Goal: Task Accomplishment & Management: Manage account settings

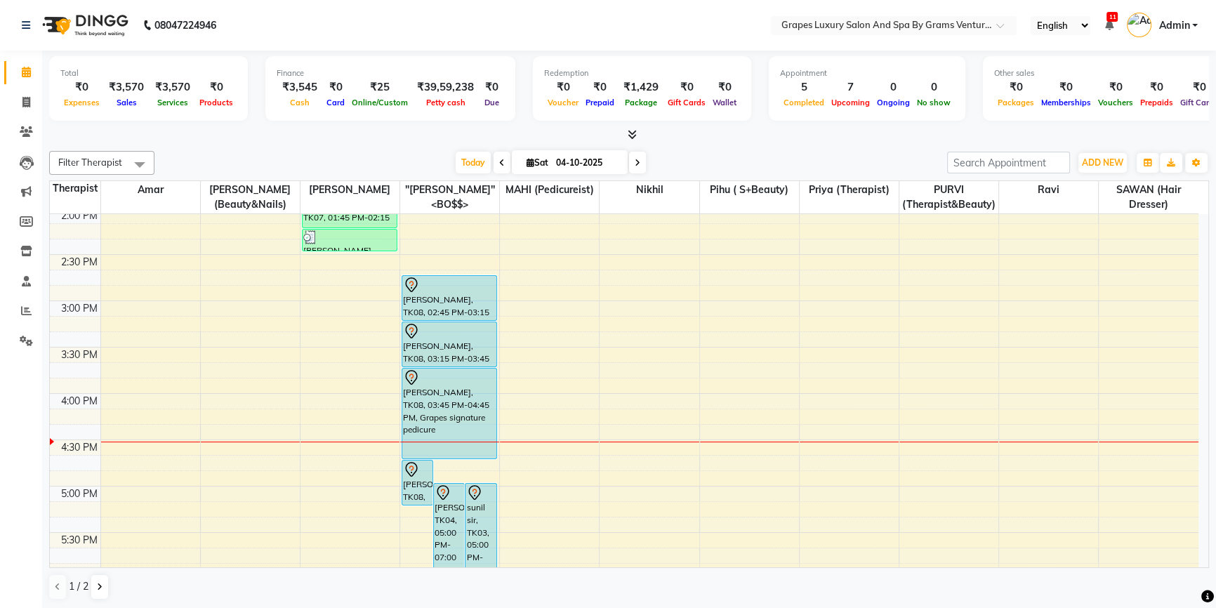
scroll to position [590, 0]
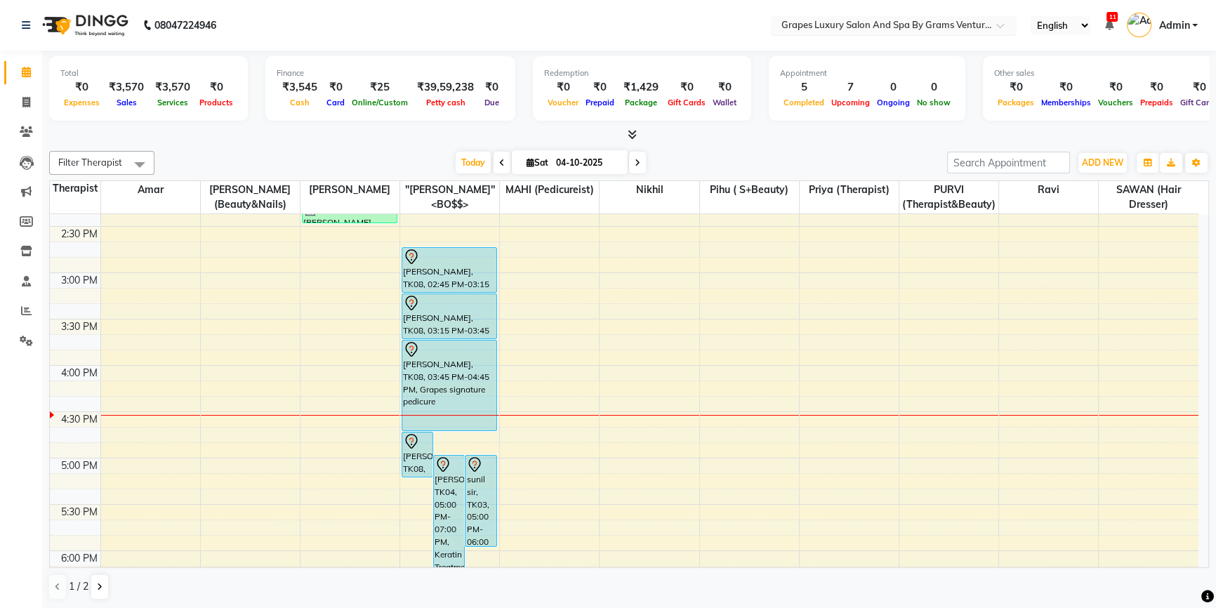
click at [856, 20] on input "text" at bounding box center [880, 27] width 204 height 14
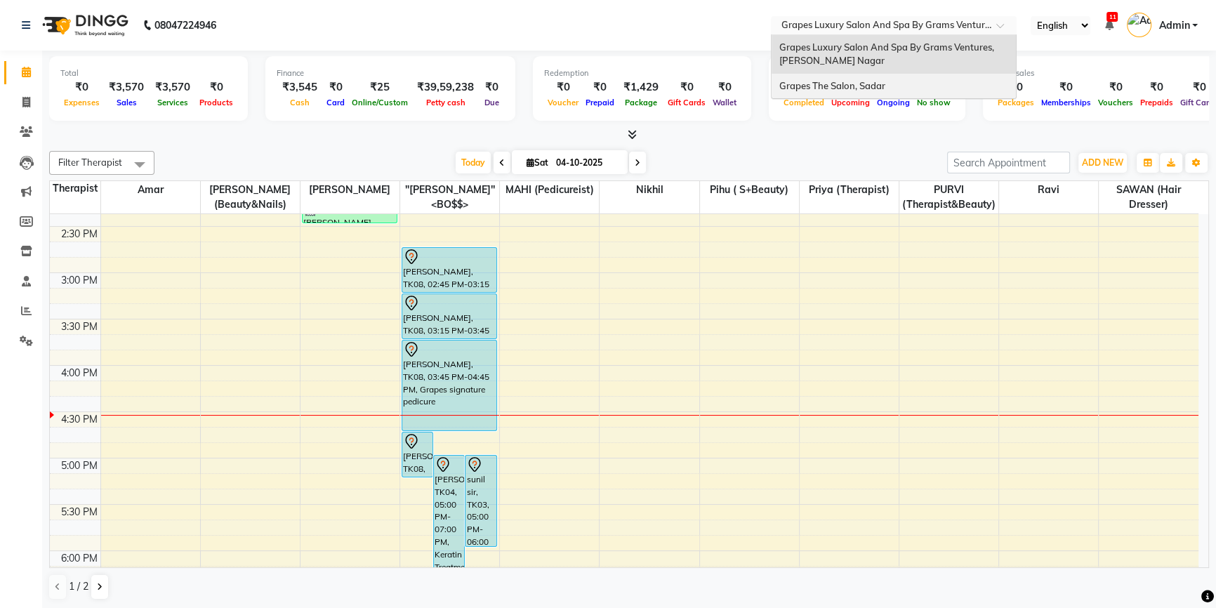
click at [849, 76] on div "Grapes The Salon, Sadar" at bounding box center [893, 86] width 244 height 25
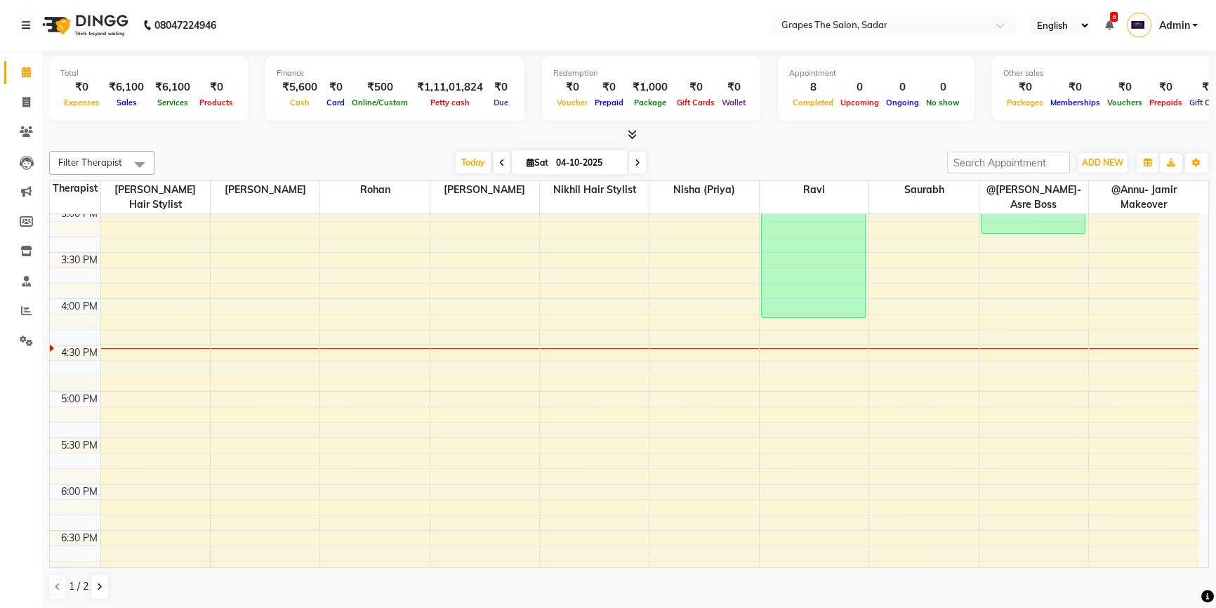
scroll to position [664, 0]
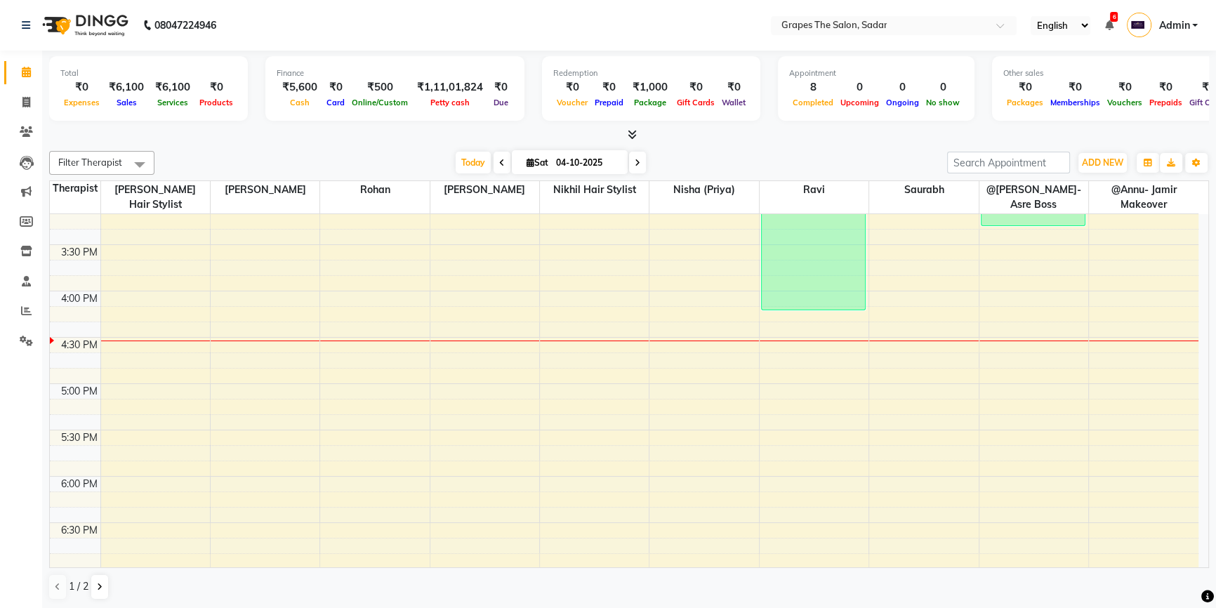
click at [664, 340] on div "8:00 AM 8:30 AM 9:00 AM 9:30 AM 10:00 AM 10:30 AM 11:00 AM 11:30 AM 12:00 PM 12…" at bounding box center [624, 198] width 1148 height 1296
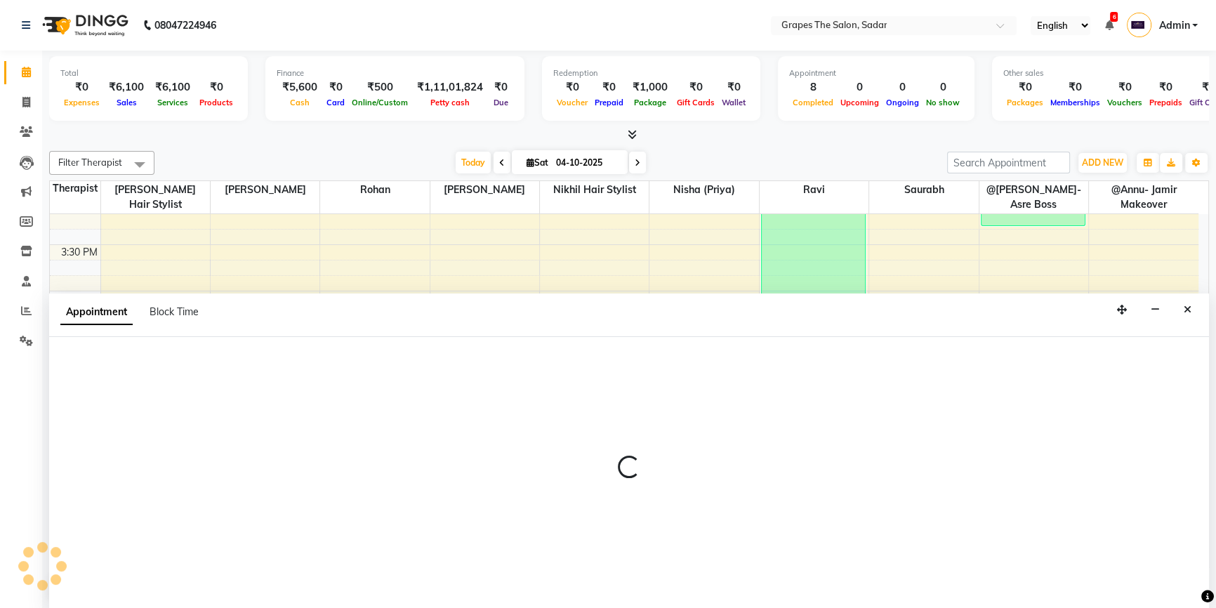
scroll to position [0, 0]
select select "52017"
select select "tentative"
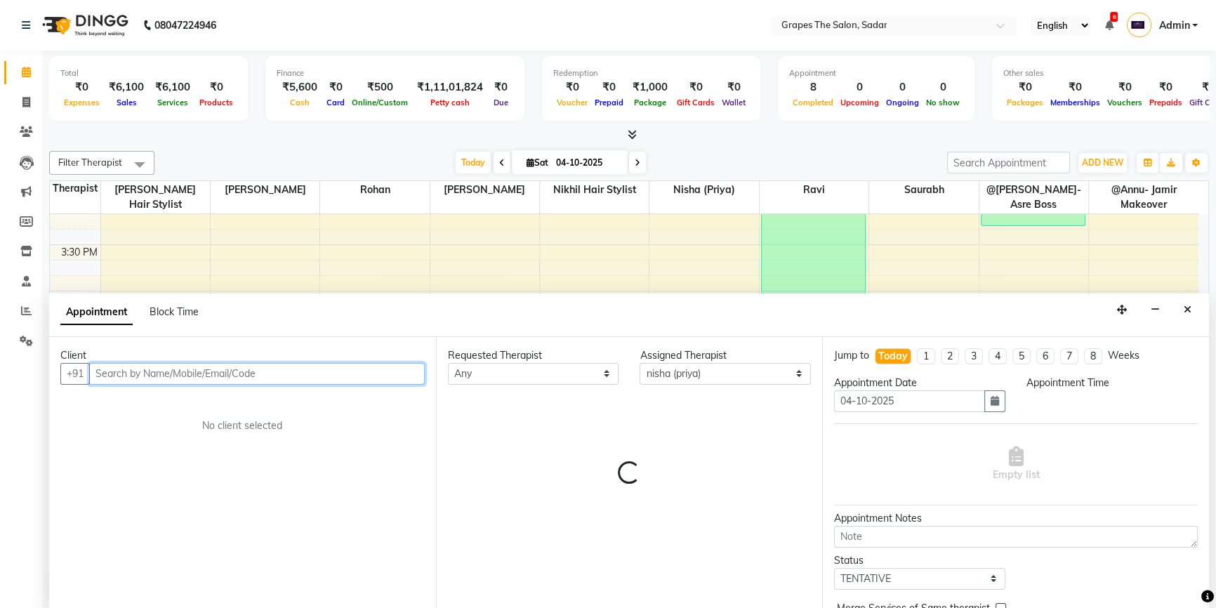
select select "990"
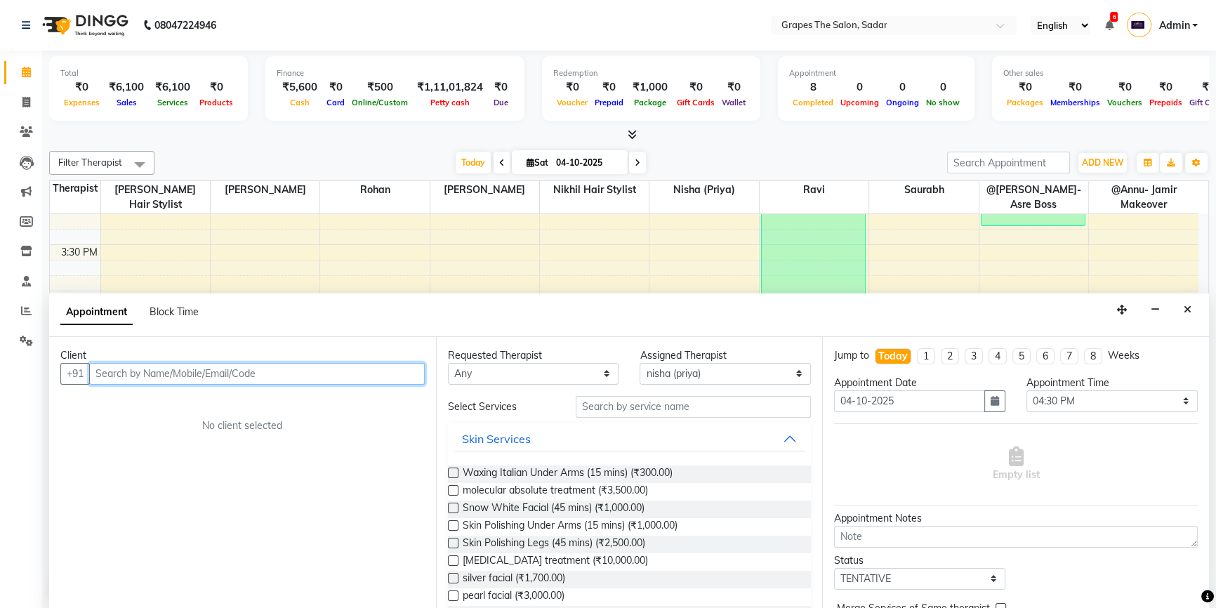
click at [106, 379] on input "text" at bounding box center [256, 374] width 335 height 22
type input "7887869192"
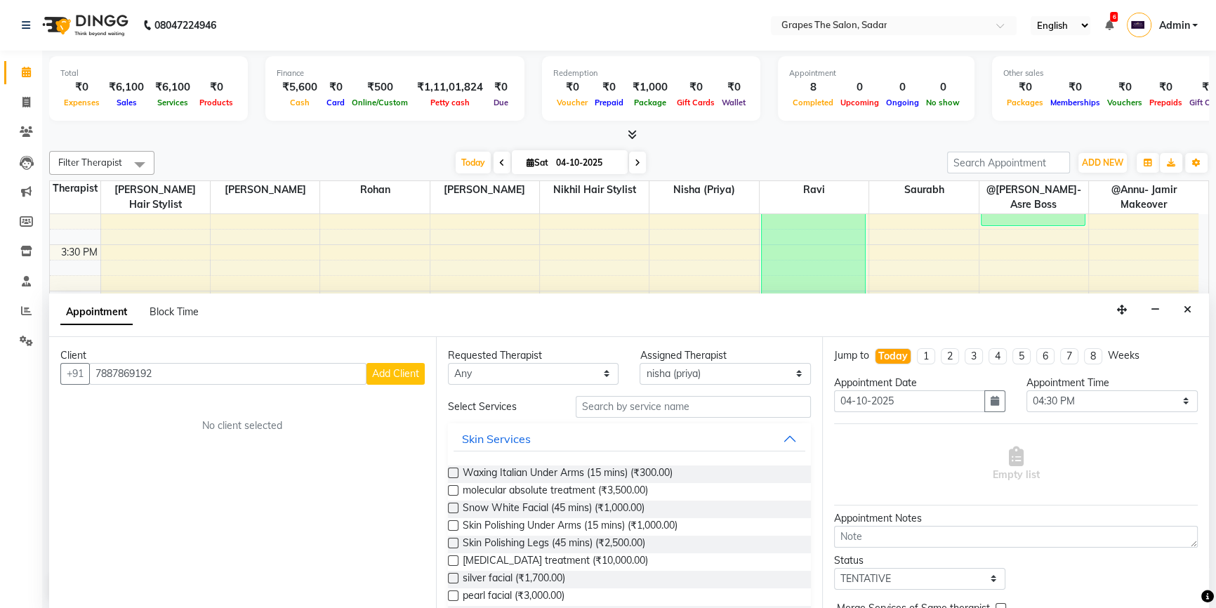
click at [391, 367] on span "Add Client" at bounding box center [395, 373] width 47 height 13
select select "22"
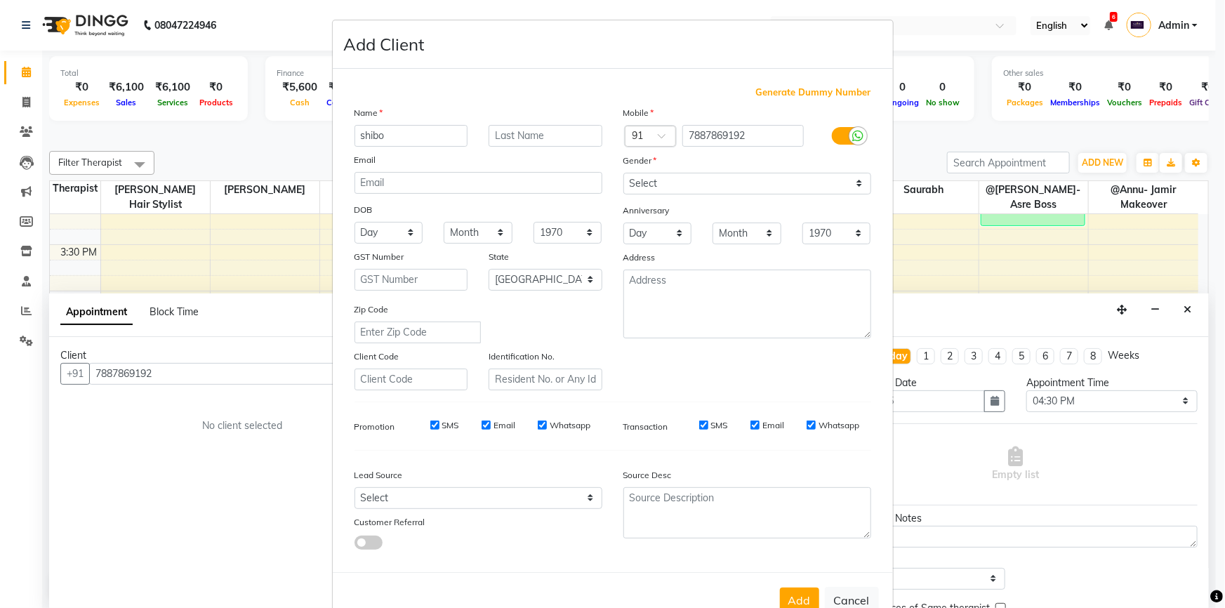
type input "shibo"
click at [696, 189] on select "Select Male Female Other Prefer Not To Say" at bounding box center [747, 184] width 248 height 22
select select "male"
click at [623, 173] on select "Select Male Female Other Prefer Not To Say" at bounding box center [747, 184] width 248 height 22
click at [790, 606] on button "Add" at bounding box center [799, 599] width 39 height 25
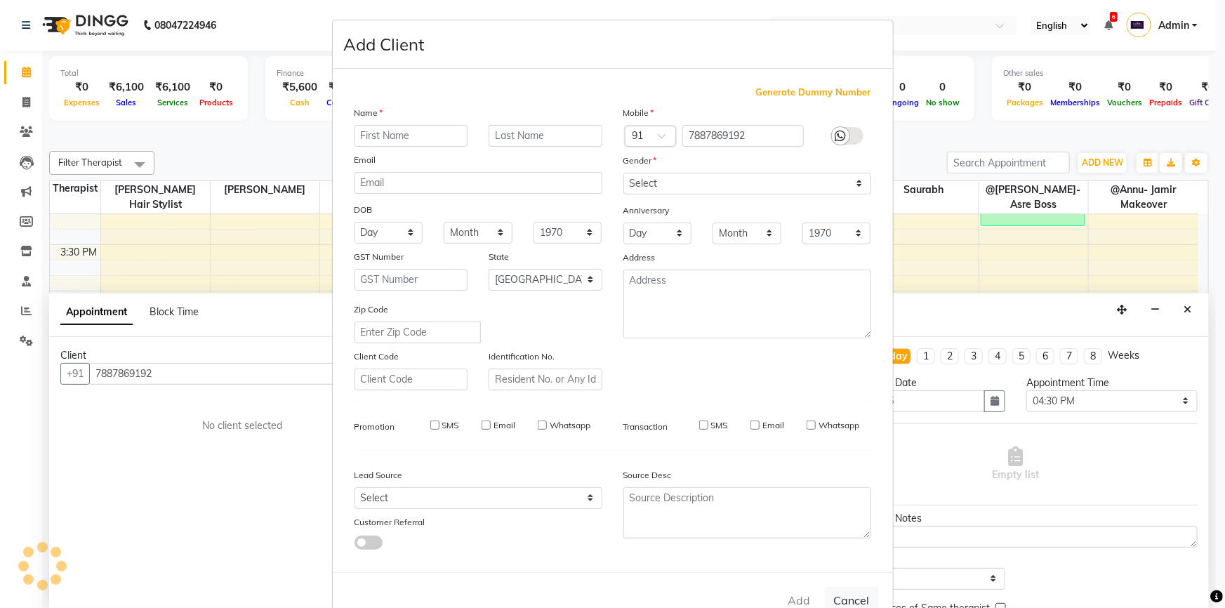
select select
select select "null"
select select
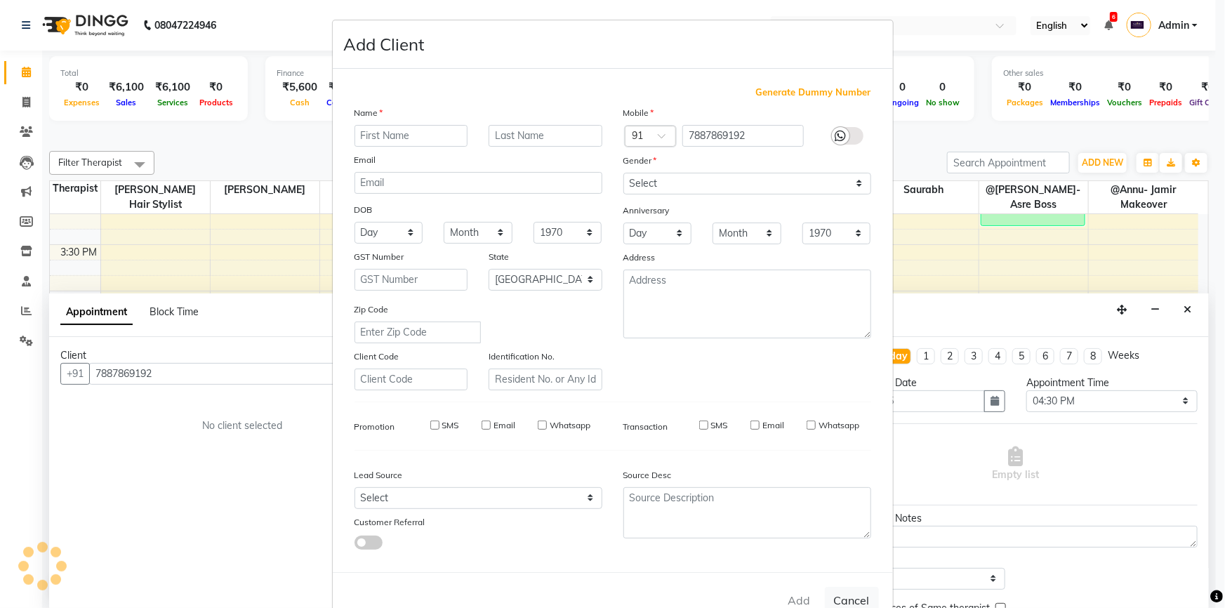
select select
checkbox input "false"
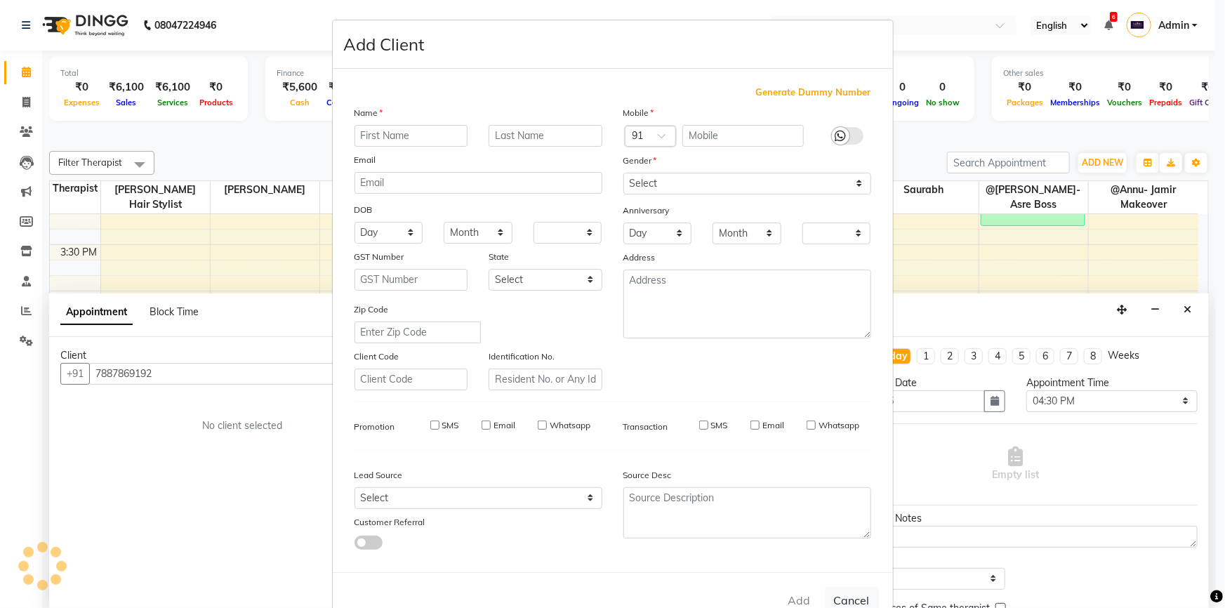
checkbox input "false"
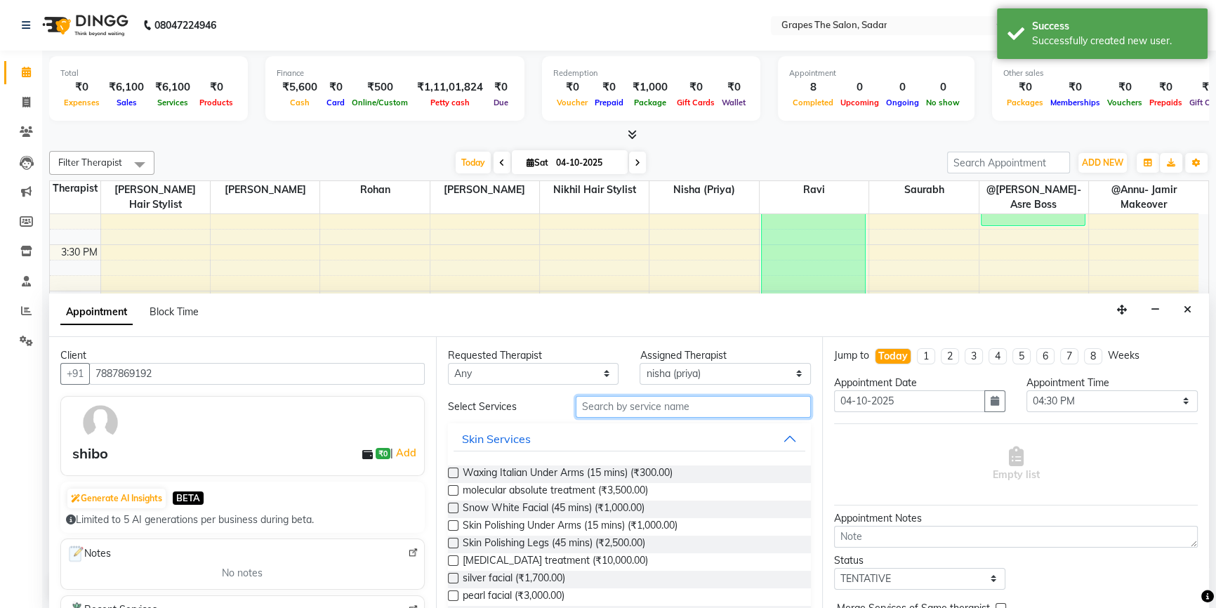
click at [601, 408] on input "text" at bounding box center [693, 407] width 235 height 22
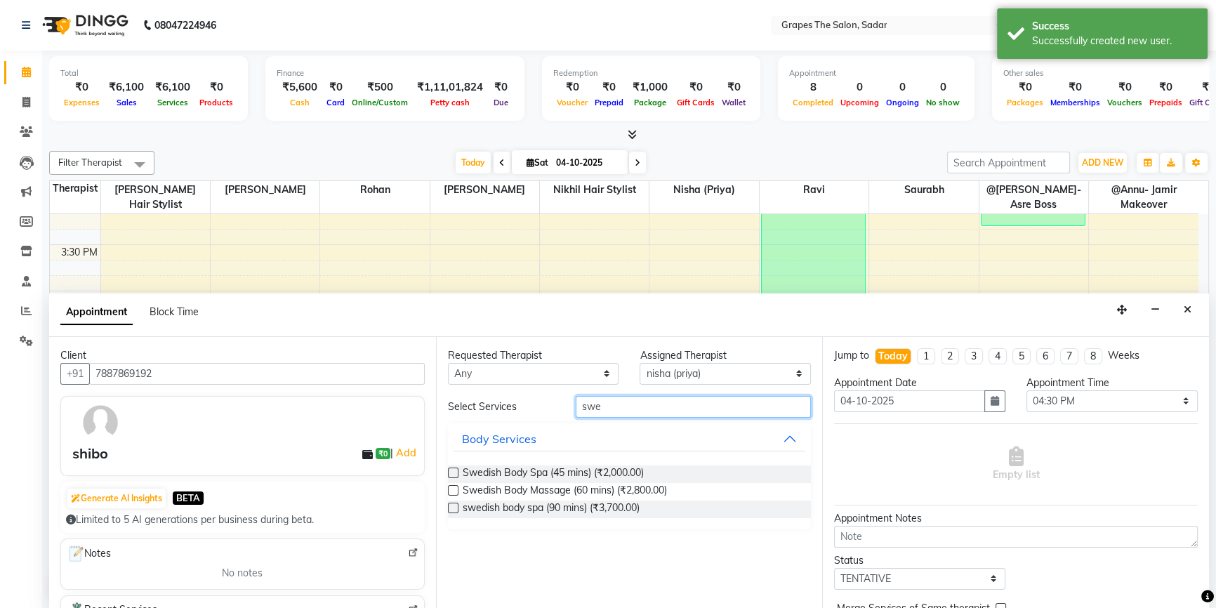
type input "swe"
drag, startPoint x: 449, startPoint y: 487, endPoint x: 470, endPoint y: 486, distance: 21.1
click at [449, 487] on label at bounding box center [453, 490] width 11 height 11
click at [449, 487] on input "checkbox" at bounding box center [452, 491] width 9 height 9
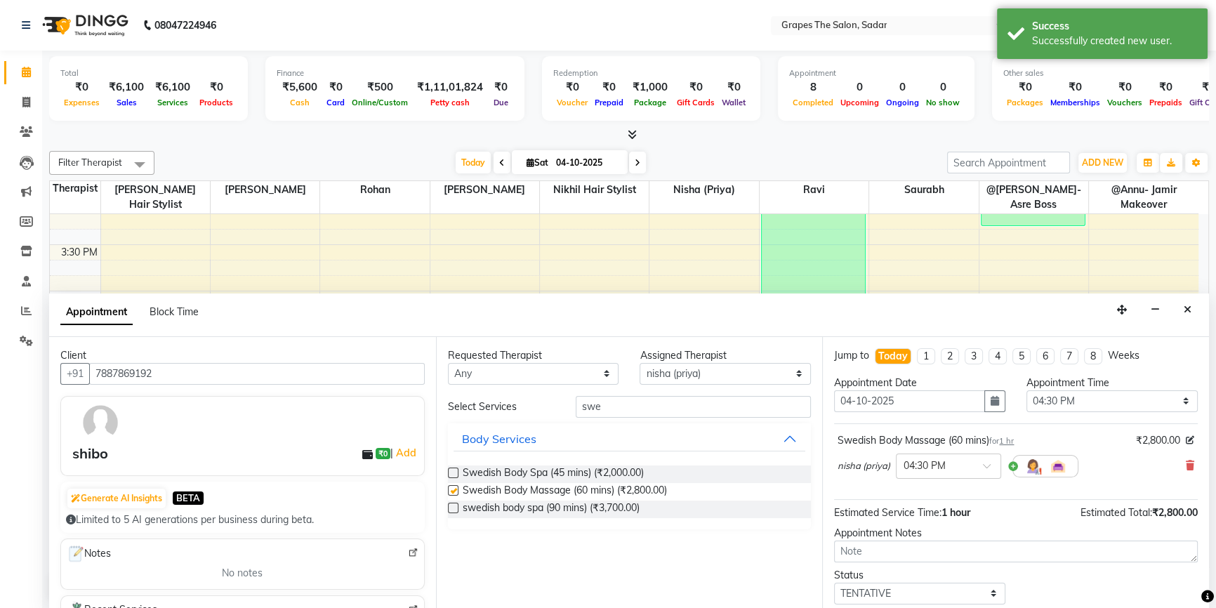
checkbox input "false"
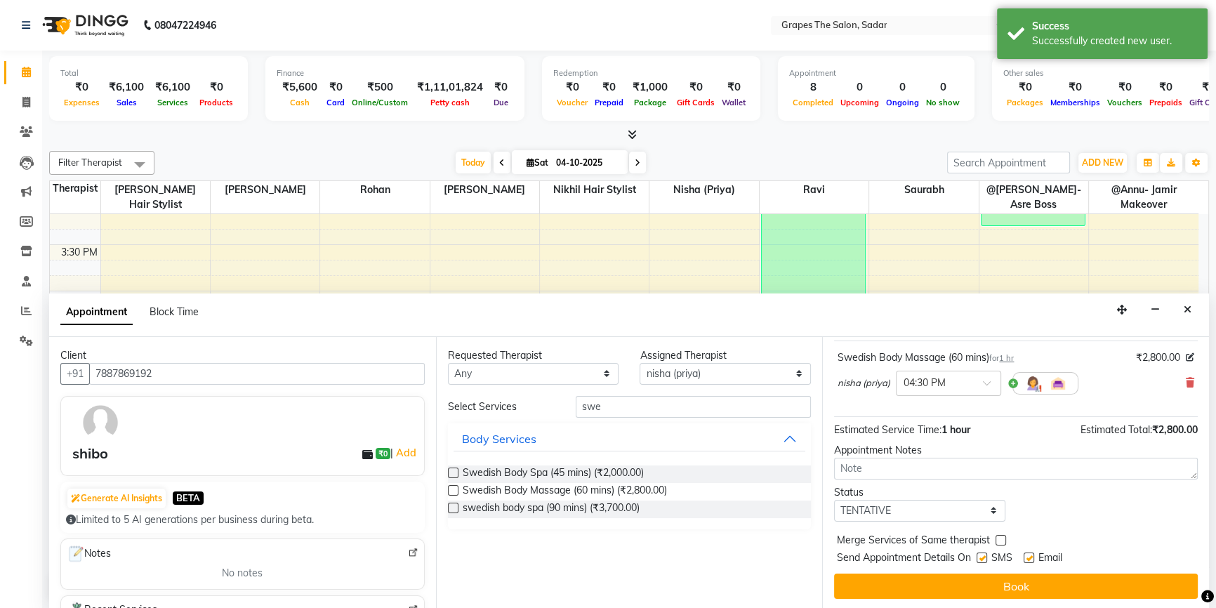
click at [1030, 552] on label at bounding box center [1028, 557] width 11 height 11
click at [1030, 554] on input "checkbox" at bounding box center [1027, 558] width 9 height 9
checkbox input "false"
click at [986, 554] on label at bounding box center [981, 557] width 11 height 11
click at [985, 554] on input "checkbox" at bounding box center [980, 558] width 9 height 9
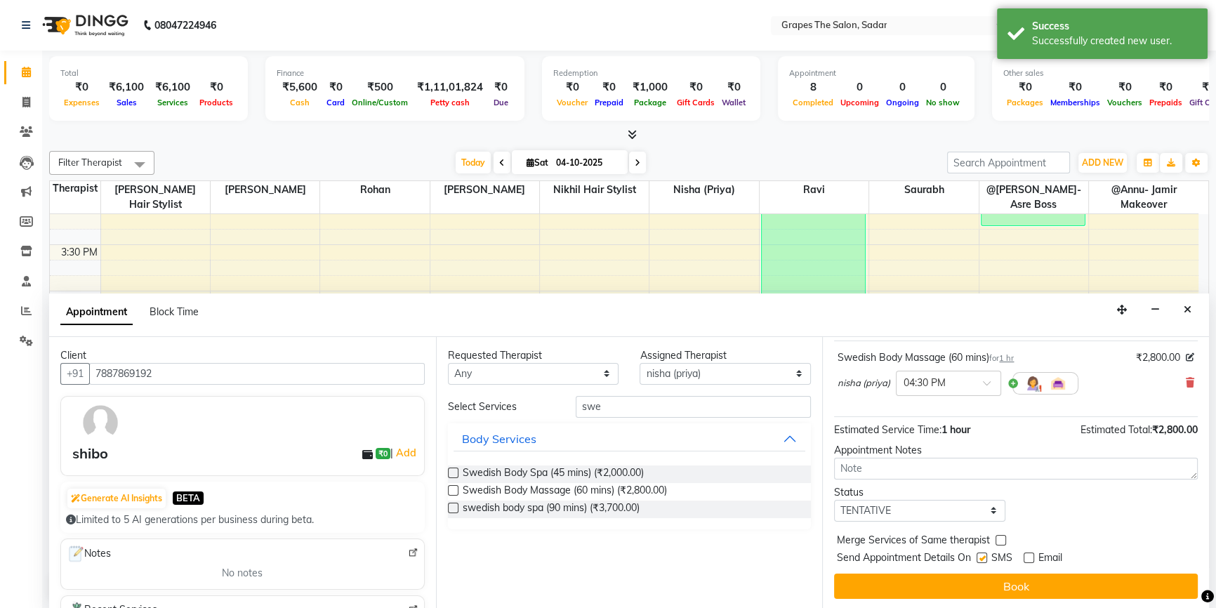
checkbox input "false"
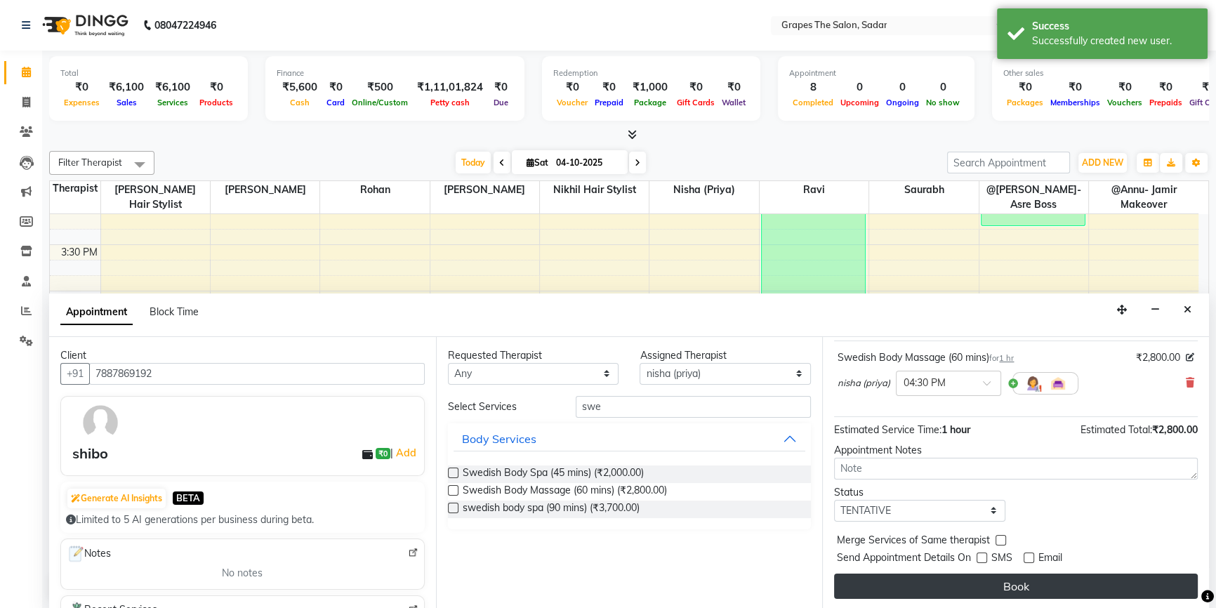
click at [999, 583] on button "Book" at bounding box center [1016, 585] width 364 height 25
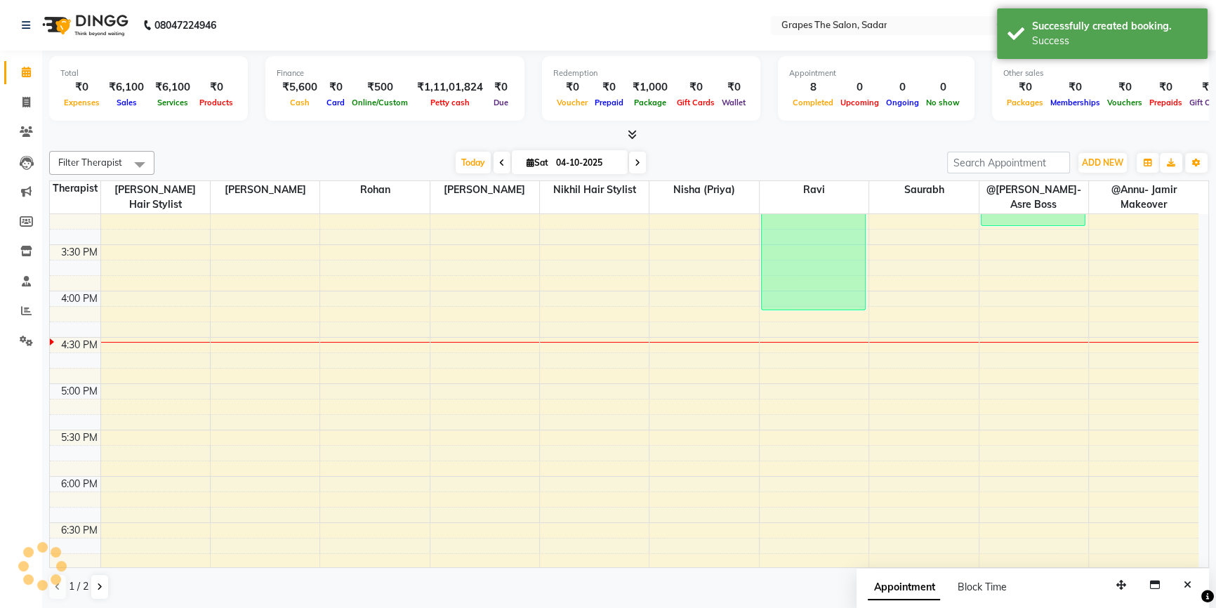
scroll to position [0, 0]
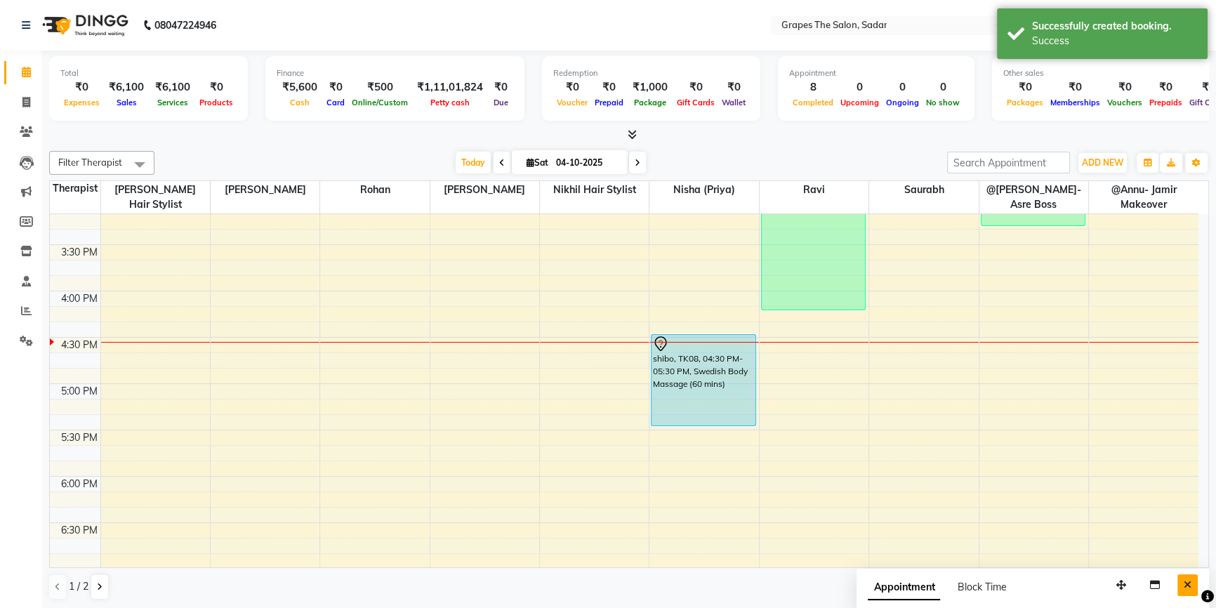
click at [1185, 581] on icon "Close" at bounding box center [1187, 585] width 8 height 10
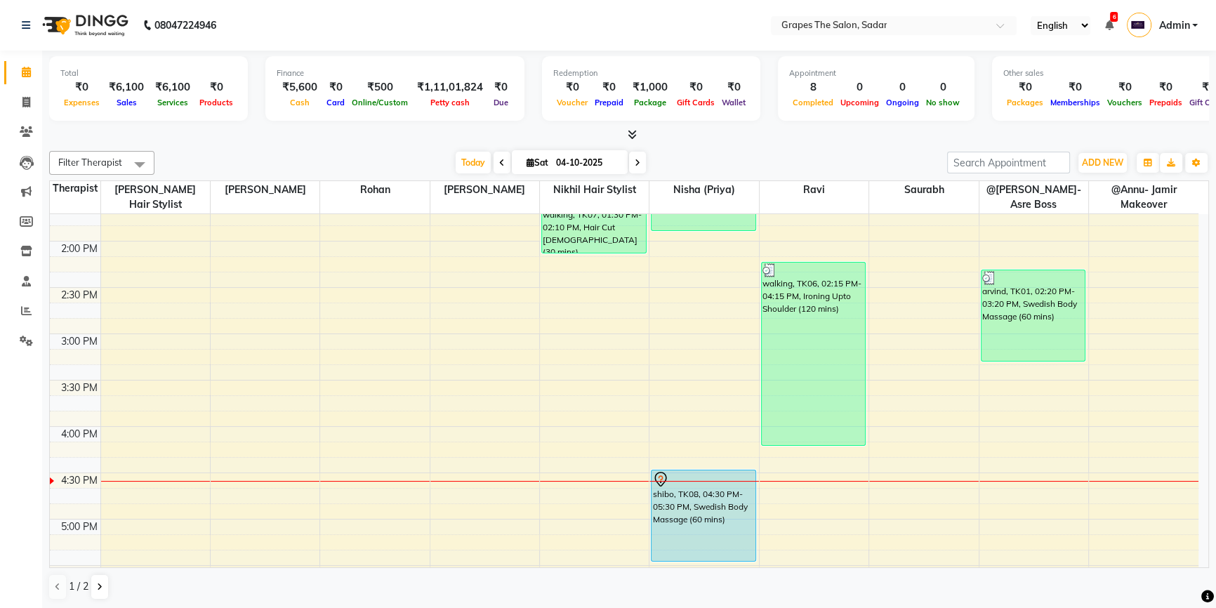
scroll to position [547, 0]
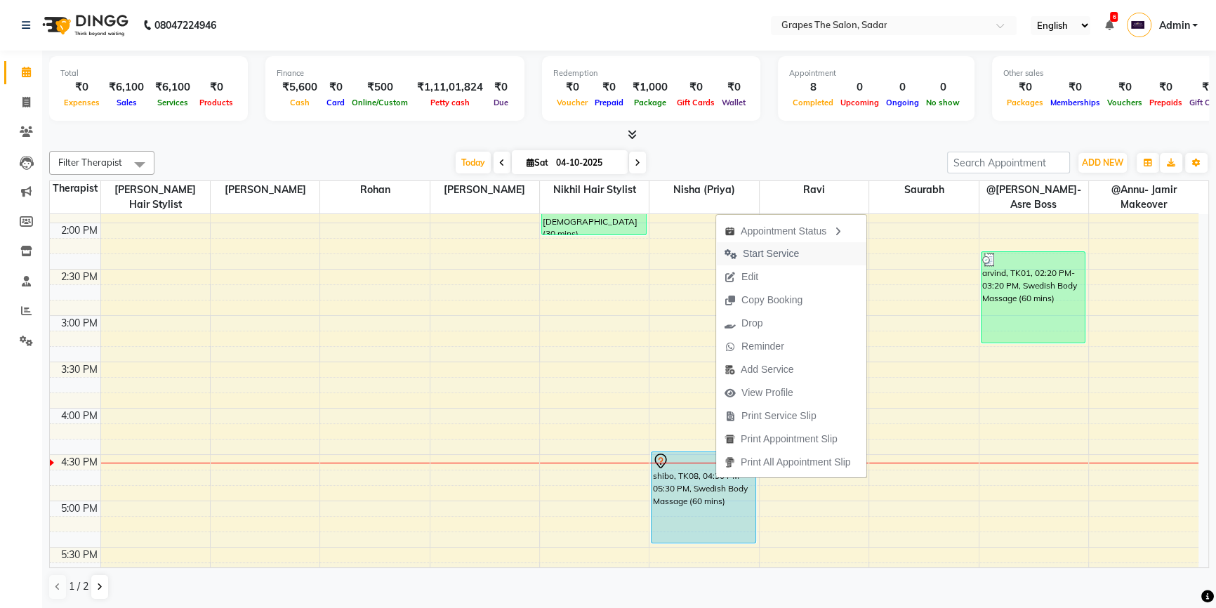
click at [771, 249] on span "Start Service" at bounding box center [771, 253] width 56 height 15
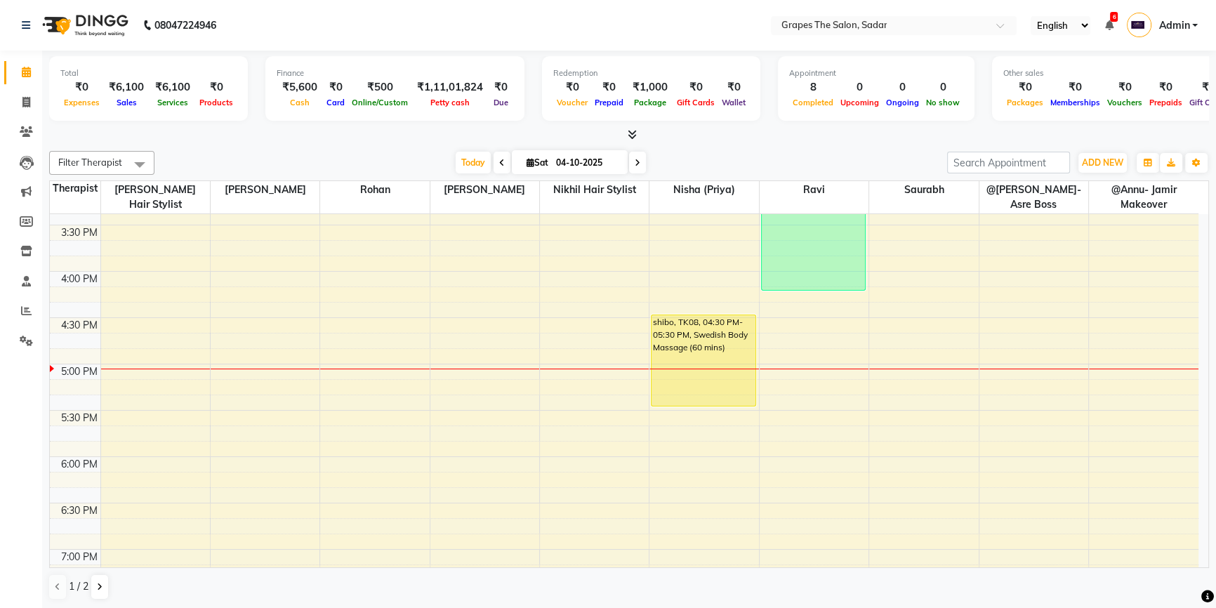
scroll to position [685, 0]
click at [995, 375] on div at bounding box center [1033, 375] width 109 height 1
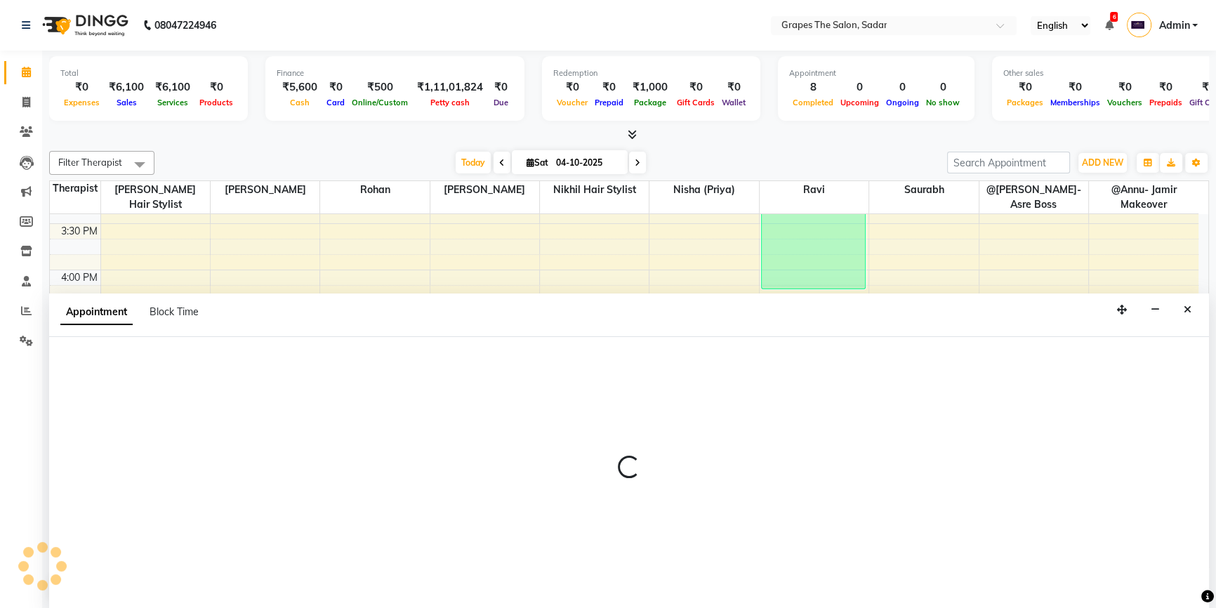
scroll to position [0, 0]
select select "2180"
select select "tentative"
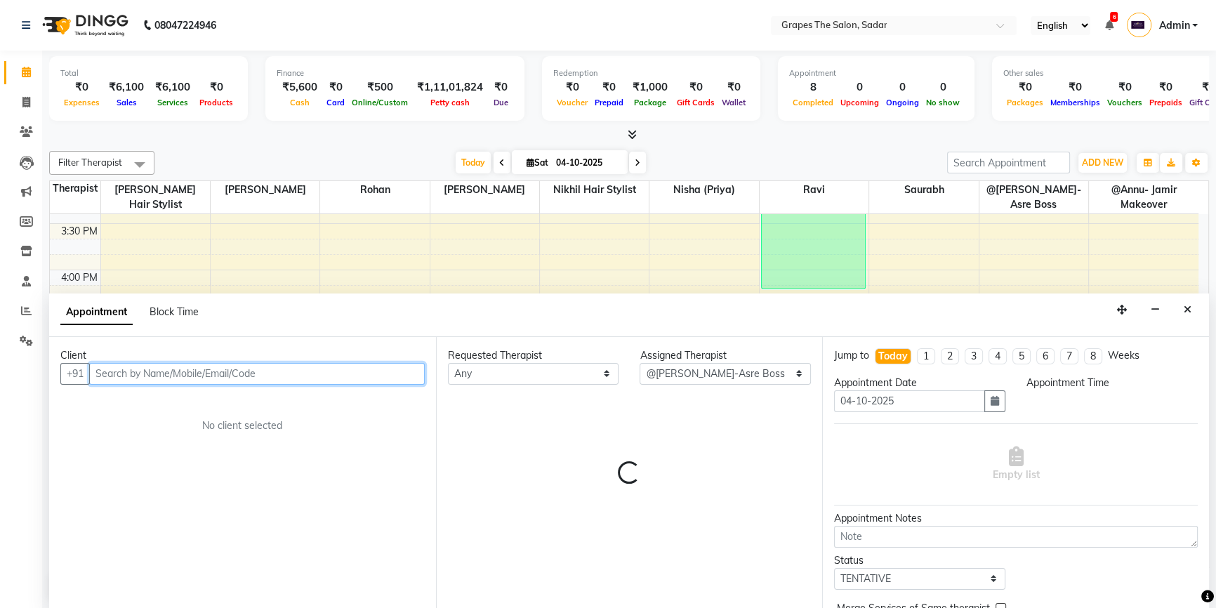
select select "1020"
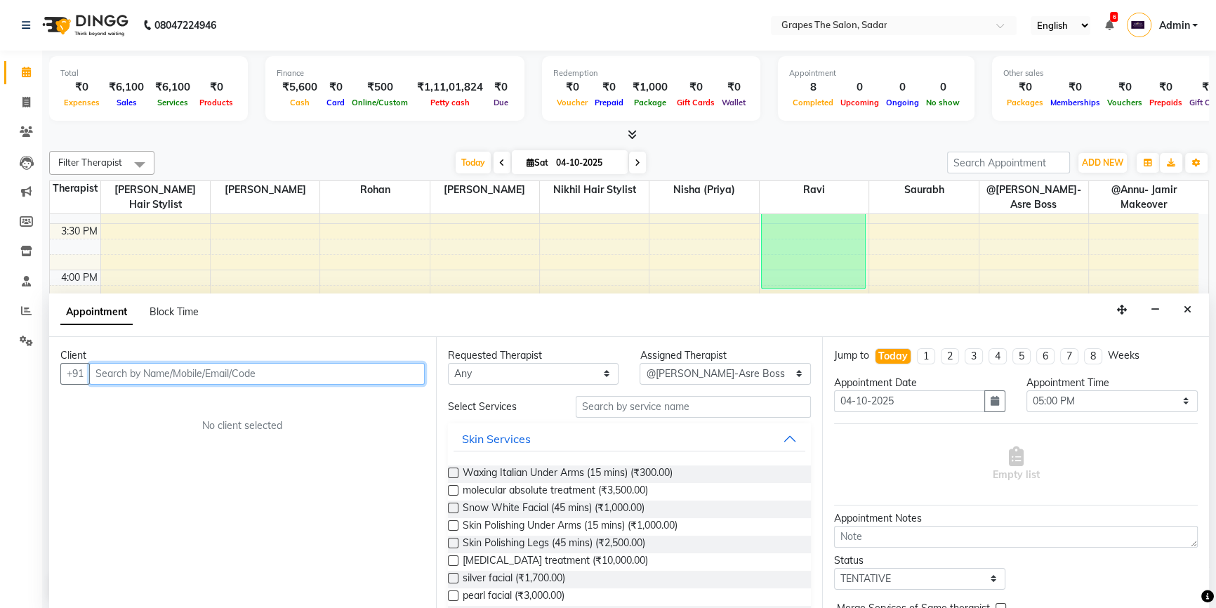
click at [113, 378] on input "text" at bounding box center [256, 374] width 335 height 22
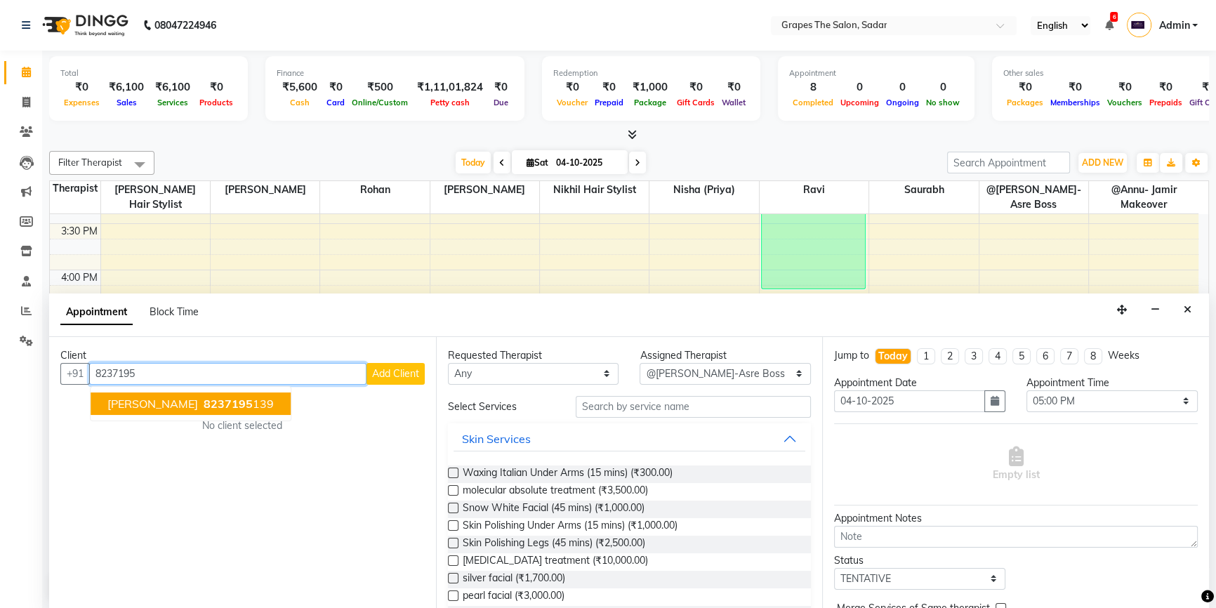
click at [151, 402] on span "Dhiraj Bhattad" at bounding box center [152, 404] width 91 height 14
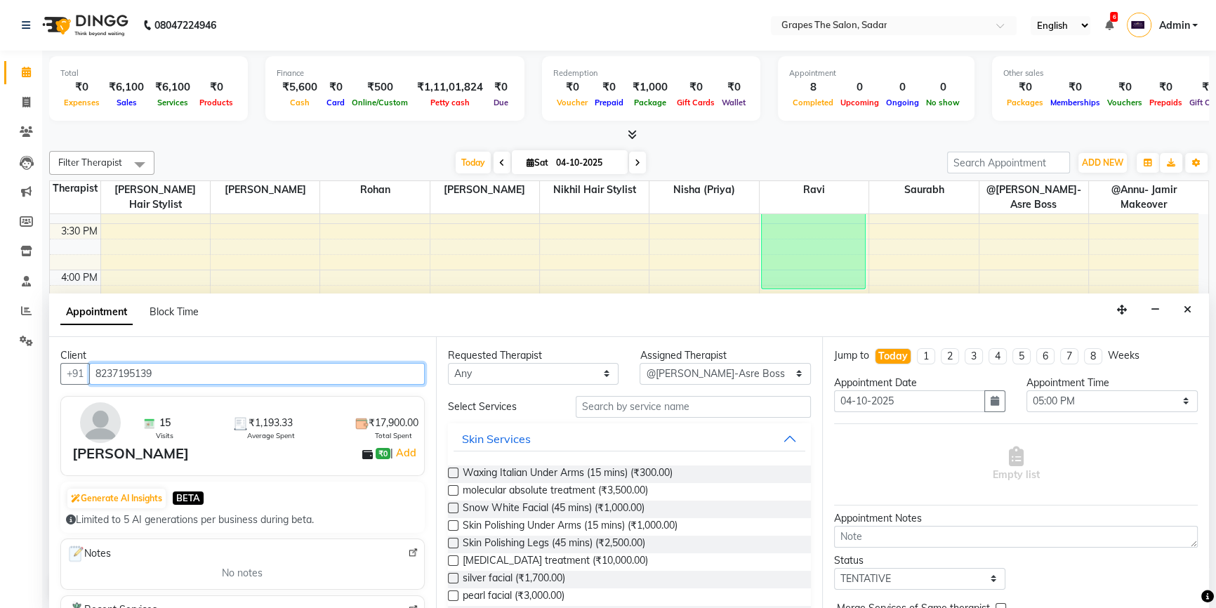
type input "8237195139"
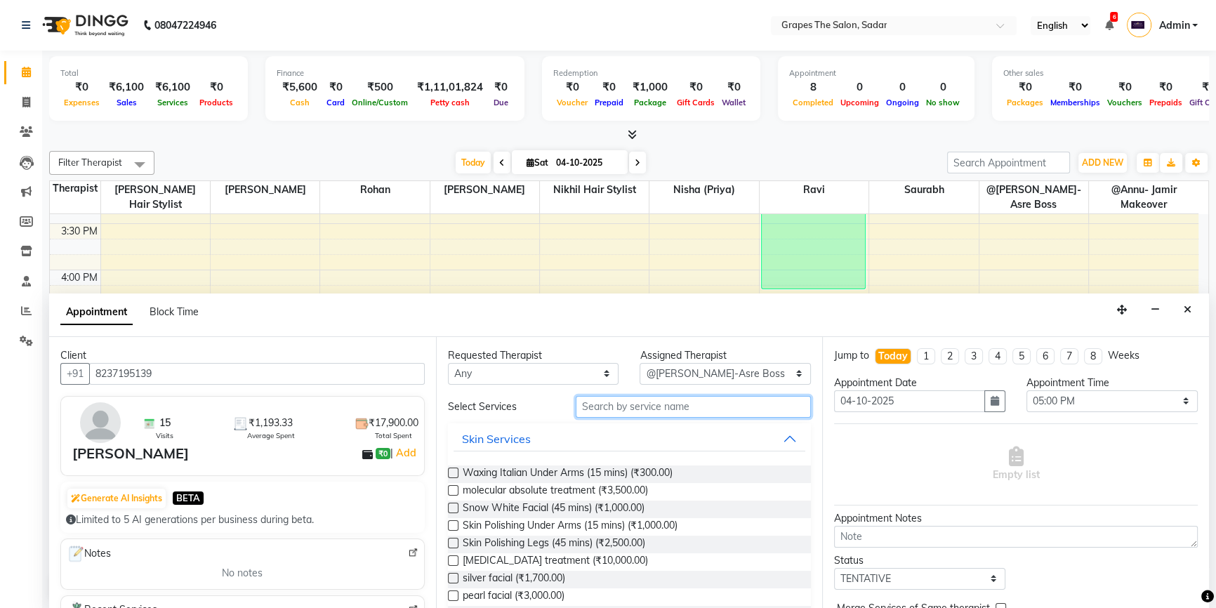
click at [603, 408] on input "text" at bounding box center [693, 407] width 235 height 22
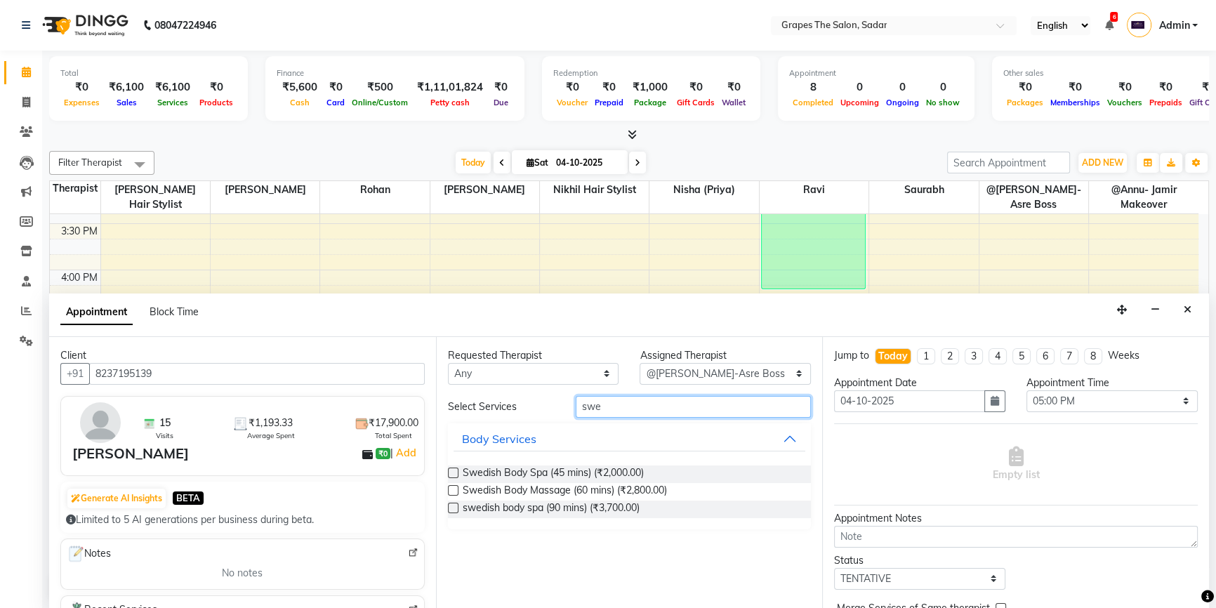
type input "swe"
click at [453, 470] on label at bounding box center [453, 472] width 11 height 11
click at [453, 470] on input "checkbox" at bounding box center [452, 474] width 9 height 9
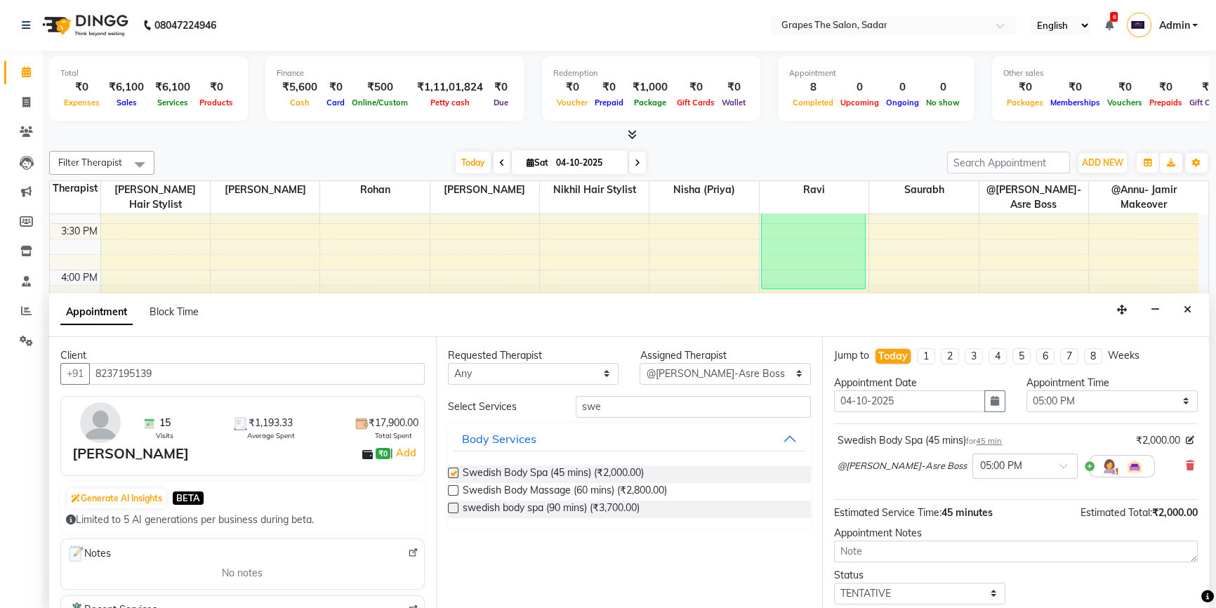
checkbox input "false"
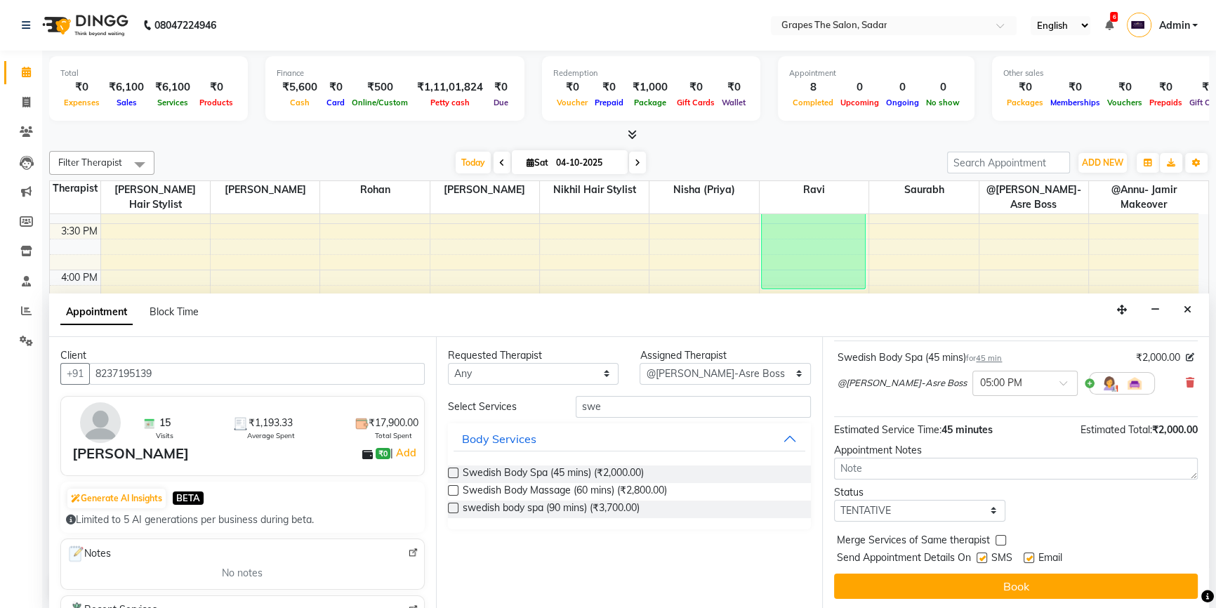
click at [1026, 552] on label at bounding box center [1028, 557] width 11 height 11
click at [1026, 554] on input "checkbox" at bounding box center [1027, 558] width 9 height 9
checkbox input "false"
click at [979, 554] on label at bounding box center [981, 557] width 11 height 11
click at [979, 554] on input "checkbox" at bounding box center [980, 558] width 9 height 9
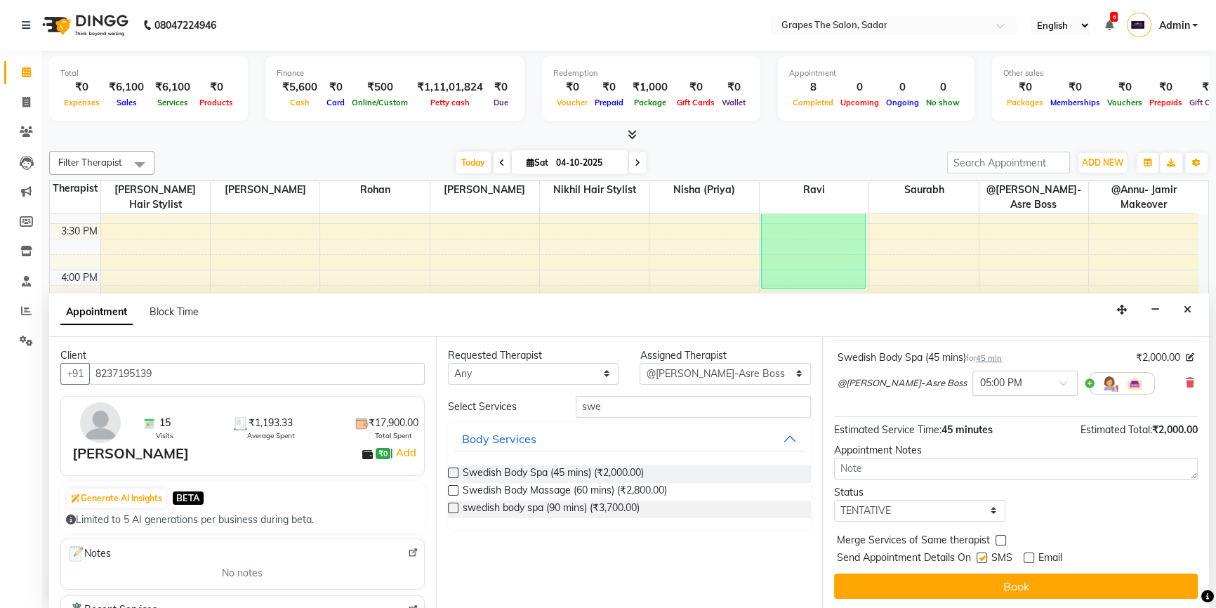
checkbox input "false"
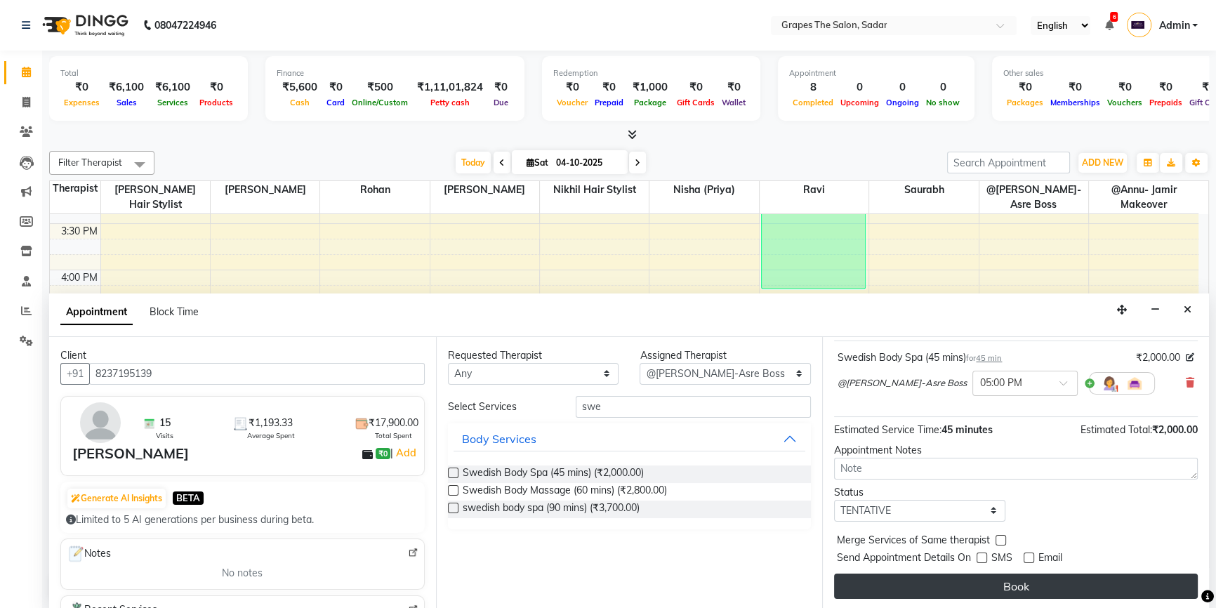
click at [990, 578] on button "Book" at bounding box center [1016, 585] width 364 height 25
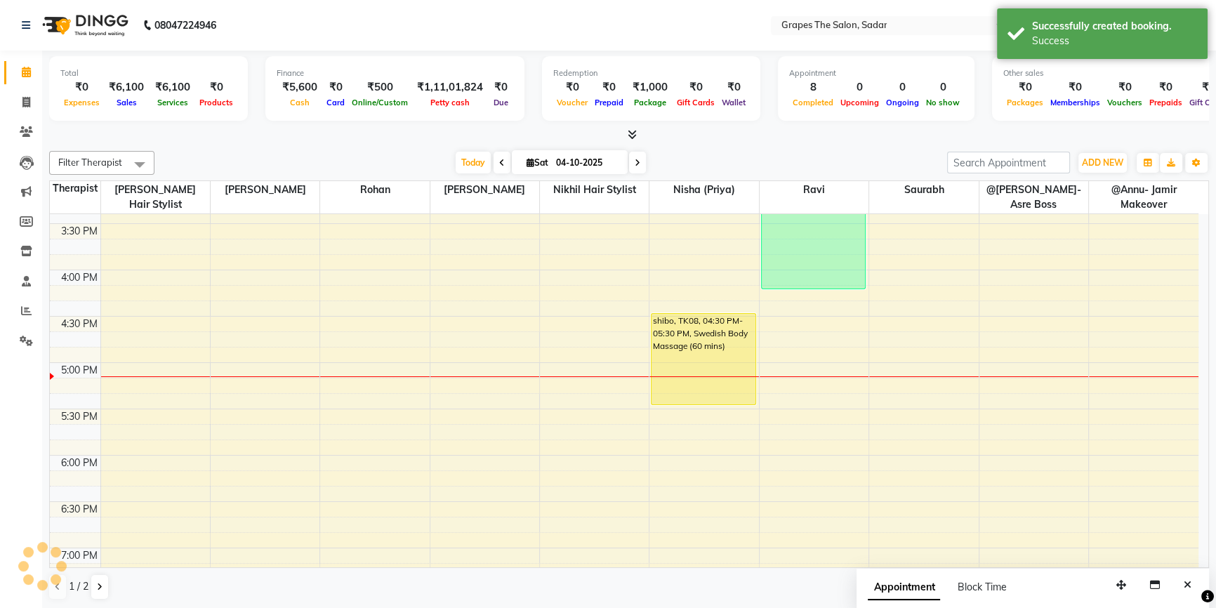
scroll to position [0, 0]
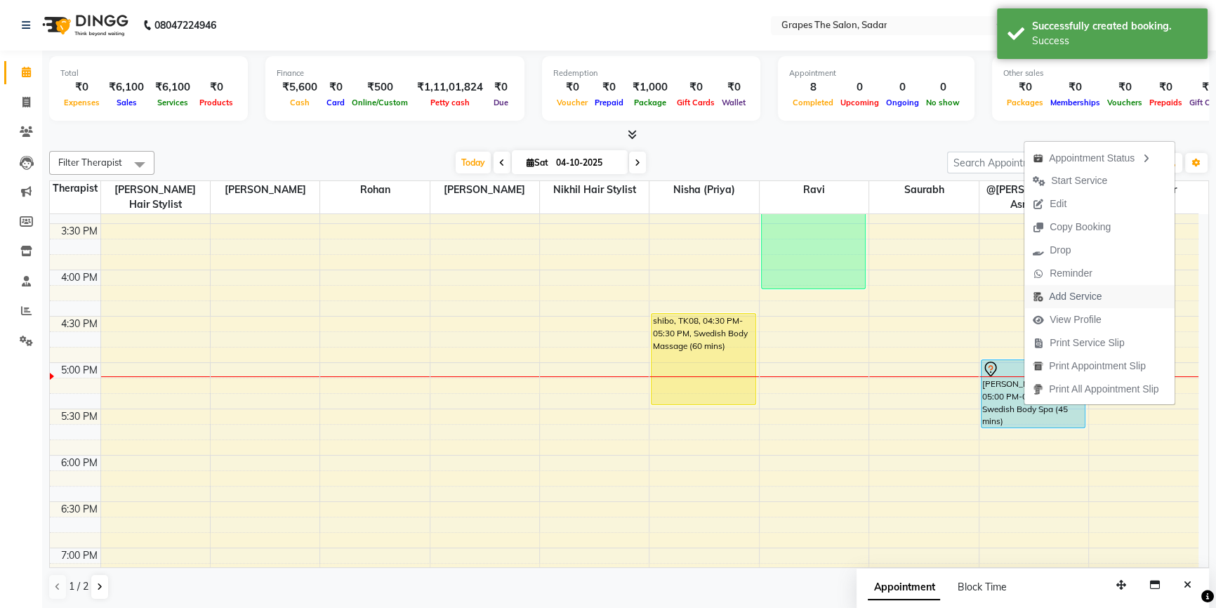
click at [1074, 293] on span "Add Service" at bounding box center [1075, 296] width 53 height 15
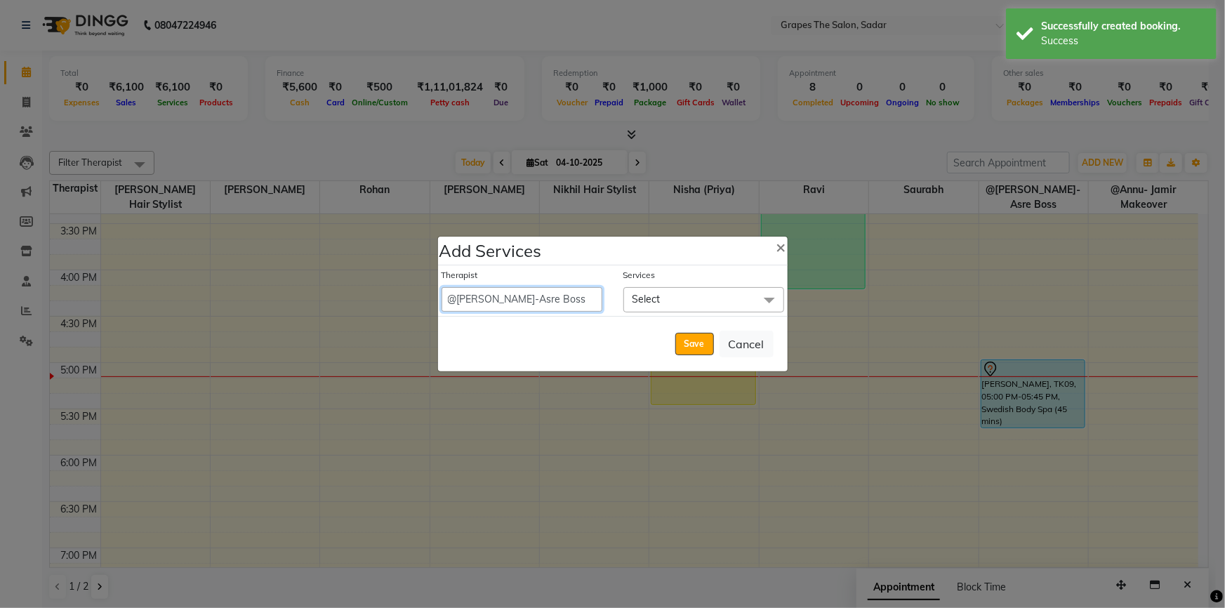
click at [517, 295] on select "@Annu- jamir makeover ashu @Gunjan-Asre Boss Khushi Rathod Nikhil Hair stylist …" at bounding box center [521, 299] width 161 height 25
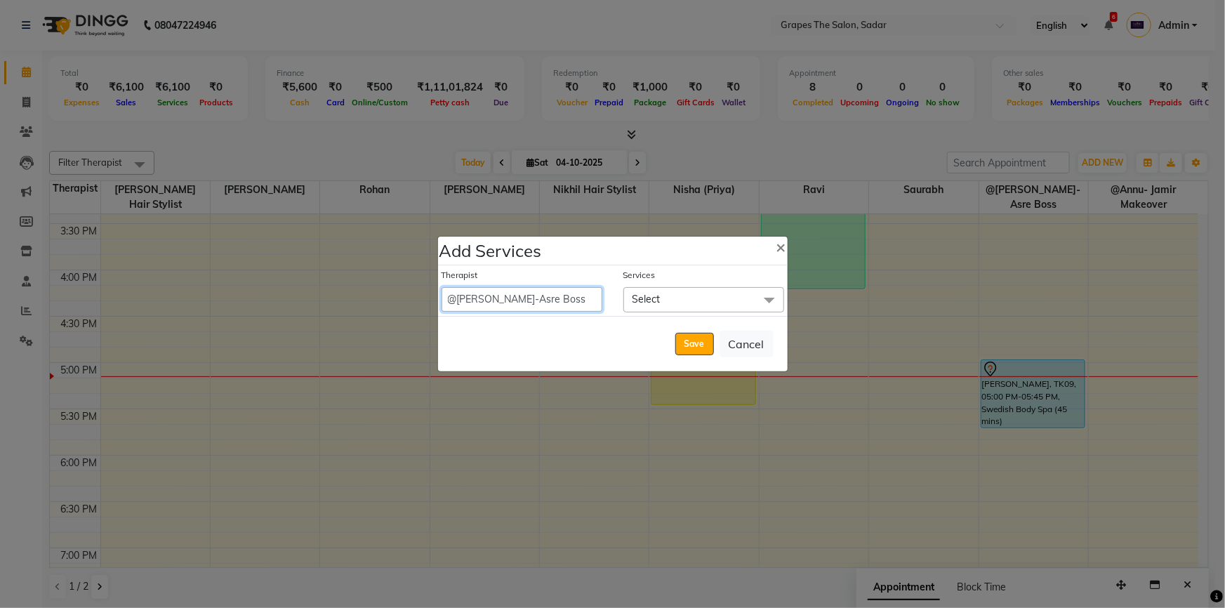
select select "4007"
click at [441, 287] on select "@Annu- jamir makeover ashu @Gunjan-Asre Boss Khushi Rathod Nikhil Hair stylist …" at bounding box center [521, 299] width 161 height 25
select select "1065"
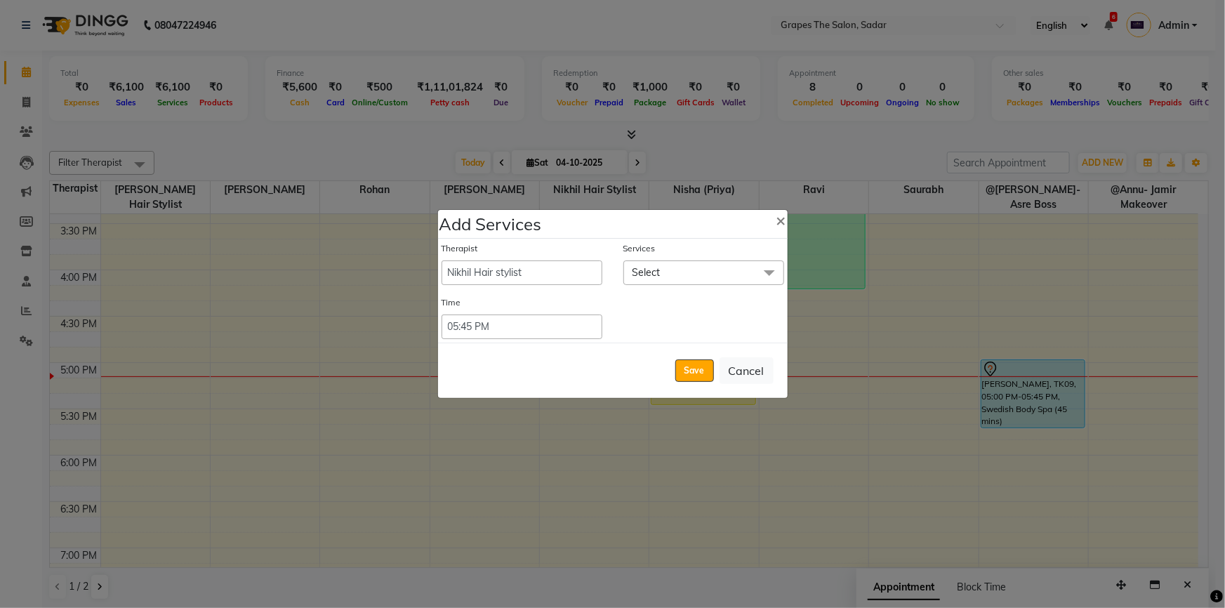
click at [653, 272] on span "Select" at bounding box center [646, 272] width 28 height 13
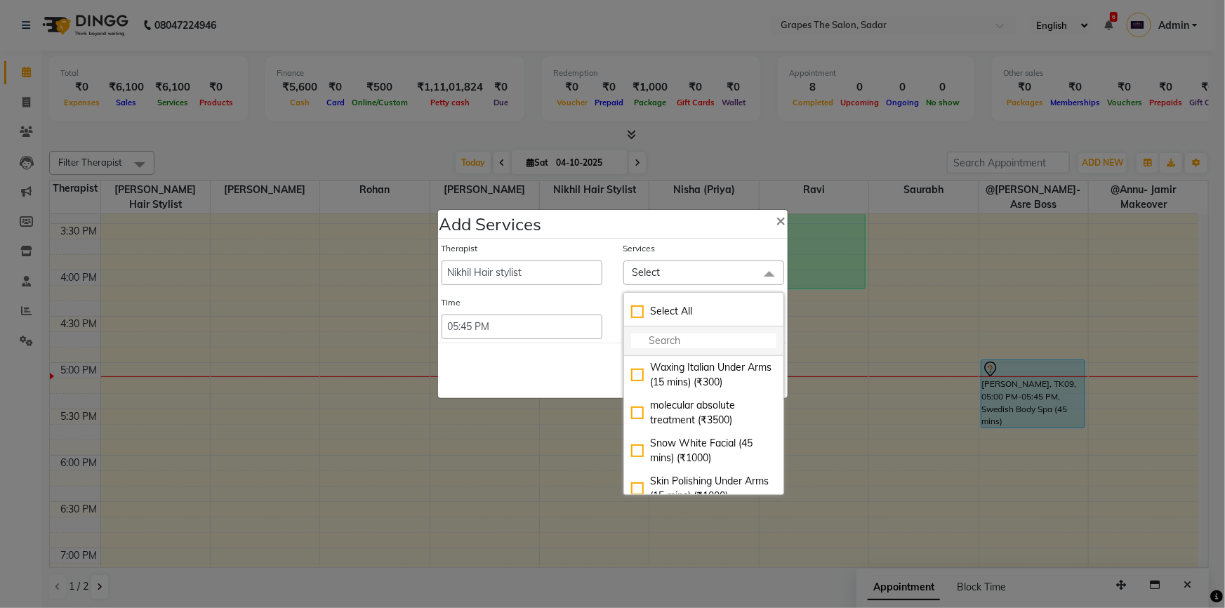
click at [659, 346] on input "multiselect-search" at bounding box center [703, 340] width 145 height 15
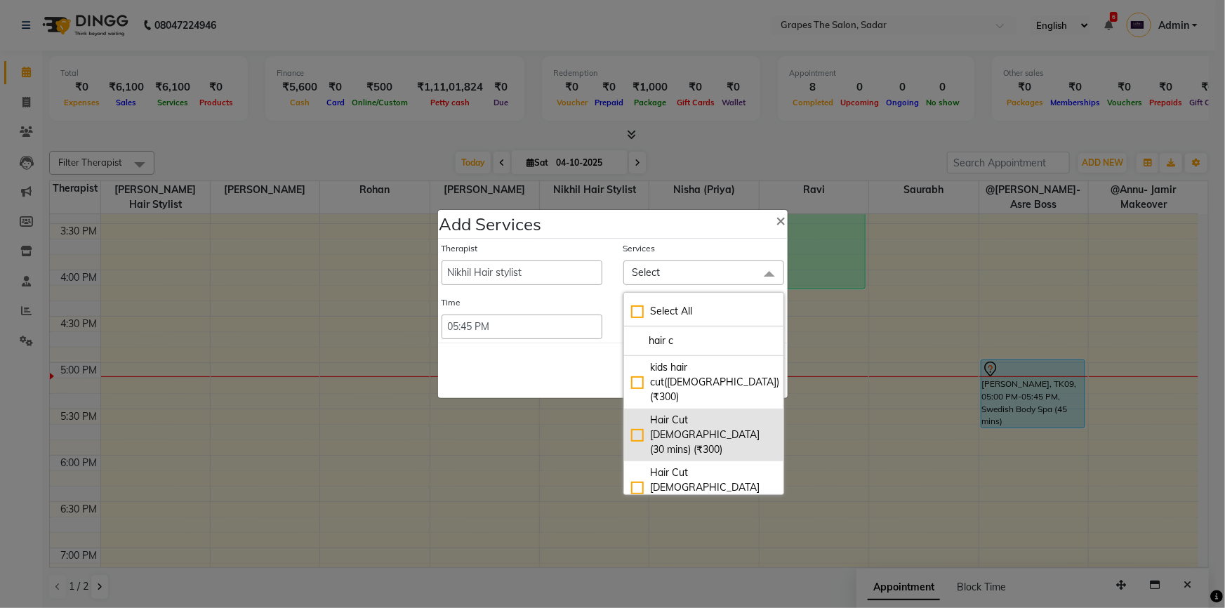
type input "hair c"
click at [638, 413] on div "Hair Cut Male (30 mins) (₹300)" at bounding box center [703, 435] width 145 height 44
checkbox input "true"
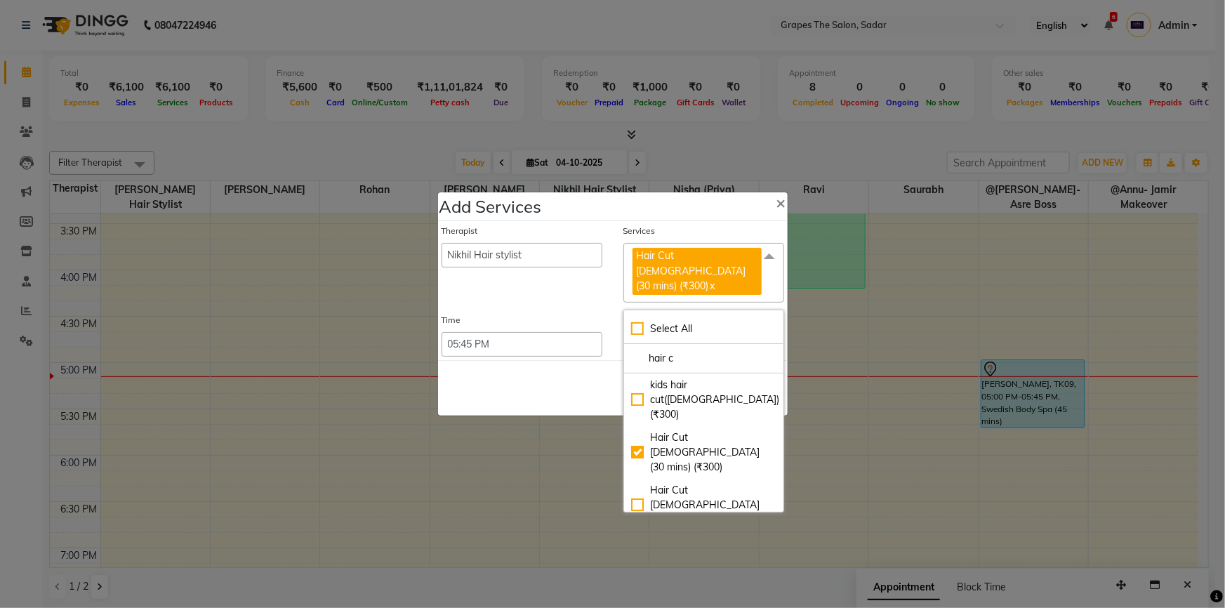
click at [580, 371] on div "Save Cancel" at bounding box center [613, 387] width 350 height 55
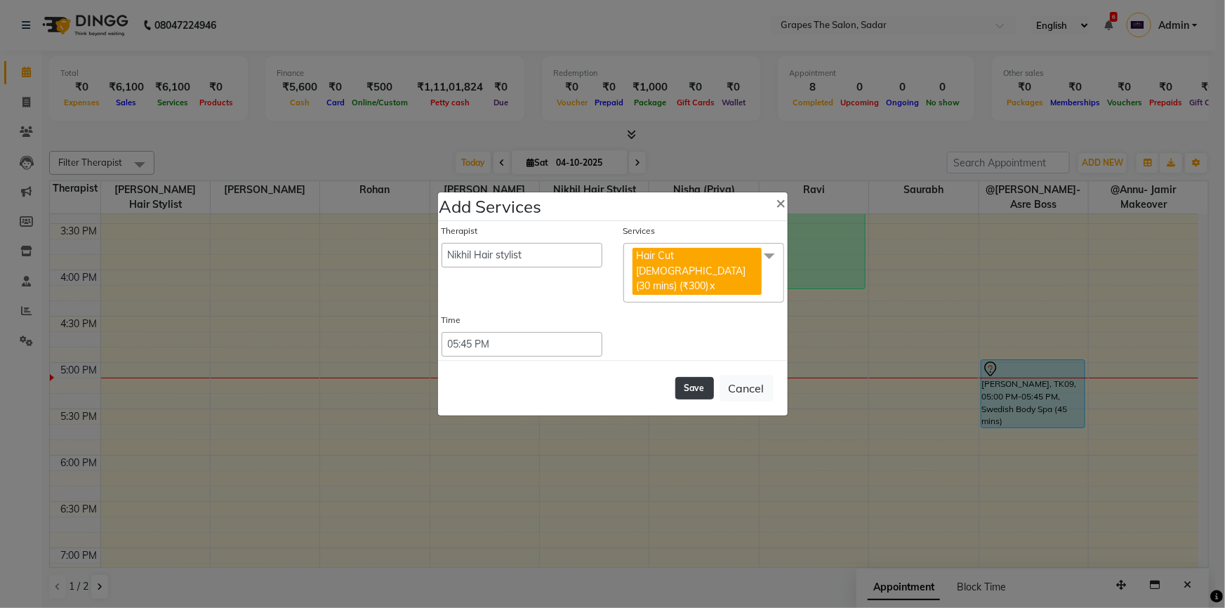
click at [683, 377] on button "Save" at bounding box center [694, 388] width 39 height 22
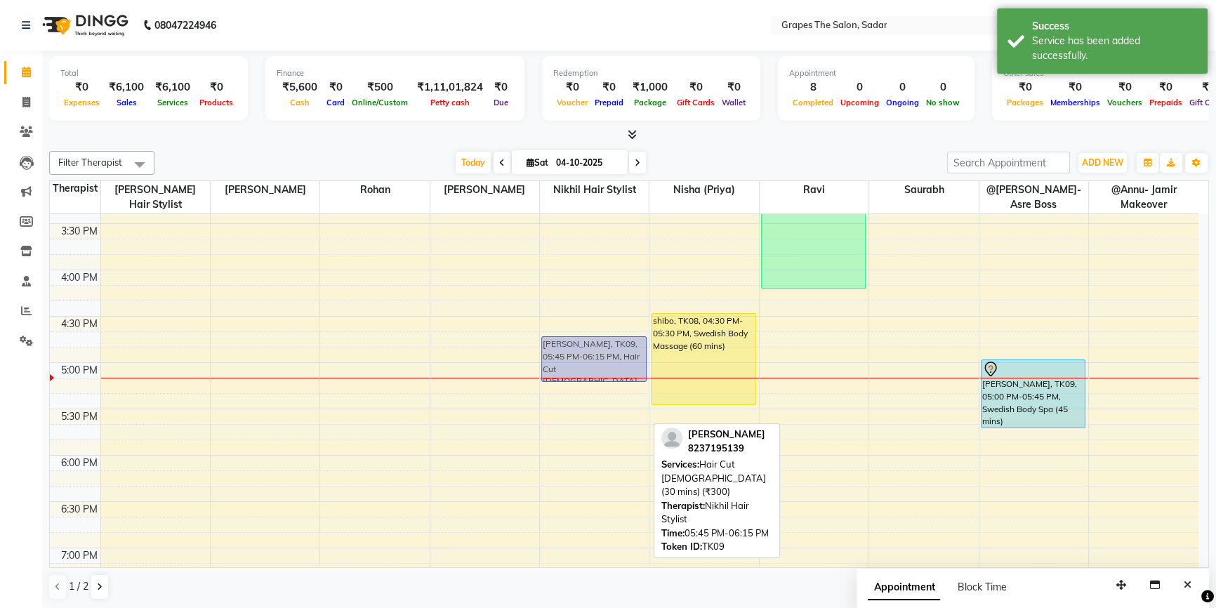
drag, startPoint x: 573, startPoint y: 440, endPoint x: 585, endPoint y: 347, distance: 93.5
click at [585, 347] on div "walking, TK07, 01:30 PM-02:10 PM, Hair Cut Male (30 mins) Dhiraj Bhattad, TK09,…" at bounding box center [594, 177] width 109 height 1296
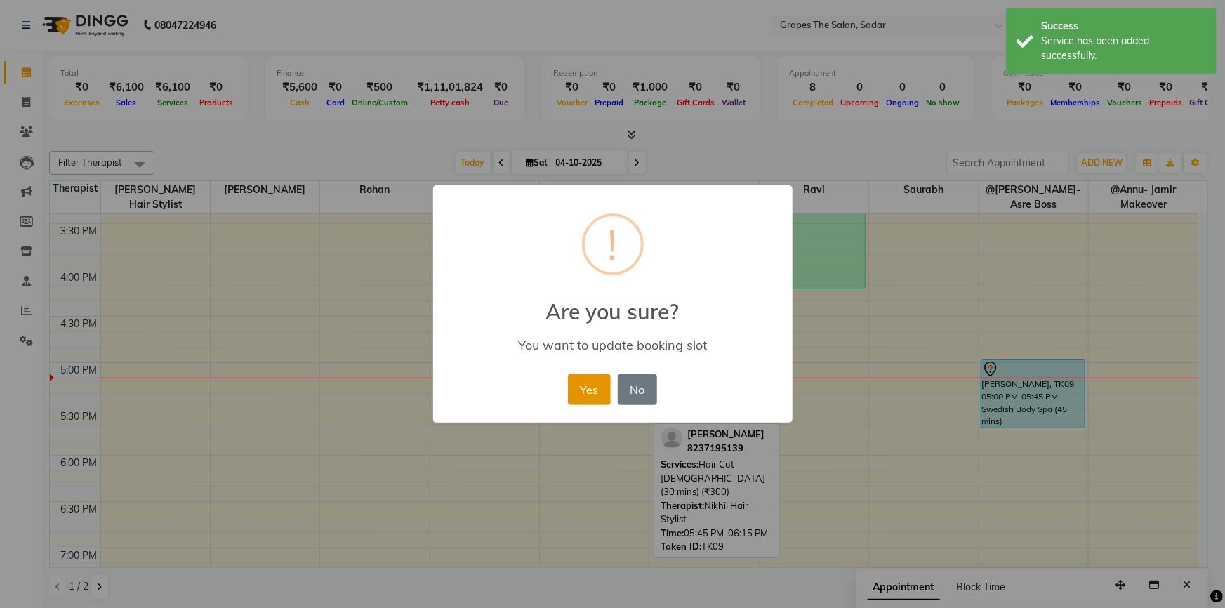
click at [583, 386] on button "Yes" at bounding box center [589, 389] width 43 height 31
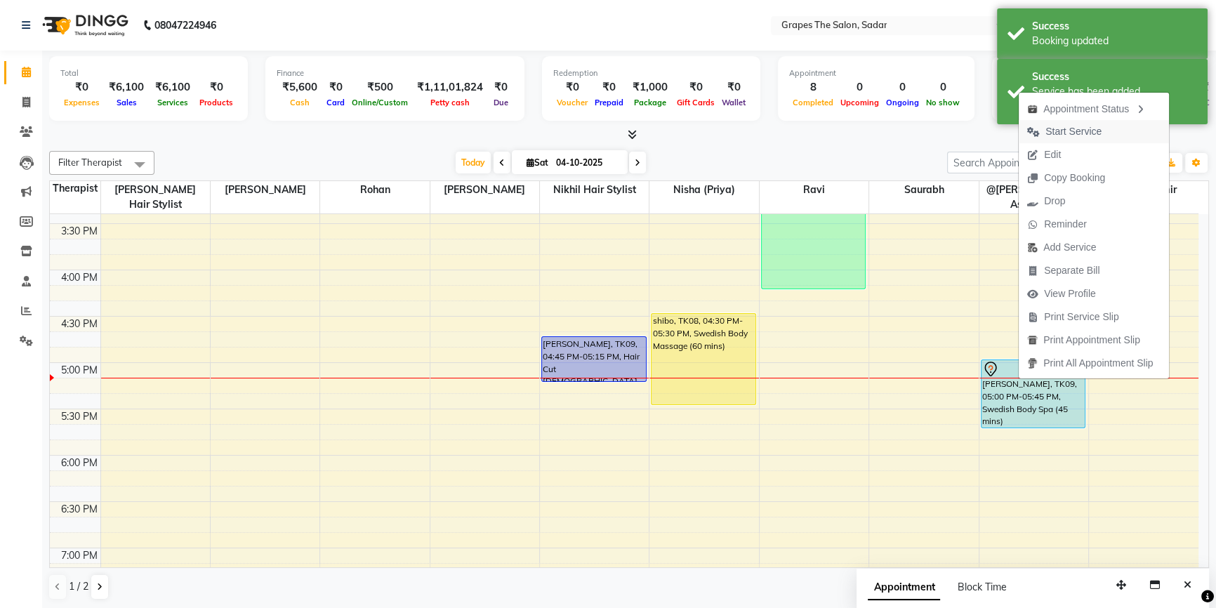
click at [1052, 126] on span "Start Service" at bounding box center [1073, 131] width 56 height 15
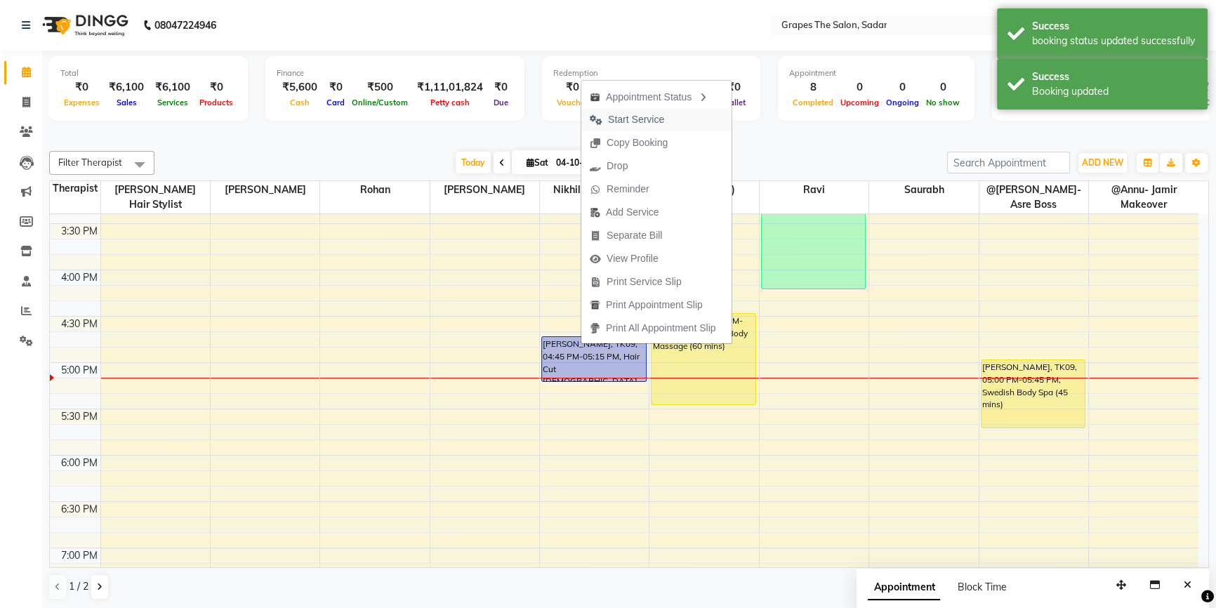
click at [634, 122] on span "Start Service" at bounding box center [636, 119] width 56 height 15
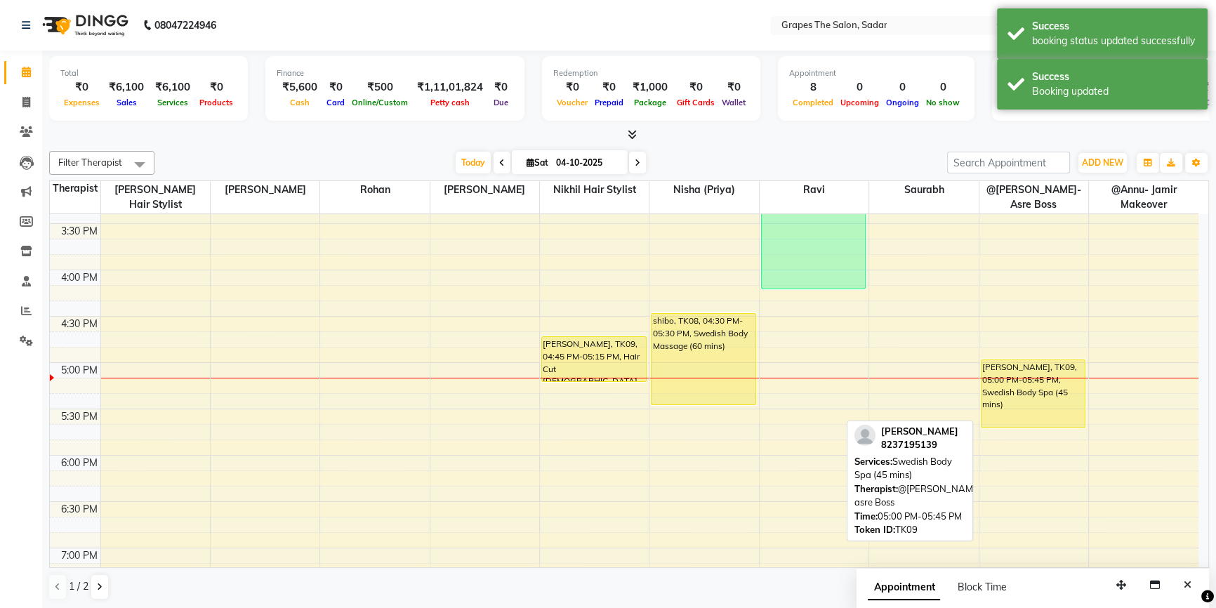
drag, startPoint x: 1020, startPoint y: 425, endPoint x: 1023, endPoint y: 435, distance: 11.1
click at [1023, 435] on div "8:00 AM 8:30 AM 9:00 AM 9:30 AM 10:00 AM 10:30 AM 11:00 AM 11:30 AM 12:00 PM 12…" at bounding box center [624, 177] width 1148 height 1296
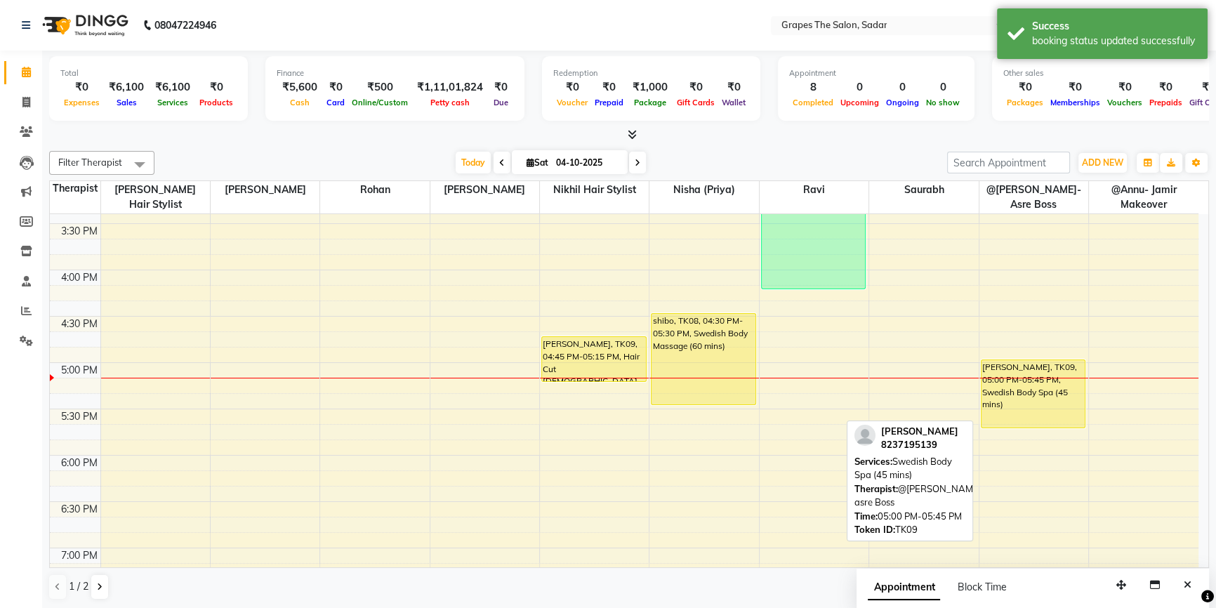
click at [1029, 396] on div "Dhiraj Bhattad, TK09, 05:00 PM-05:45 PM, Swedish Body Spa (45 mins)" at bounding box center [1033, 393] width 104 height 67
select select "1"
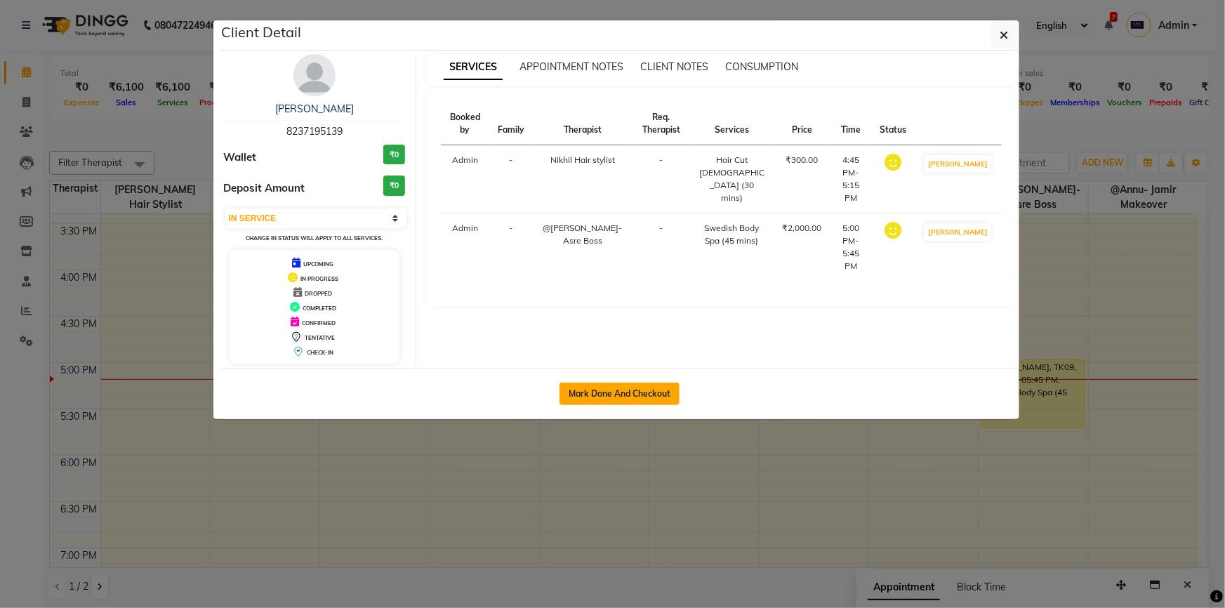
click at [623, 399] on button "Mark Done And Checkout" at bounding box center [619, 393] width 120 height 22
select select "service"
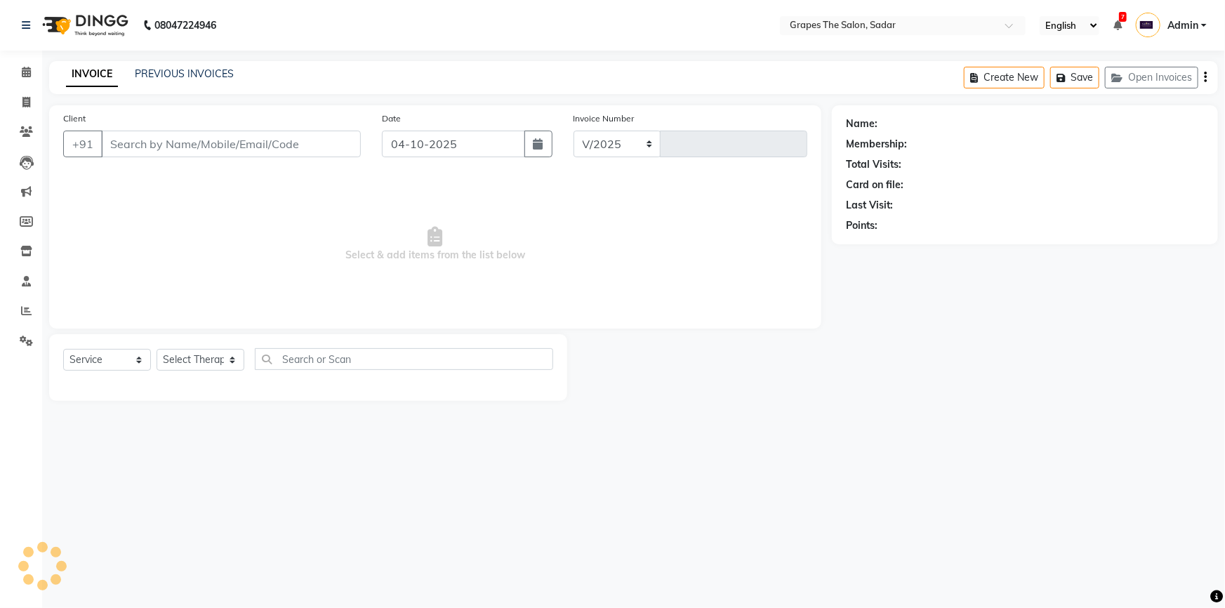
select select "55"
type input "1776"
type input "8237195139"
select select "4007"
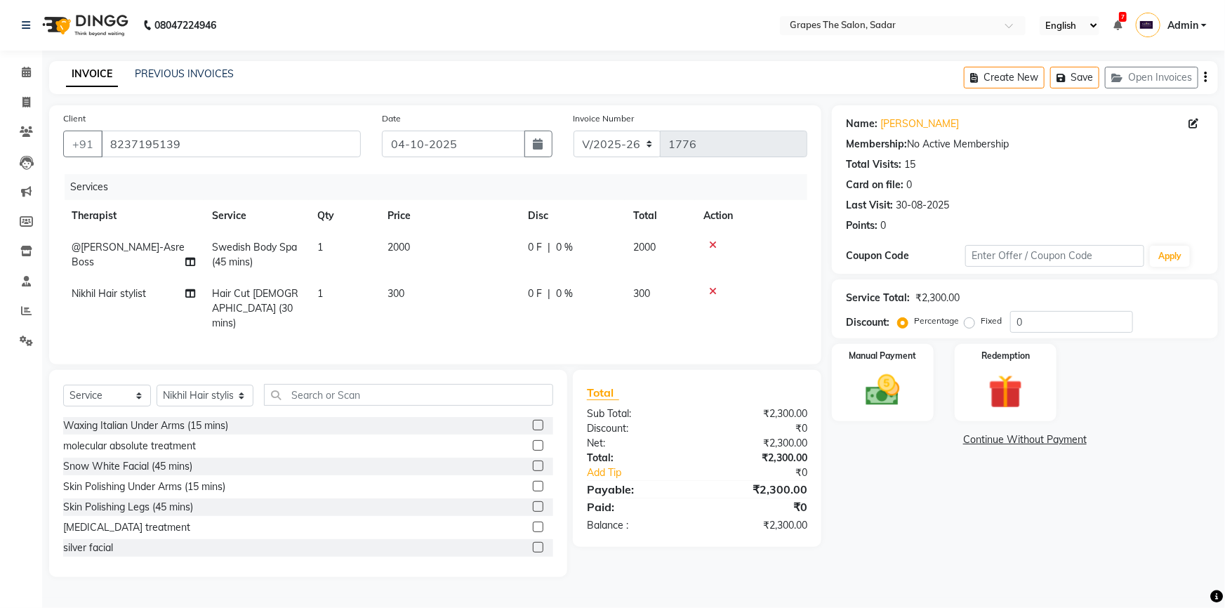
click at [404, 245] on span "2000" at bounding box center [398, 247] width 22 height 13
select select "2180"
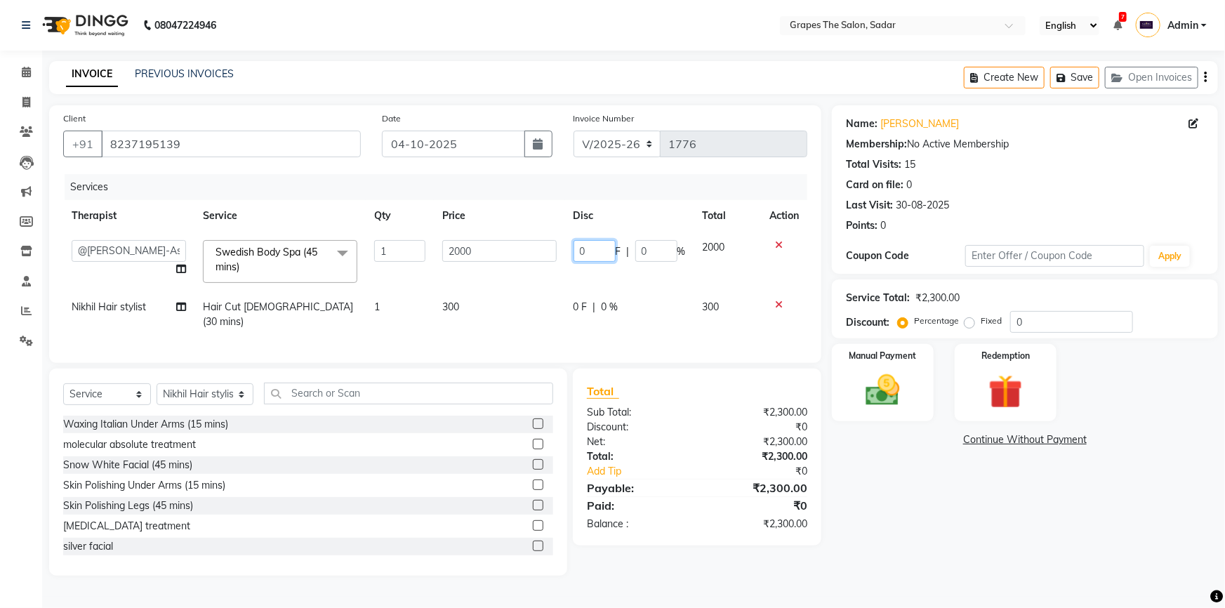
drag, startPoint x: 602, startPoint y: 248, endPoint x: 576, endPoint y: 263, distance: 30.5
click at [576, 263] on td "0 F | 0 %" at bounding box center [629, 262] width 129 height 60
type input "500"
click at [565, 270] on td "500 F | 0 %" at bounding box center [629, 262] width 129 height 60
select select "2180"
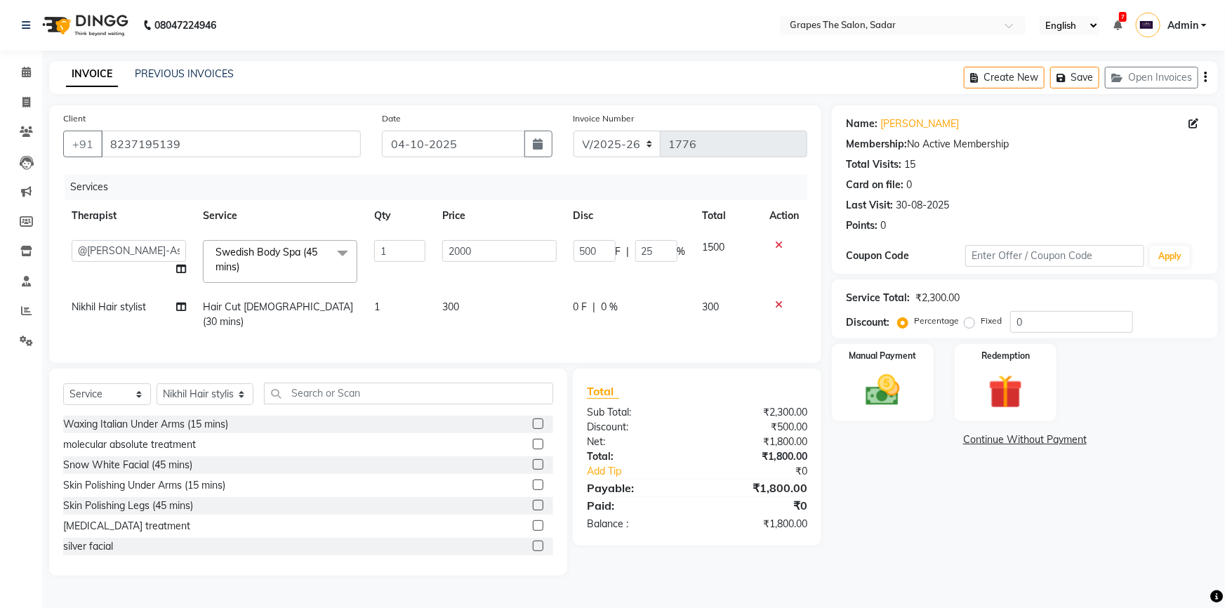
click at [565, 270] on td "500 F | 25 %" at bounding box center [629, 262] width 129 height 60
click at [901, 393] on img at bounding box center [883, 390] width 58 height 41
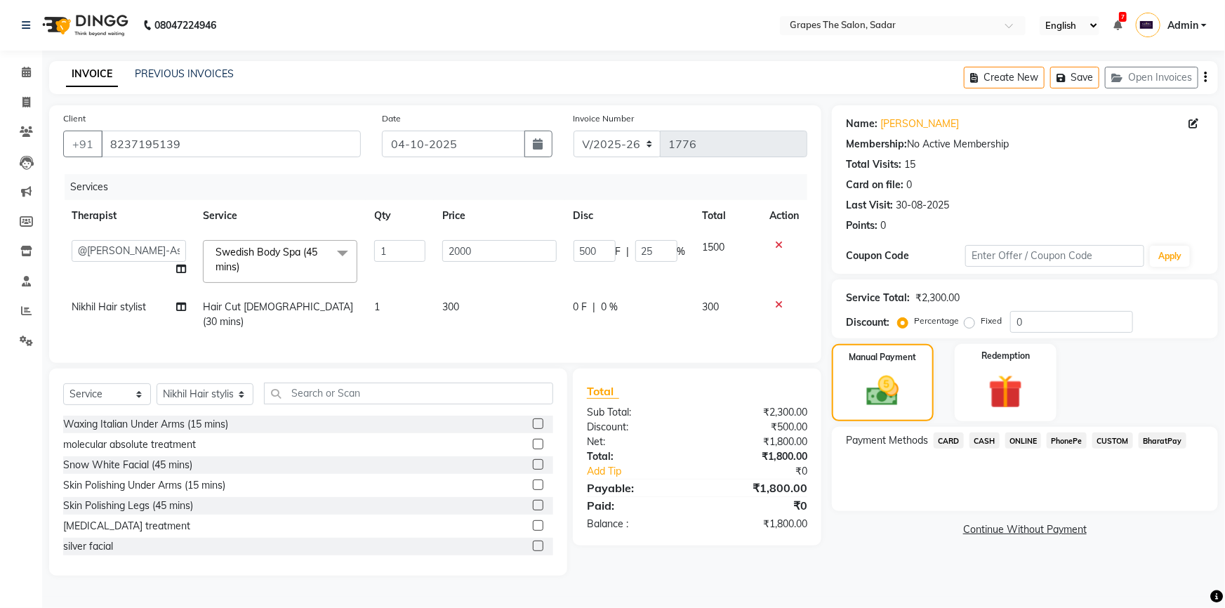
click at [1020, 444] on span "ONLINE" at bounding box center [1023, 440] width 36 height 16
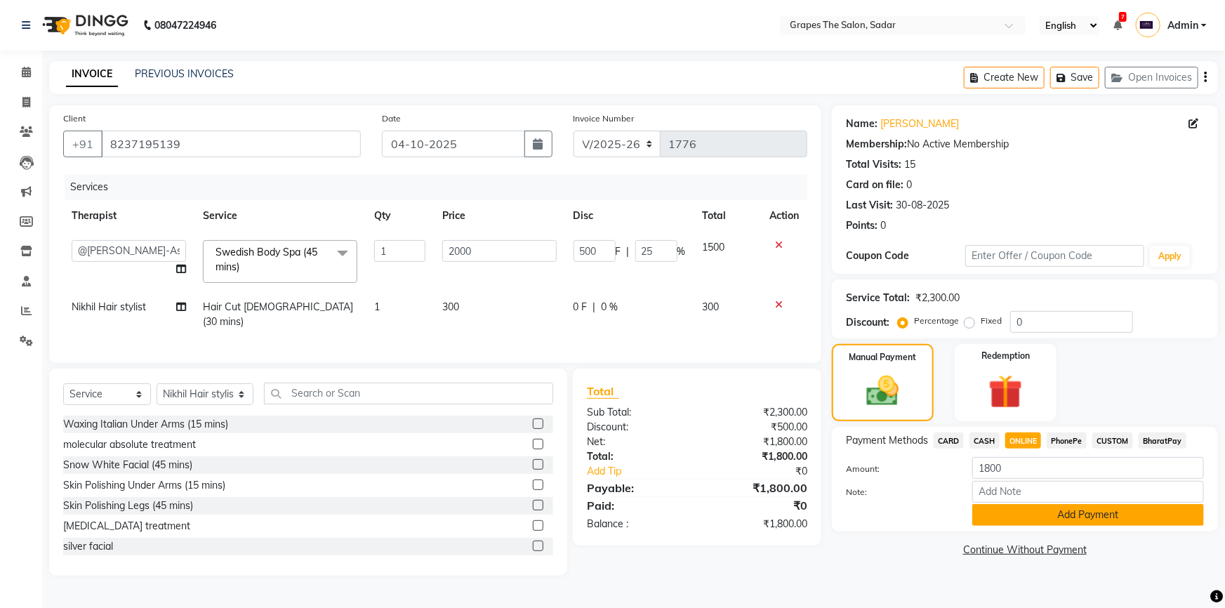
click at [1025, 519] on button "Add Payment" at bounding box center [1088, 515] width 232 height 22
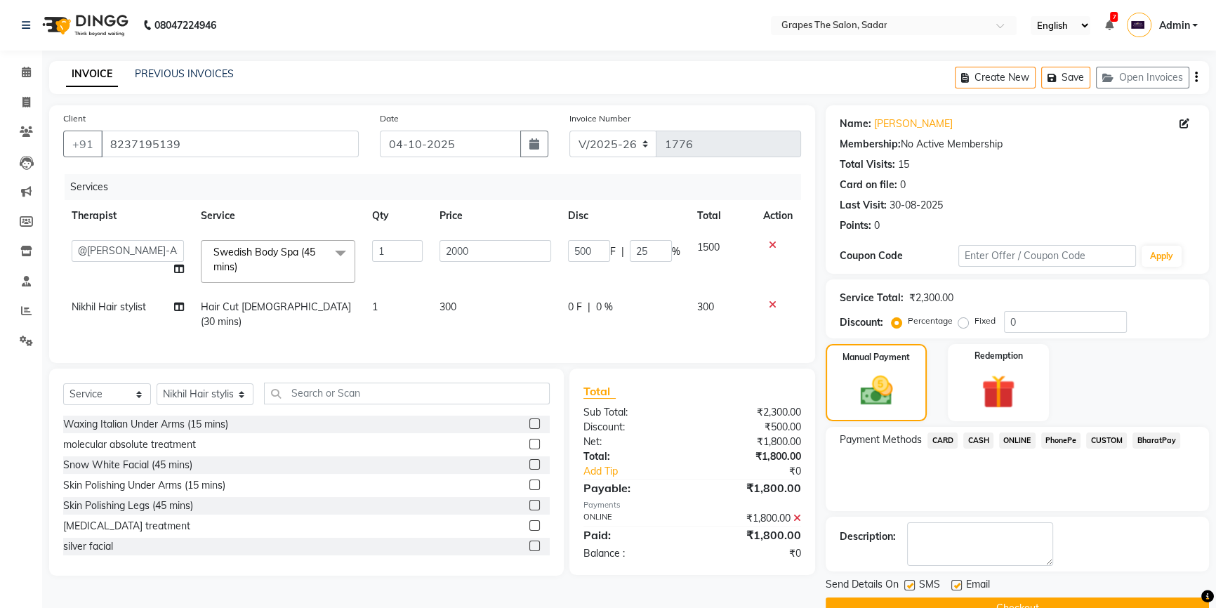
scroll to position [31, 0]
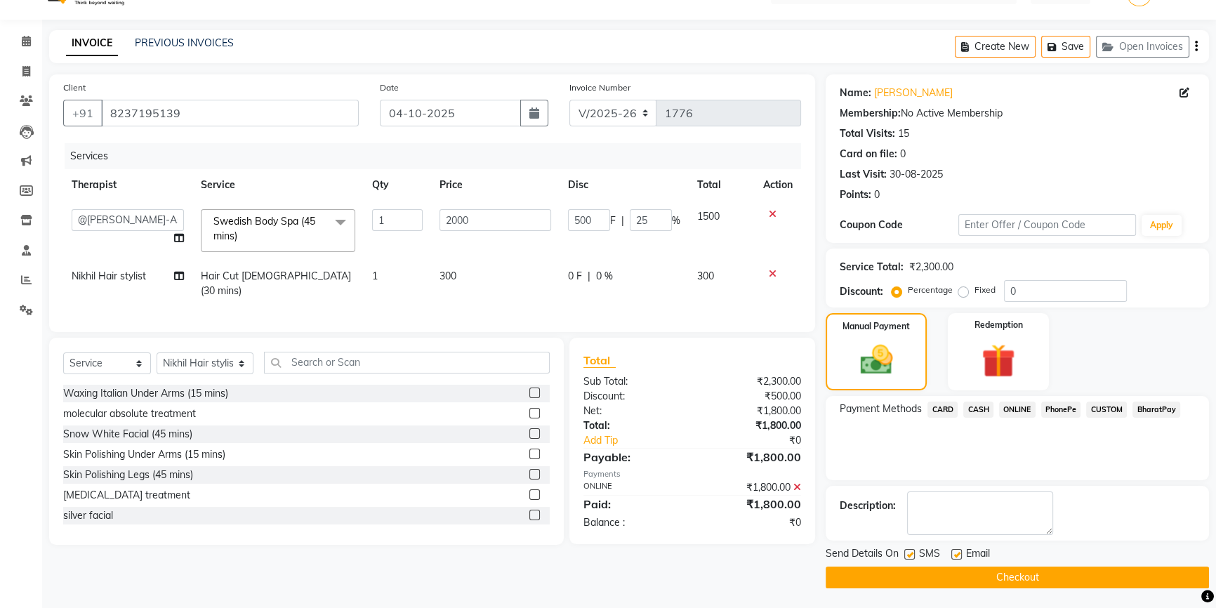
drag, startPoint x: 955, startPoint y: 552, endPoint x: 924, endPoint y: 560, distance: 32.0
click at [955, 550] on label at bounding box center [956, 554] width 11 height 11
click at [955, 550] on input "checkbox" at bounding box center [955, 554] width 9 height 9
checkbox input "false"
click at [907, 552] on label at bounding box center [909, 554] width 11 height 11
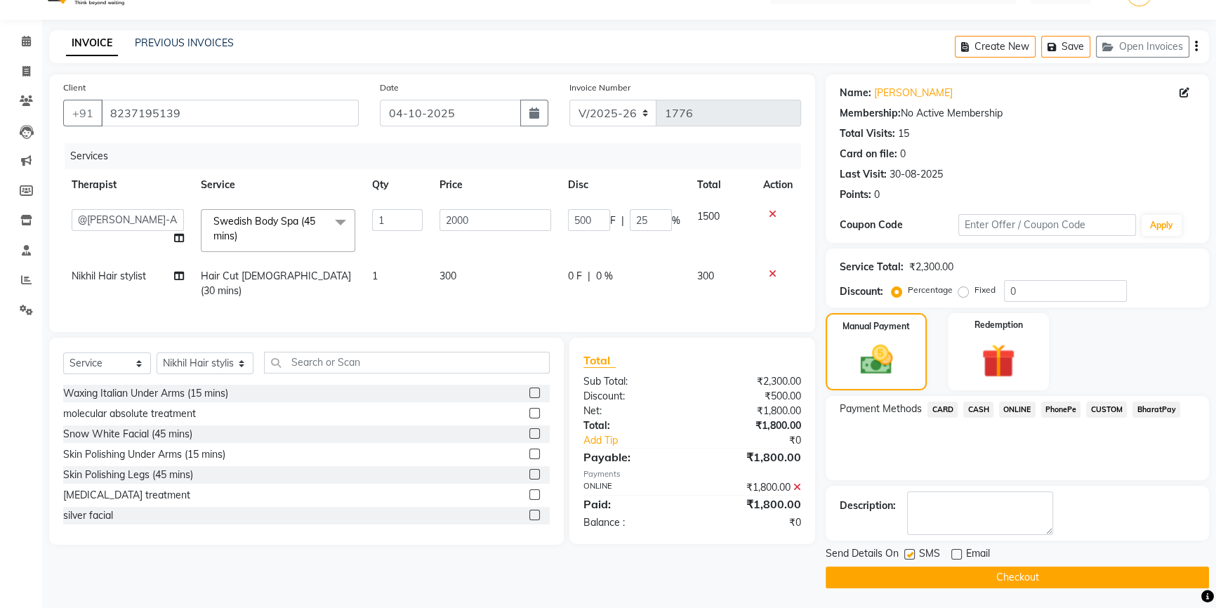
click at [907, 552] on input "checkbox" at bounding box center [908, 554] width 9 height 9
checkbox input "false"
click at [926, 583] on button "Checkout" at bounding box center [1016, 577] width 383 height 22
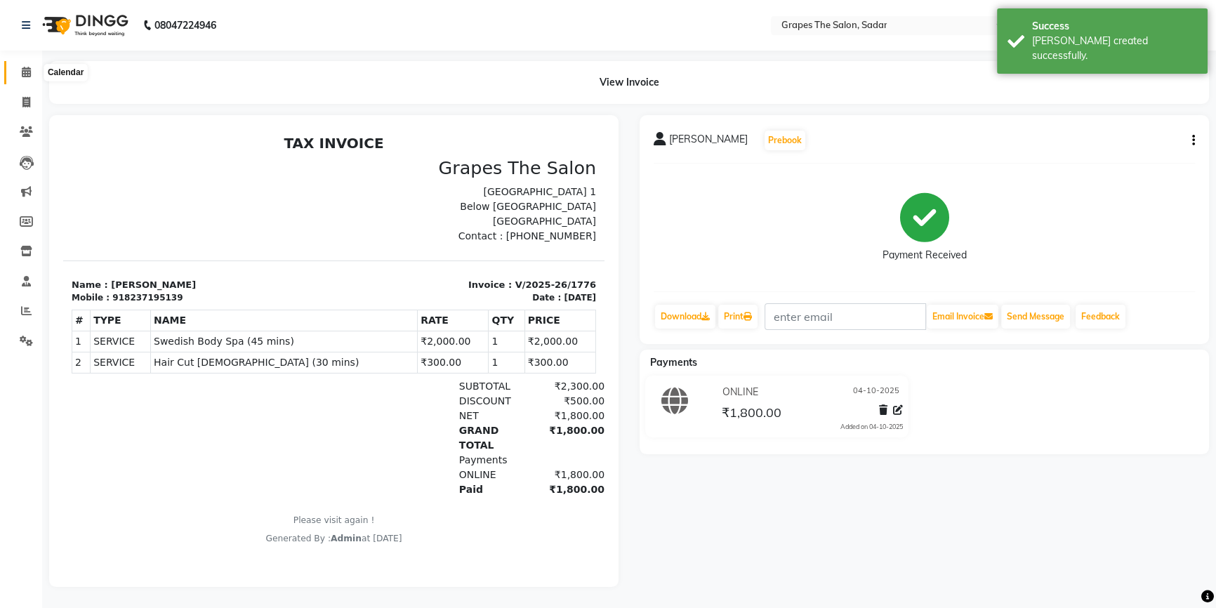
click at [17, 72] on span at bounding box center [26, 73] width 25 height 16
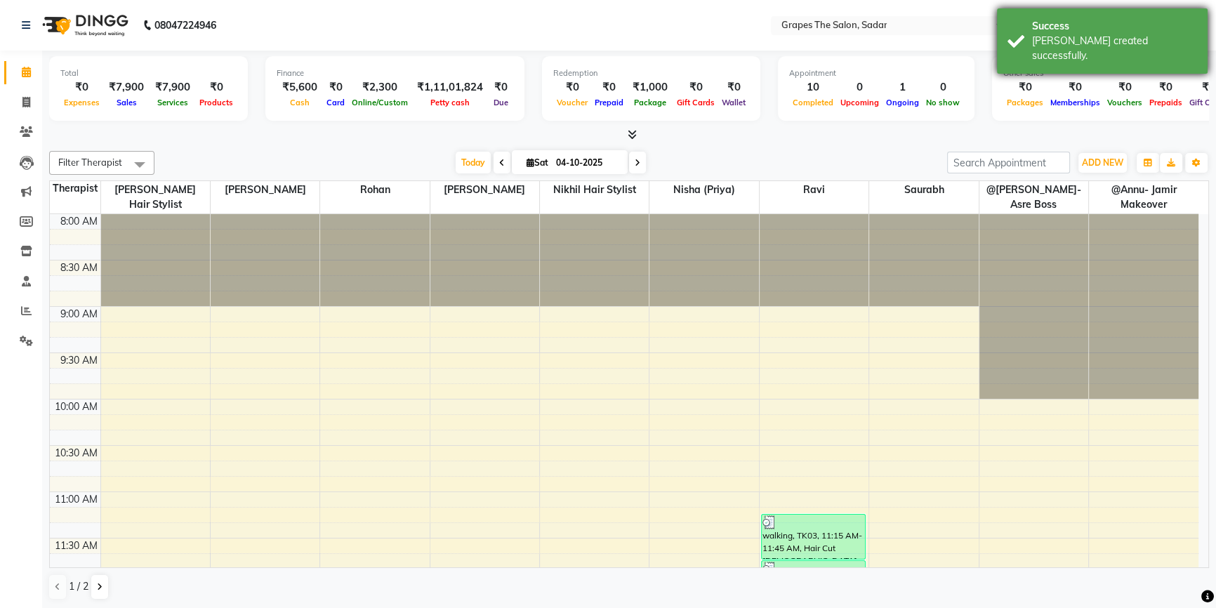
click at [1018, 29] on div "Success Bill created successfully." at bounding box center [1102, 40] width 211 height 65
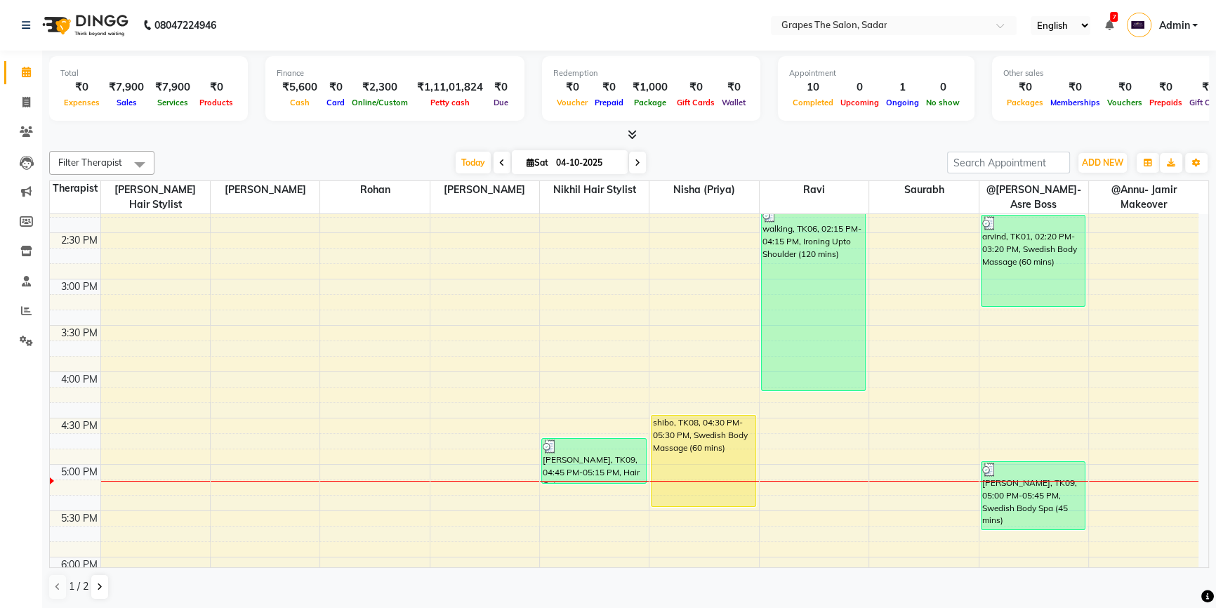
scroll to position [644, 0]
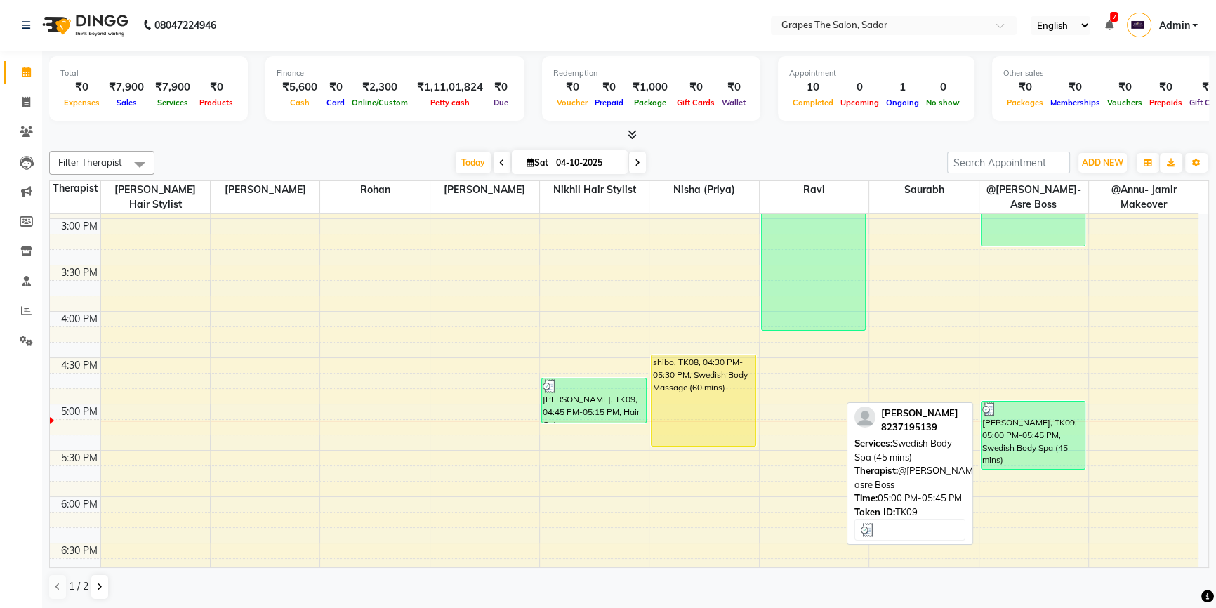
click at [1006, 432] on div "Dhiraj Bhattad, TK09, 05:00 PM-05:45 PM, Swedish Body Spa (45 mins)" at bounding box center [1033, 434] width 104 height 67
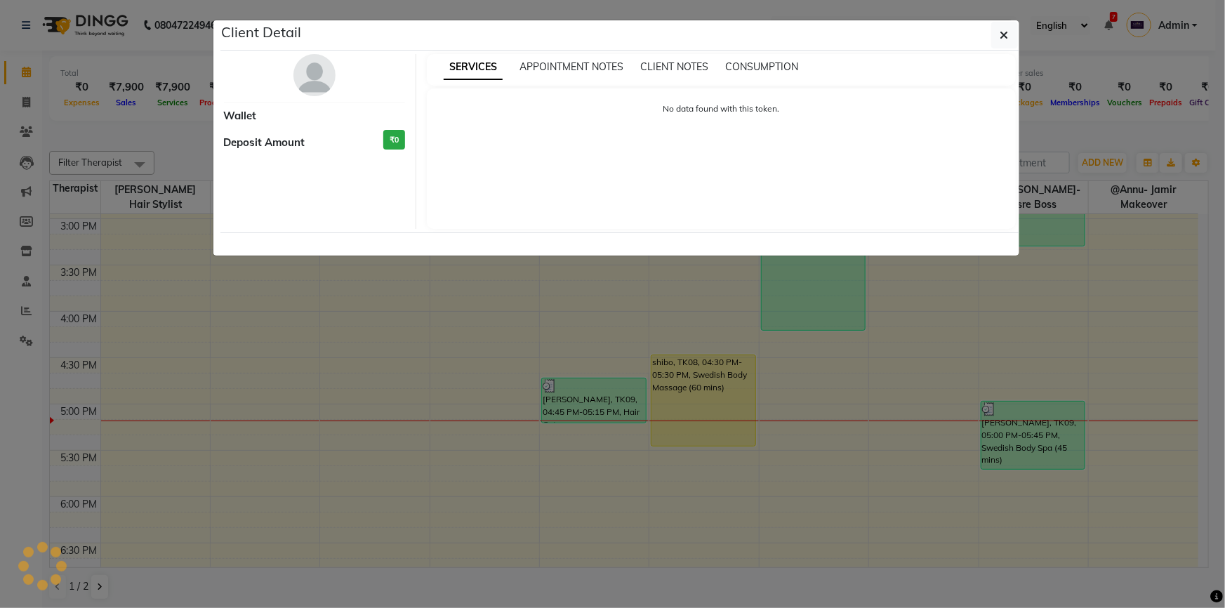
select select "3"
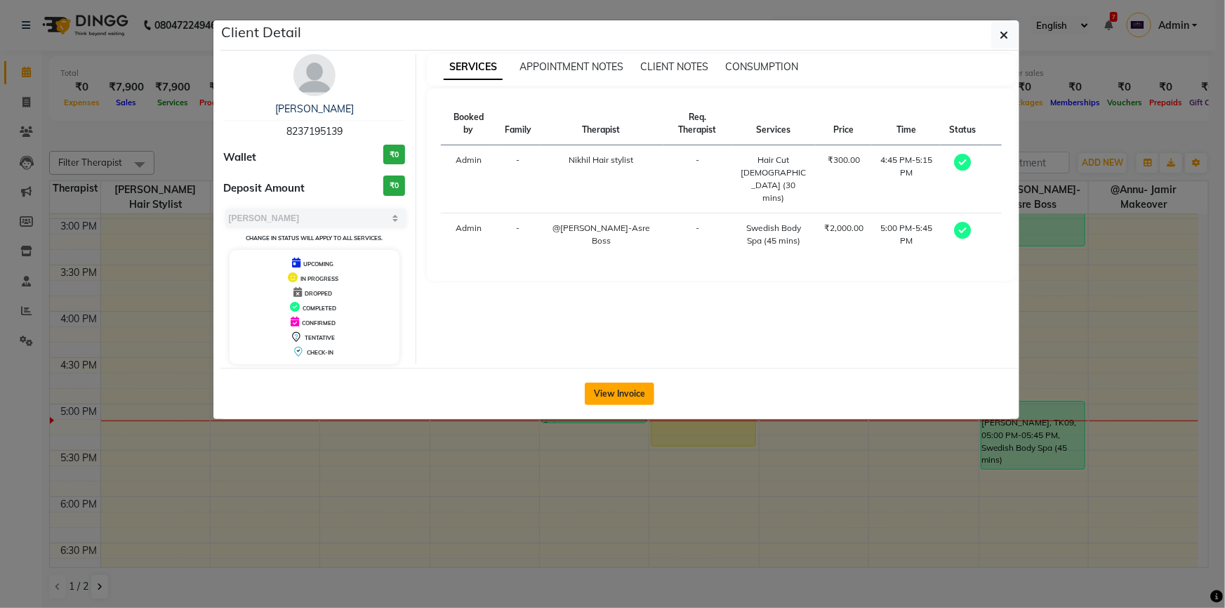
click at [595, 392] on button "View Invoice" at bounding box center [619, 393] width 69 height 22
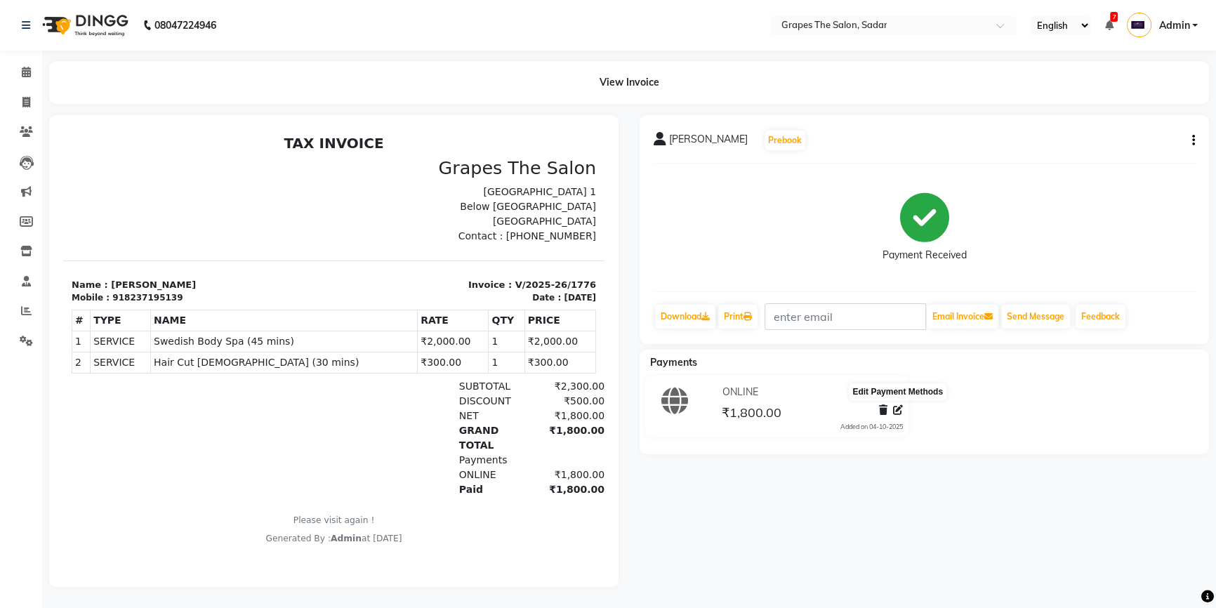
click at [896, 408] on icon at bounding box center [898, 410] width 10 height 10
select select "3"
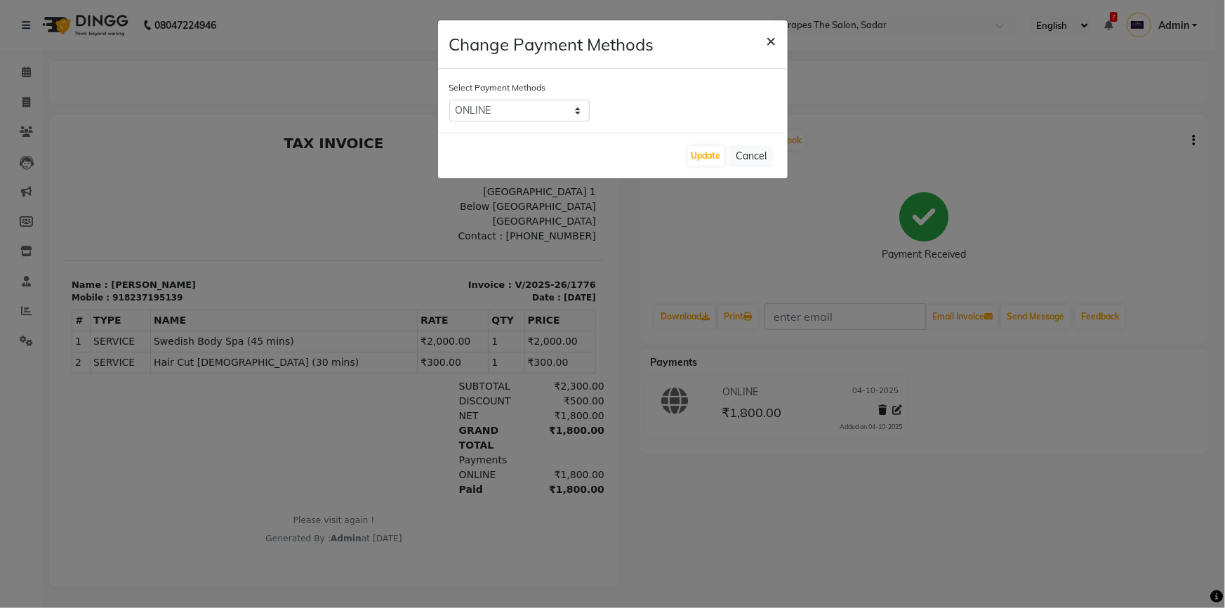
click at [769, 36] on span "×" at bounding box center [771, 39] width 10 height 21
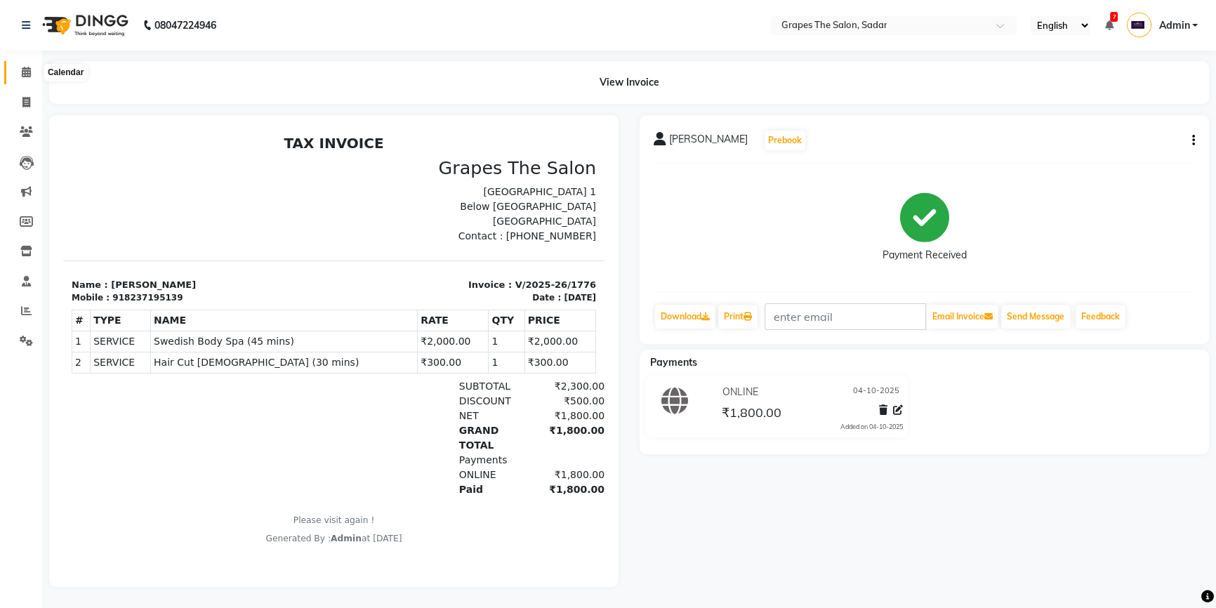
click at [28, 70] on icon at bounding box center [26, 72] width 9 height 11
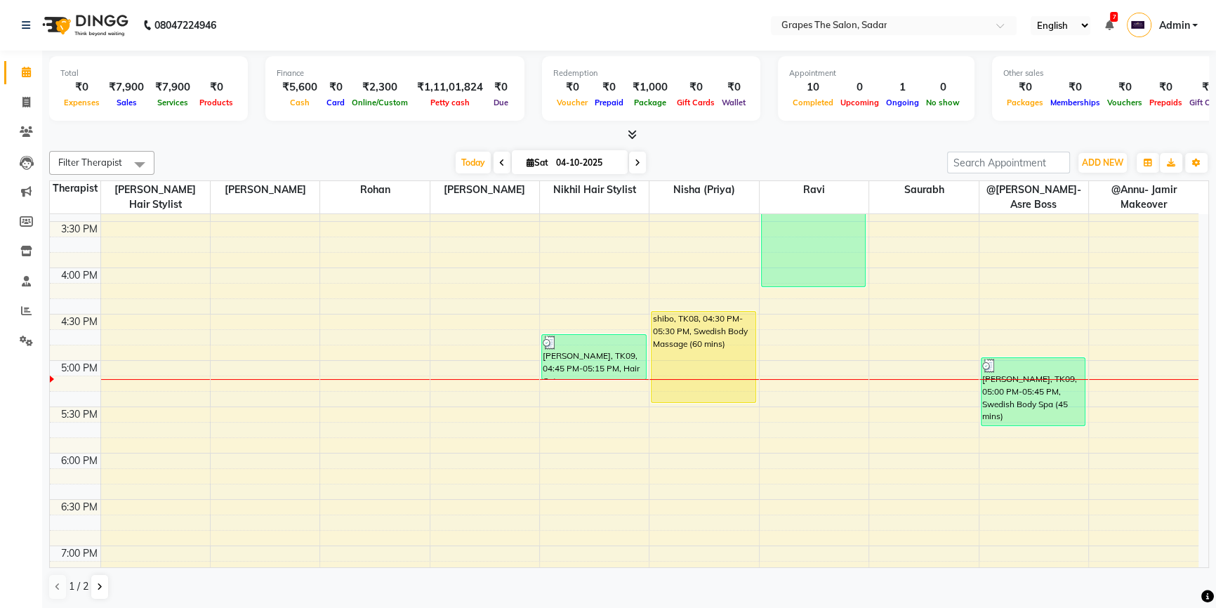
scroll to position [672, 0]
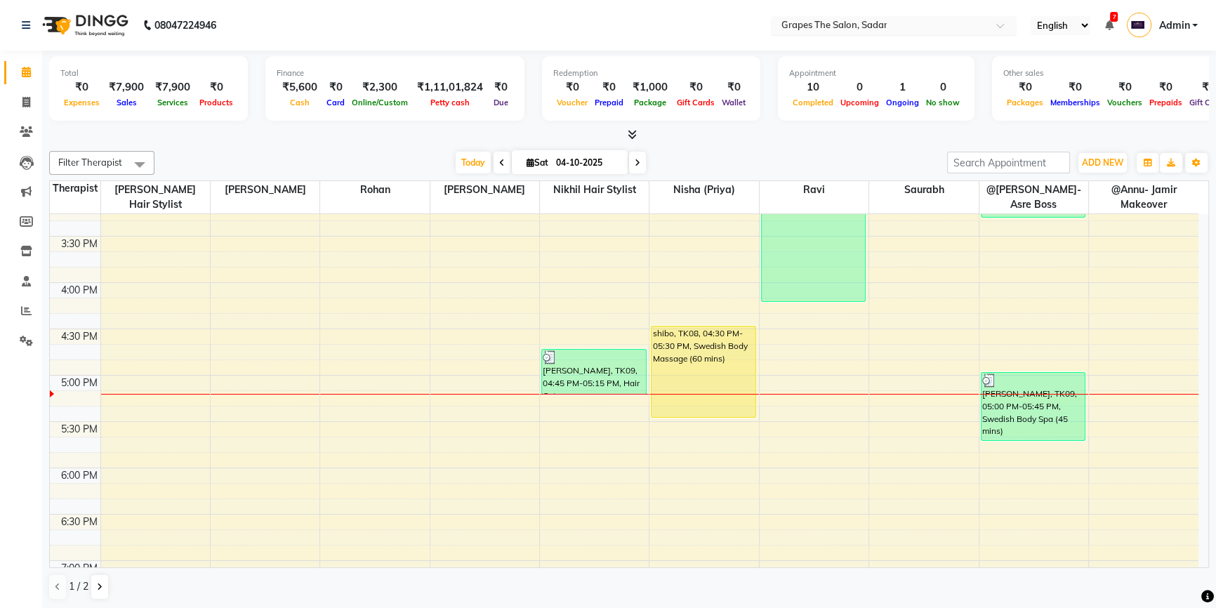
click at [990, 28] on div at bounding box center [894, 27] width 246 height 14
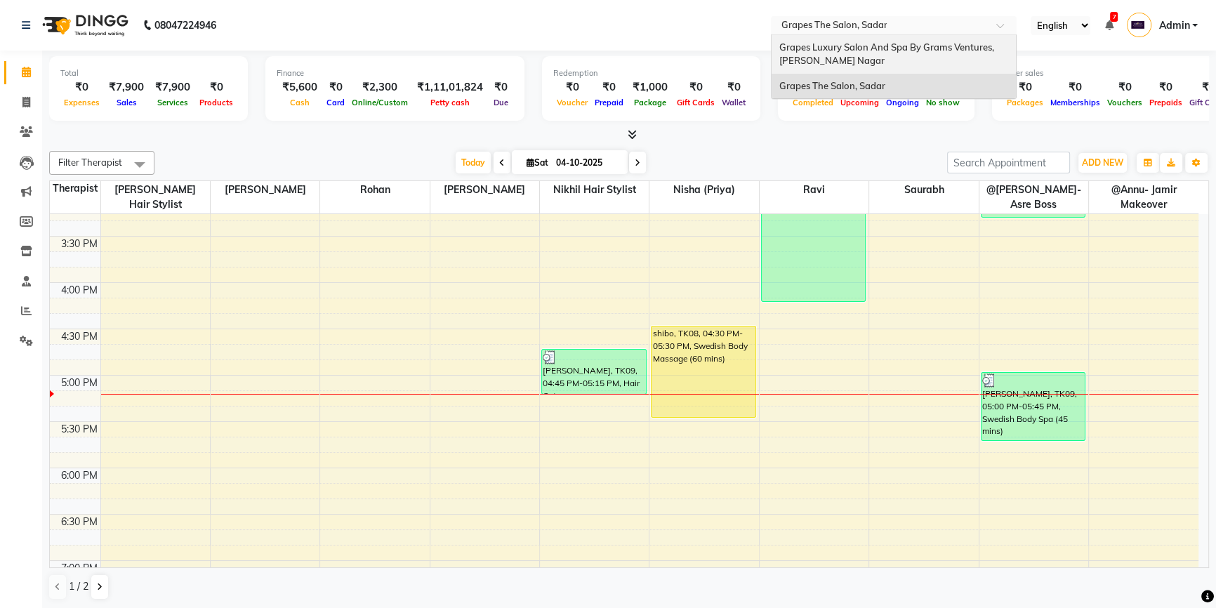
click at [969, 44] on span "Grapes Luxury Salon And Spa By Grams Ventures, [PERSON_NAME] Nagar" at bounding box center [886, 53] width 217 height 25
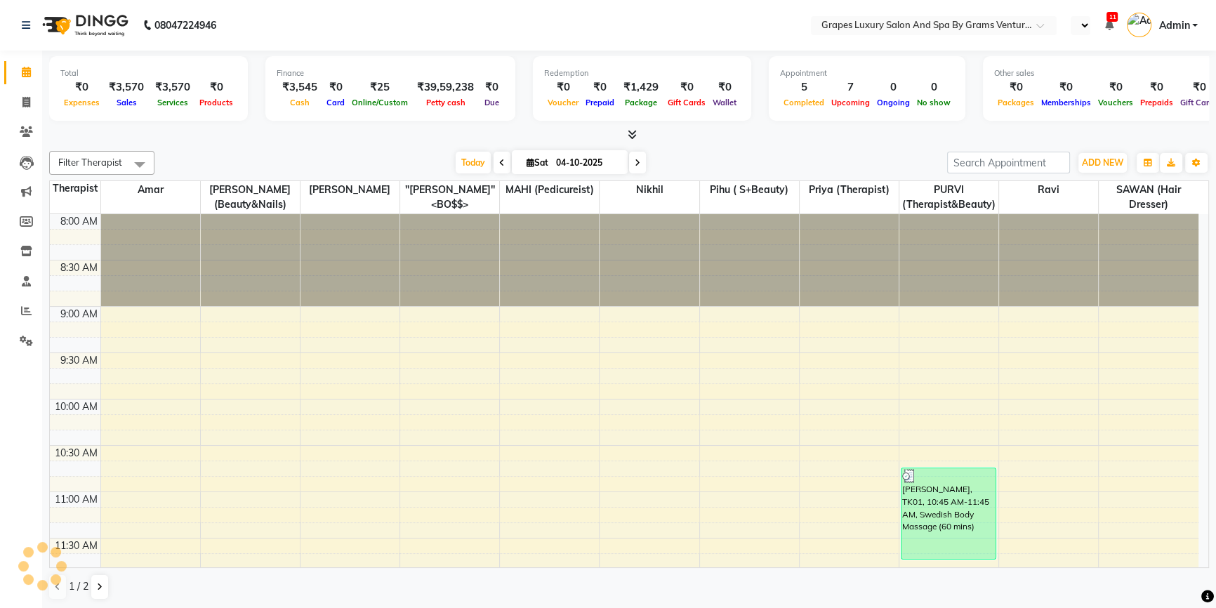
click at [503, 159] on span at bounding box center [501, 163] width 17 height 22
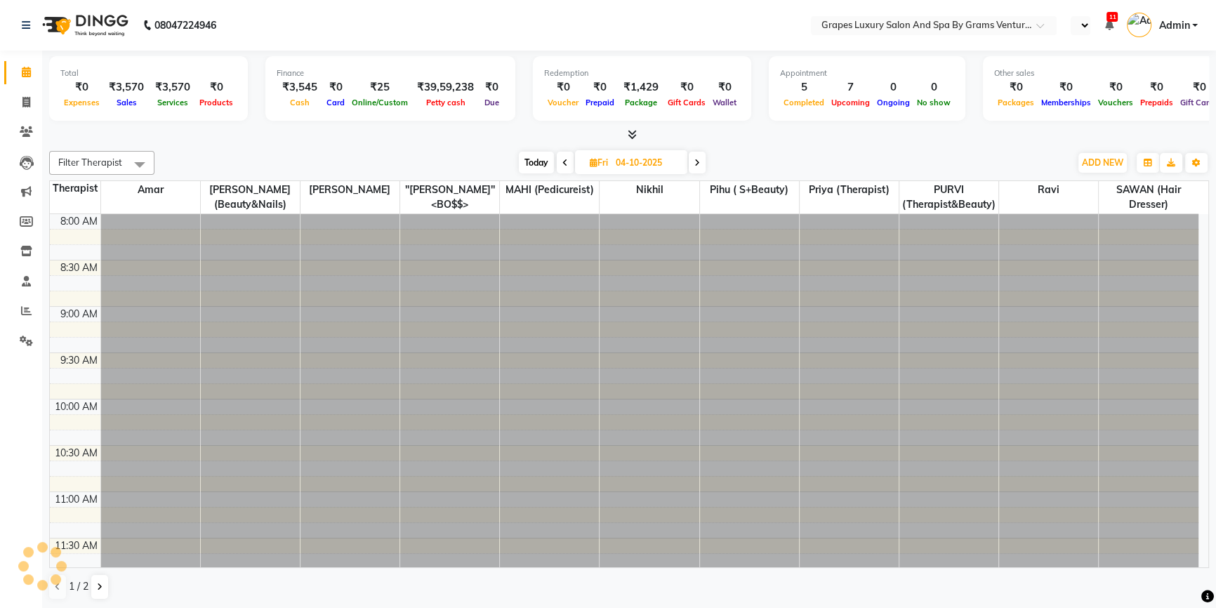
type input "03-10-2025"
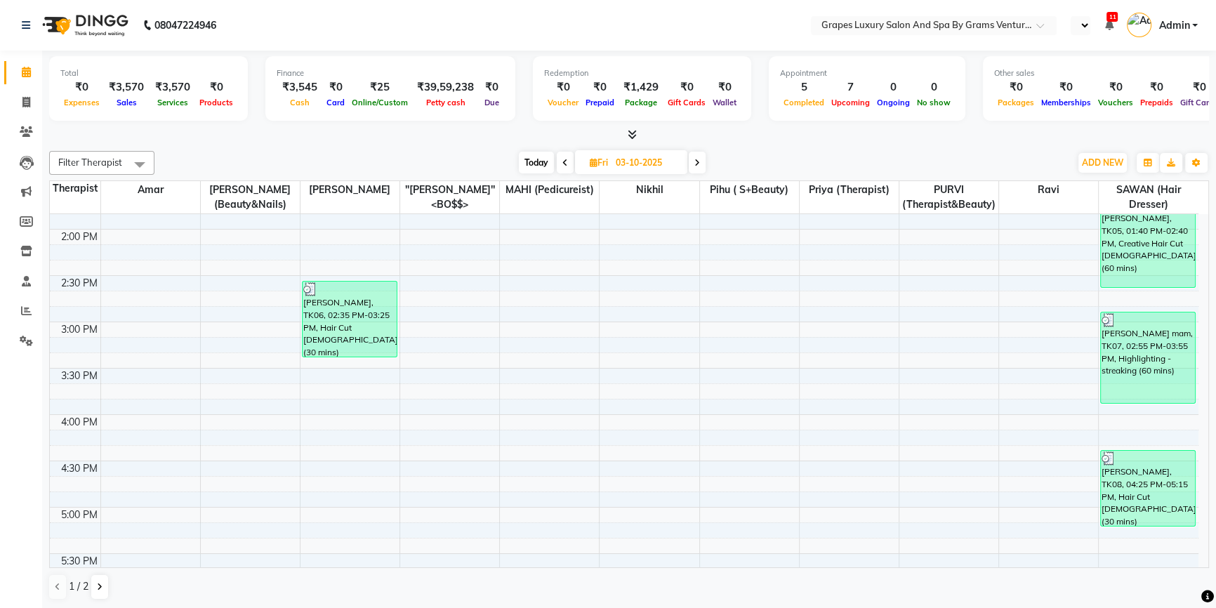
scroll to position [846, 0]
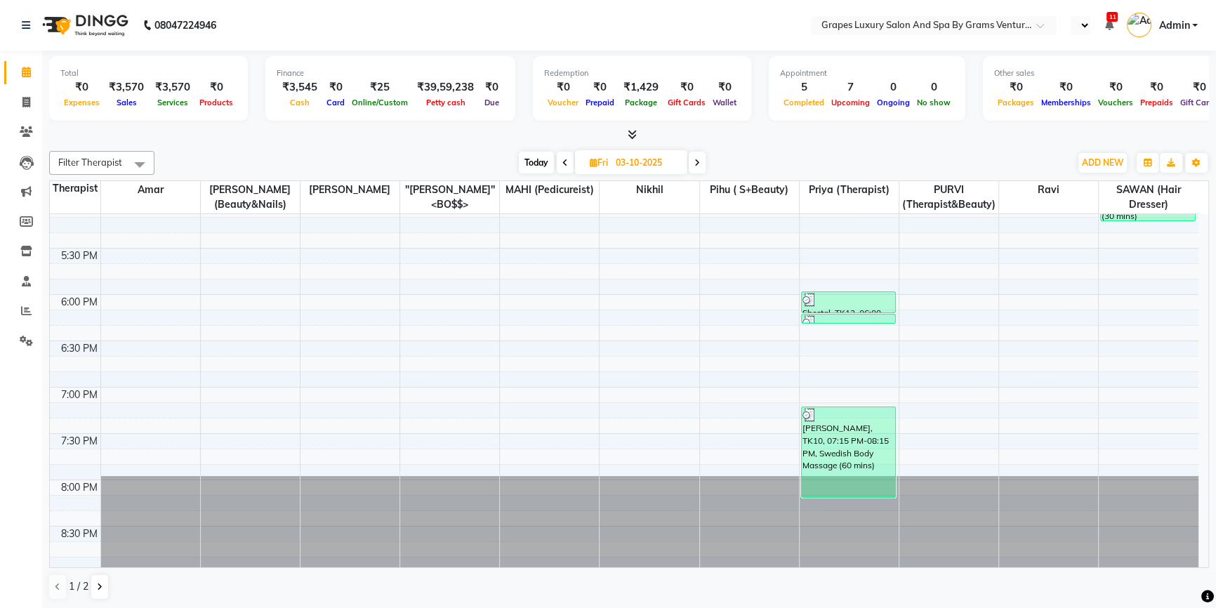
click at [658, 161] on input "03-10-2025" at bounding box center [646, 162] width 70 height 21
select select "10"
select select "2025"
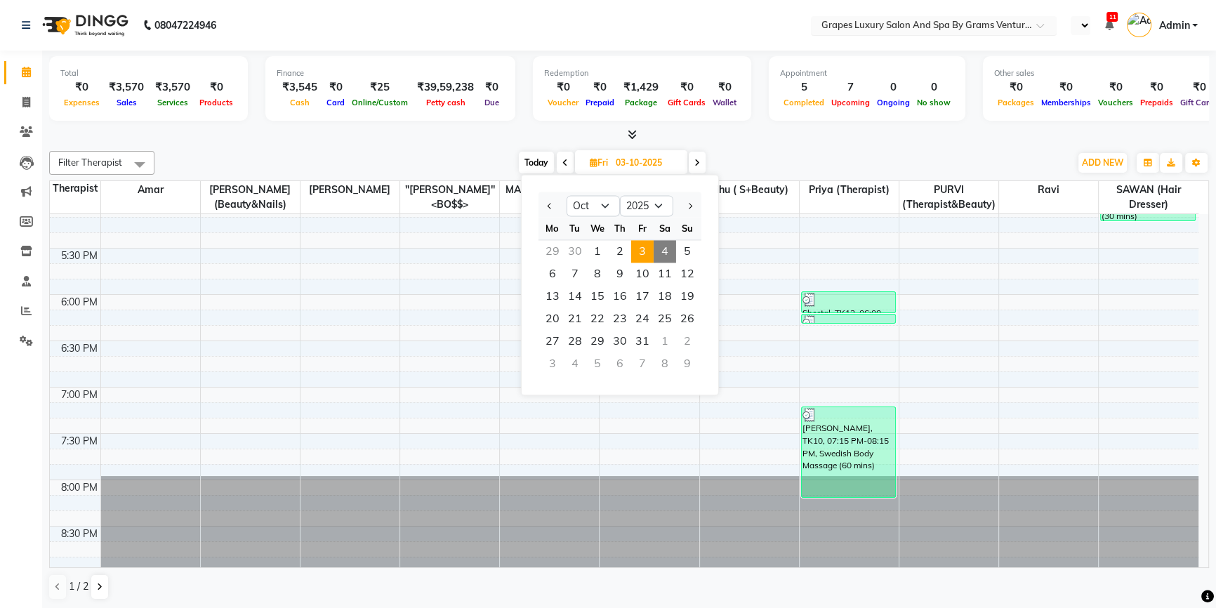
click at [979, 31] on input "text" at bounding box center [920, 27] width 204 height 14
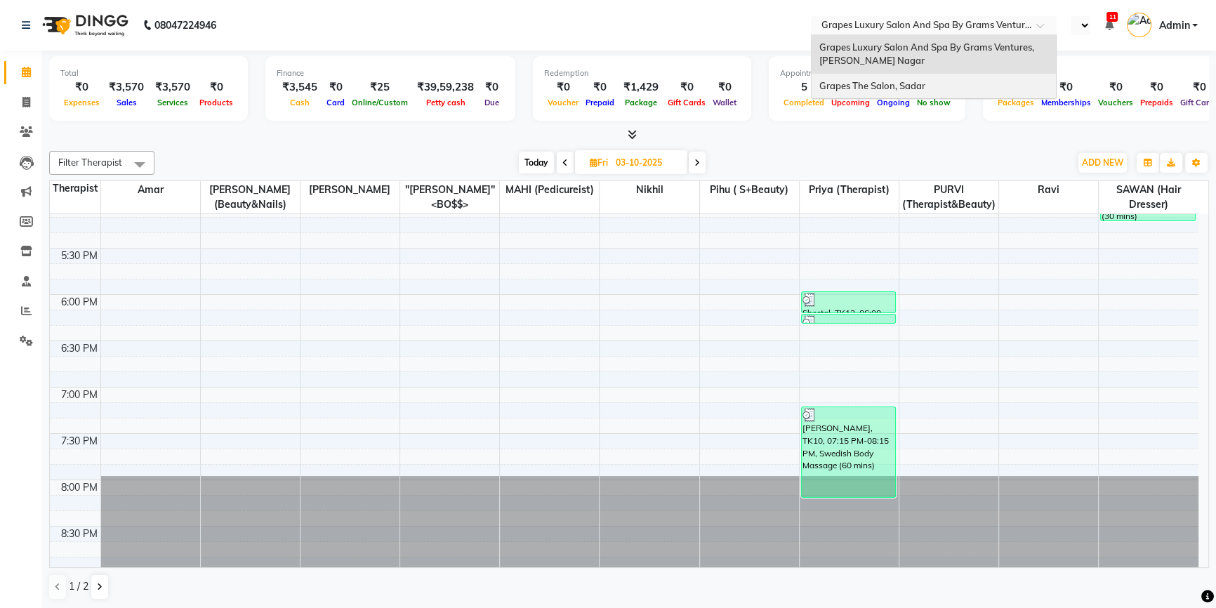
click at [935, 81] on div "Grapes The Salon, Sadar" at bounding box center [933, 86] width 244 height 25
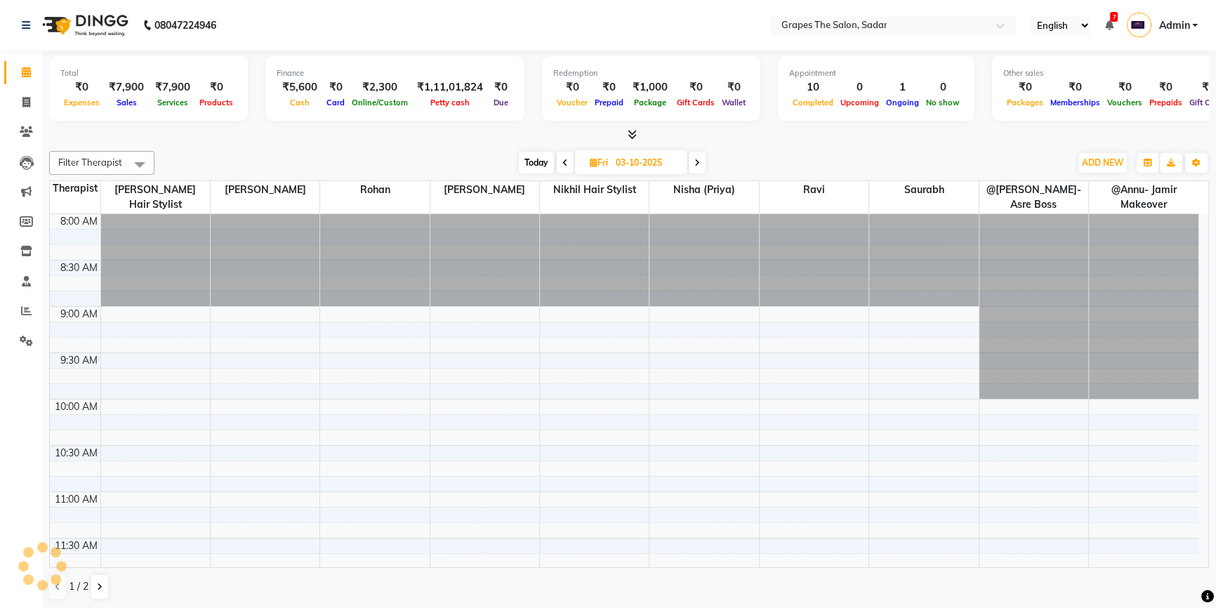
click at [540, 163] on span "Today" at bounding box center [536, 163] width 35 height 22
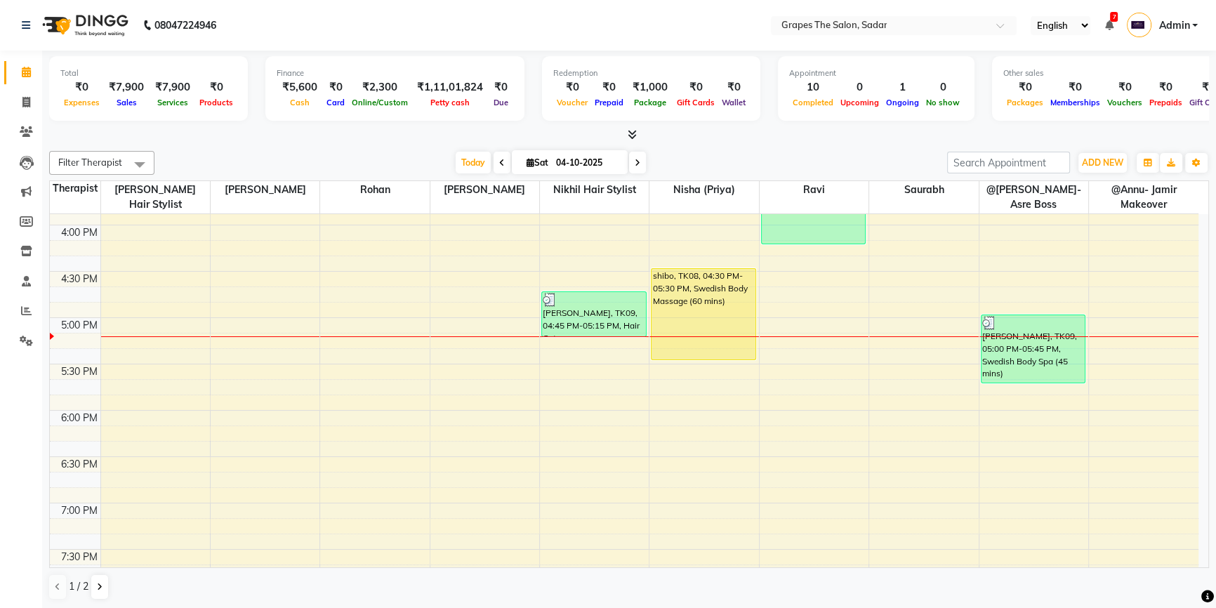
scroll to position [744, 0]
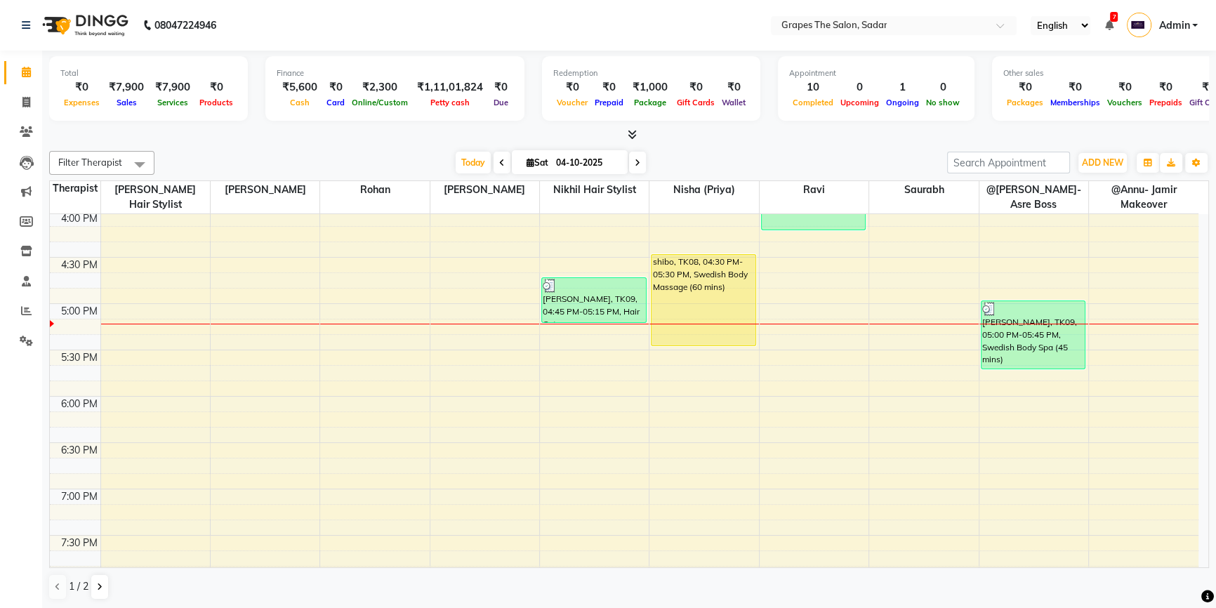
click at [499, 164] on icon at bounding box center [502, 163] width 6 height 8
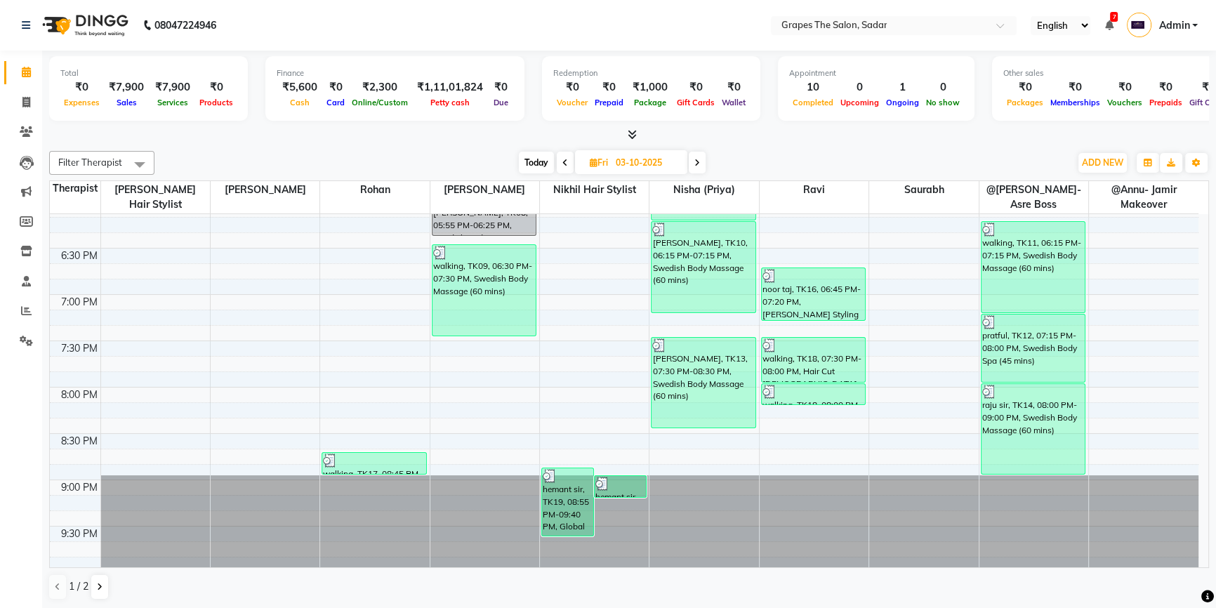
scroll to position [914, 0]
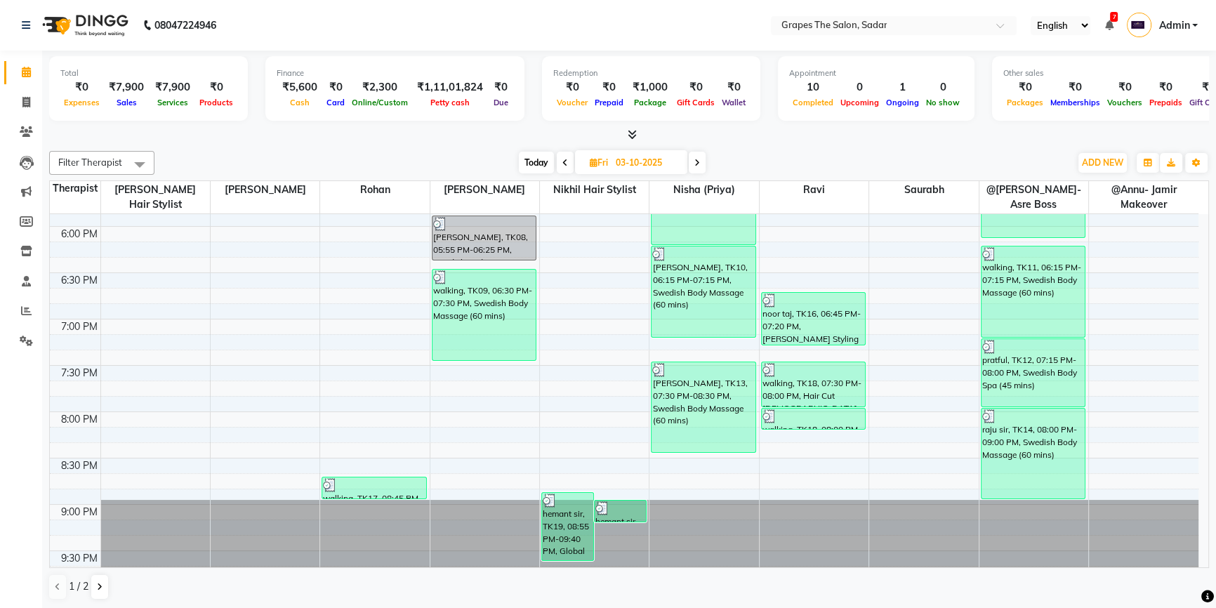
click at [548, 162] on span "Today" at bounding box center [536, 163] width 35 height 22
type input "04-10-2025"
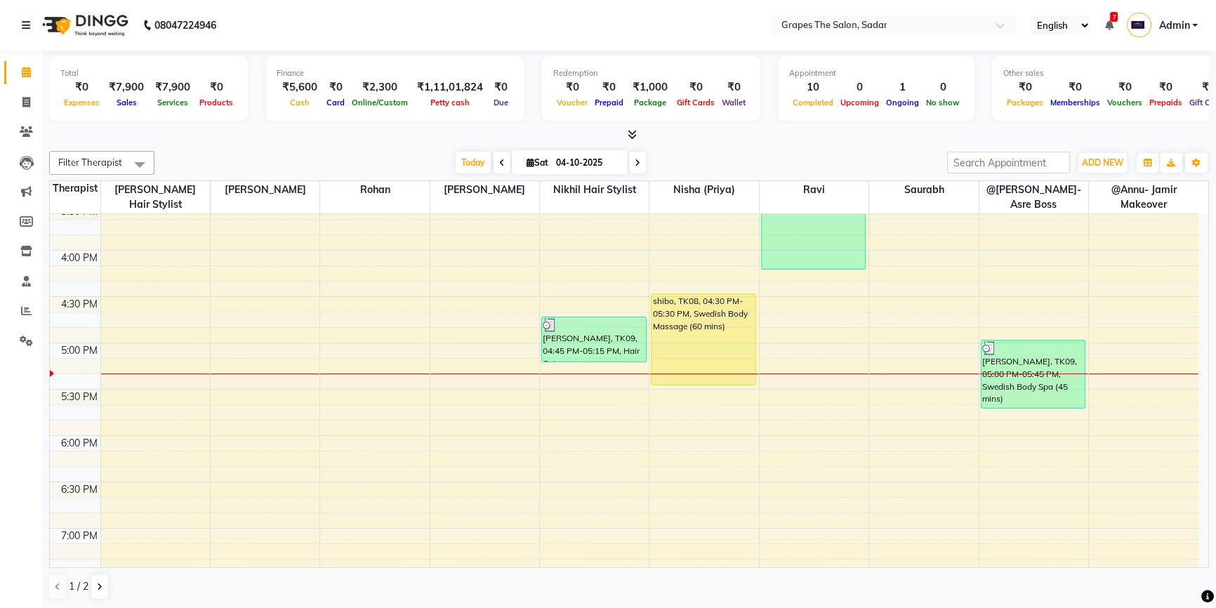
scroll to position [687, 0]
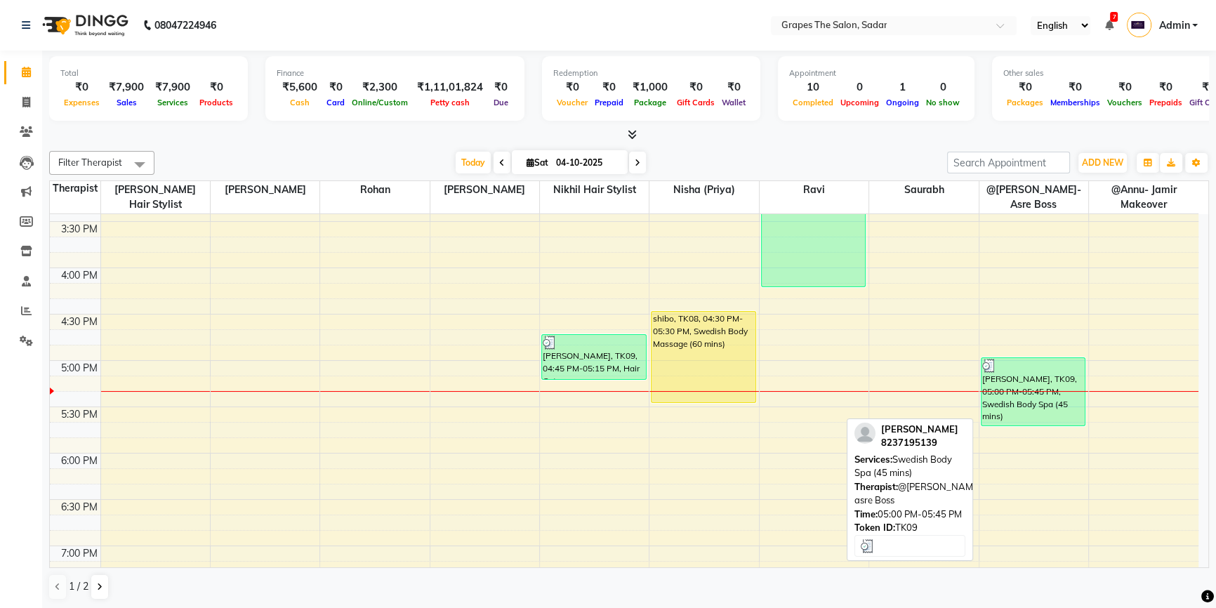
click at [1052, 386] on div "Dhiraj Bhattad, TK09, 05:00 PM-05:45 PM, Swedish Body Spa (45 mins)" at bounding box center [1033, 391] width 104 height 67
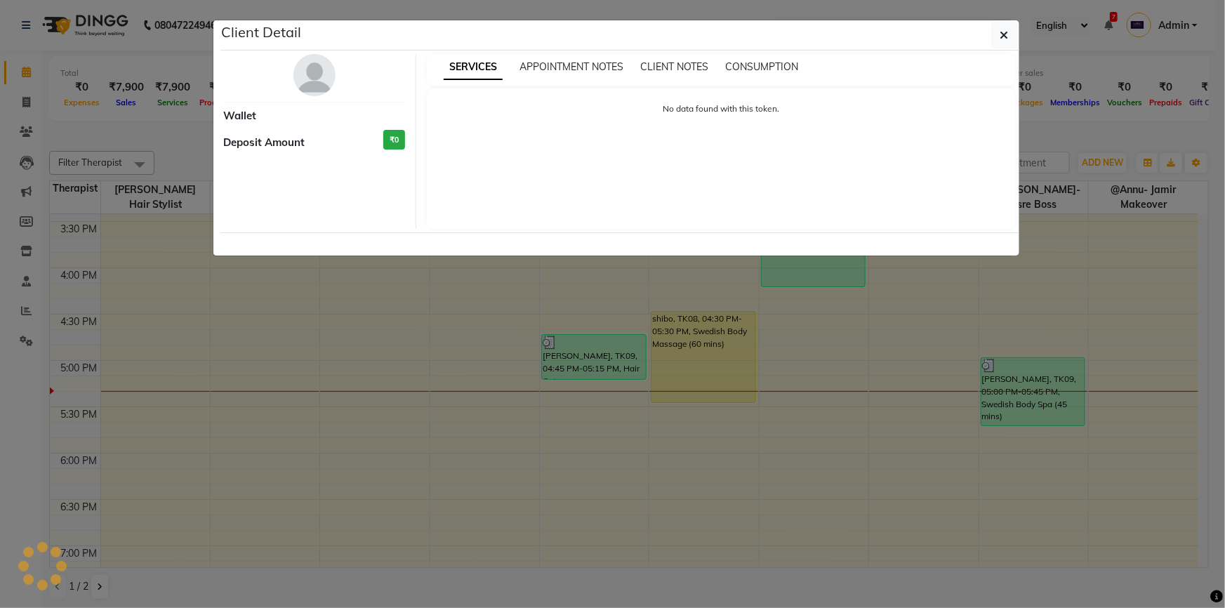
select select "3"
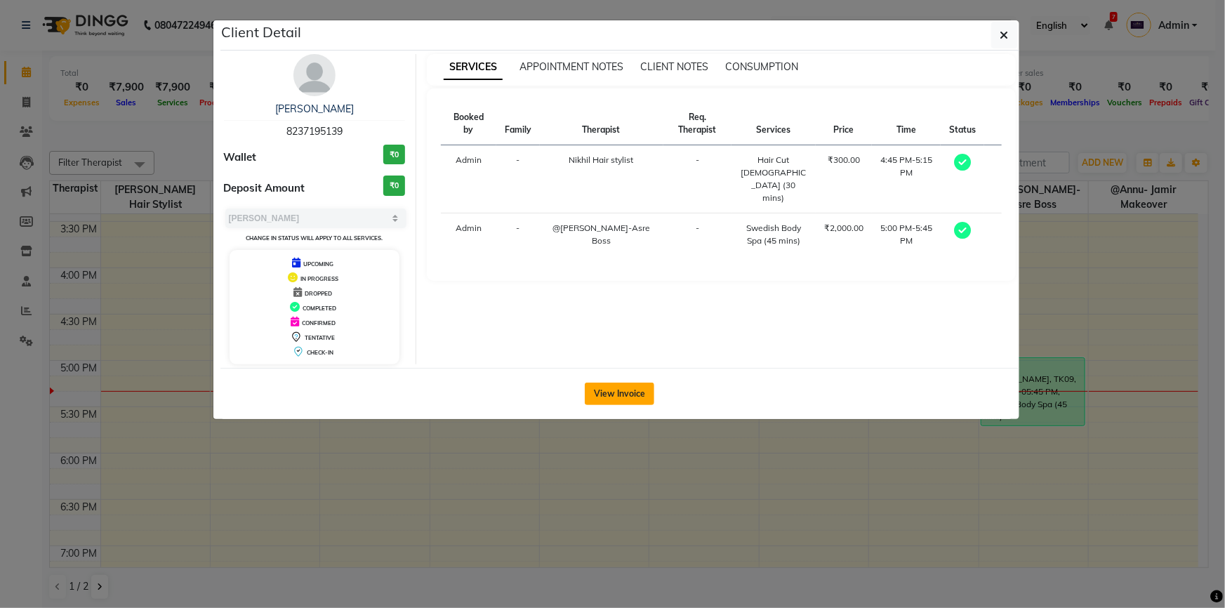
click at [639, 399] on button "View Invoice" at bounding box center [619, 393] width 69 height 22
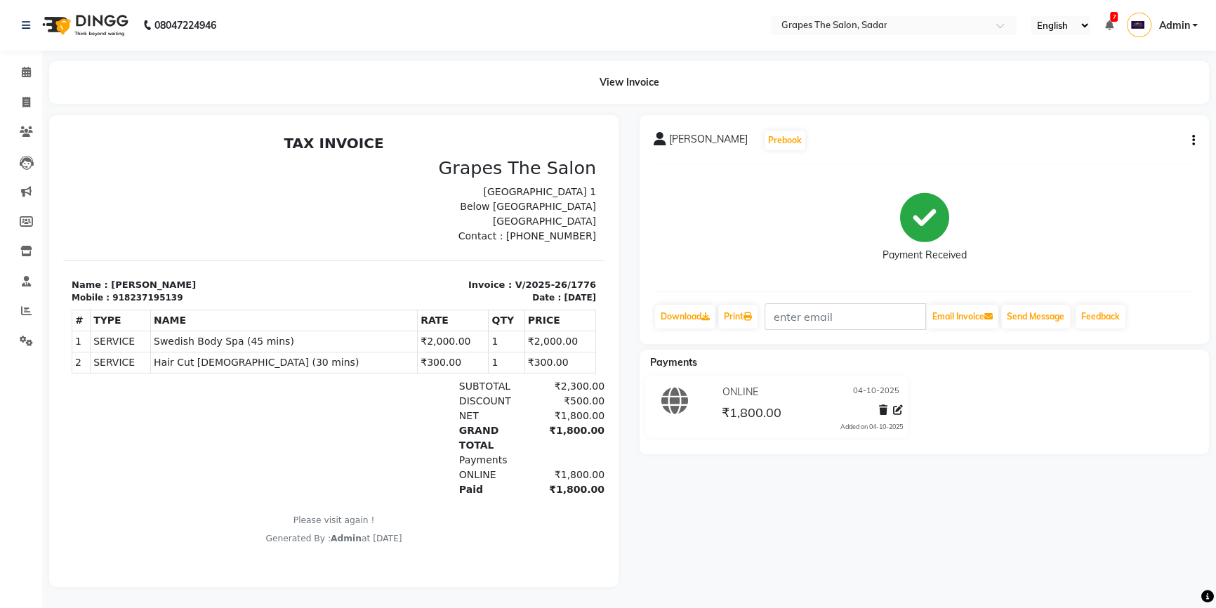
click at [1192, 141] on icon "button" at bounding box center [1193, 140] width 3 height 1
click at [1151, 109] on div "Cancel Invoice" at bounding box center [1123, 105] width 96 height 18
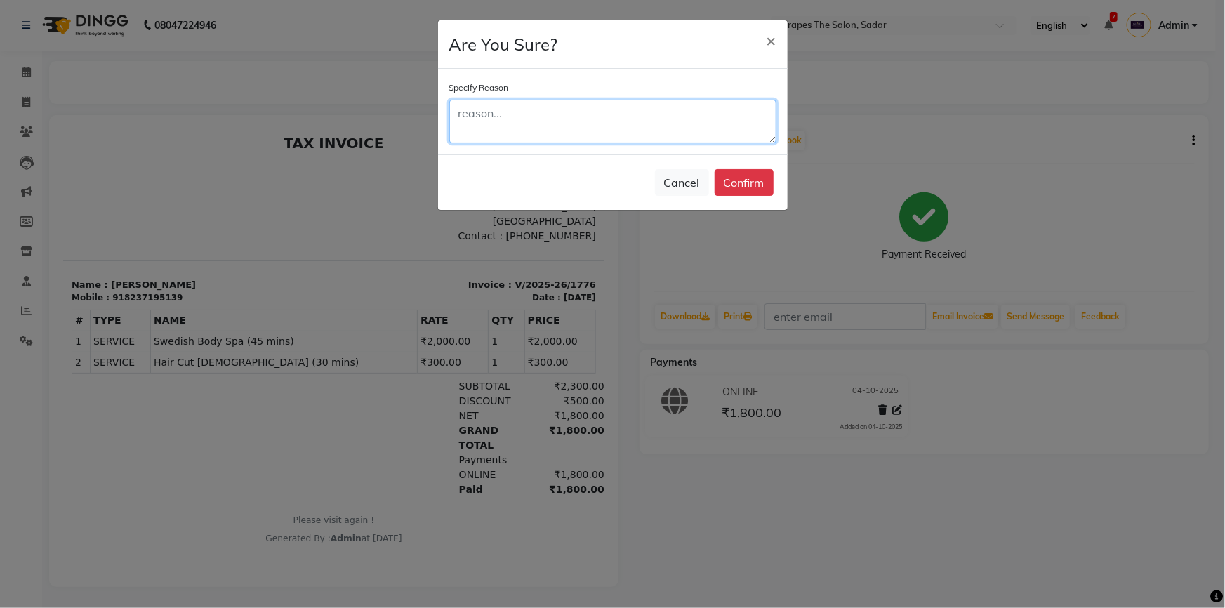
click at [547, 129] on textarea at bounding box center [612, 122] width 327 height 44
type textarea "cancel"
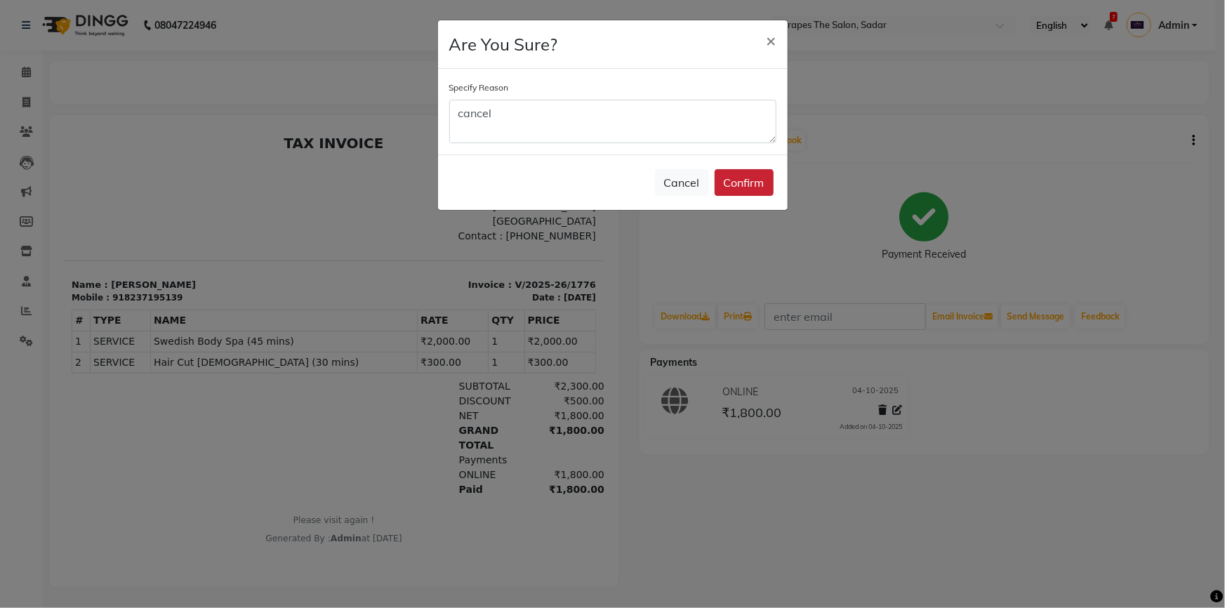
click at [757, 188] on button "Confirm" at bounding box center [743, 182] width 59 height 27
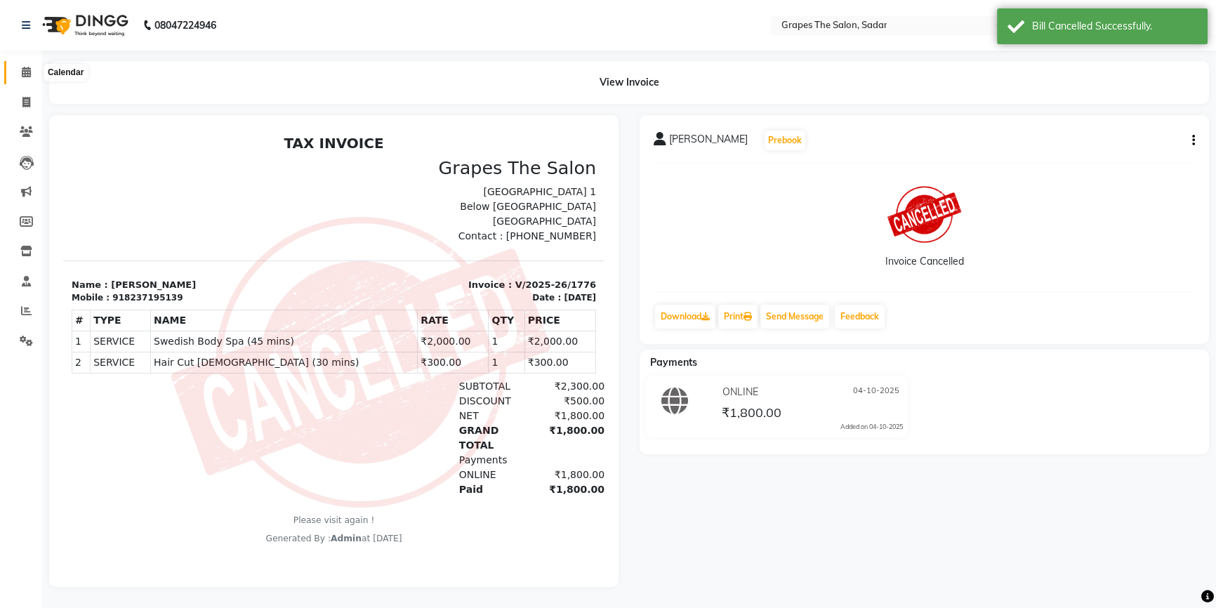
click at [24, 69] on icon at bounding box center [26, 72] width 9 height 11
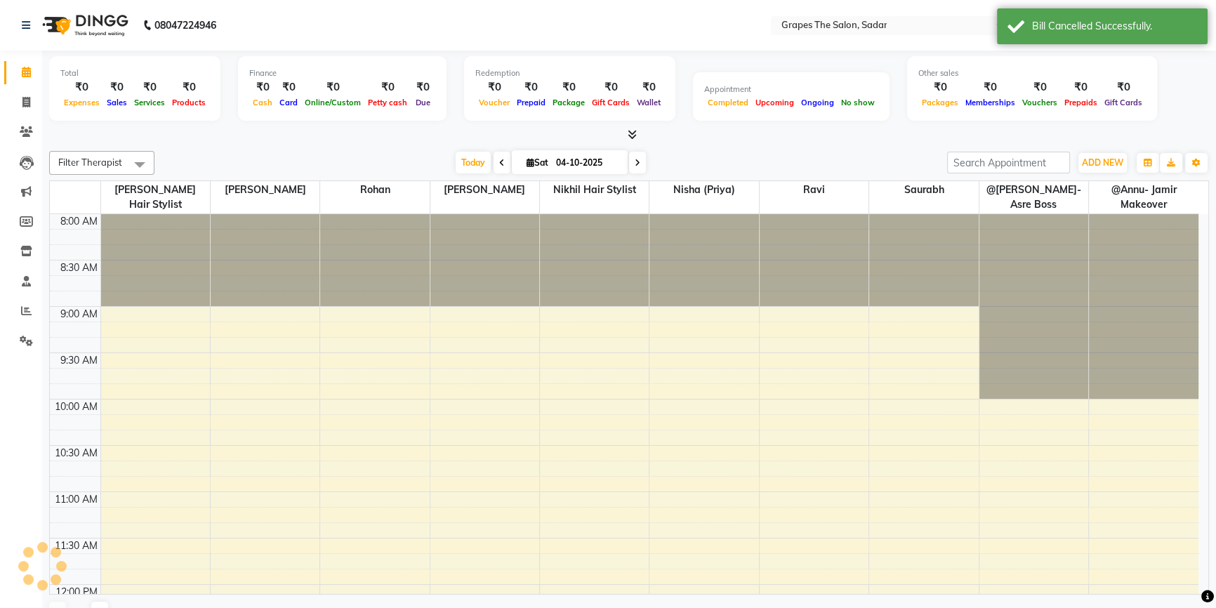
click at [1020, 25] on div "Bill Cancelled Successfully." at bounding box center [1102, 26] width 211 height 36
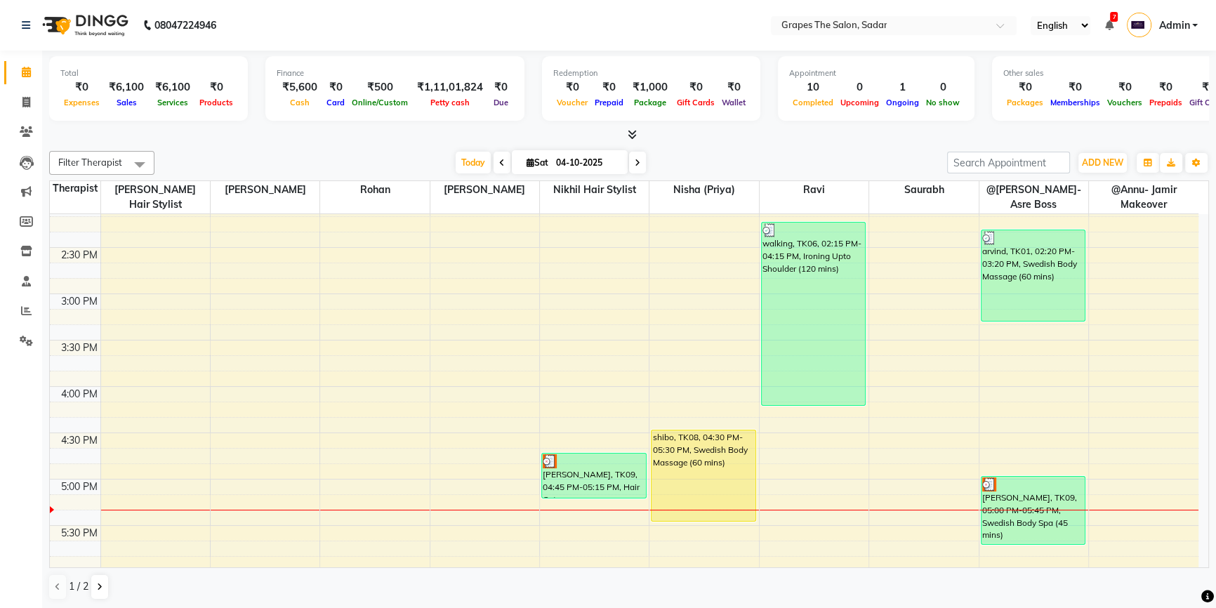
scroll to position [644, 0]
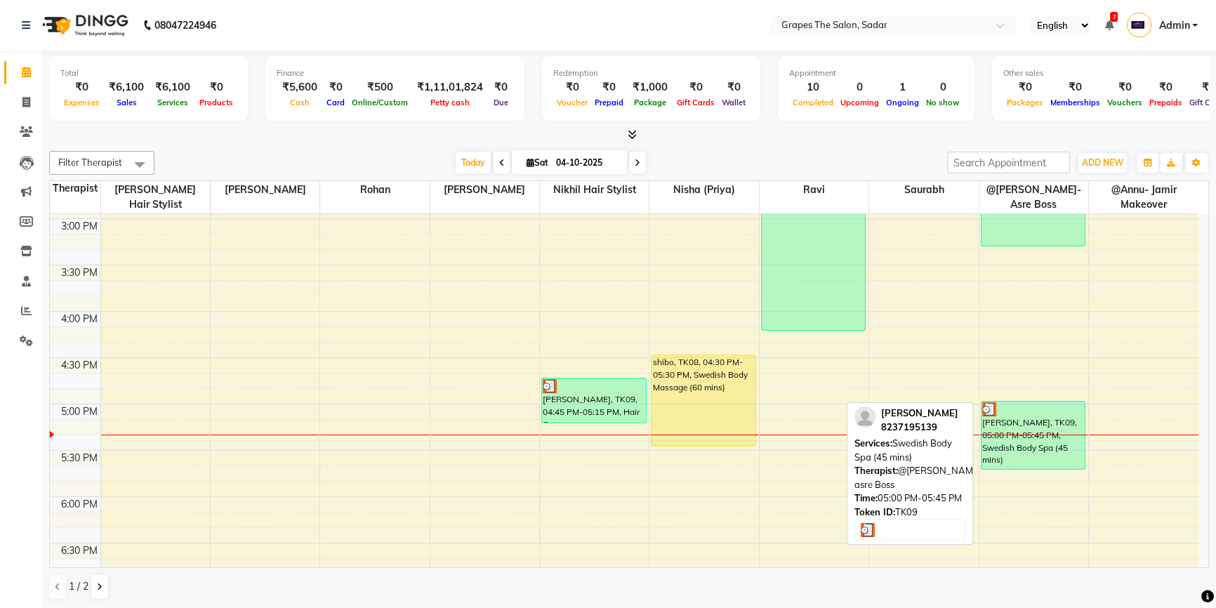
click at [1046, 428] on div "Dhiraj Bhattad, TK09, 05:00 PM-05:45 PM, Swedish Body Spa (45 mins)" at bounding box center [1033, 434] width 104 height 67
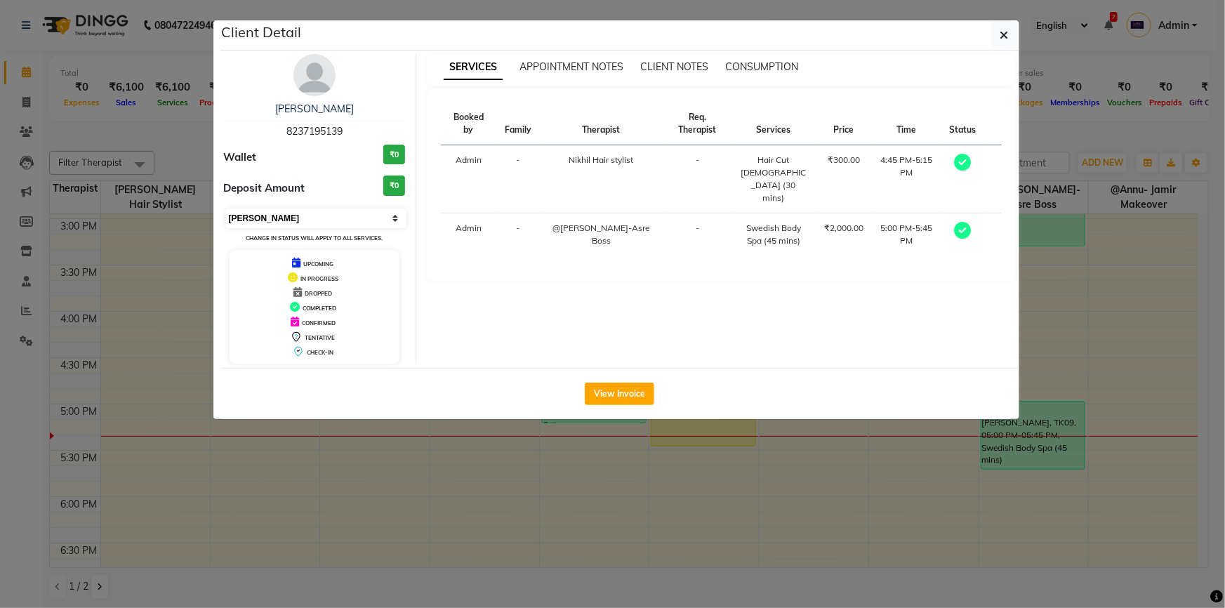
click at [370, 218] on select "Select MARK DONE UPCOMING" at bounding box center [316, 218] width 182 height 20
select select "5"
click at [225, 208] on select "Select MARK DONE UPCOMING" at bounding box center [316, 218] width 182 height 20
click at [1002, 26] on button "button" at bounding box center [1004, 35] width 27 height 27
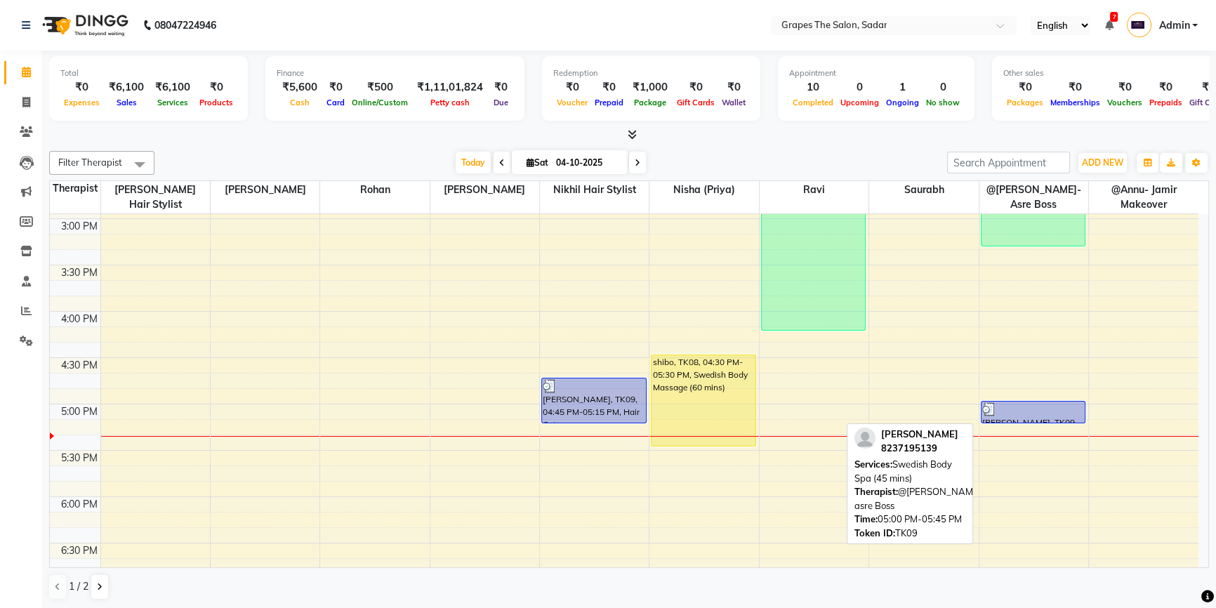
drag, startPoint x: 1023, startPoint y: 465, endPoint x: 1030, endPoint y: 427, distance: 38.4
click at [1030, 427] on div "8:00 AM 8:30 AM 9:00 AM 9:30 AM 10:00 AM 10:30 AM 11:00 AM 11:30 AM 12:00 PM 12…" at bounding box center [624, 218] width 1148 height 1296
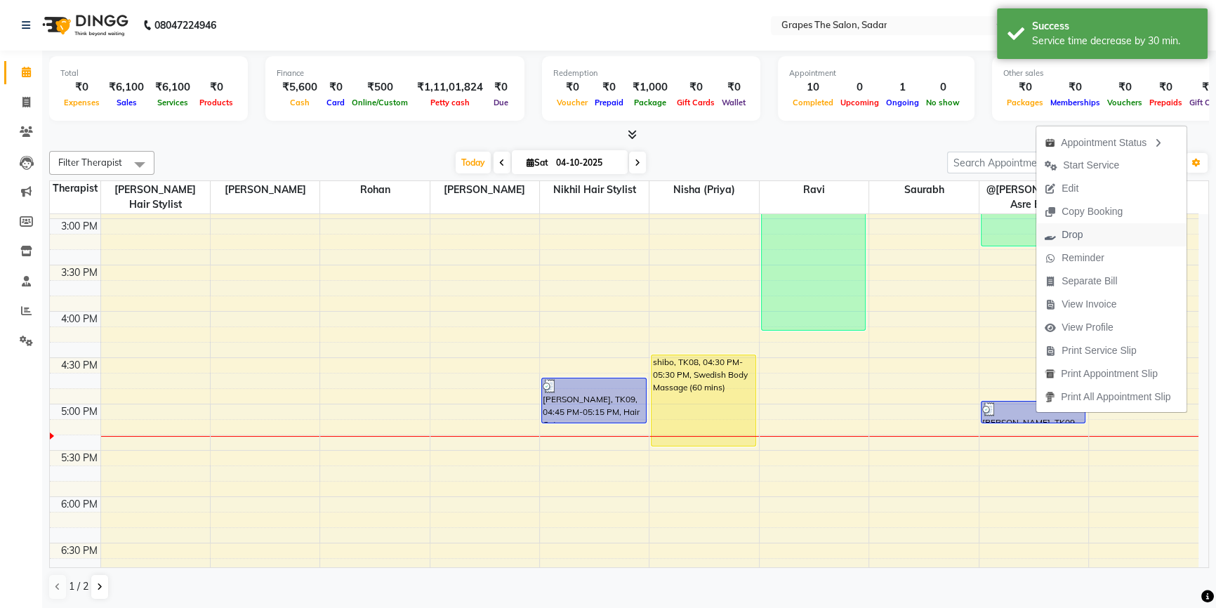
click at [1089, 234] on span "Drop" at bounding box center [1063, 234] width 55 height 23
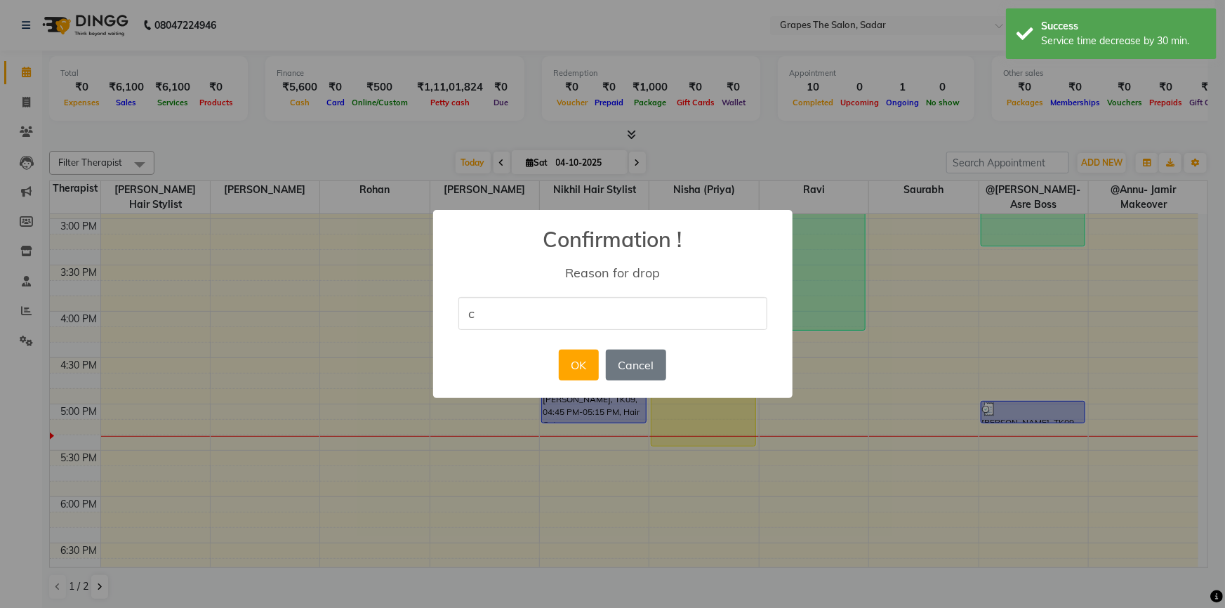
type input "cancel"
click at [526, 358] on div "× Confirmation ! Reason for drop cancel OK No Cancel" at bounding box center [612, 304] width 359 height 189
click at [568, 368] on button "OK" at bounding box center [579, 365] width 40 height 31
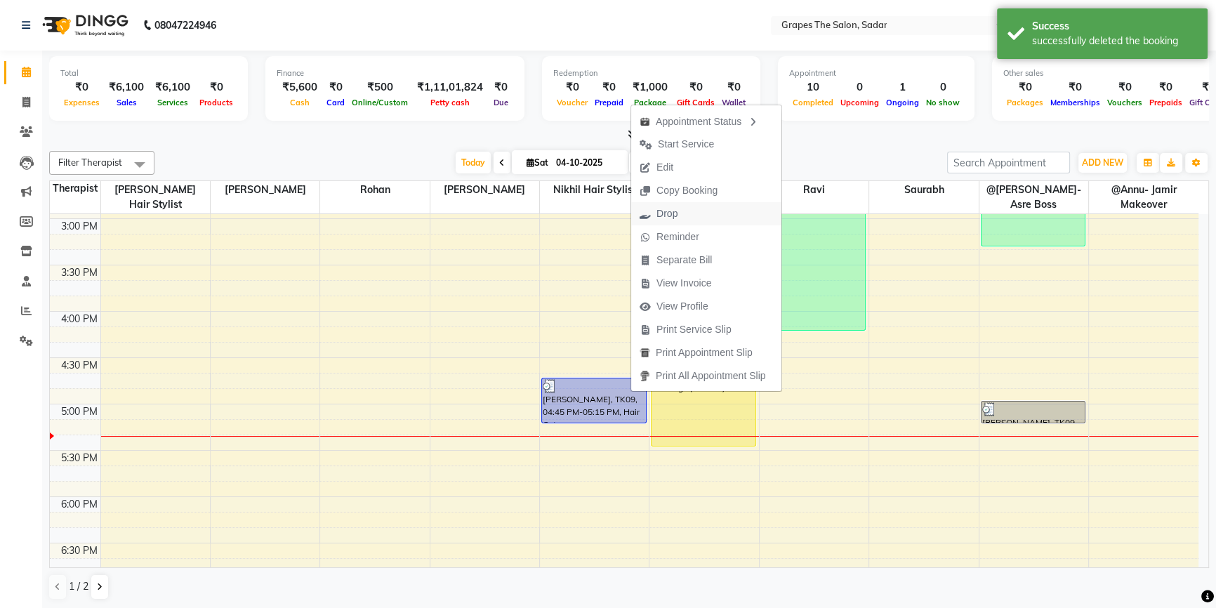
click at [680, 216] on span "Drop" at bounding box center [658, 213] width 55 height 23
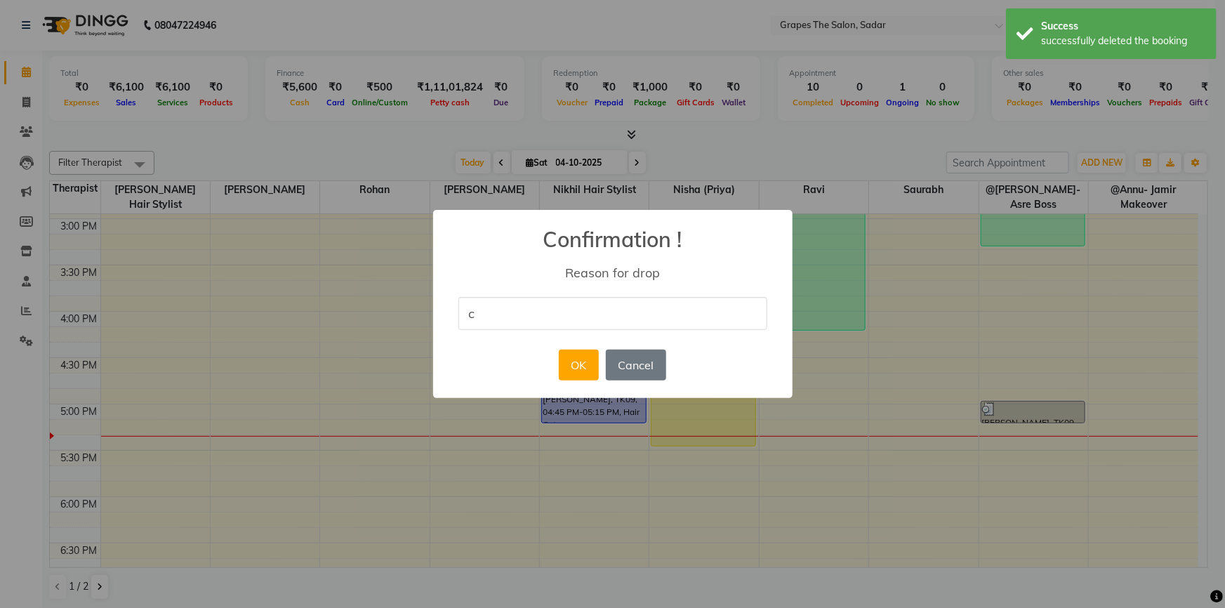
type input "cancel"
click at [502, 348] on div "× Confirmation ! Reason for drop cancel OK No Cancel" at bounding box center [612, 304] width 359 height 189
click at [570, 365] on button "OK" at bounding box center [579, 365] width 40 height 31
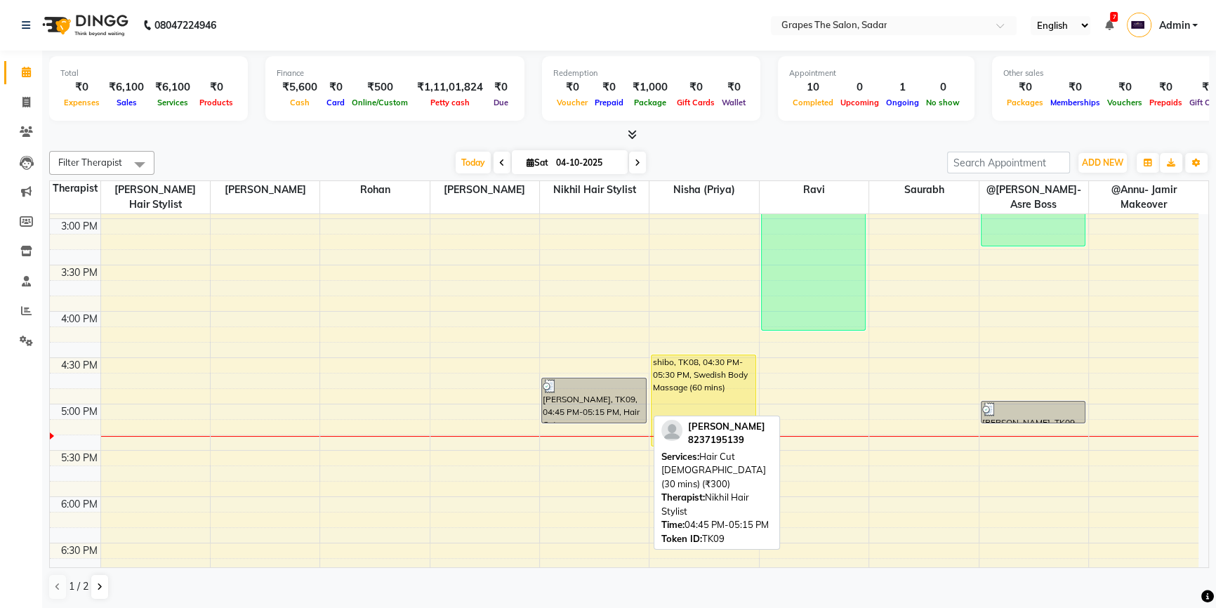
click at [594, 398] on div "Dhiraj Bhattad, TK09, 04:45 PM-05:15 PM, Hair Cut Male (30 mins) (₹300)" at bounding box center [594, 400] width 104 height 44
select select "5"
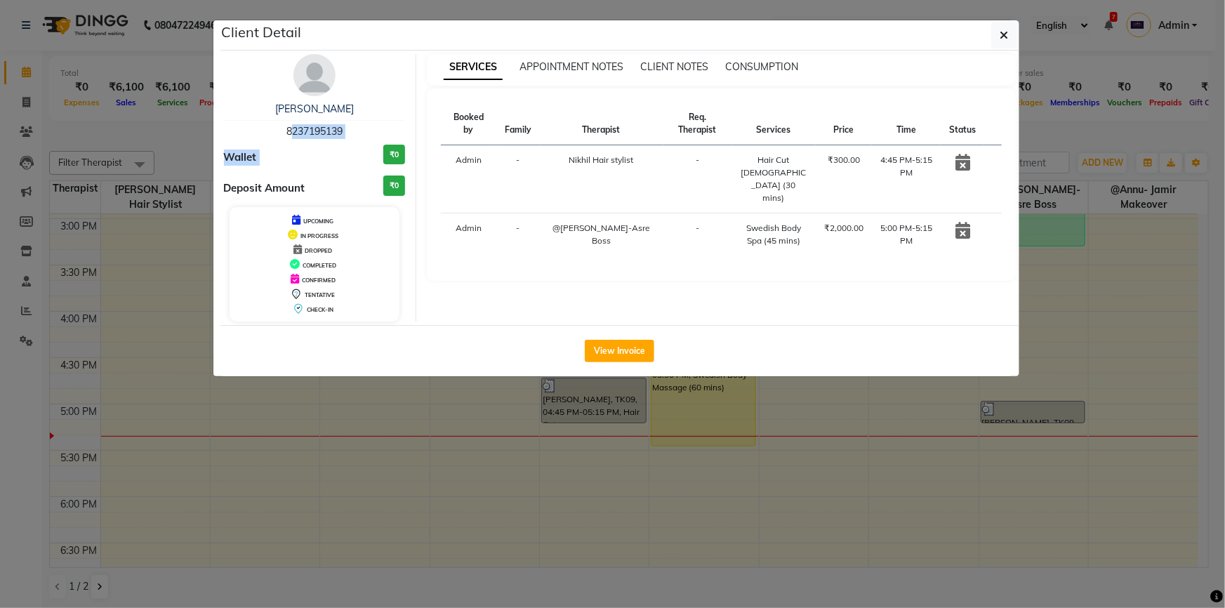
drag, startPoint x: 283, startPoint y: 128, endPoint x: 363, endPoint y: 140, distance: 81.0
click at [363, 140] on div "Dhiraj Bhattad 8237195139 Wallet ₹0 Deposit Amount ₹0 UPCOMING IN PROGRESS DROP…" at bounding box center [315, 187] width 204 height 267
click at [304, 161] on div "Wallet ₹0" at bounding box center [315, 158] width 182 height 26
drag, startPoint x: 273, startPoint y: 120, endPoint x: 354, endPoint y: 124, distance: 81.5
click at [354, 124] on div "Dhiraj Bhattad 8237195139" at bounding box center [315, 120] width 182 height 37
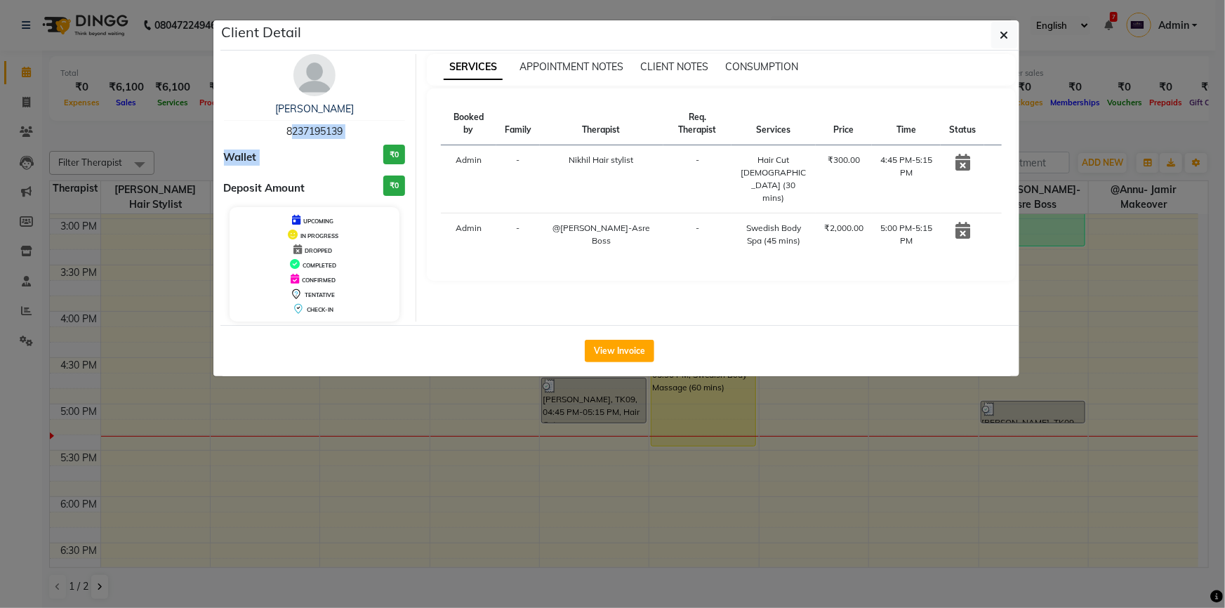
copy span "8237195139"
click at [1013, 30] on button "button" at bounding box center [1004, 35] width 27 height 27
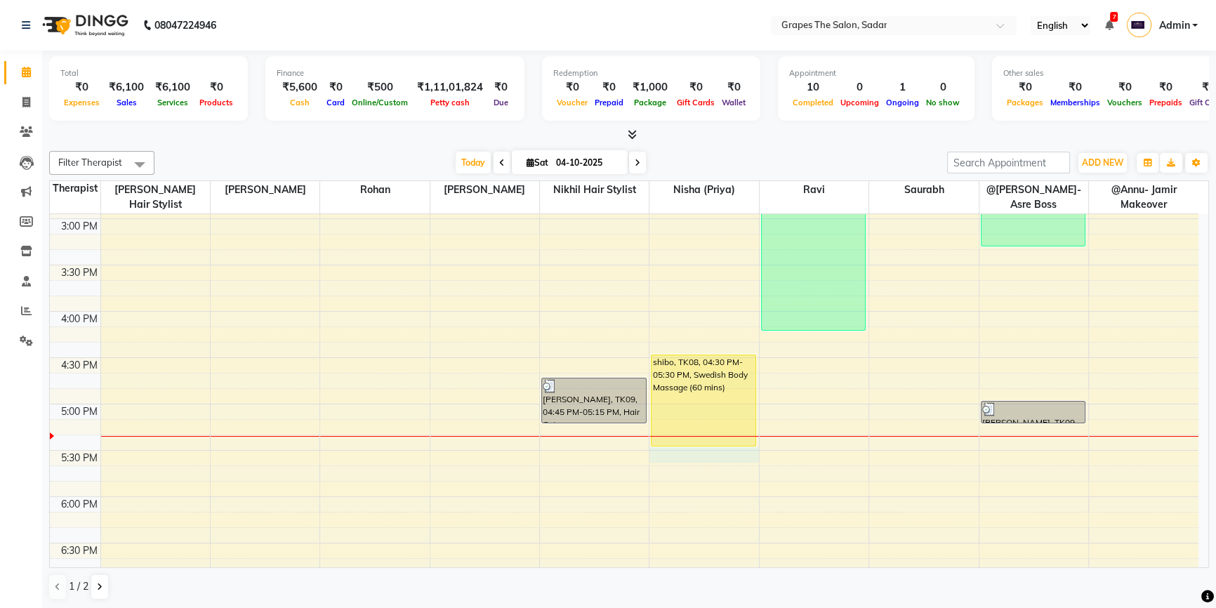
click at [658, 450] on div "8:00 AM 8:30 AM 9:00 AM 9:30 AM 10:00 AM 10:30 AM 11:00 AM 11:30 AM 12:00 PM 12…" at bounding box center [624, 218] width 1148 height 1296
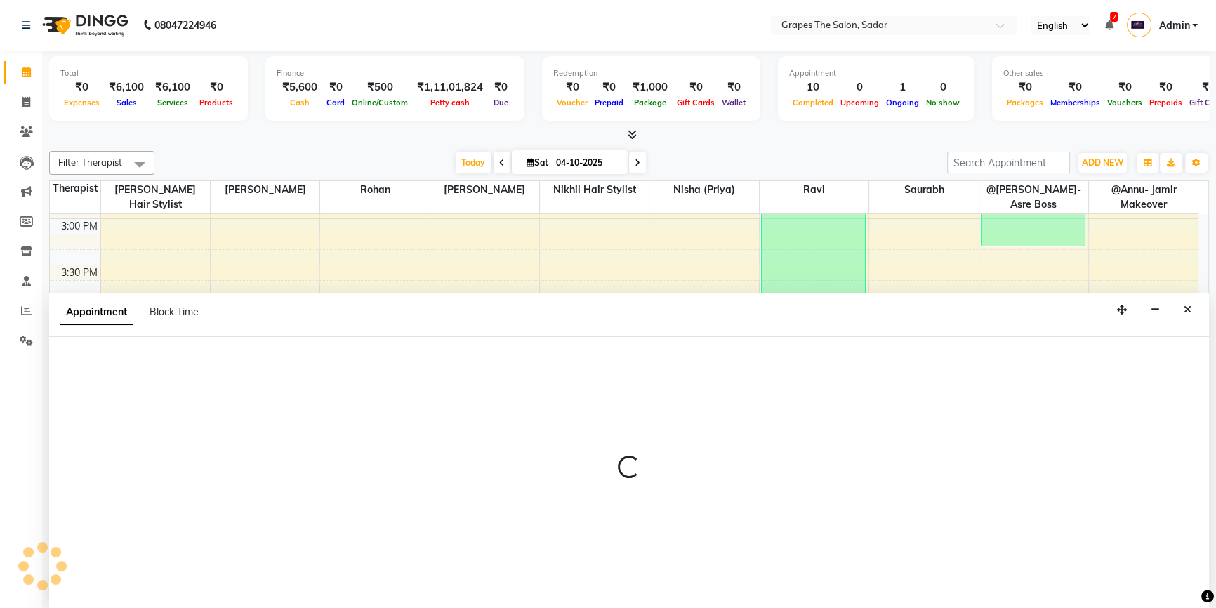
scroll to position [0, 0]
select select "52017"
select select "tentative"
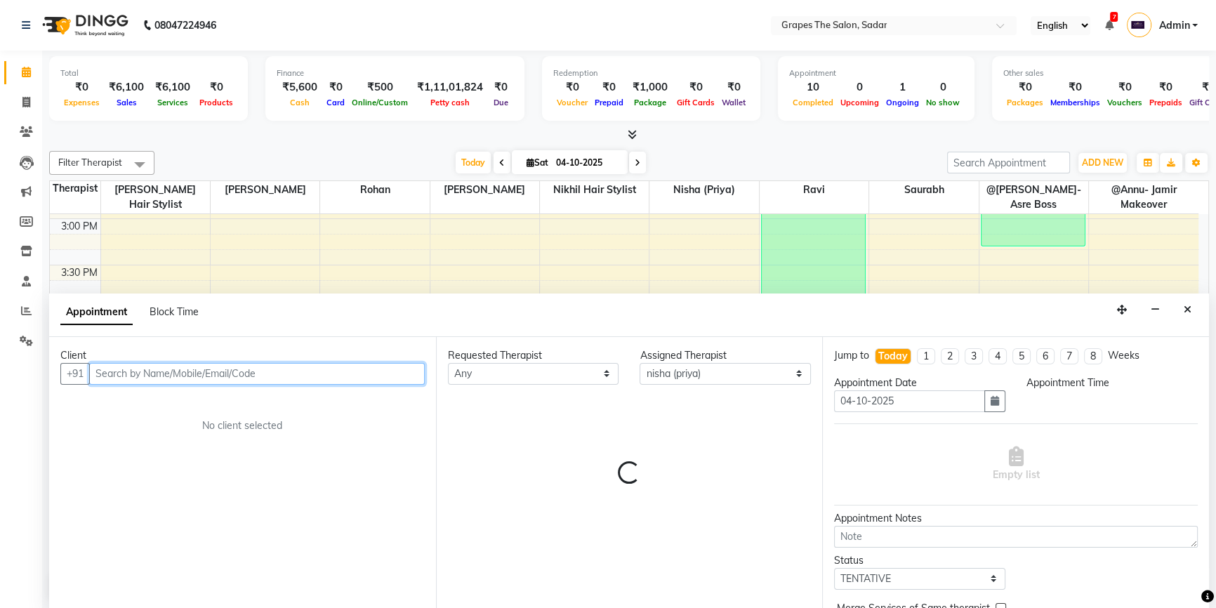
select select "1050"
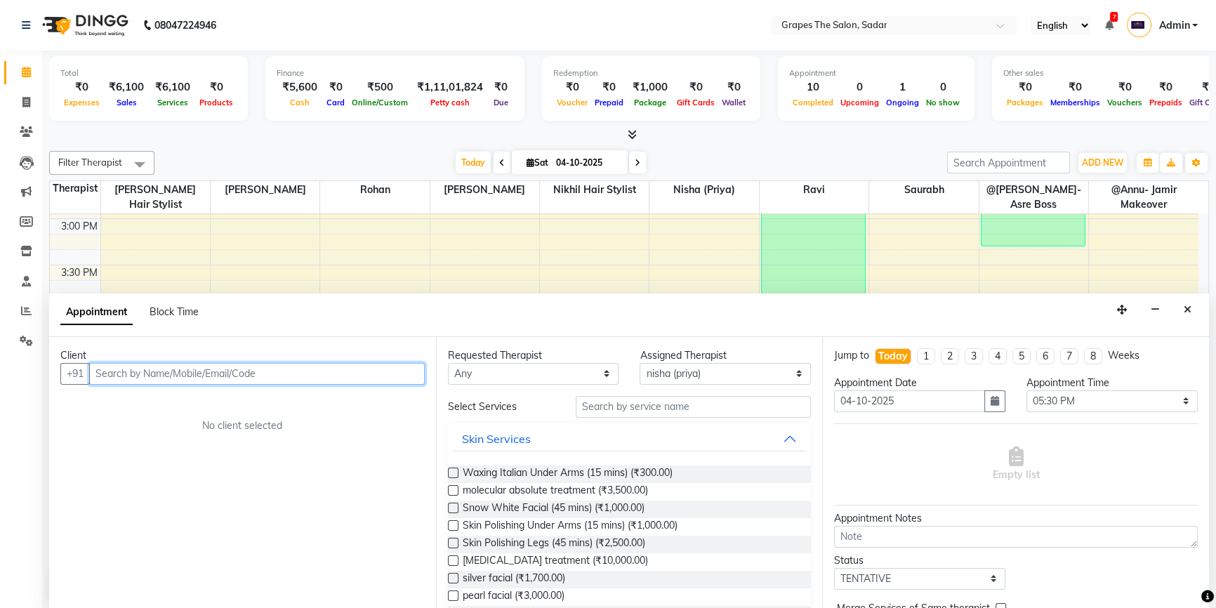
paste input "8237195139"
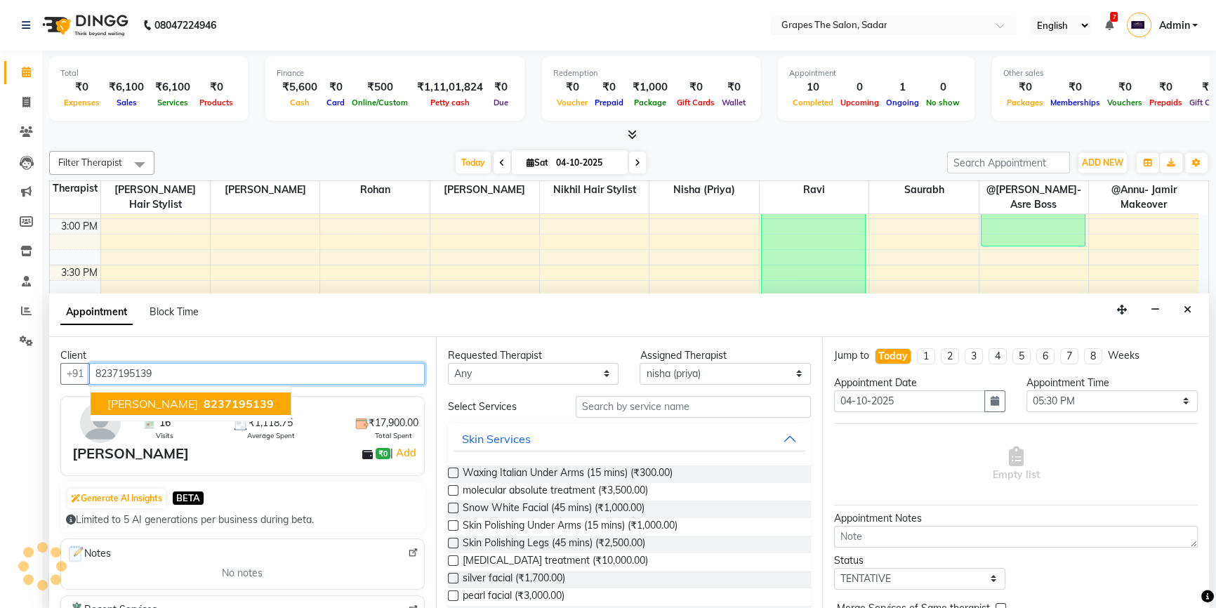
click at [204, 397] on span "8237195139" at bounding box center [239, 404] width 70 height 14
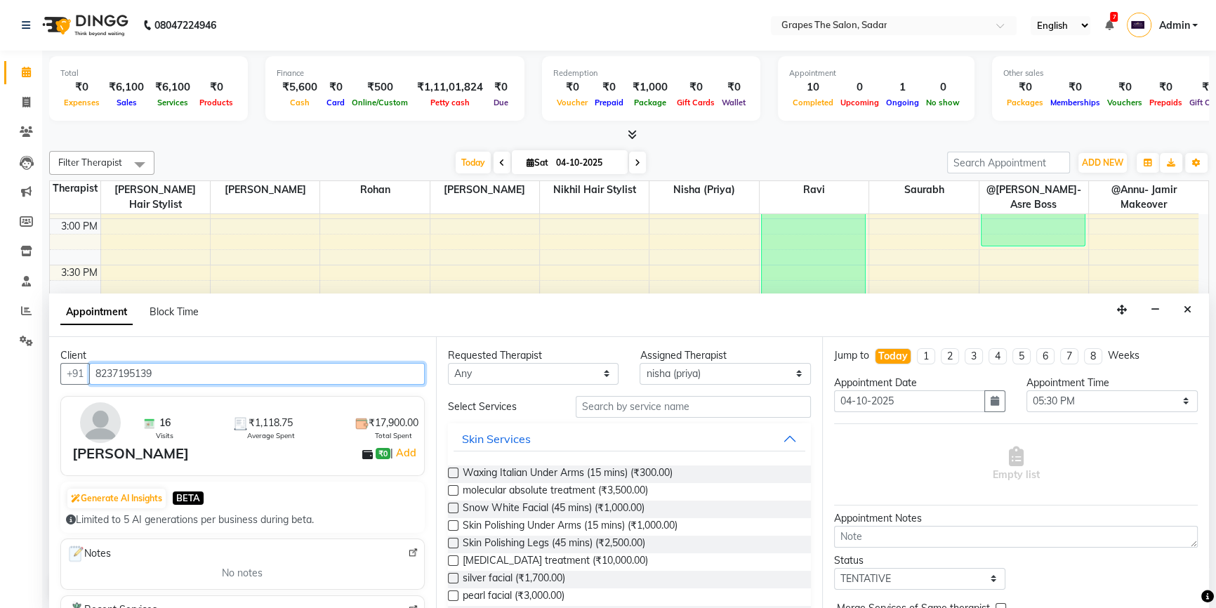
type input "8237195139"
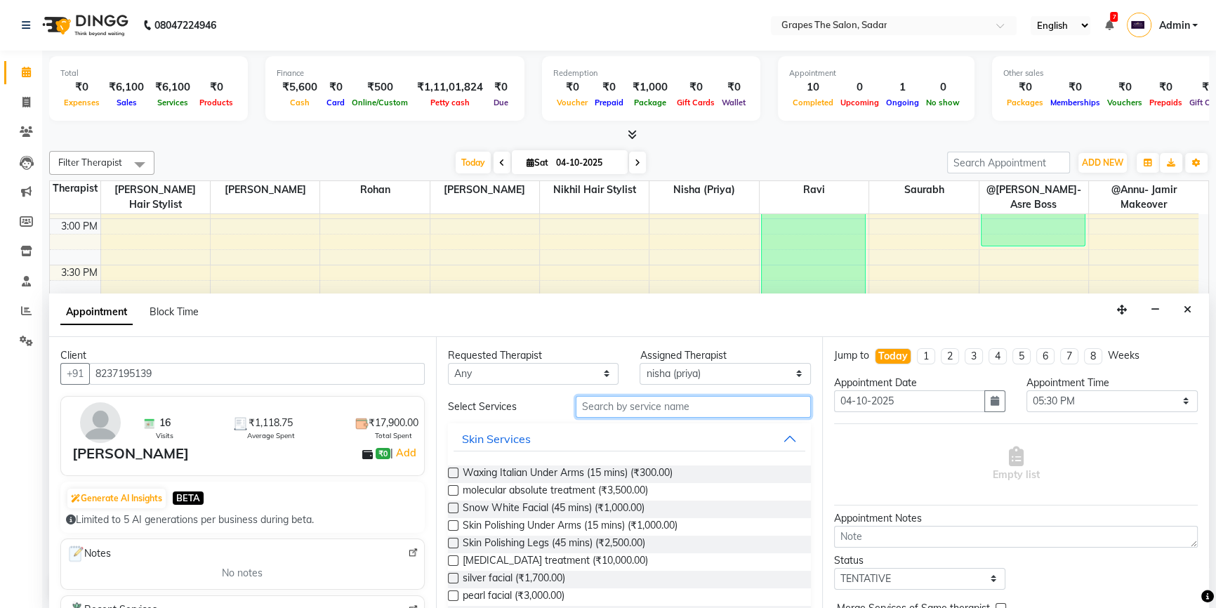
click at [604, 404] on input "text" at bounding box center [693, 407] width 235 height 22
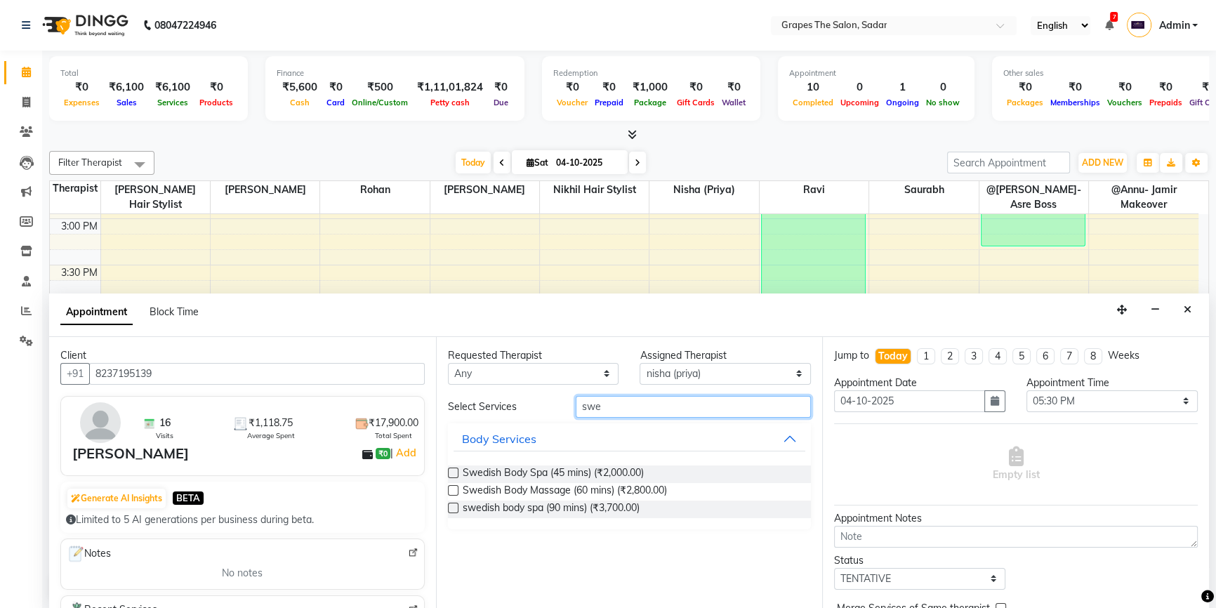
type input "swe"
click at [456, 472] on label at bounding box center [453, 472] width 11 height 11
click at [456, 472] on input "checkbox" at bounding box center [452, 474] width 9 height 9
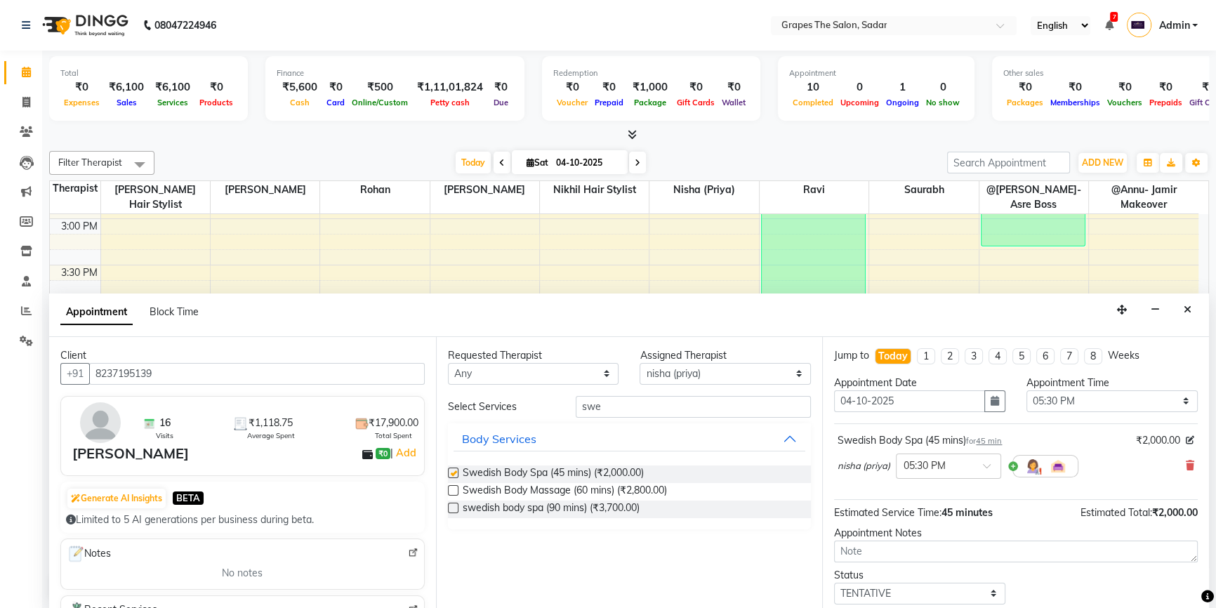
checkbox input "false"
click at [691, 374] on select "Select @Annu- jamir makeover ashu @Gunjan-Asre Boss Khushi Rathod Nikhil Hair s…" at bounding box center [724, 374] width 171 height 22
select select "4007"
click at [639, 363] on select "Select @Annu- jamir makeover ashu @Gunjan-Asre Boss Khushi Rathod Nikhil Hair s…" at bounding box center [724, 374] width 171 height 22
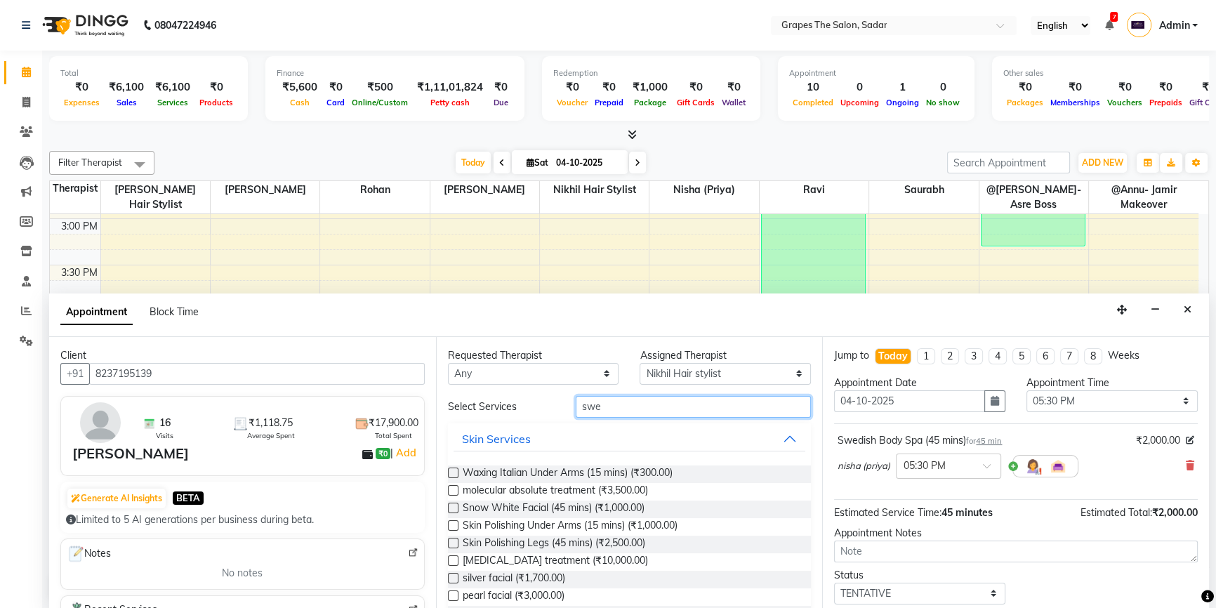
drag, startPoint x: 616, startPoint y: 407, endPoint x: 566, endPoint y: 412, distance: 50.1
click at [566, 412] on div "swe" at bounding box center [693, 407] width 256 height 22
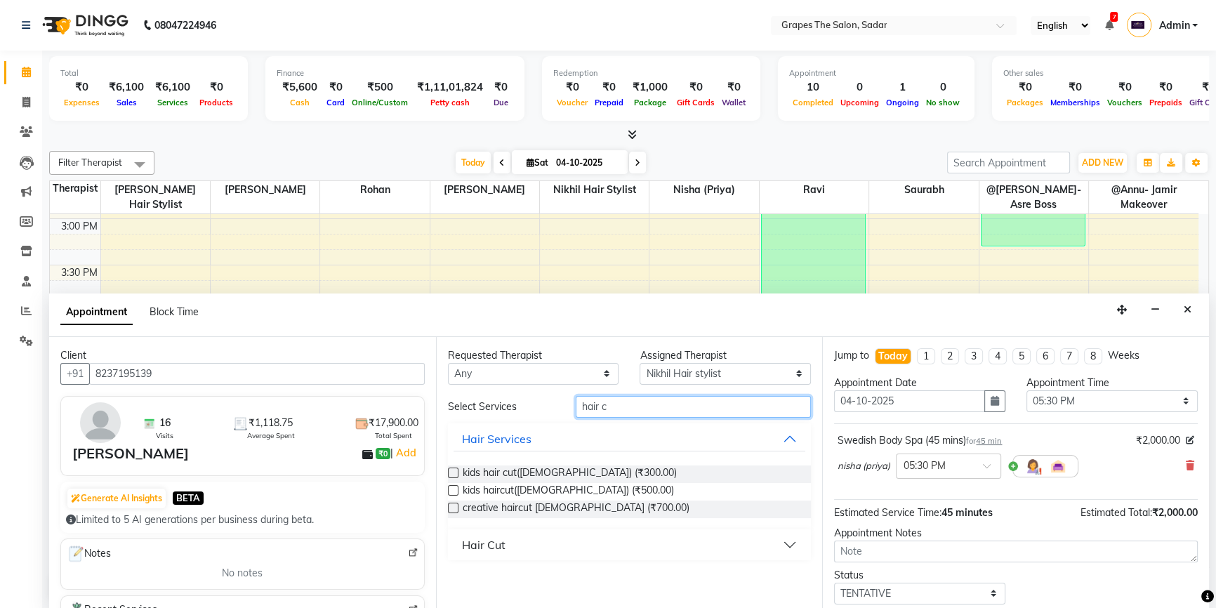
type input "hair c"
click at [496, 550] on div "Hair Cut" at bounding box center [484, 544] width 44 height 17
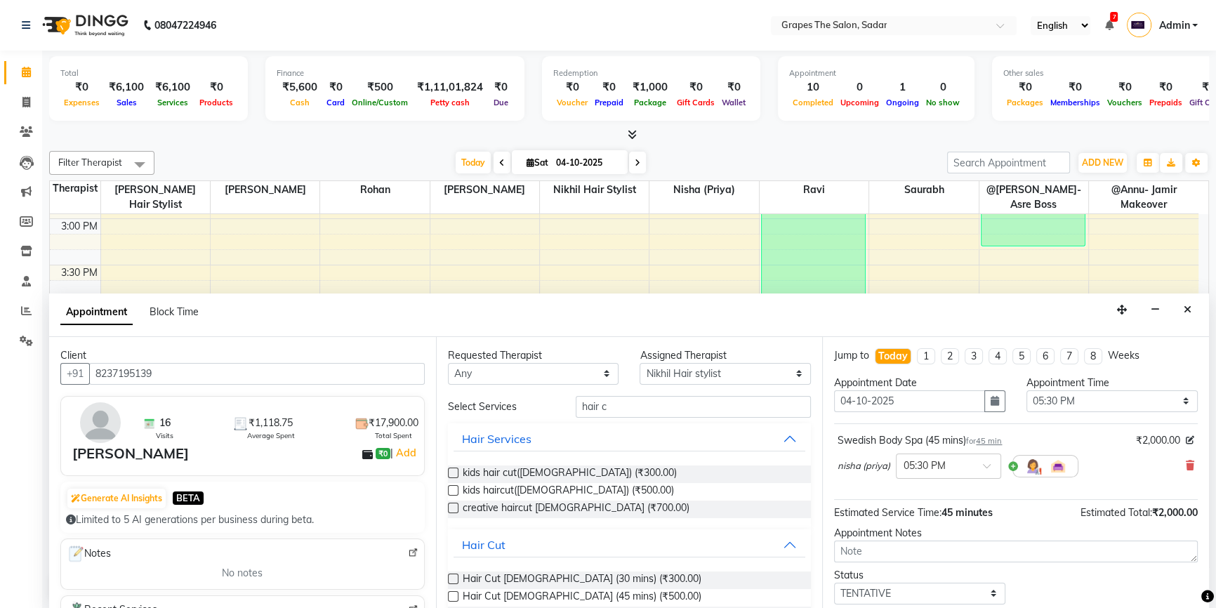
click at [456, 576] on label at bounding box center [453, 578] width 11 height 11
click at [456, 576] on input "checkbox" at bounding box center [452, 580] width 9 height 9
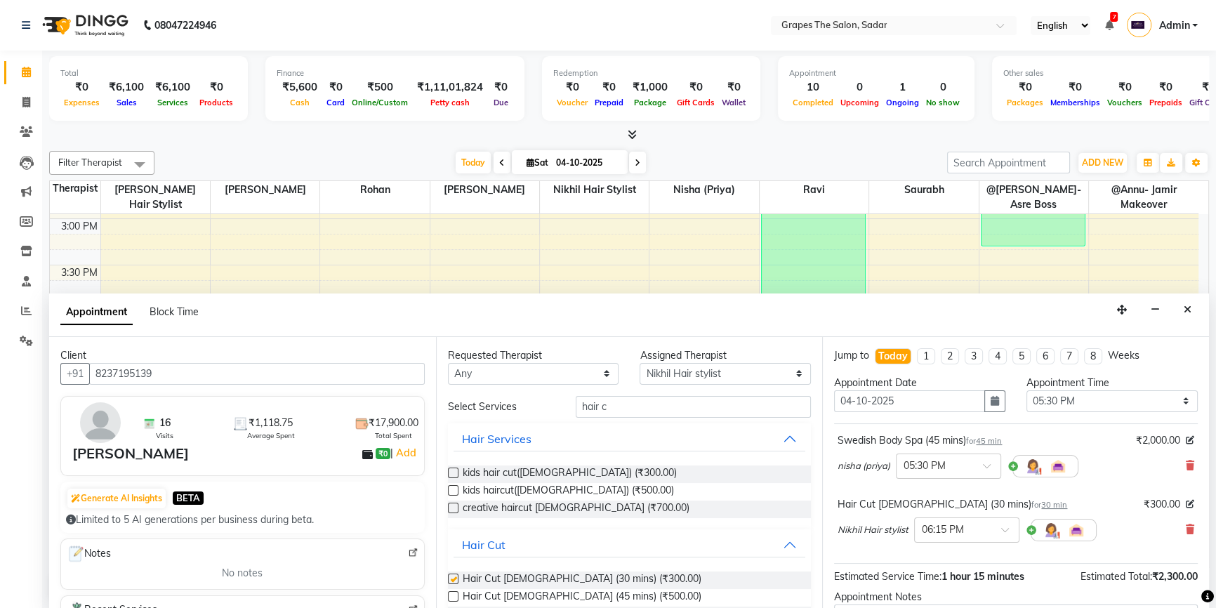
checkbox input "false"
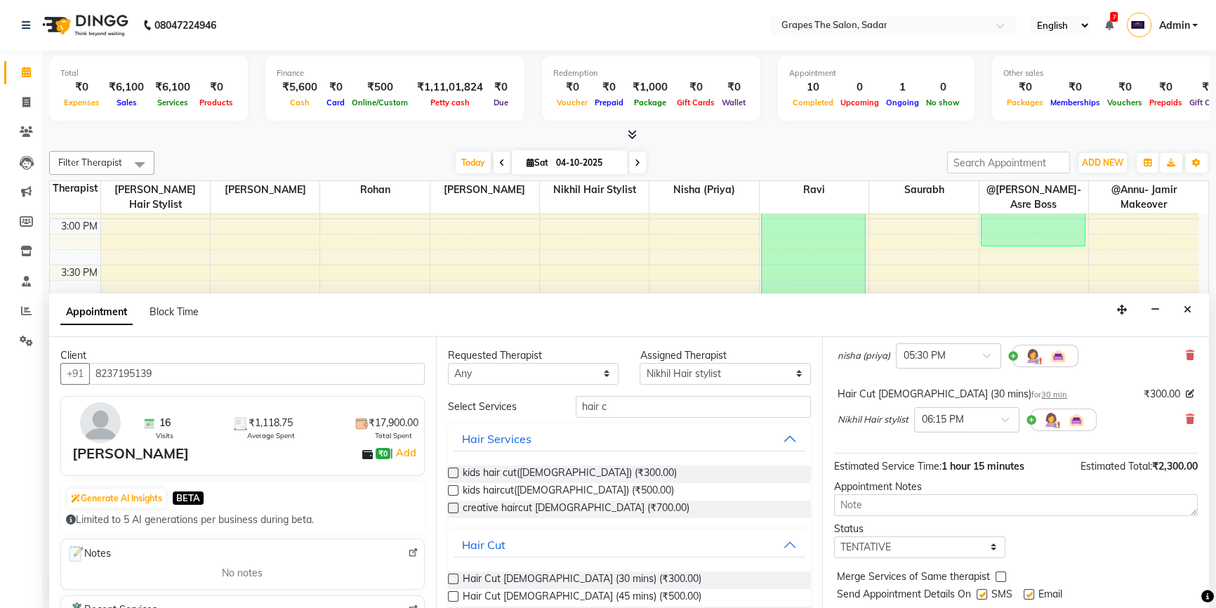
scroll to position [147, 0]
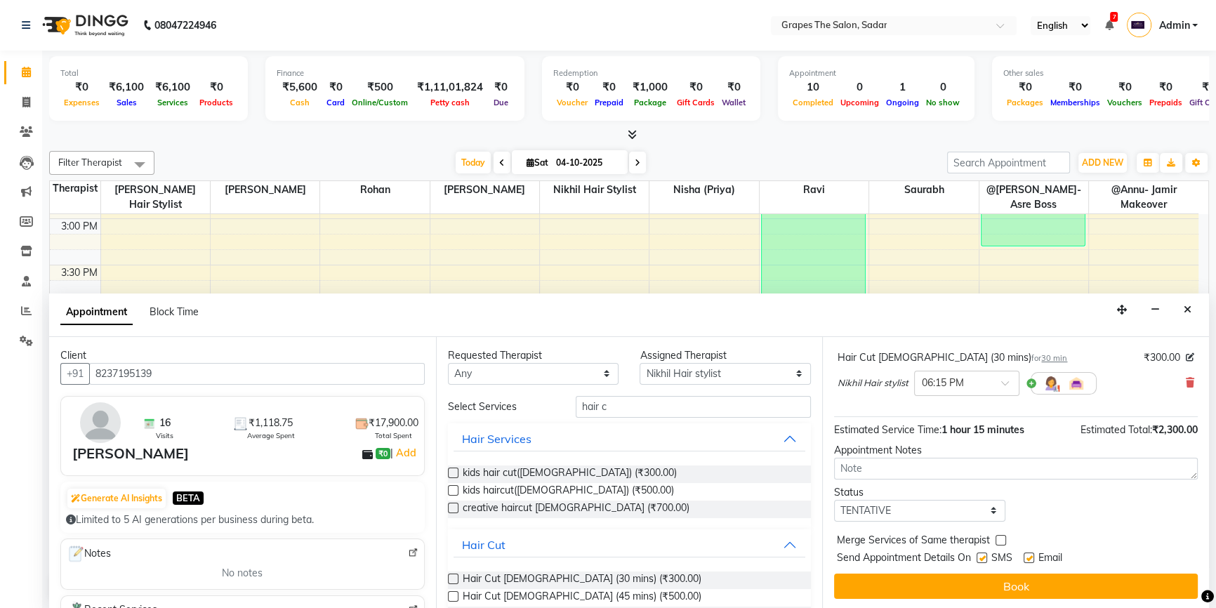
click at [1032, 554] on label at bounding box center [1028, 557] width 11 height 11
click at [1032, 554] on input "checkbox" at bounding box center [1027, 558] width 9 height 9
checkbox input "false"
click at [984, 552] on label at bounding box center [981, 557] width 11 height 11
click at [984, 554] on input "checkbox" at bounding box center [980, 558] width 9 height 9
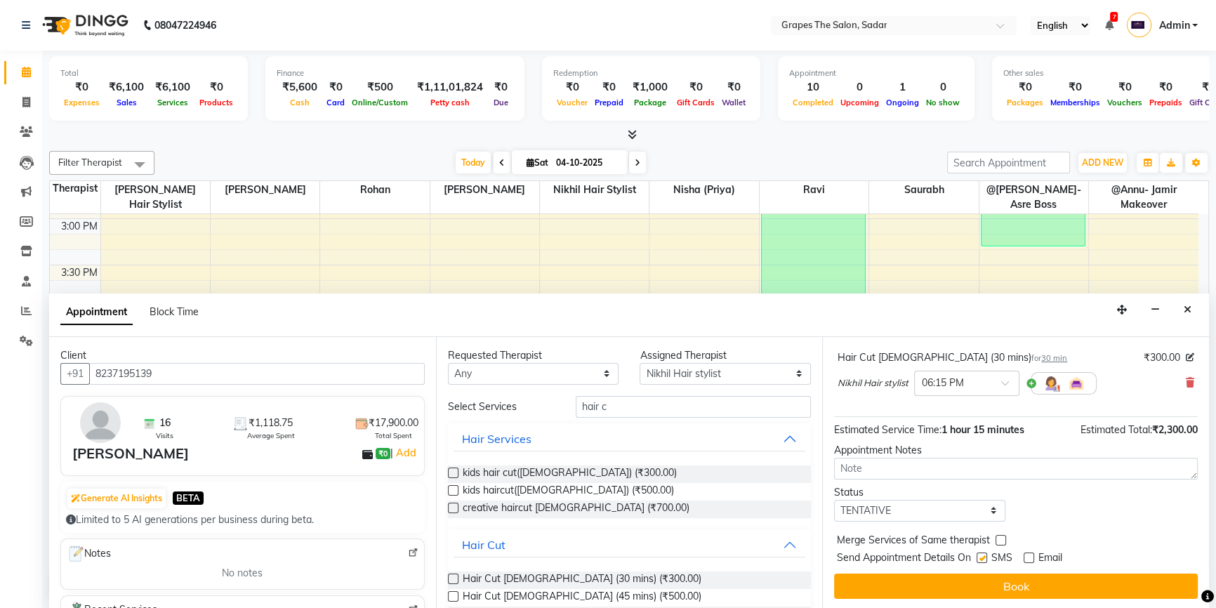
checkbox input "false"
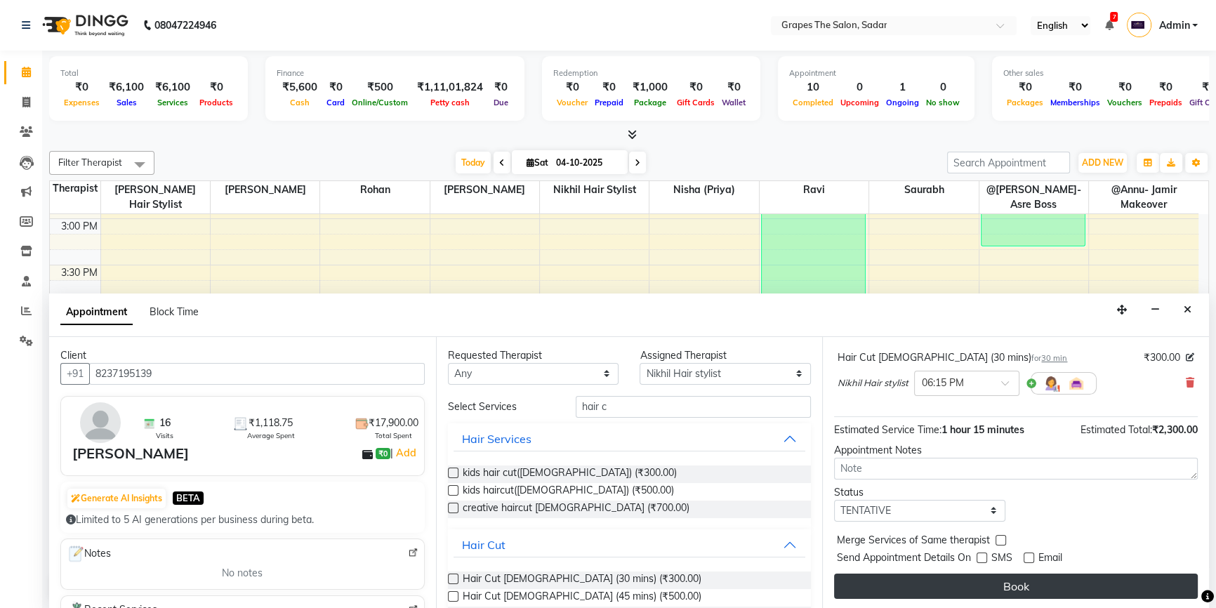
click at [996, 583] on button "Book" at bounding box center [1016, 585] width 364 height 25
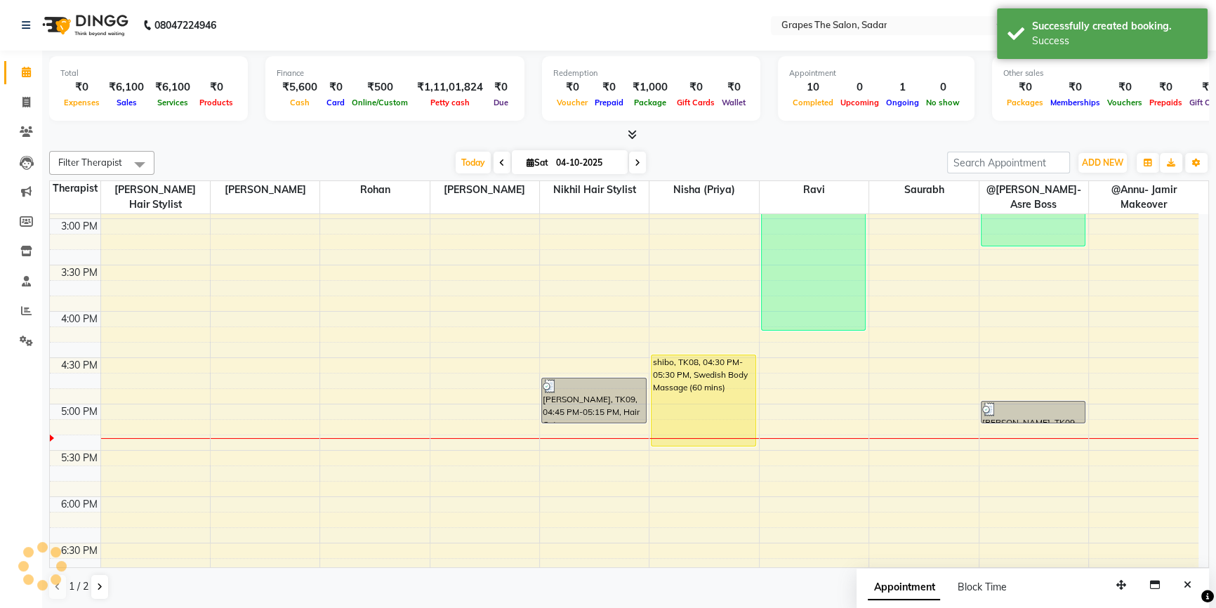
scroll to position [0, 0]
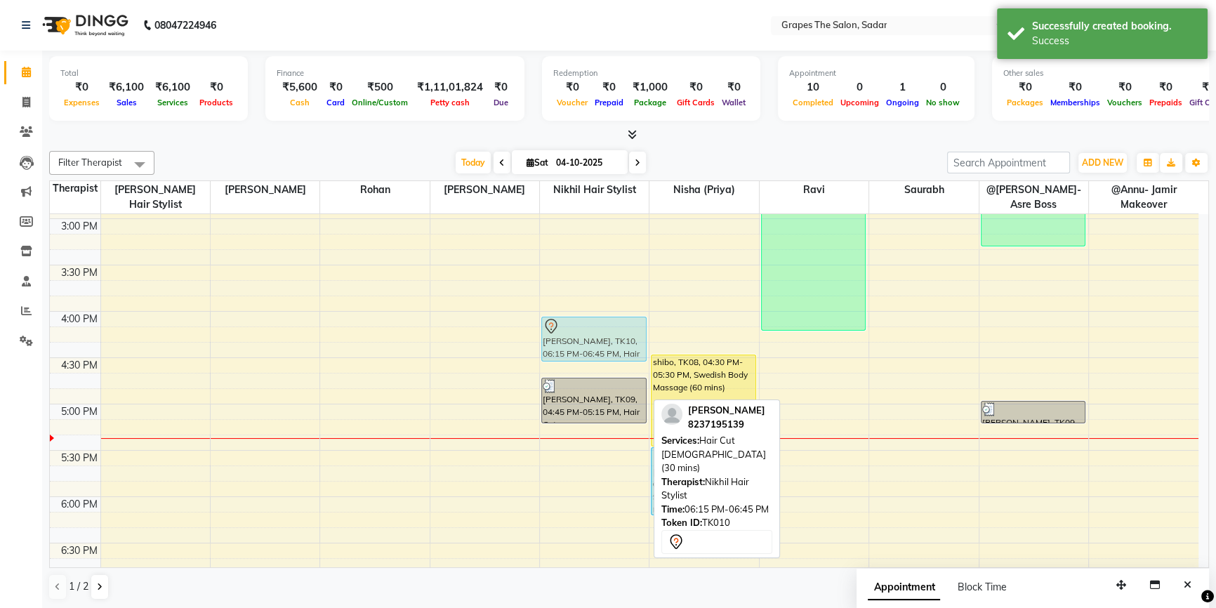
drag, startPoint x: 557, startPoint y: 532, endPoint x: 535, endPoint y: 332, distance: 201.3
click at [535, 332] on div "8:00 AM 8:30 AM 9:00 AM 9:30 AM 10:00 AM 10:30 AM 11:00 AM 11:30 AM 12:00 PM 12…" at bounding box center [624, 218] width 1148 height 1296
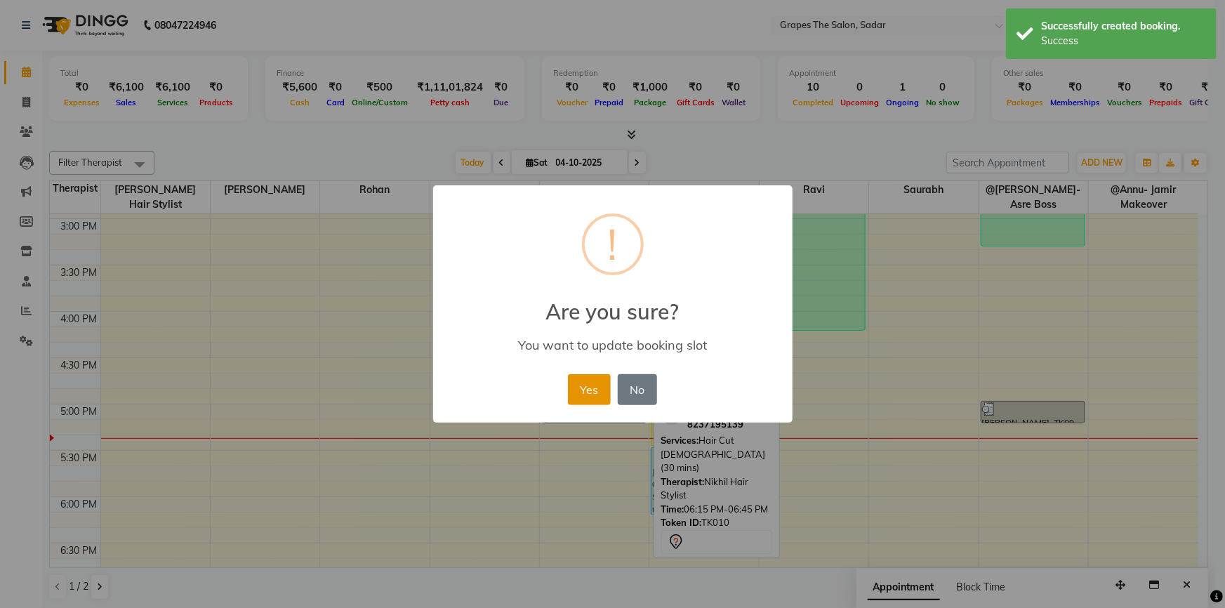
click at [587, 387] on button "Yes" at bounding box center [589, 389] width 43 height 31
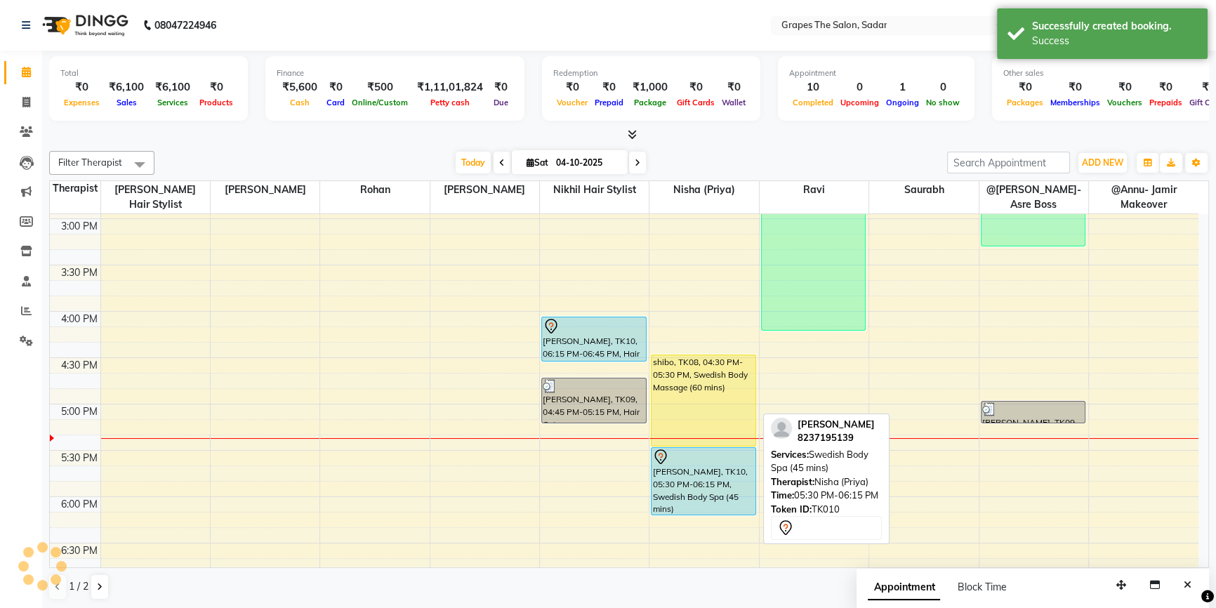
click at [679, 483] on div "Dhiraj Bhattad, TK10, 05:30 PM-06:15 PM, Swedish Body Spa (45 mins)" at bounding box center [703, 481] width 104 height 67
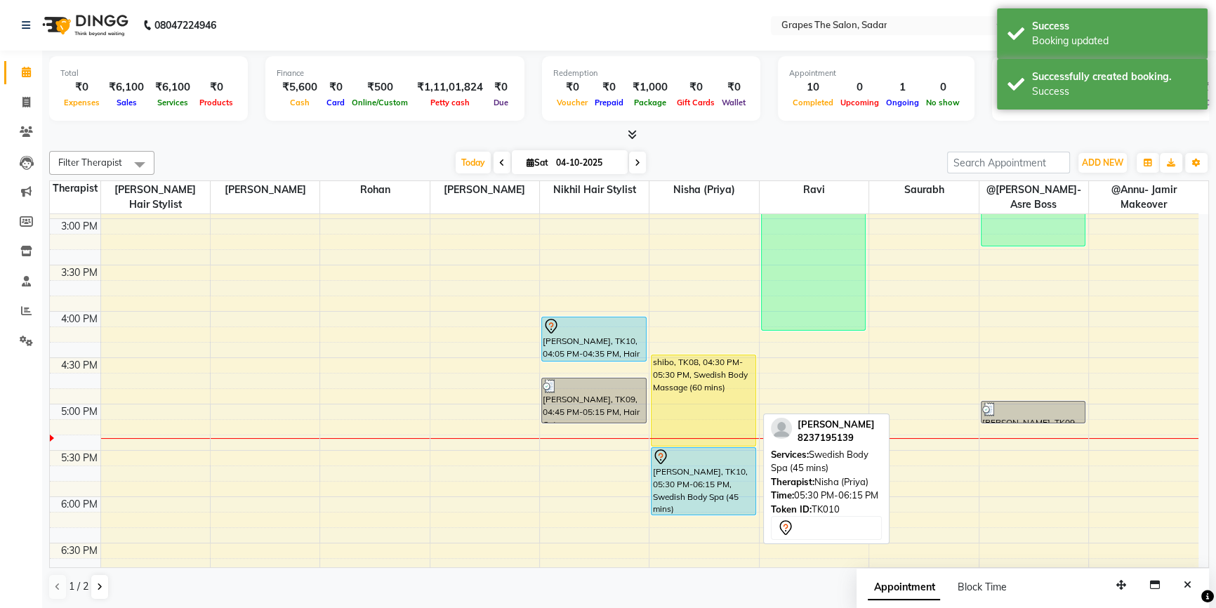
click at [679, 483] on div "Dhiraj Bhattad, TK10, 05:30 PM-06:15 PM, Swedish Body Spa (45 mins)" at bounding box center [703, 481] width 104 height 67
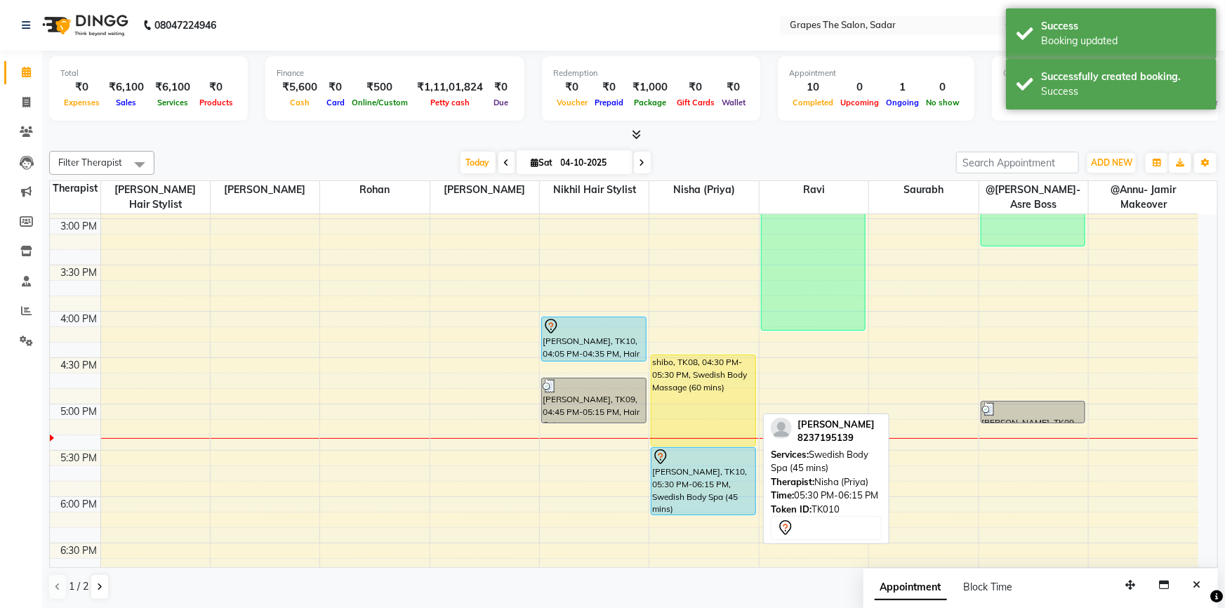
select select "7"
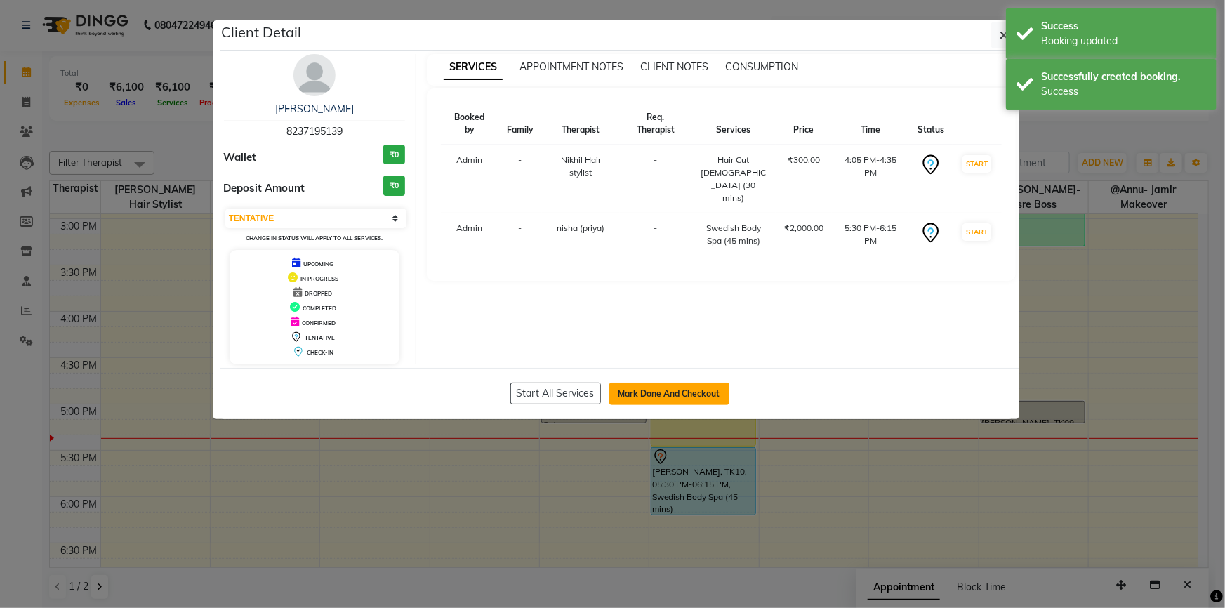
click at [645, 393] on button "Mark Done And Checkout" at bounding box center [669, 393] width 120 height 22
select select "service"
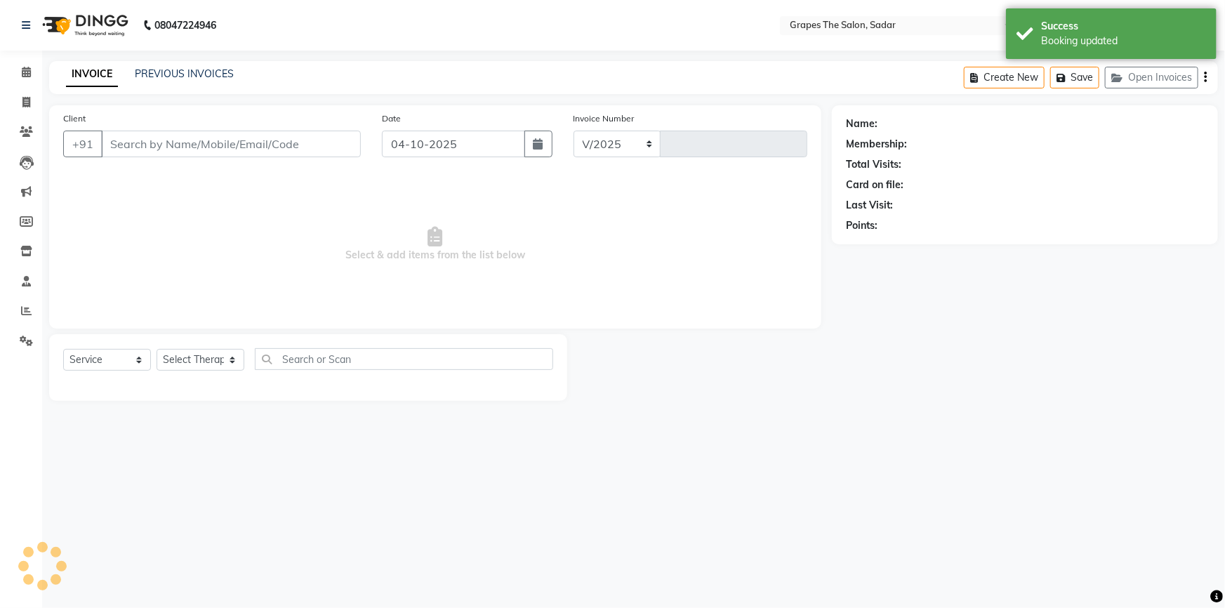
select select "55"
type input "1777"
click at [1020, 34] on div "Success Booking updated" at bounding box center [1111, 33] width 211 height 51
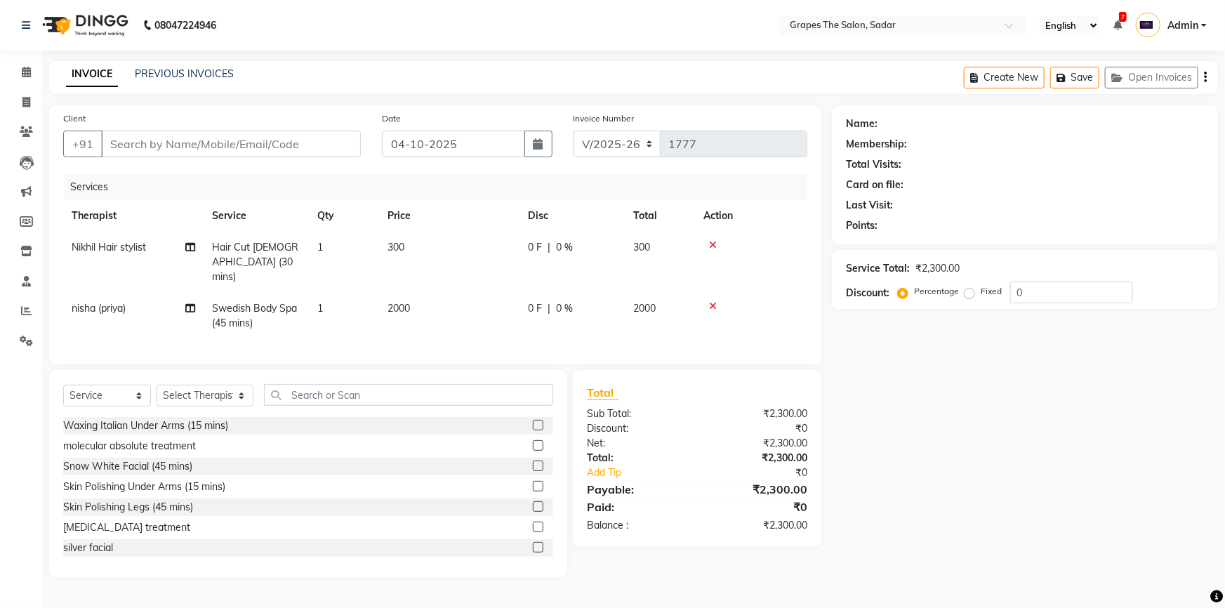
type input "8237195139"
select select "52017"
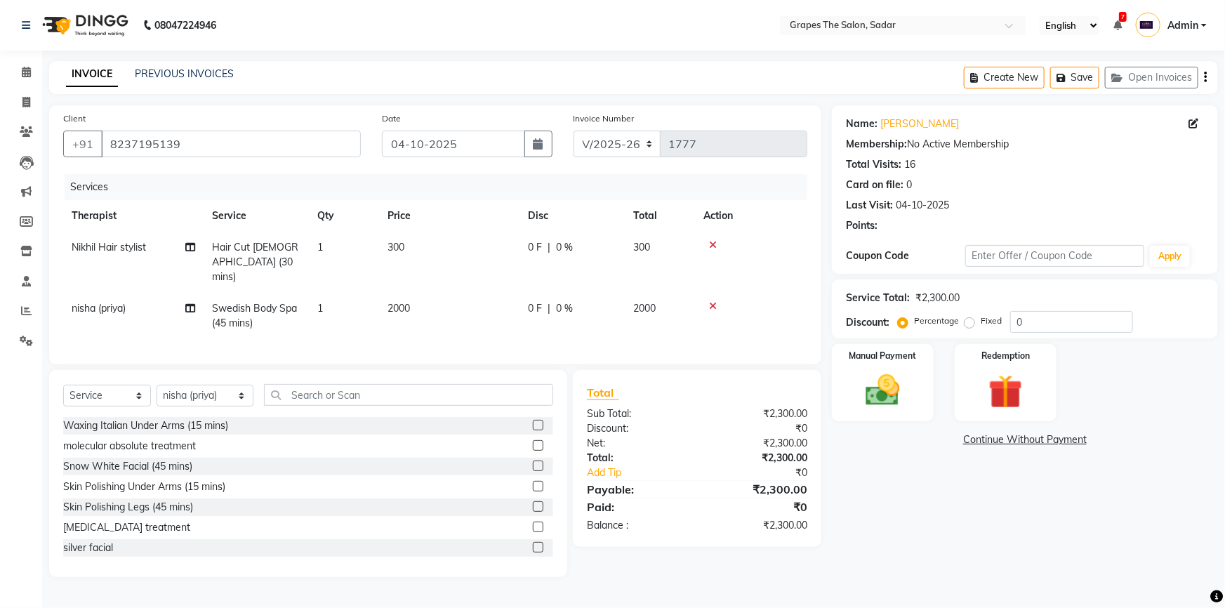
drag, startPoint x: 387, startPoint y: 304, endPoint x: 421, endPoint y: 301, distance: 33.8
click at [387, 304] on td "2000" at bounding box center [449, 316] width 140 height 46
select select "52017"
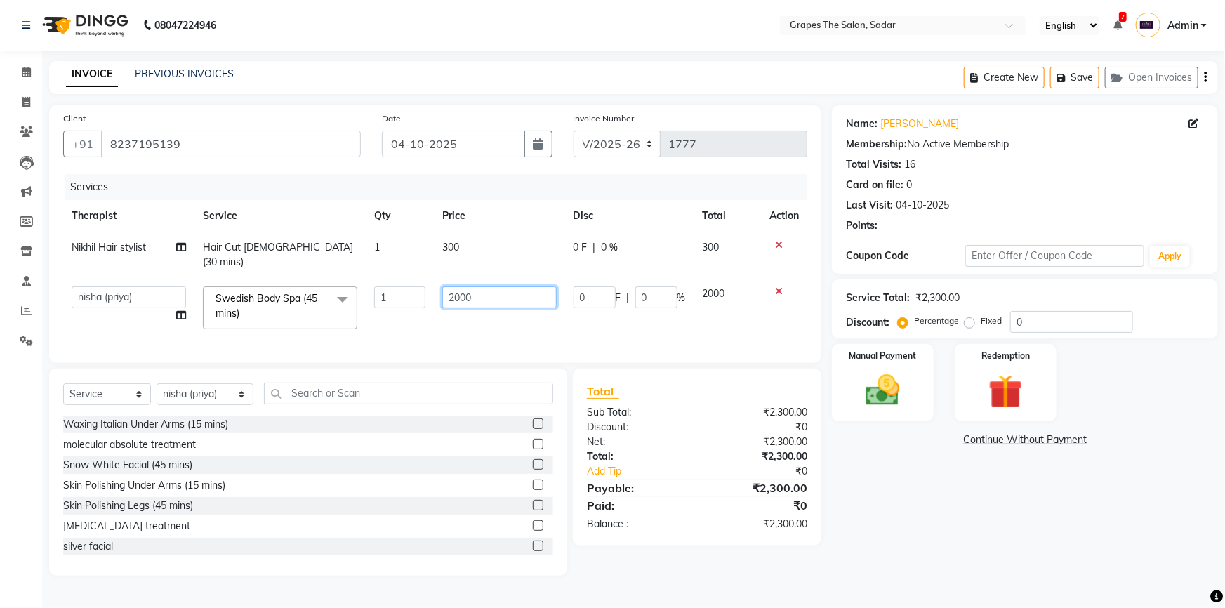
drag, startPoint x: 485, startPoint y: 284, endPoint x: 427, endPoint y: 295, distance: 59.2
click at [427, 295] on tr "@Annu- jamir makeover ashu @Gunjan-Asre Boss Khushi Rathod Nikhil Hair stylist …" at bounding box center [435, 308] width 744 height 60
type input "1500"
click at [469, 304] on td "1500" at bounding box center [499, 308] width 131 height 60
select select "52017"
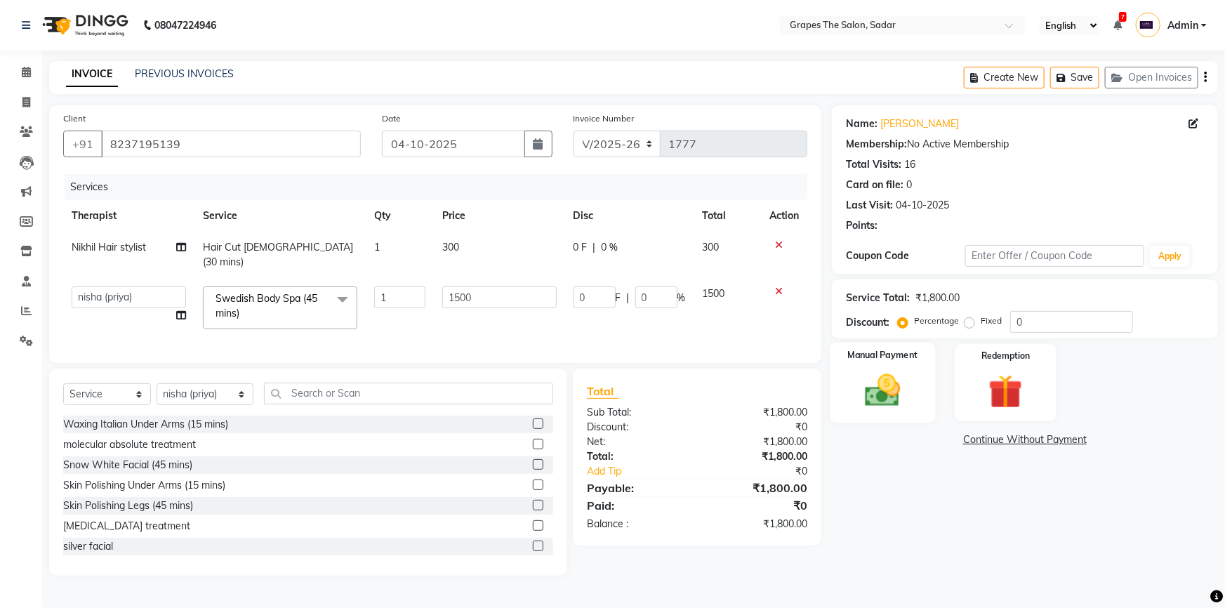
click at [896, 387] on img at bounding box center [883, 390] width 58 height 41
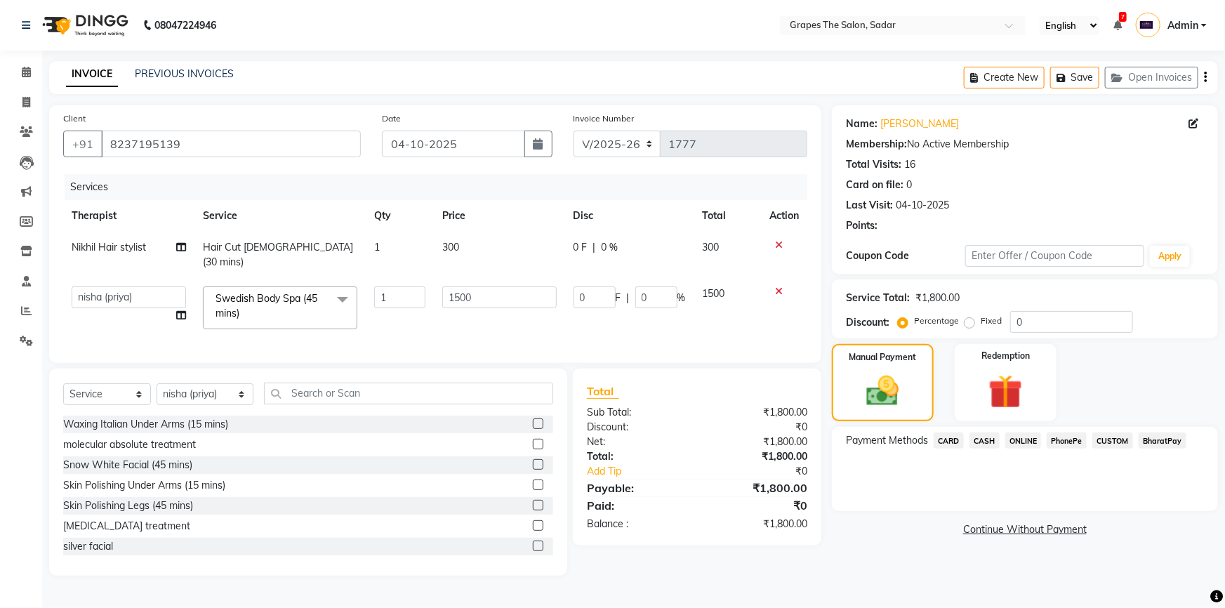
click at [1011, 439] on span "ONLINE" at bounding box center [1023, 440] width 36 height 16
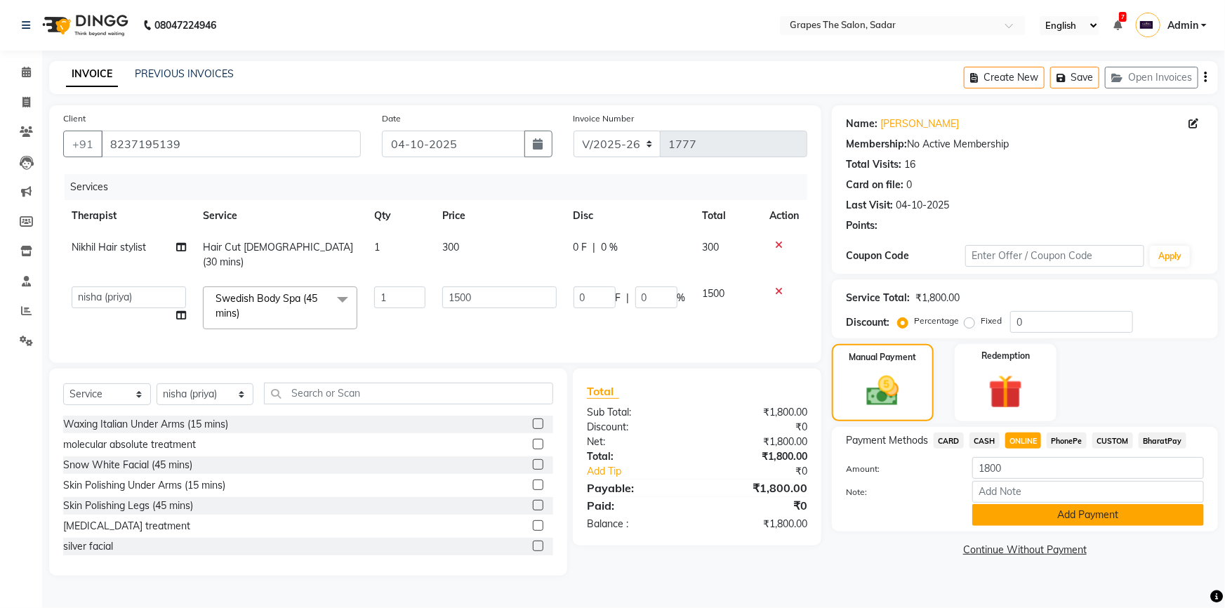
click at [1046, 521] on button "Add Payment" at bounding box center [1088, 515] width 232 height 22
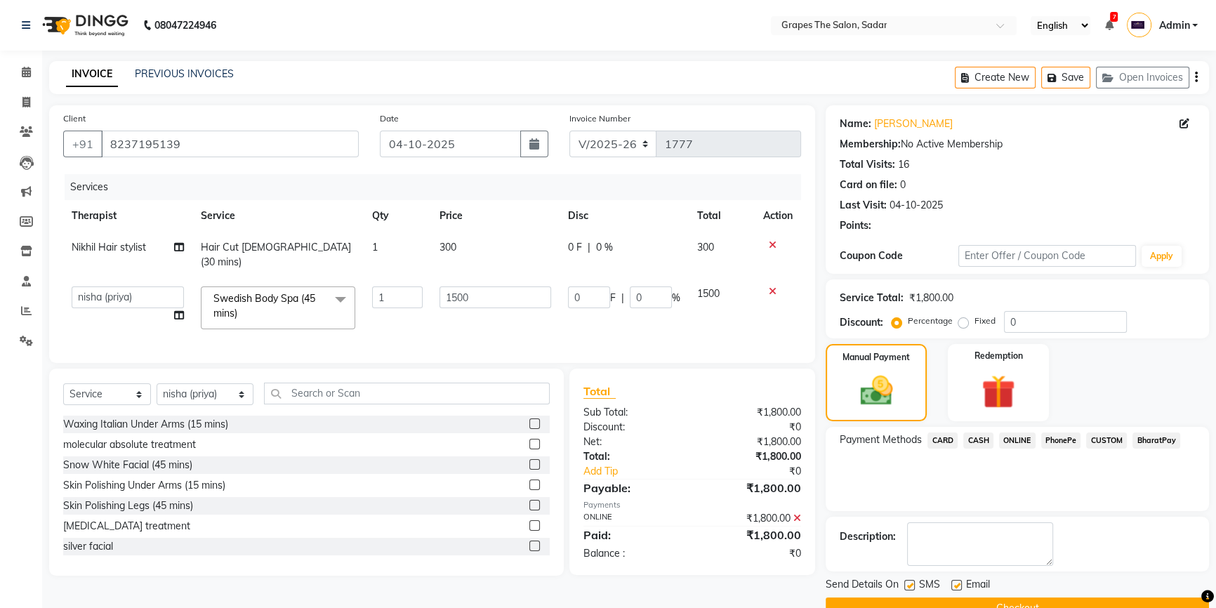
scroll to position [31, 0]
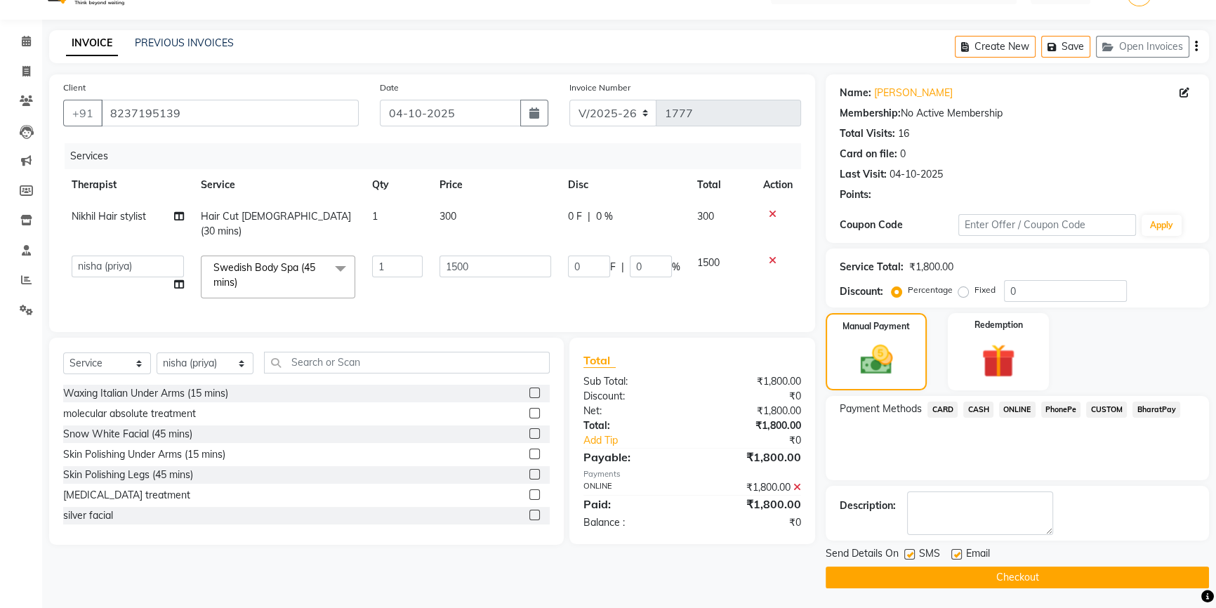
click at [959, 552] on label at bounding box center [956, 554] width 11 height 11
click at [959, 552] on input "checkbox" at bounding box center [955, 554] width 9 height 9
checkbox input "false"
click at [912, 553] on label at bounding box center [909, 554] width 11 height 11
click at [912, 553] on input "checkbox" at bounding box center [908, 554] width 9 height 9
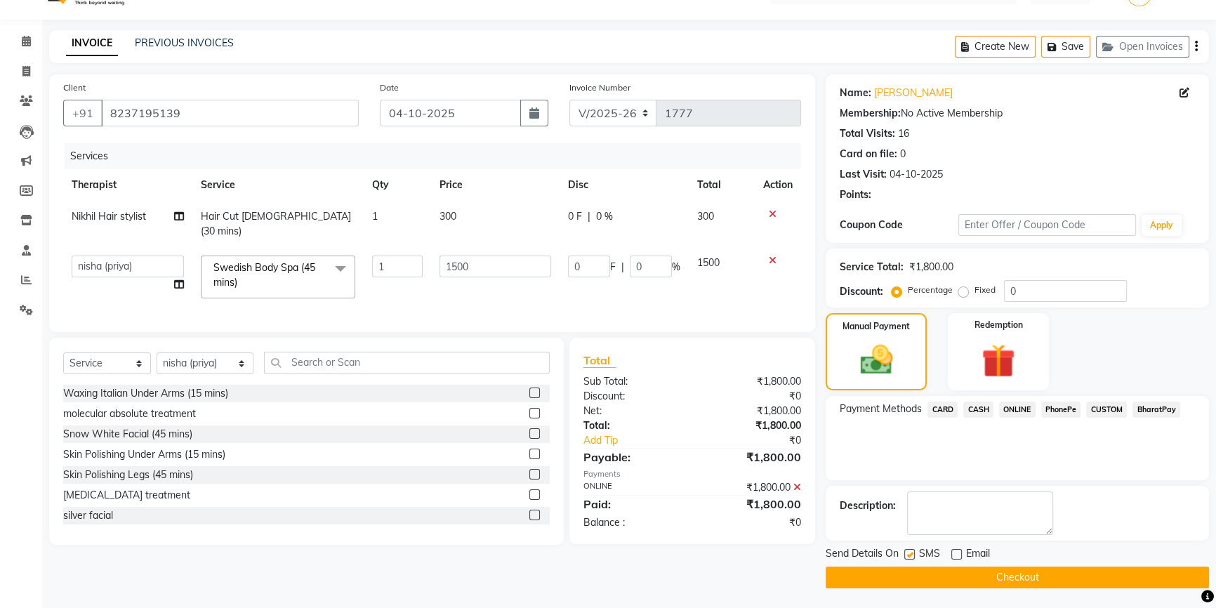
checkbox input "false"
click at [934, 573] on button "Checkout" at bounding box center [1016, 577] width 383 height 22
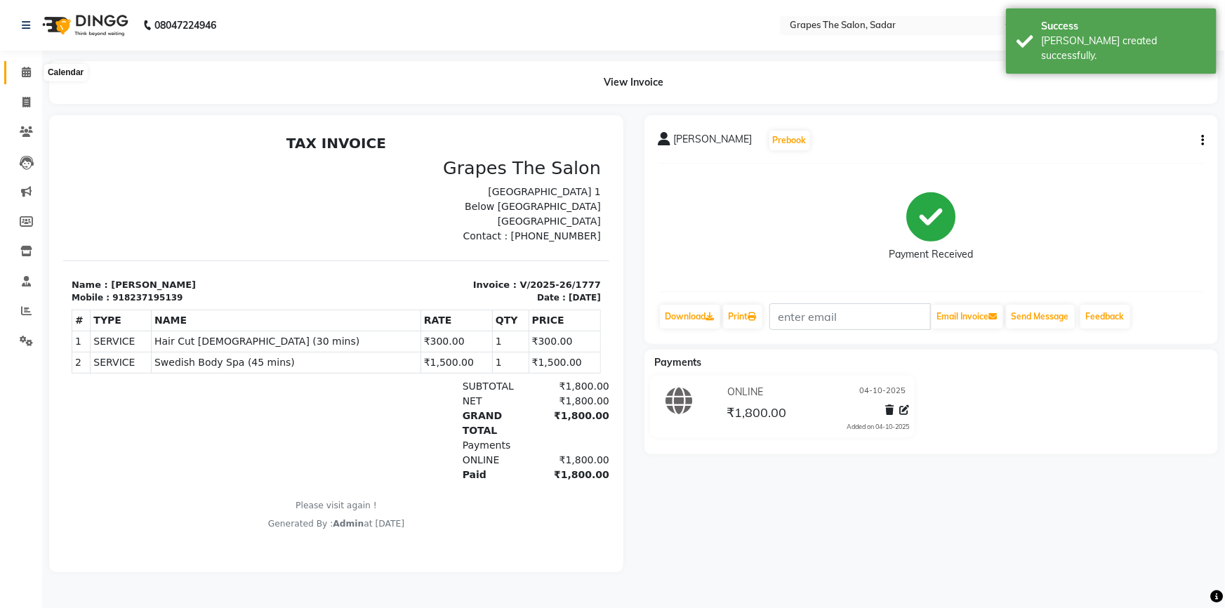
click at [25, 75] on icon at bounding box center [26, 72] width 9 height 11
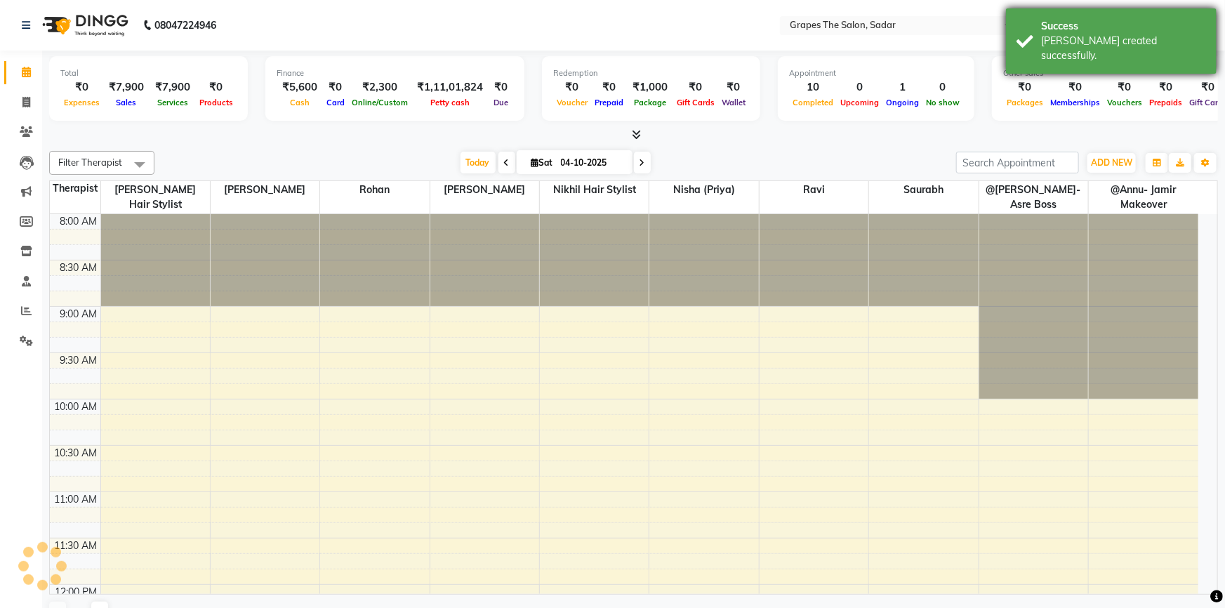
click at [1009, 31] on div "Success Bill created successfully." at bounding box center [1111, 40] width 211 height 65
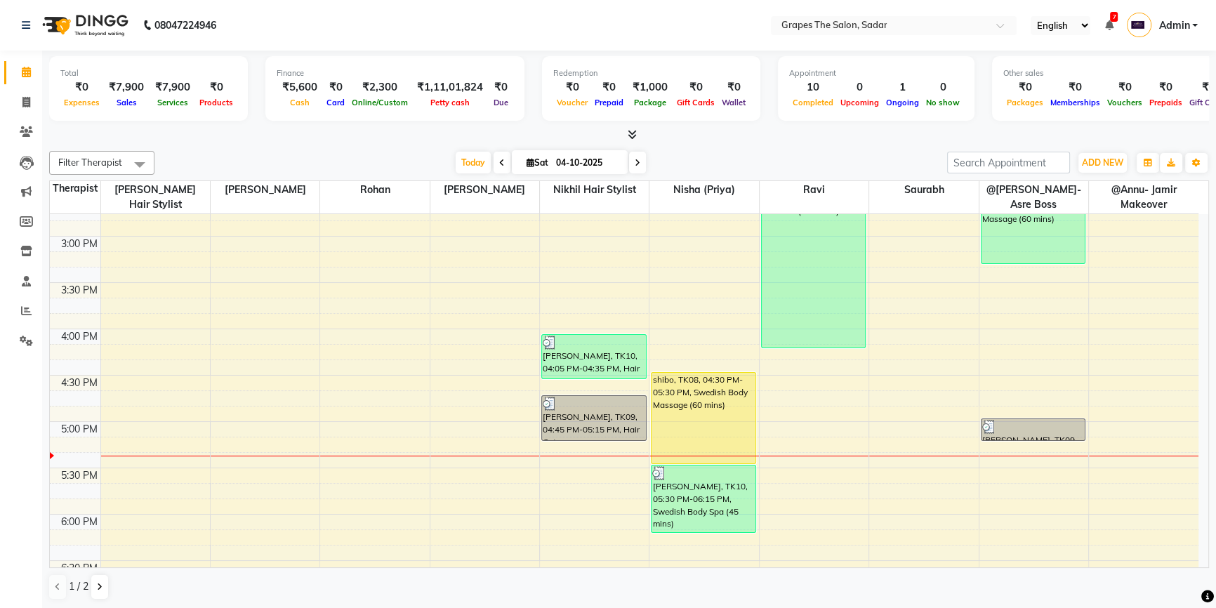
scroll to position [668, 0]
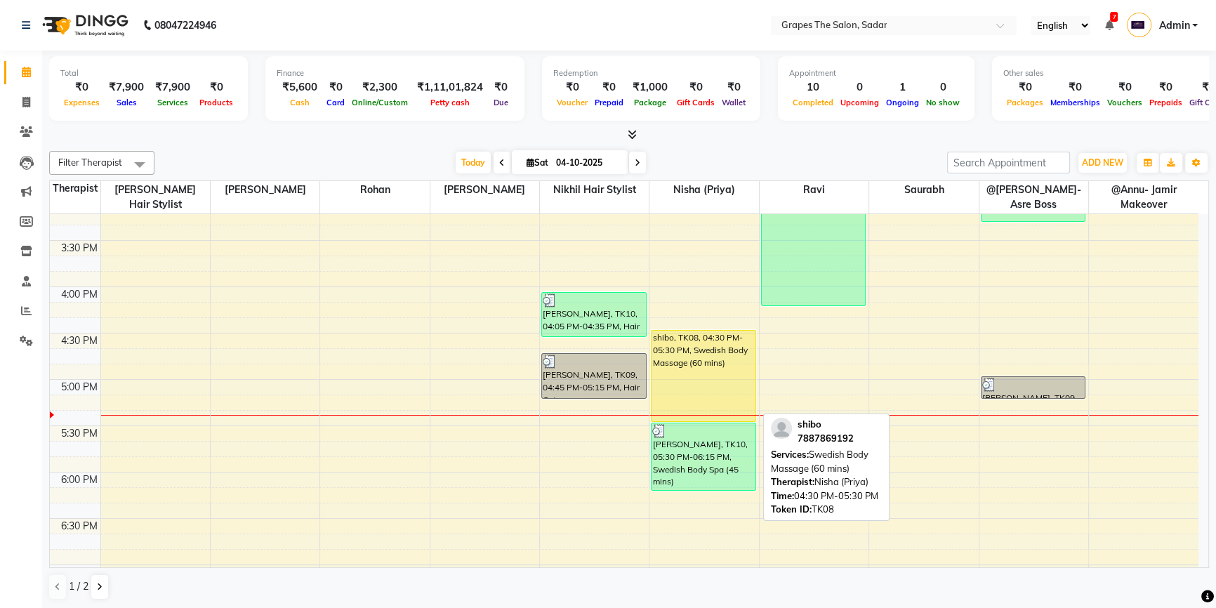
click at [707, 372] on div "shibo, TK08, 04:30 PM-05:30 PM, Swedish Body Massage (60 mins)" at bounding box center [703, 376] width 104 height 91
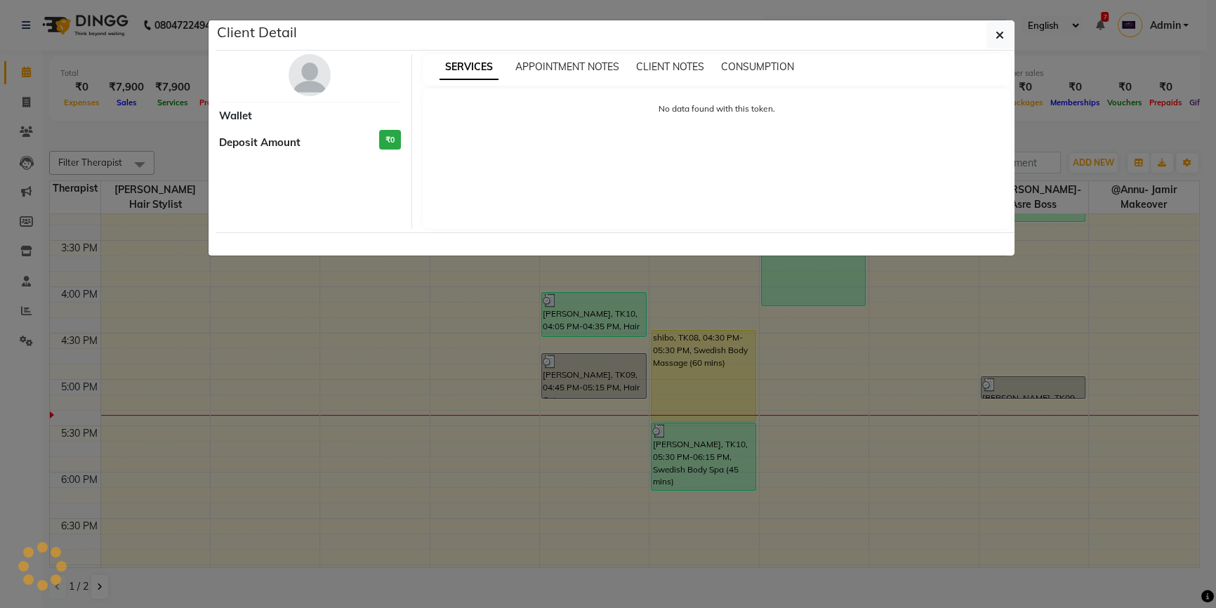
select select "1"
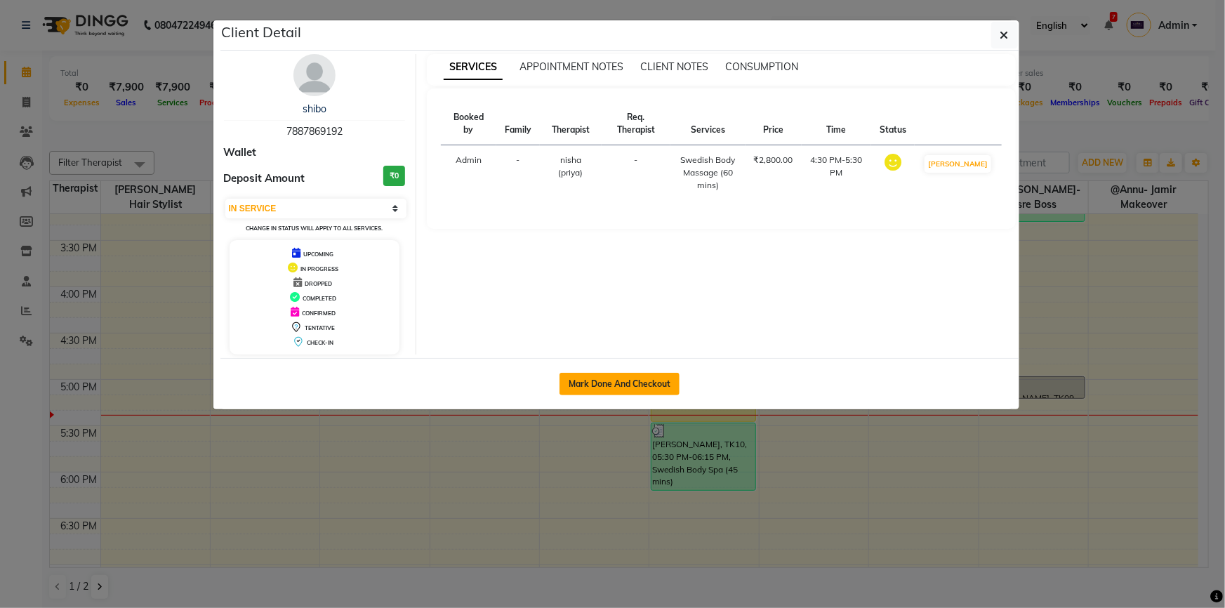
click at [612, 373] on button "Mark Done And Checkout" at bounding box center [619, 384] width 120 height 22
select select "service"
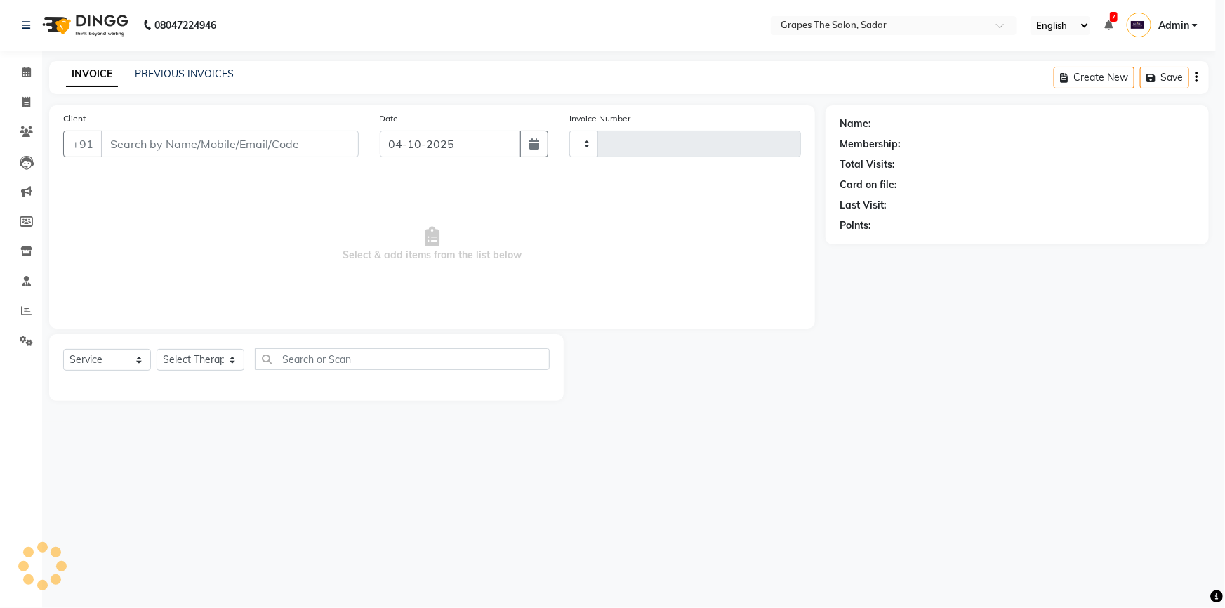
type input "1778"
select select "55"
type input "7887869192"
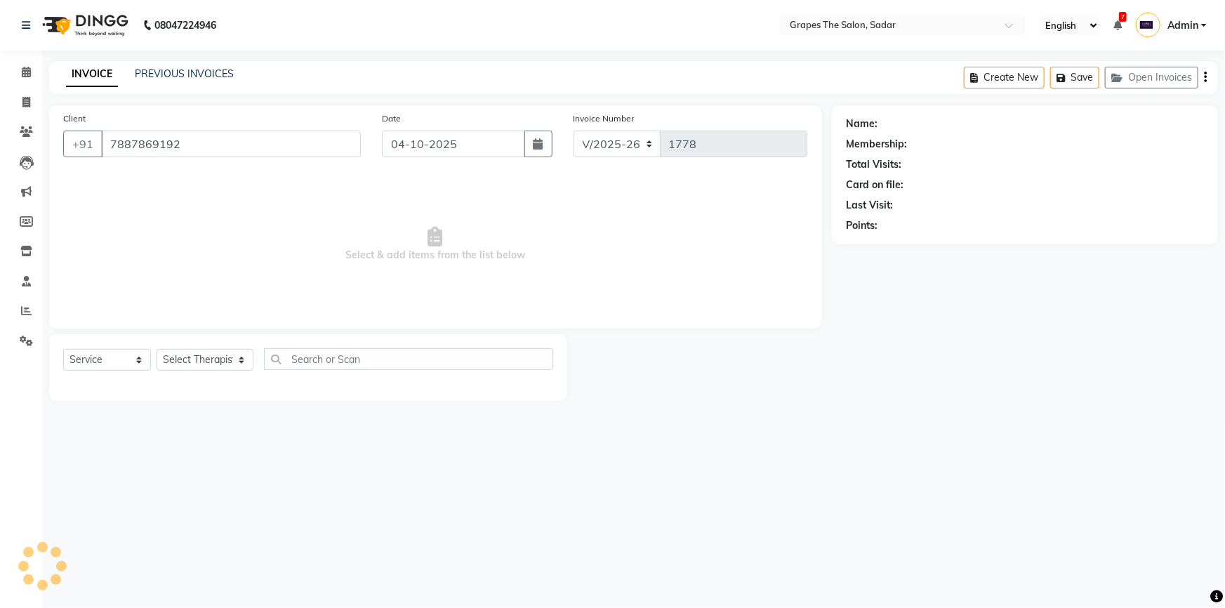
select select "52017"
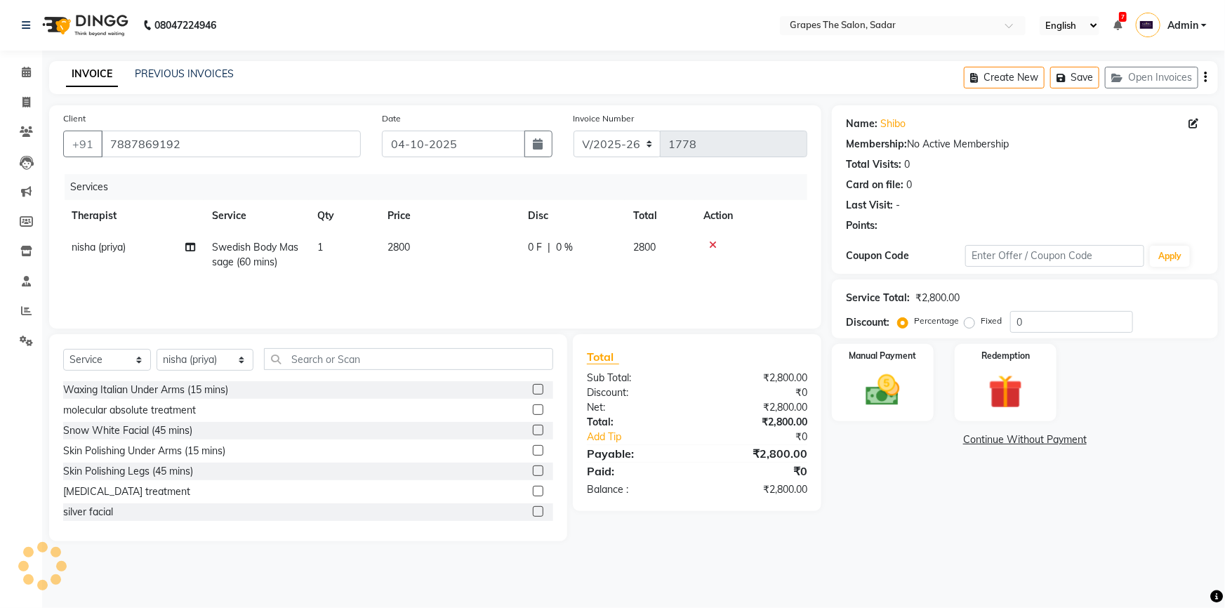
click at [402, 268] on td "2800" at bounding box center [449, 255] width 140 height 46
select select "52017"
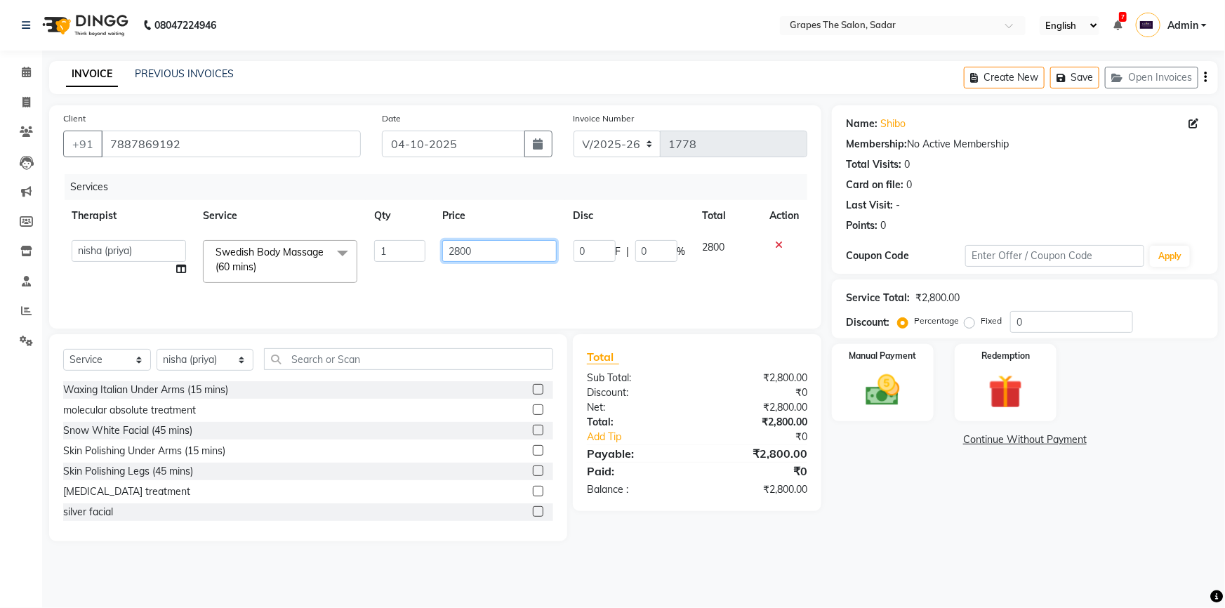
drag, startPoint x: 495, startPoint y: 256, endPoint x: 385, endPoint y: 274, distance: 112.3
click at [385, 274] on tr "@Annu- jamir makeover ashu @Gunjan-Asre Boss Khushi Rathod Nikhil Hair stylist …" at bounding box center [435, 262] width 744 height 60
type input "2500"
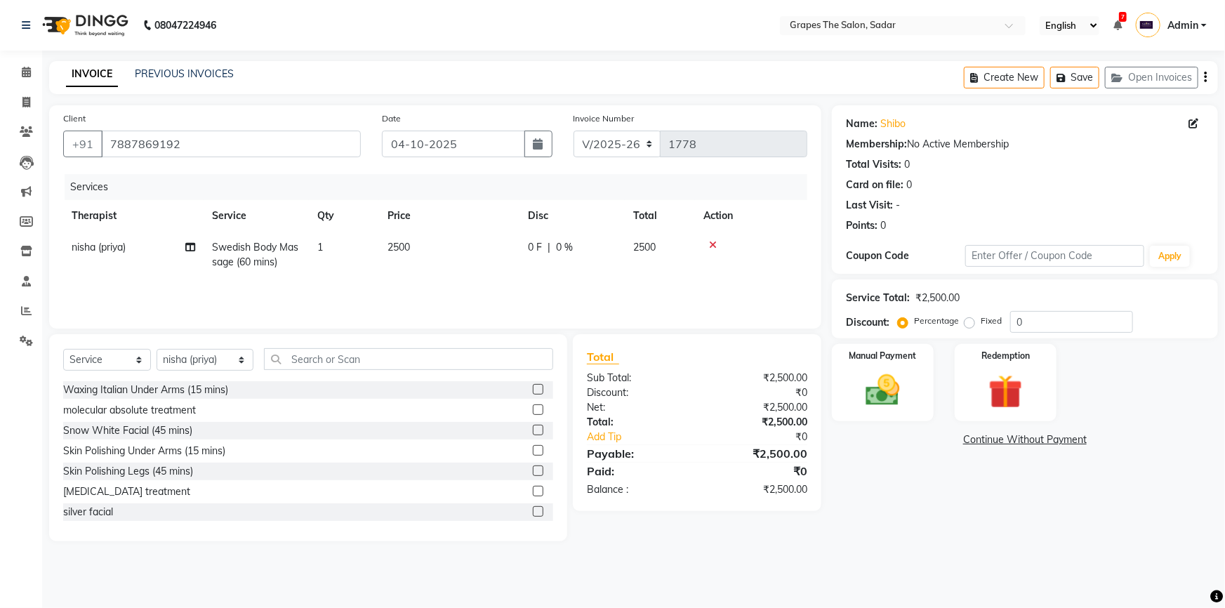
click at [388, 277] on tr "nisha (priya) Swedish Body Massage (60 mins) 1 2500 0 F | 0 % 2500" at bounding box center [435, 255] width 744 height 46
click at [889, 372] on img at bounding box center [883, 390] width 58 height 41
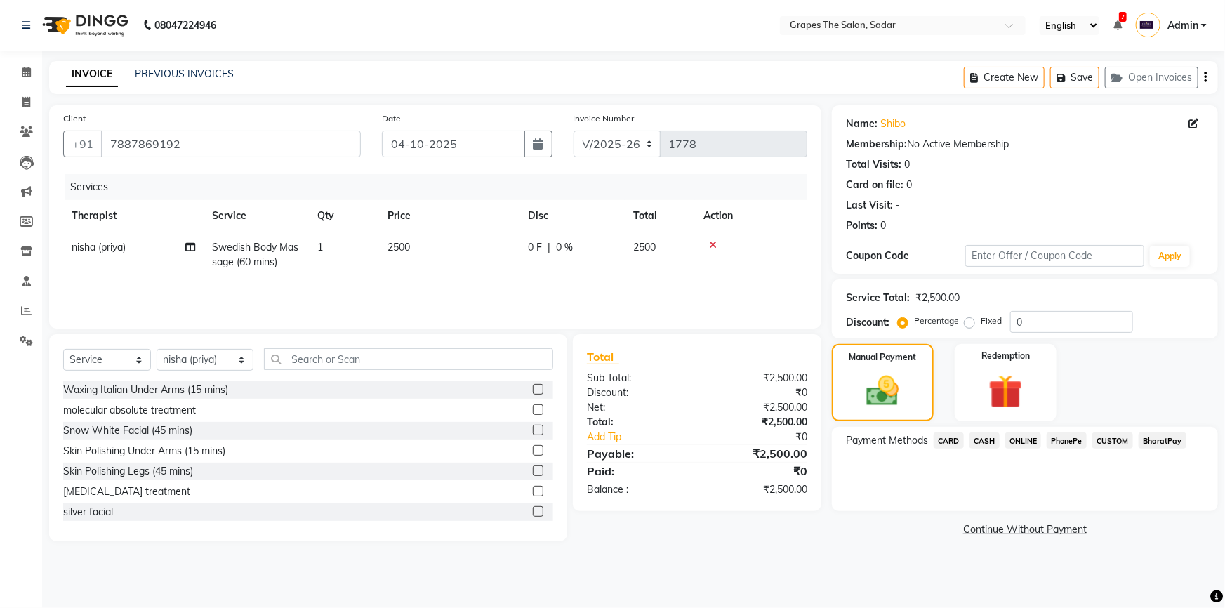
click at [980, 444] on span "CASH" at bounding box center [984, 440] width 30 height 16
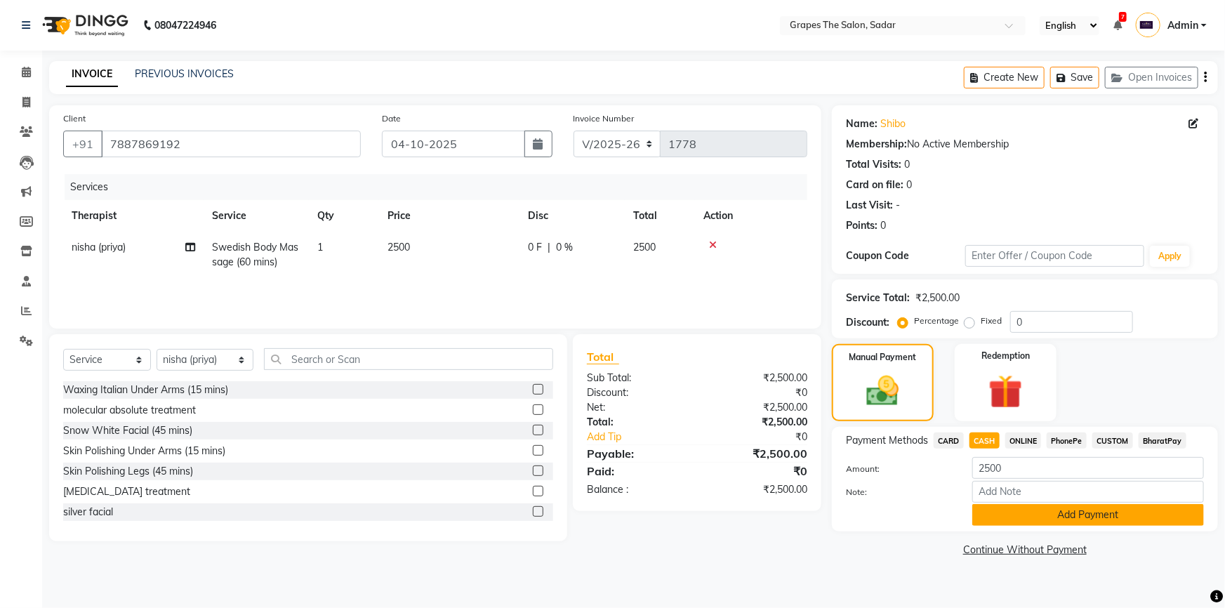
click at [1013, 513] on button "Add Payment" at bounding box center [1088, 515] width 232 height 22
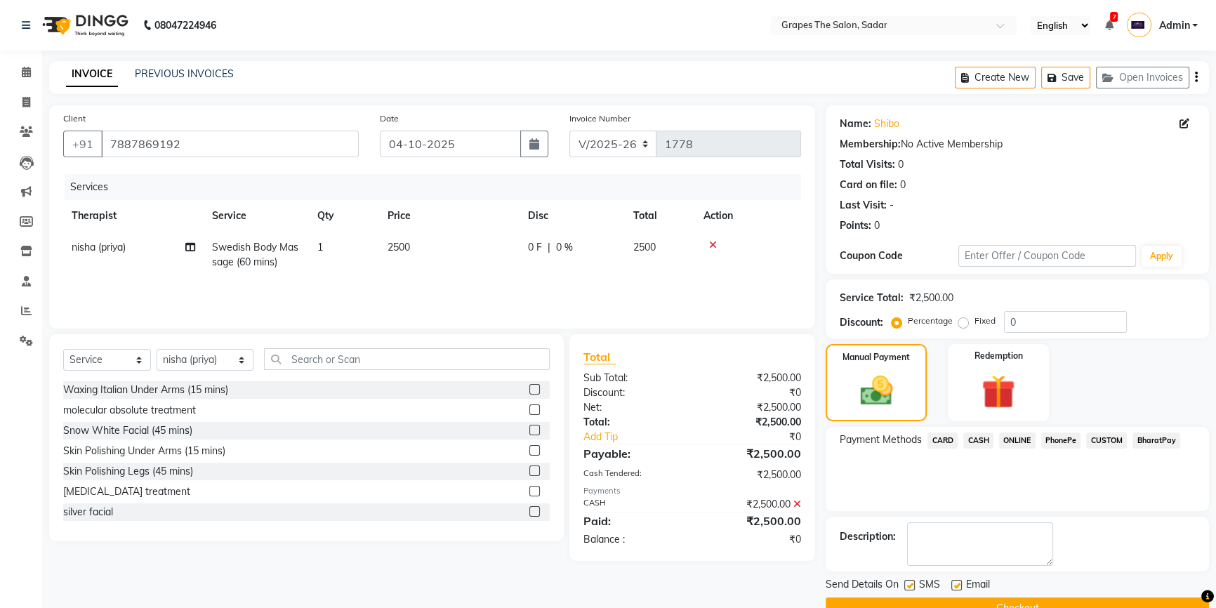
scroll to position [31, 0]
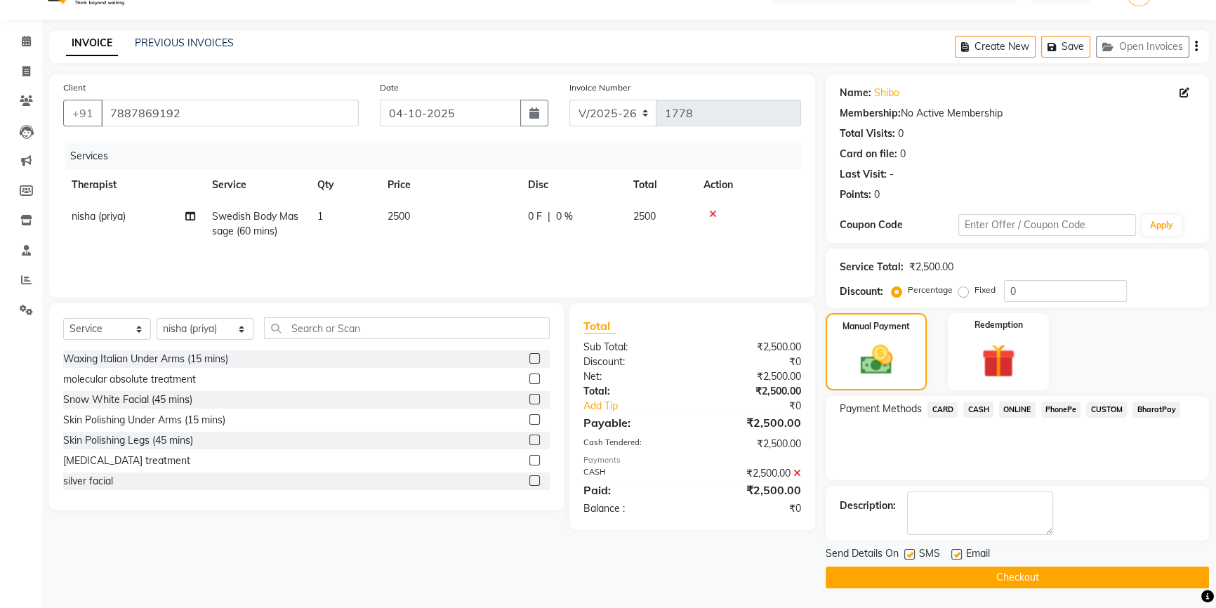
click at [956, 552] on label at bounding box center [956, 554] width 11 height 11
click at [956, 552] on input "checkbox" at bounding box center [955, 554] width 9 height 9
checkbox input "false"
click at [908, 551] on label at bounding box center [909, 554] width 11 height 11
click at [908, 551] on input "checkbox" at bounding box center [908, 554] width 9 height 9
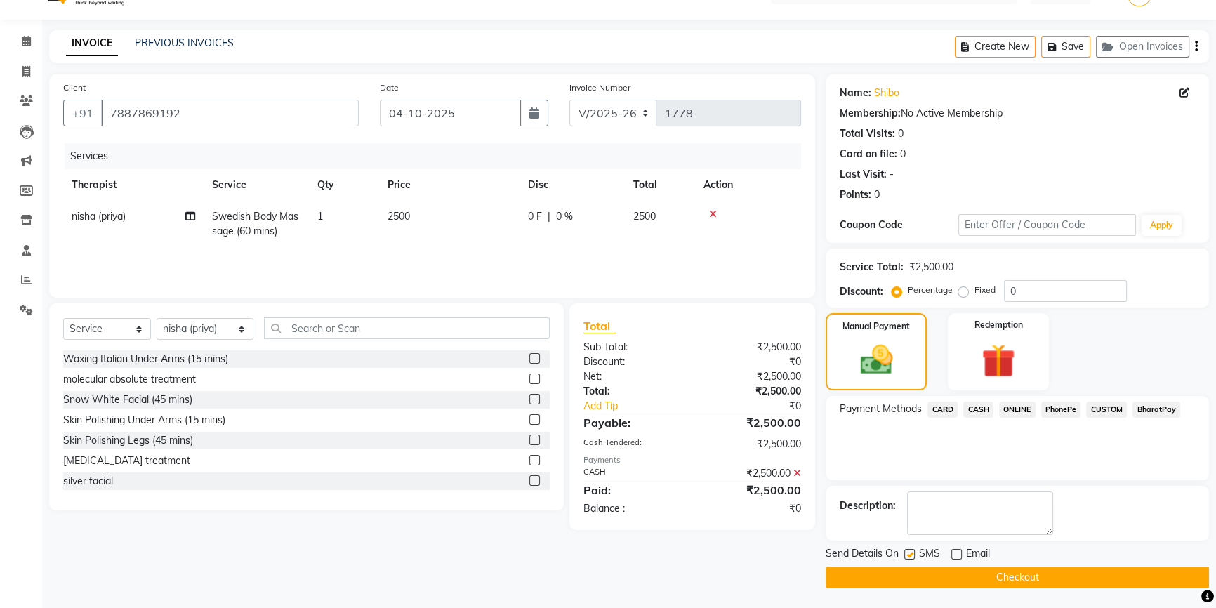
checkbox input "false"
click at [936, 573] on button "Checkout" at bounding box center [1016, 577] width 383 height 22
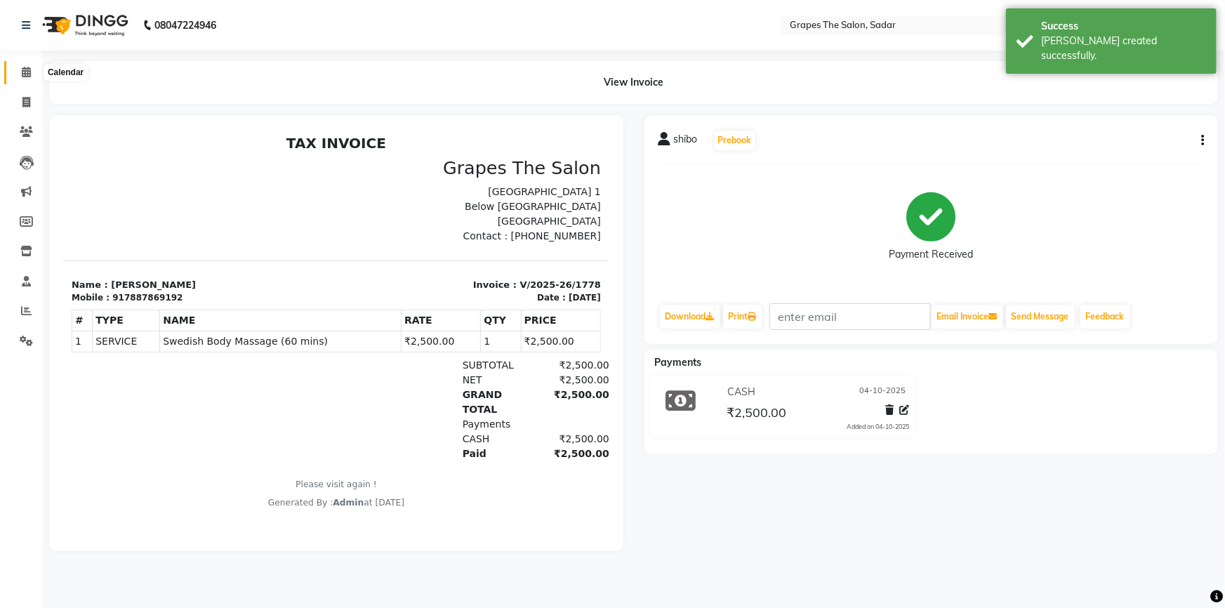
click at [22, 67] on icon at bounding box center [26, 72] width 9 height 11
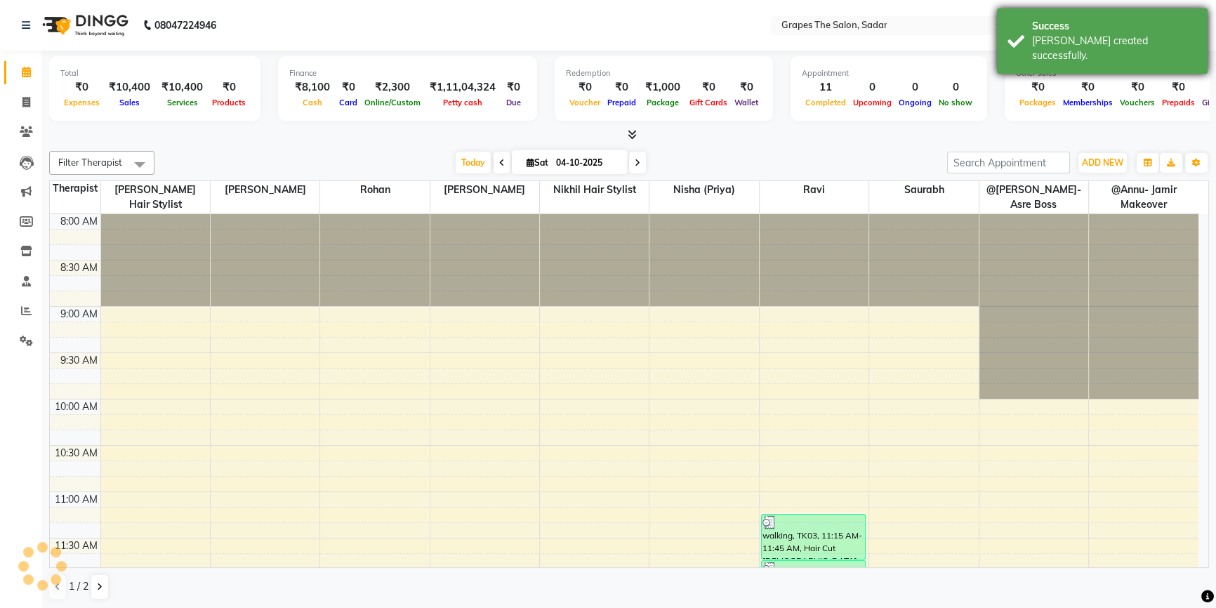
click at [1007, 29] on div "Success Bill created successfully." at bounding box center [1102, 40] width 211 height 65
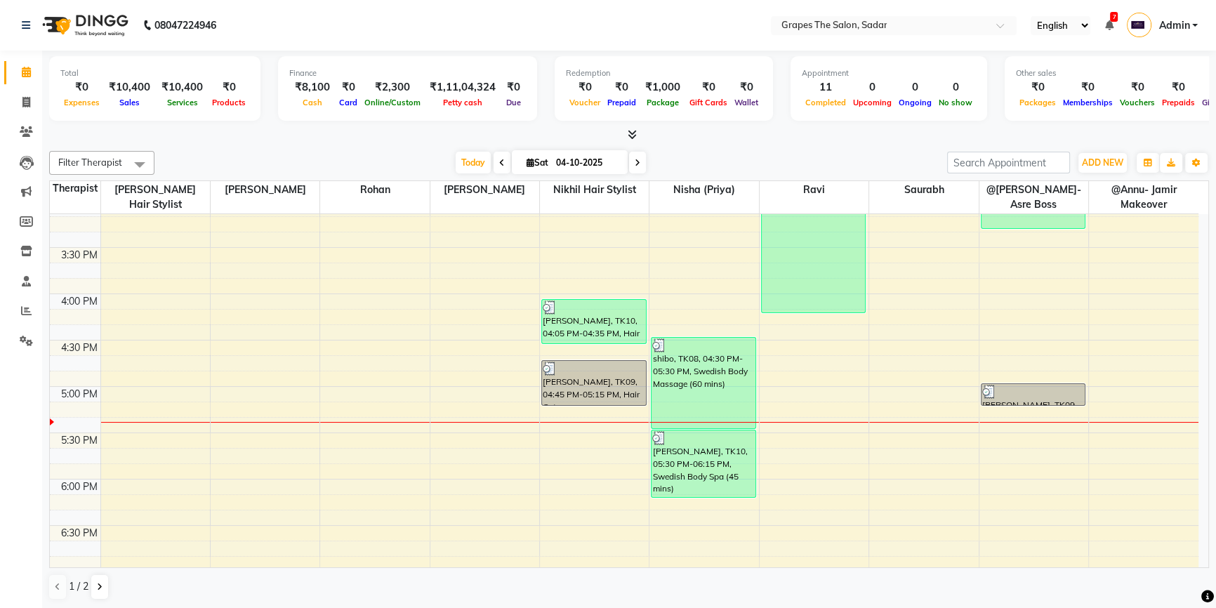
scroll to position [648, 0]
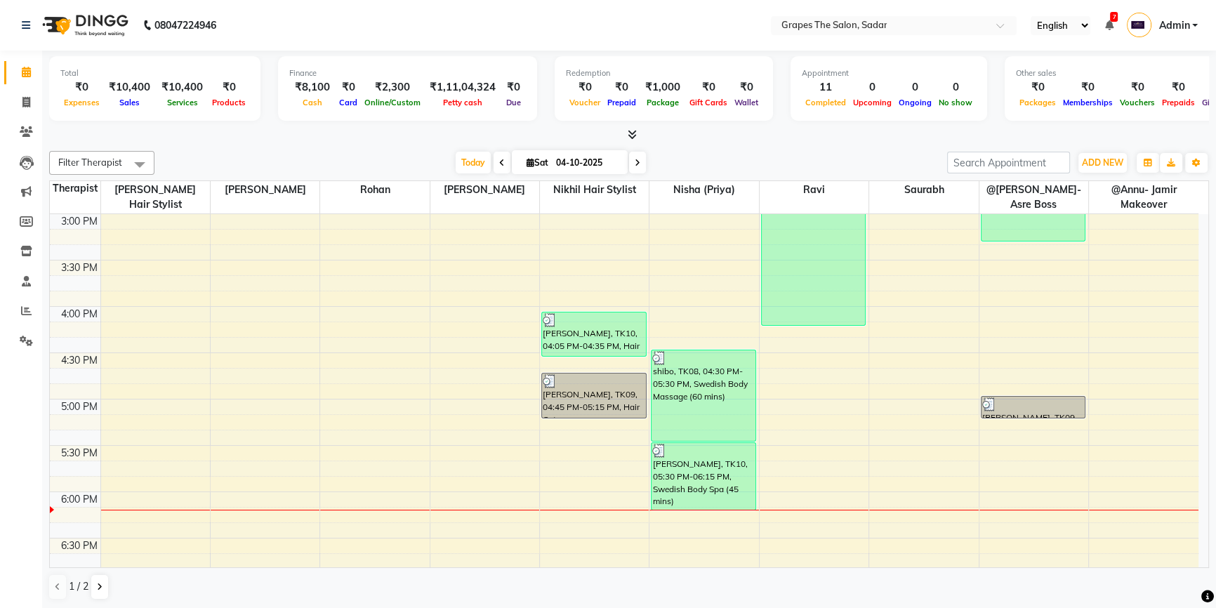
click at [364, 350] on div "8:00 AM 8:30 AM 9:00 AM 9:30 AM 10:00 AM 10:30 AM 11:00 AM 11:30 AM 12:00 PM 12…" at bounding box center [624, 214] width 1148 height 1296
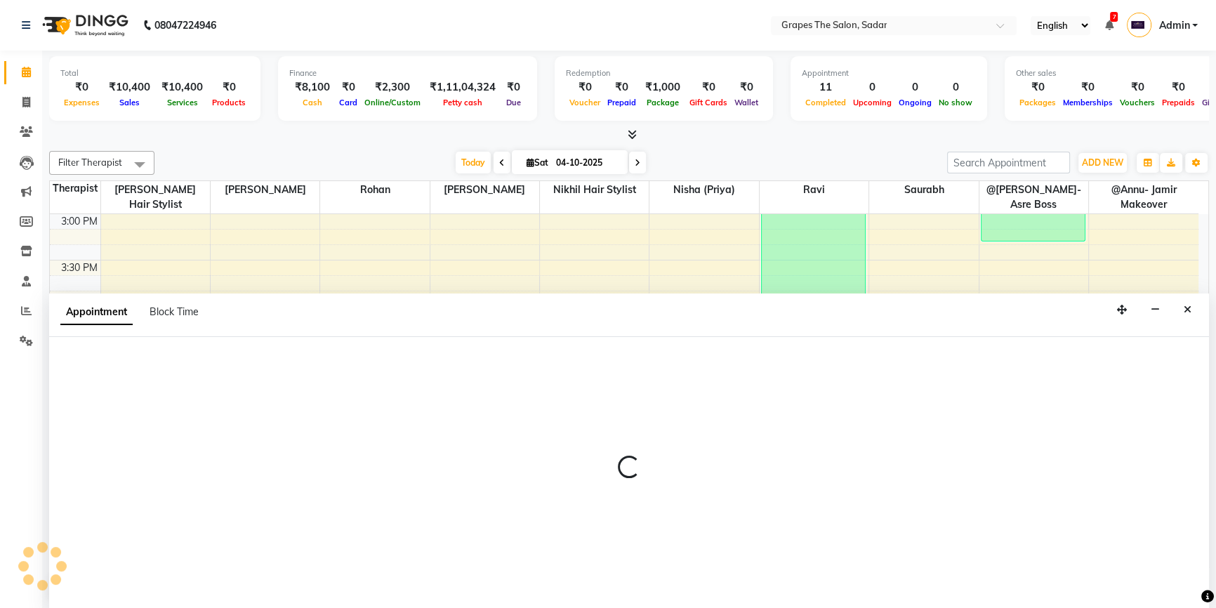
scroll to position [0, 0]
select select "86067"
select select "tentative"
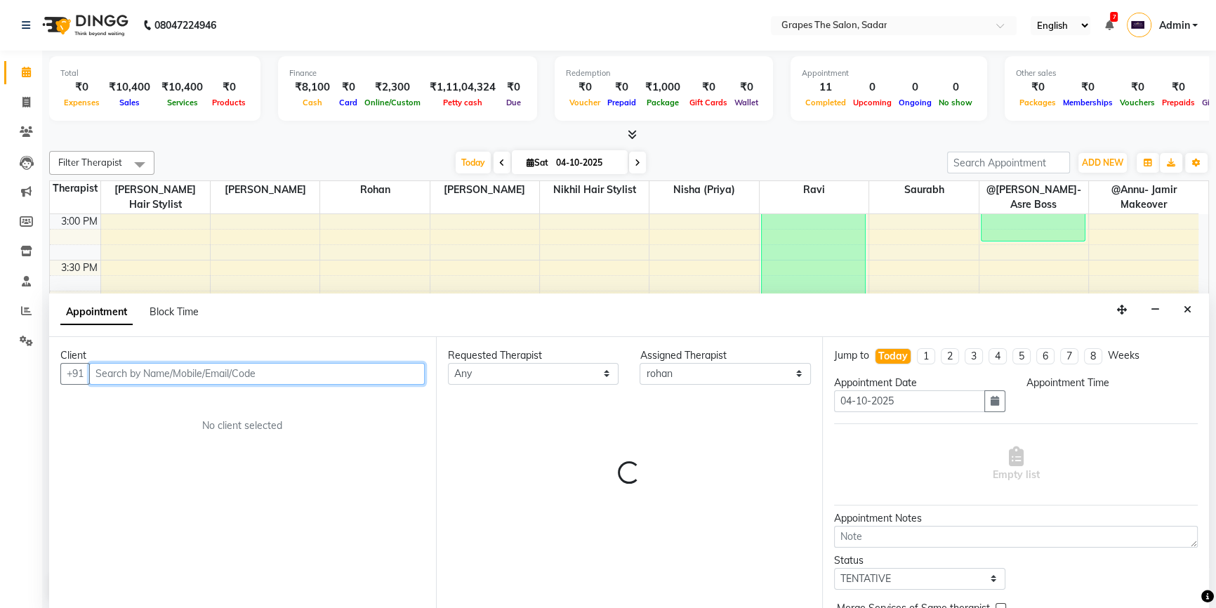
select select "990"
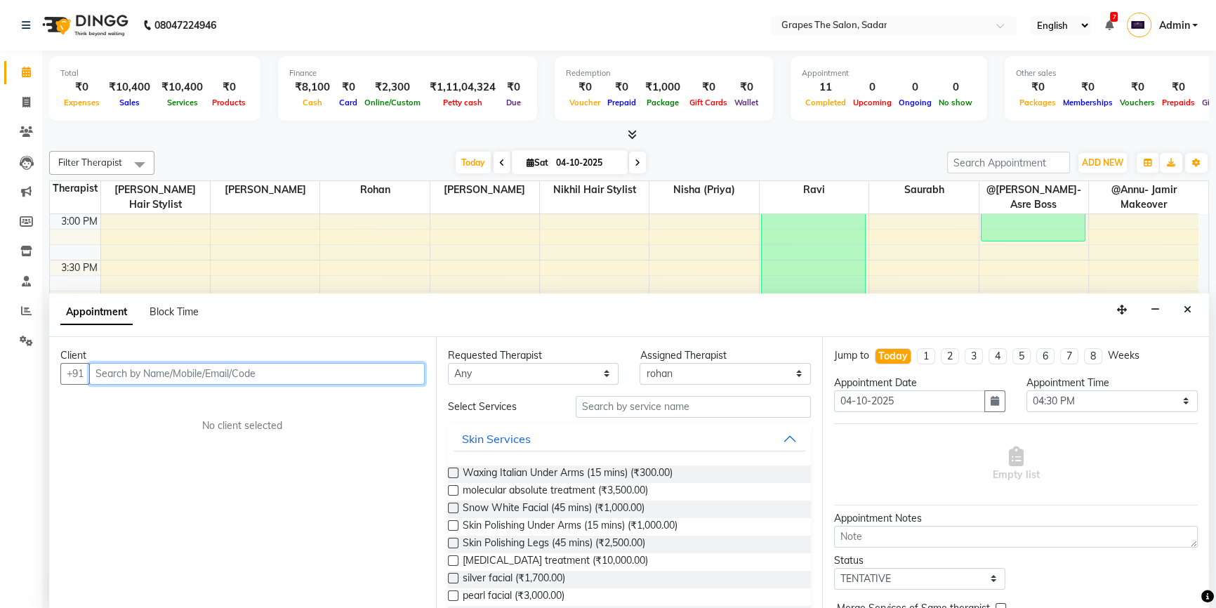
click at [112, 377] on input "text" at bounding box center [256, 374] width 335 height 22
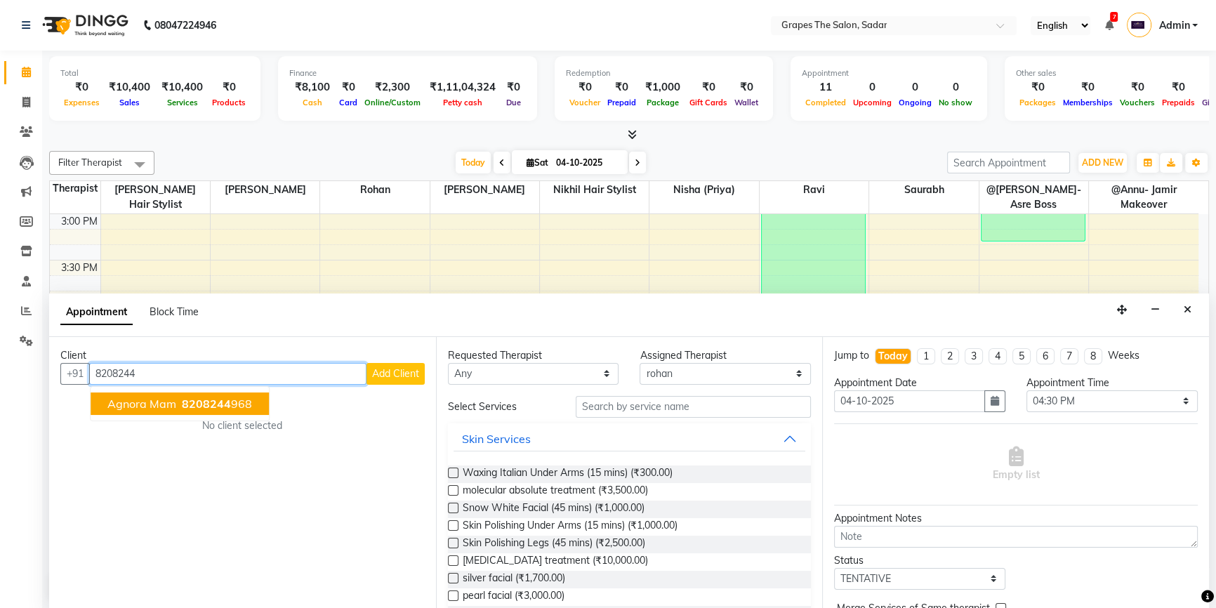
click at [185, 401] on span "8208244" at bounding box center [206, 404] width 49 height 14
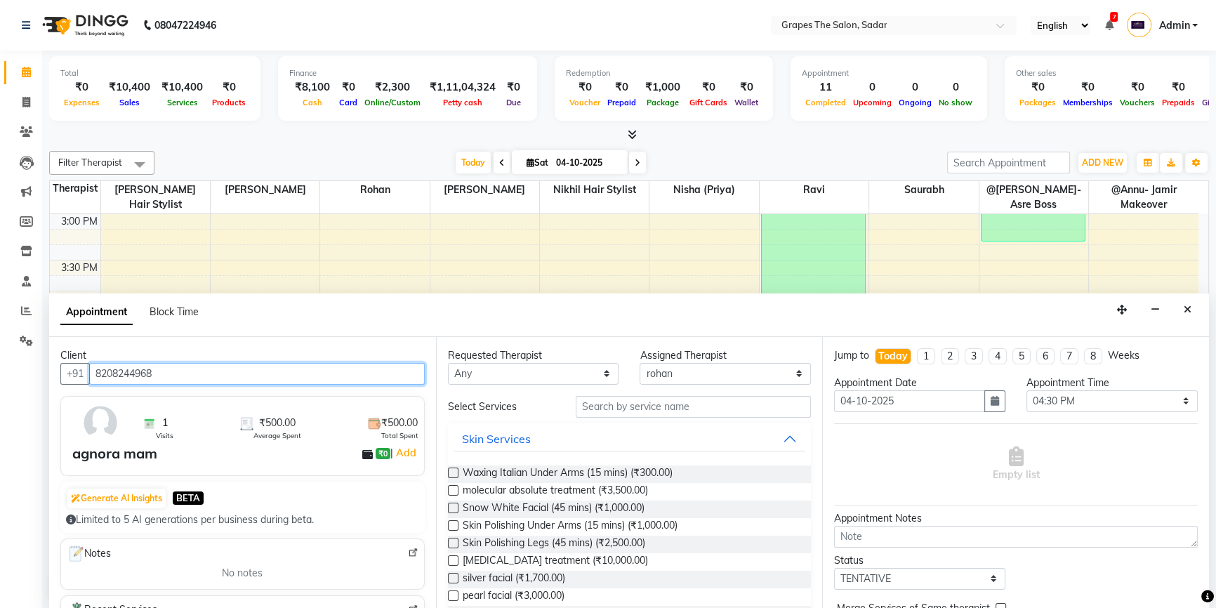
type input "8208244968"
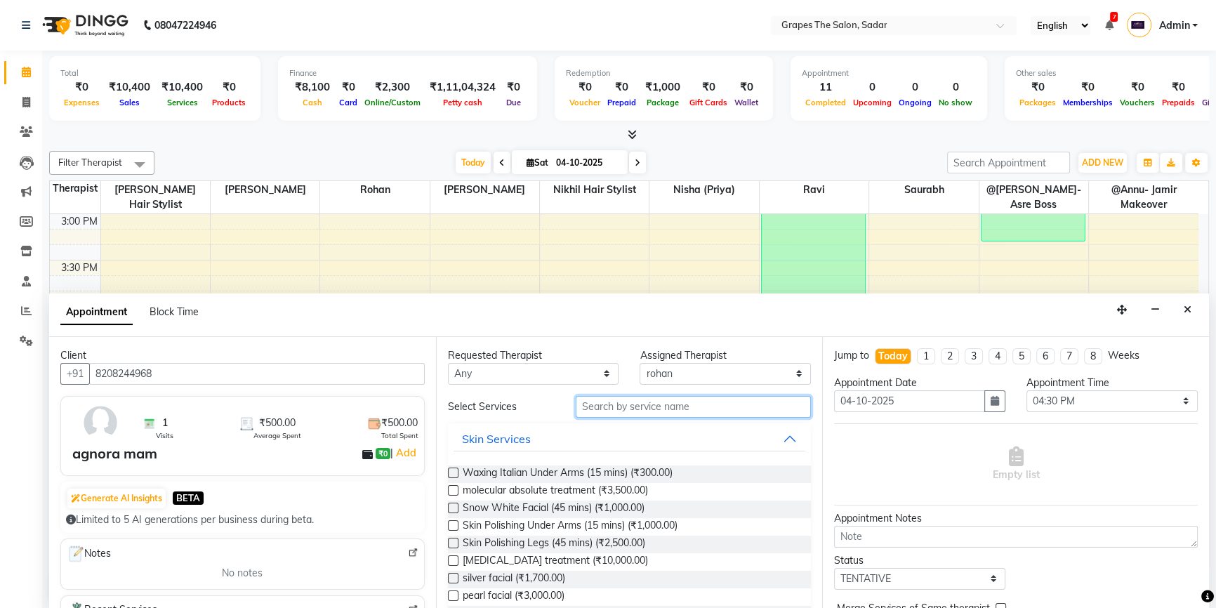
click at [616, 406] on input "text" at bounding box center [693, 407] width 235 height 22
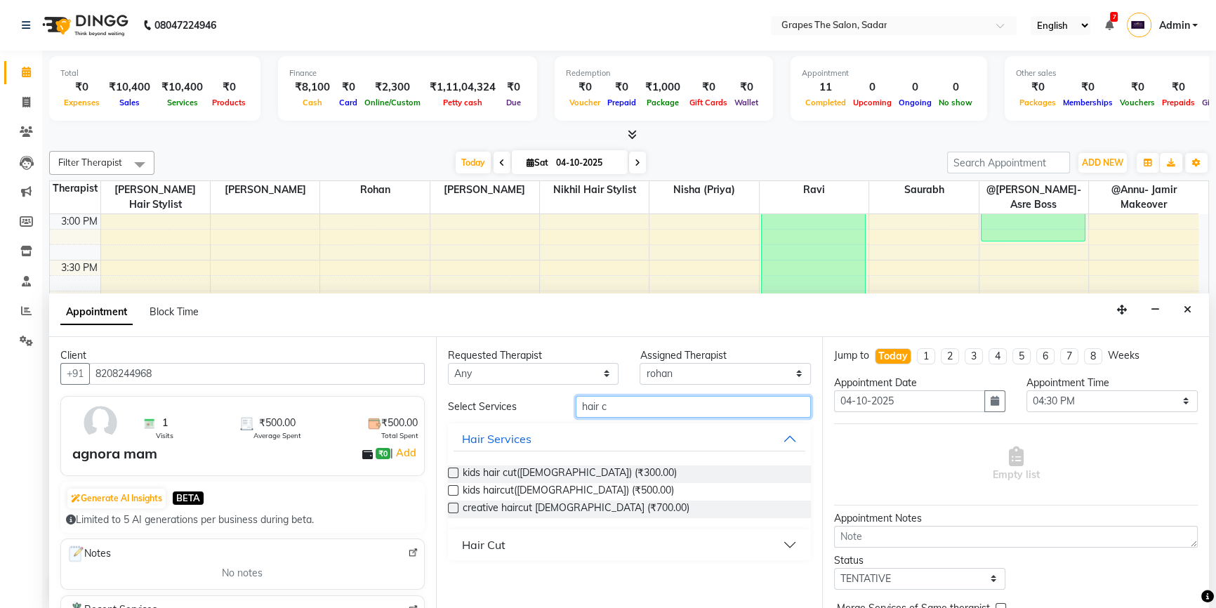
type input "hair c"
click at [454, 535] on button "Hair Cut" at bounding box center [629, 544] width 352 height 25
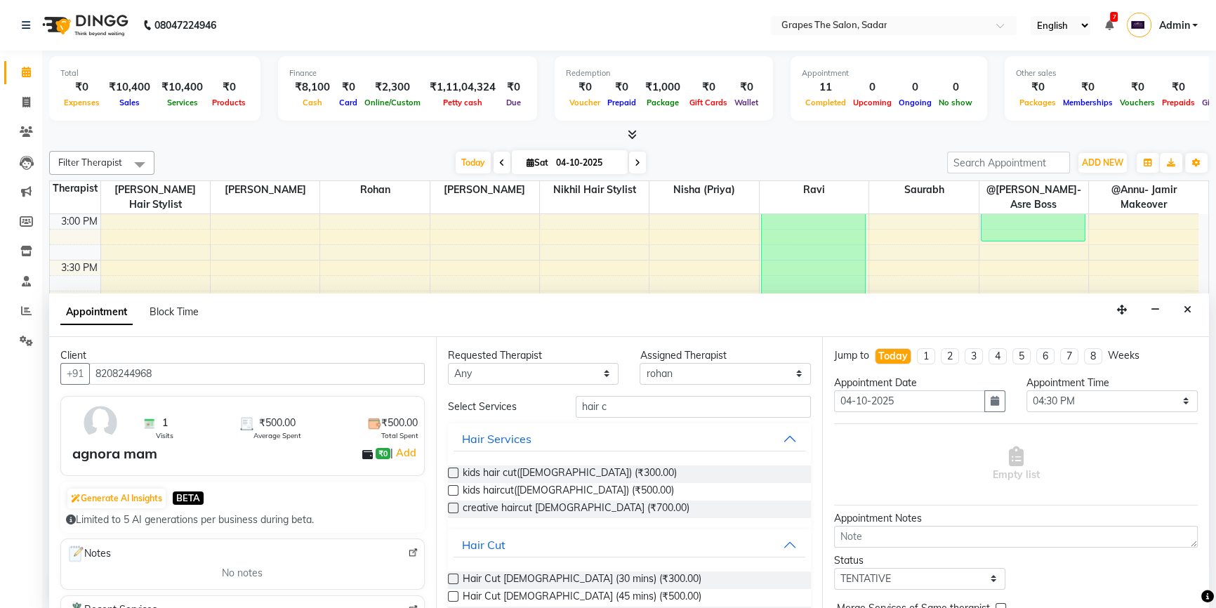
click at [453, 591] on label at bounding box center [453, 596] width 11 height 11
click at [453, 593] on input "checkbox" at bounding box center [452, 597] width 9 height 9
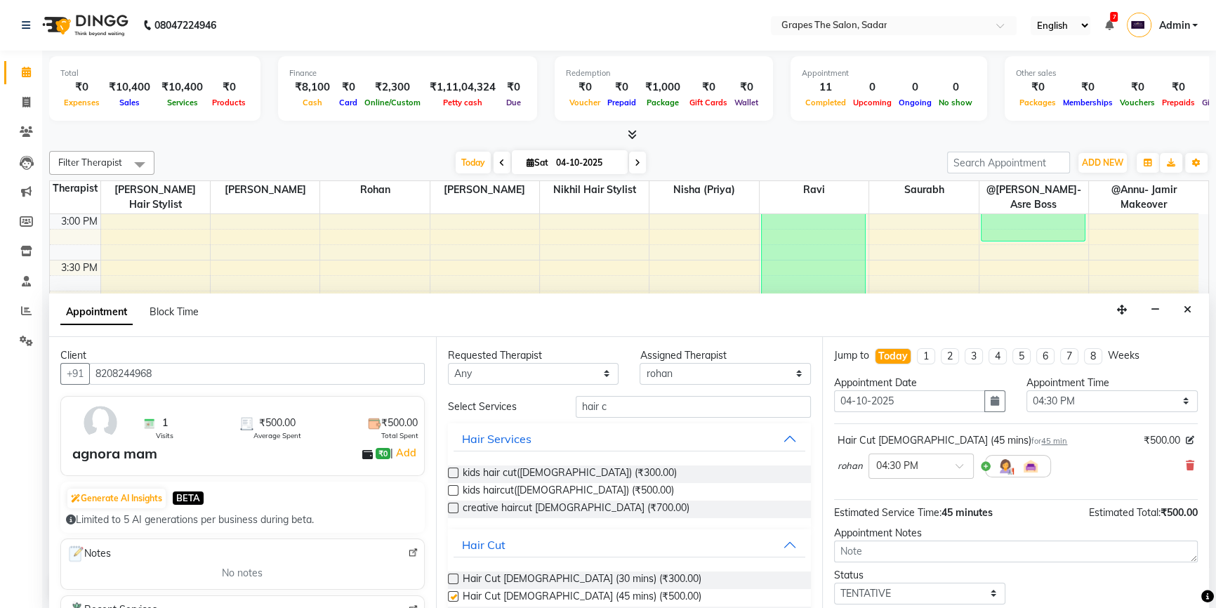
checkbox input "false"
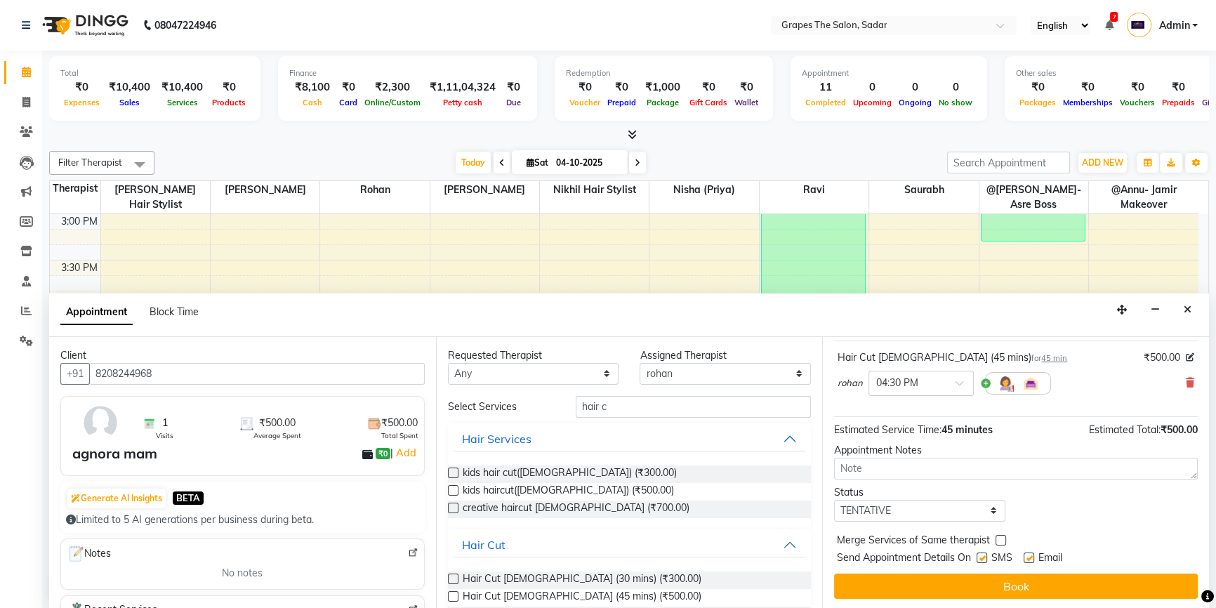
drag, startPoint x: 1026, startPoint y: 554, endPoint x: 991, endPoint y: 559, distance: 35.4
click at [1026, 555] on label at bounding box center [1028, 557] width 11 height 11
click at [1026, 555] on input "checkbox" at bounding box center [1027, 558] width 9 height 9
checkbox input "false"
click at [982, 559] on label at bounding box center [981, 557] width 11 height 11
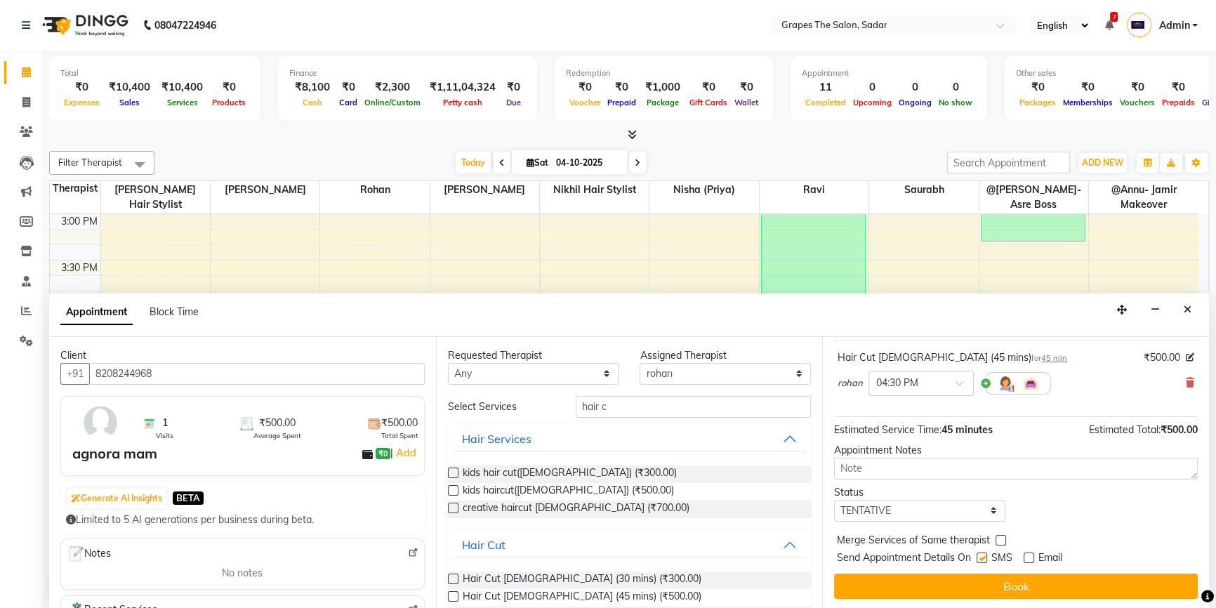
click at [982, 559] on input "checkbox" at bounding box center [980, 558] width 9 height 9
checkbox input "false"
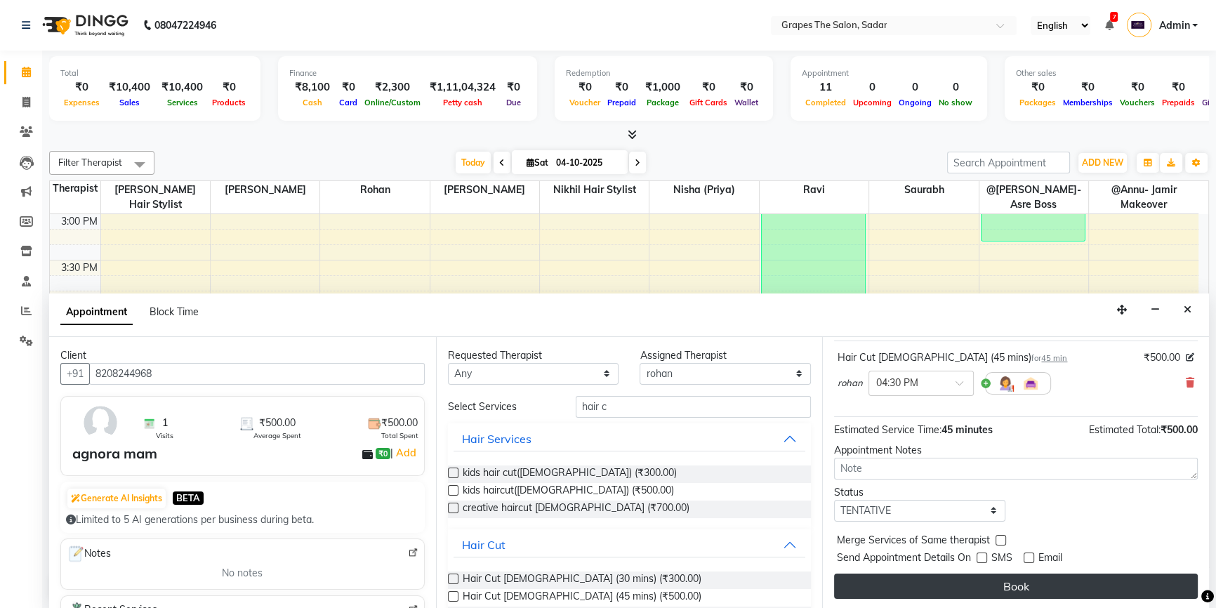
click at [992, 578] on button "Book" at bounding box center [1016, 585] width 364 height 25
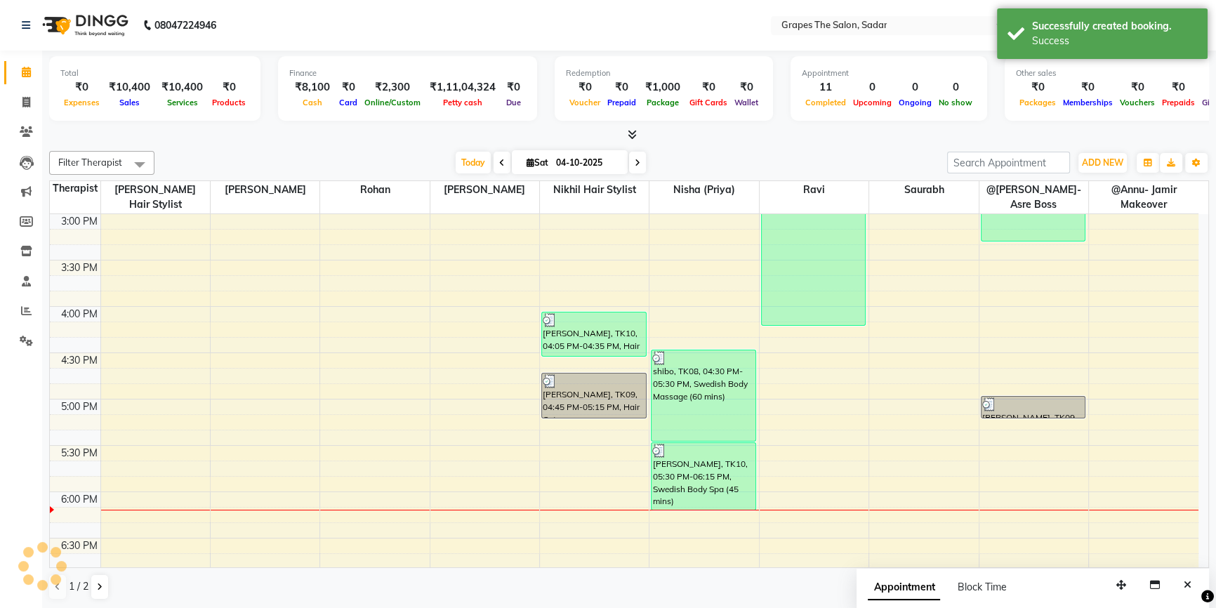
scroll to position [0, 0]
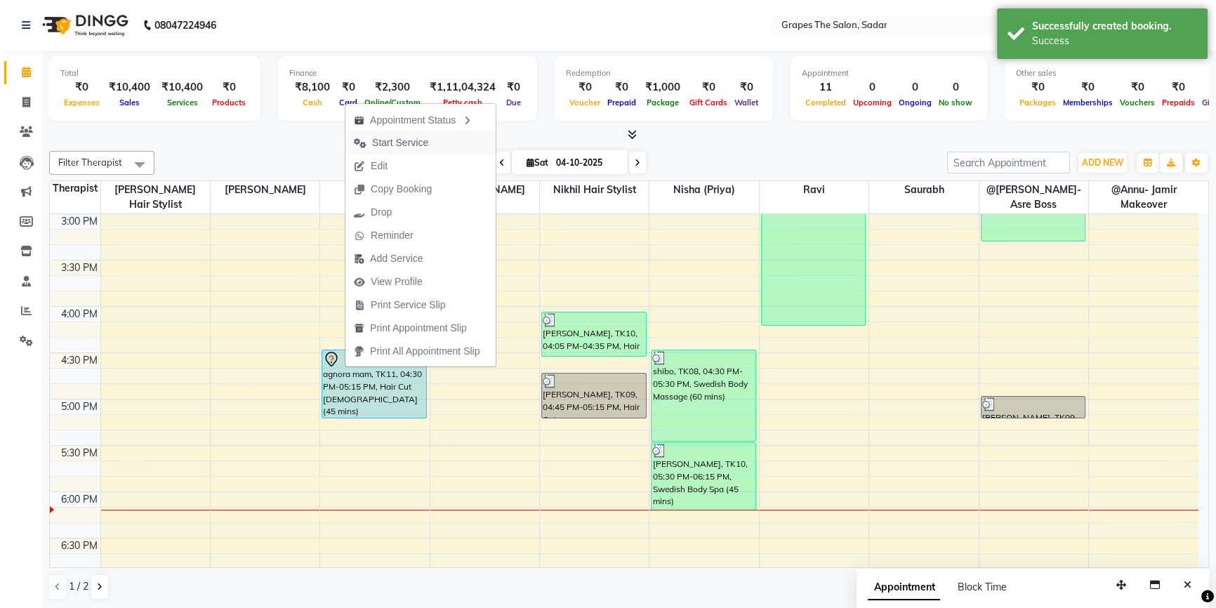
click at [379, 140] on span "Start Service" at bounding box center [400, 142] width 56 height 15
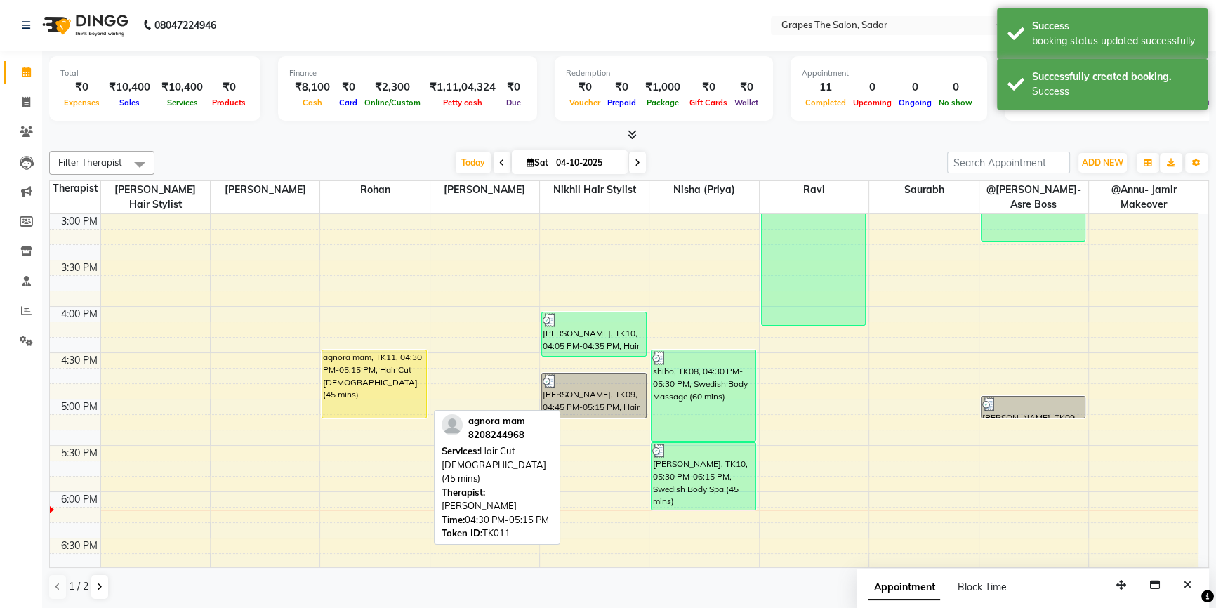
click at [373, 377] on div "agnora mam, TK11, 04:30 PM-05:15 PM, Hair Cut Female (45 mins)" at bounding box center [374, 383] width 104 height 67
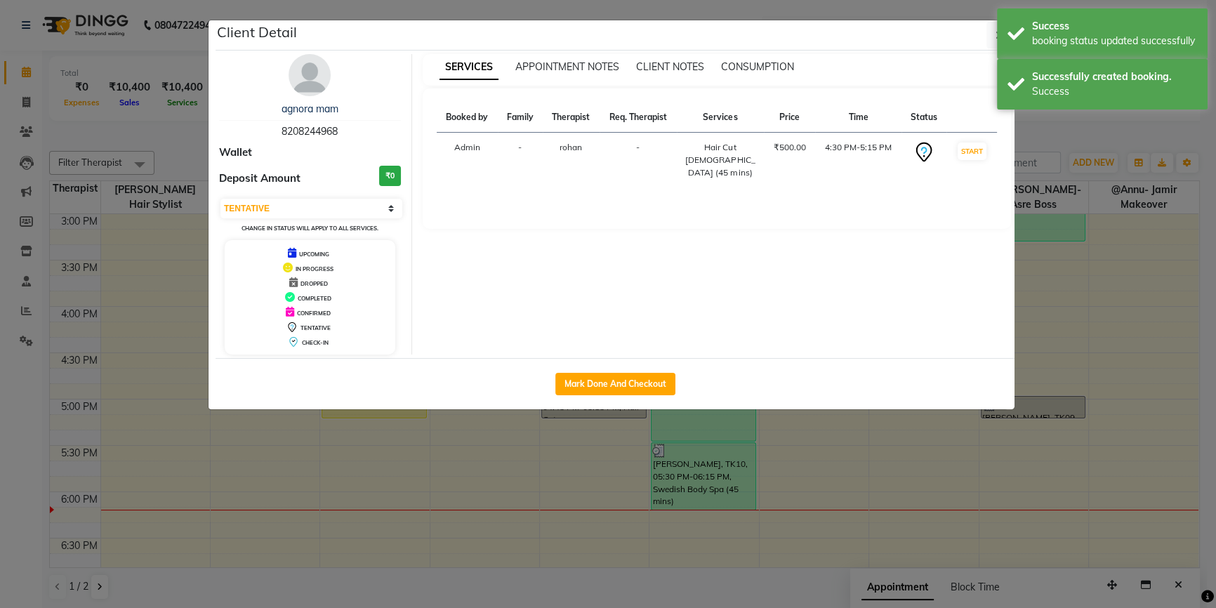
select select "1"
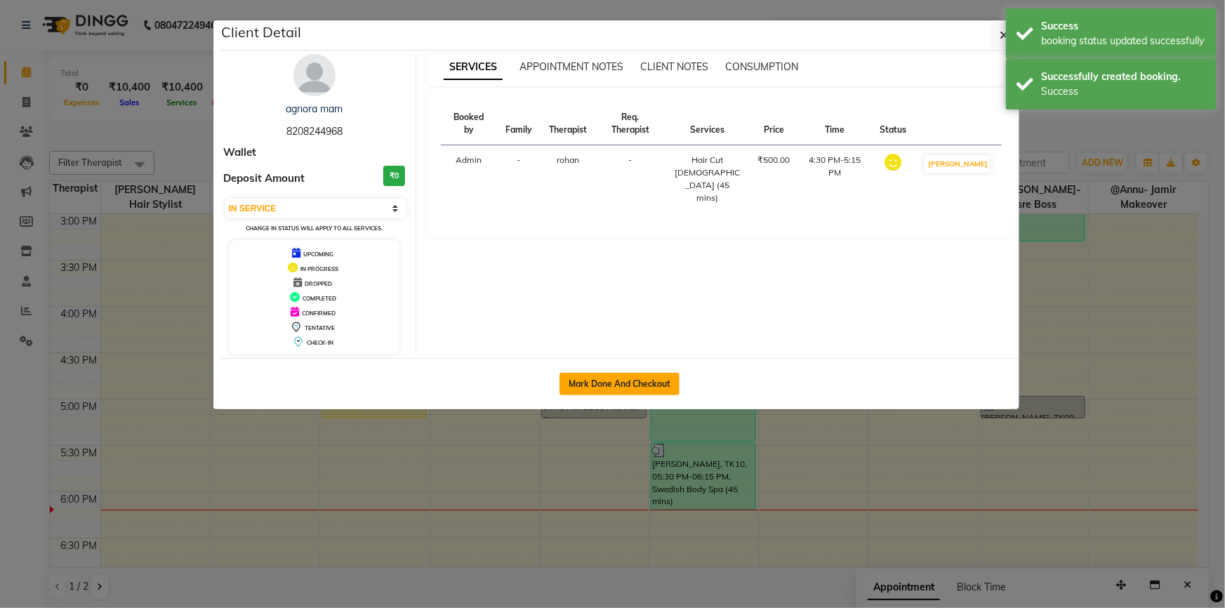
click at [598, 379] on button "Mark Done And Checkout" at bounding box center [619, 384] width 120 height 22
select select "service"
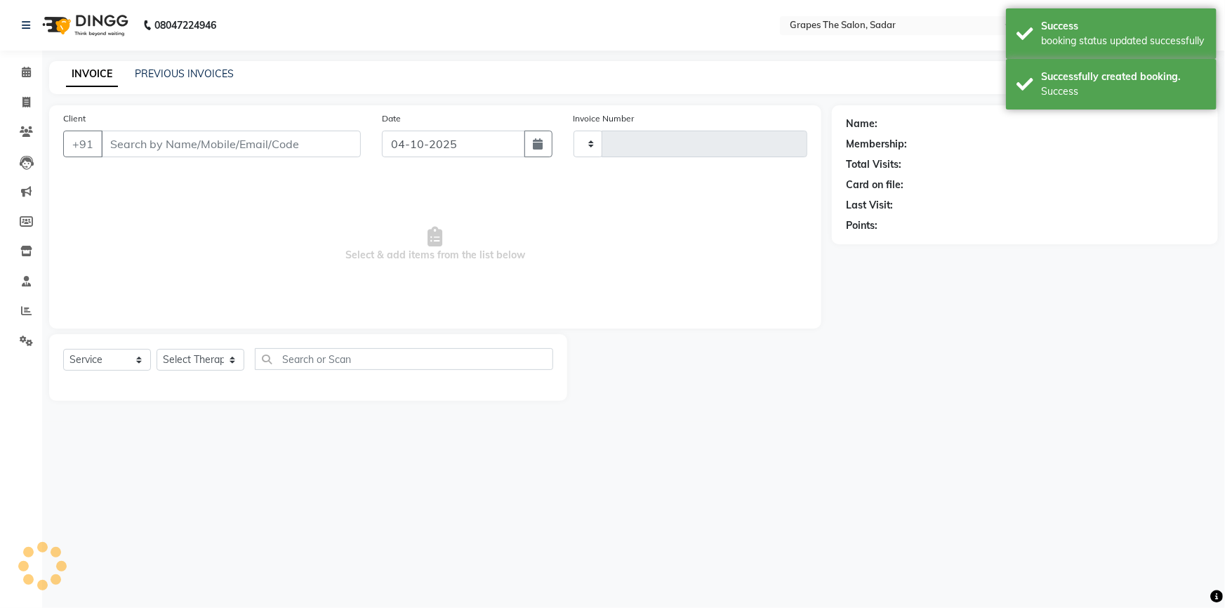
type input "1779"
select select "55"
type input "8208244968"
select select "86067"
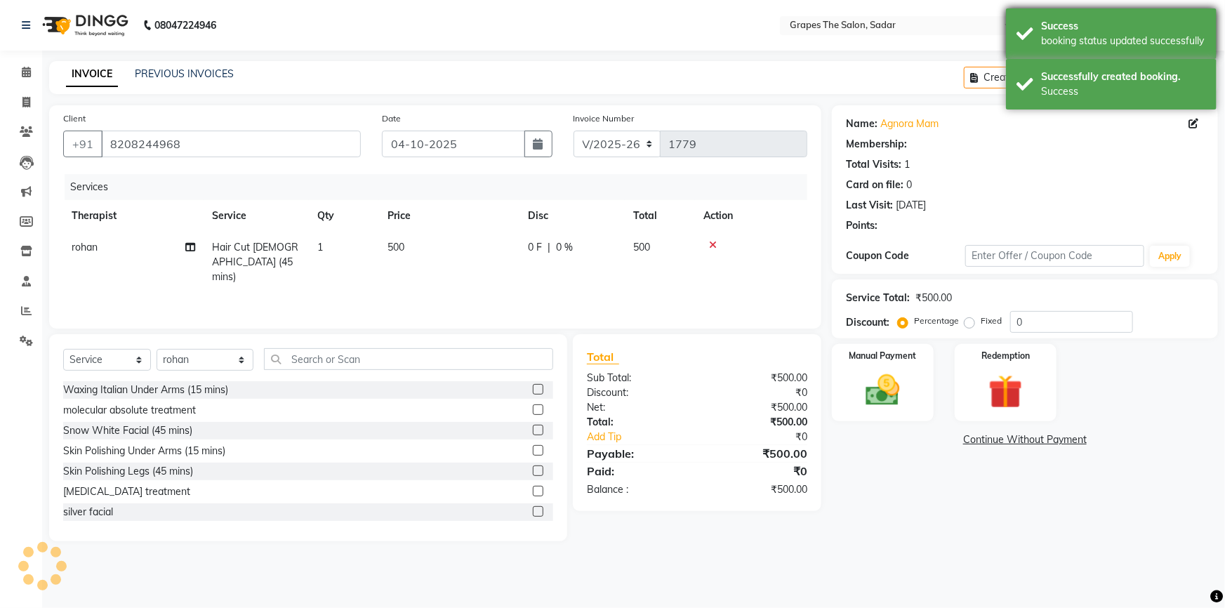
click at [1032, 14] on div "Success booking status updated successfully" at bounding box center [1111, 33] width 211 height 51
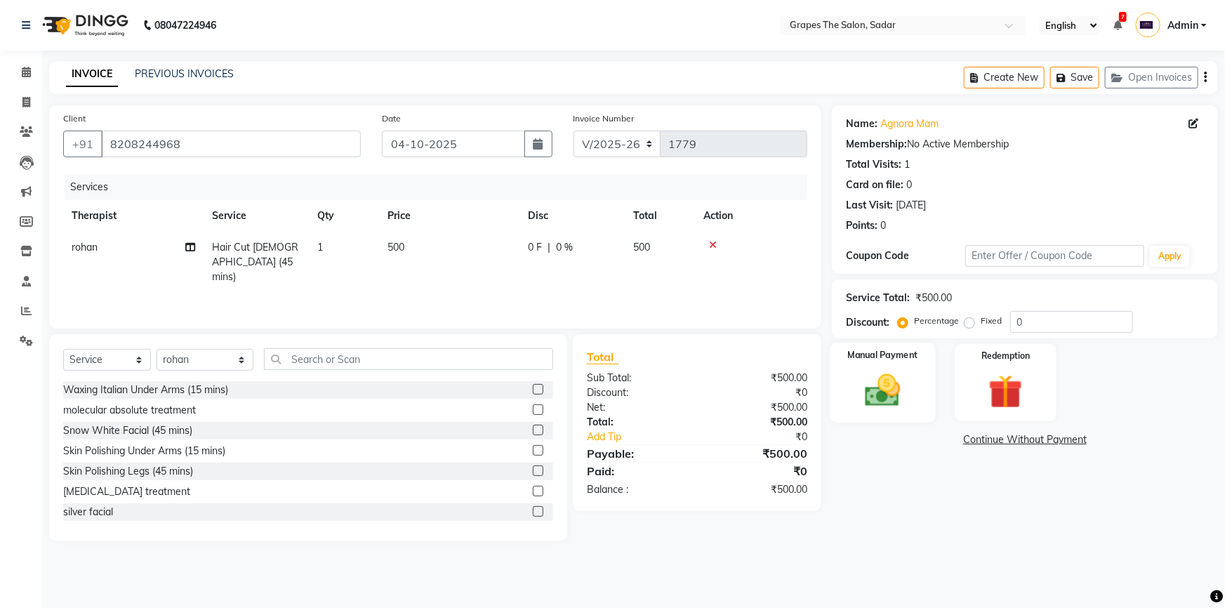
click at [897, 379] on img at bounding box center [883, 390] width 58 height 41
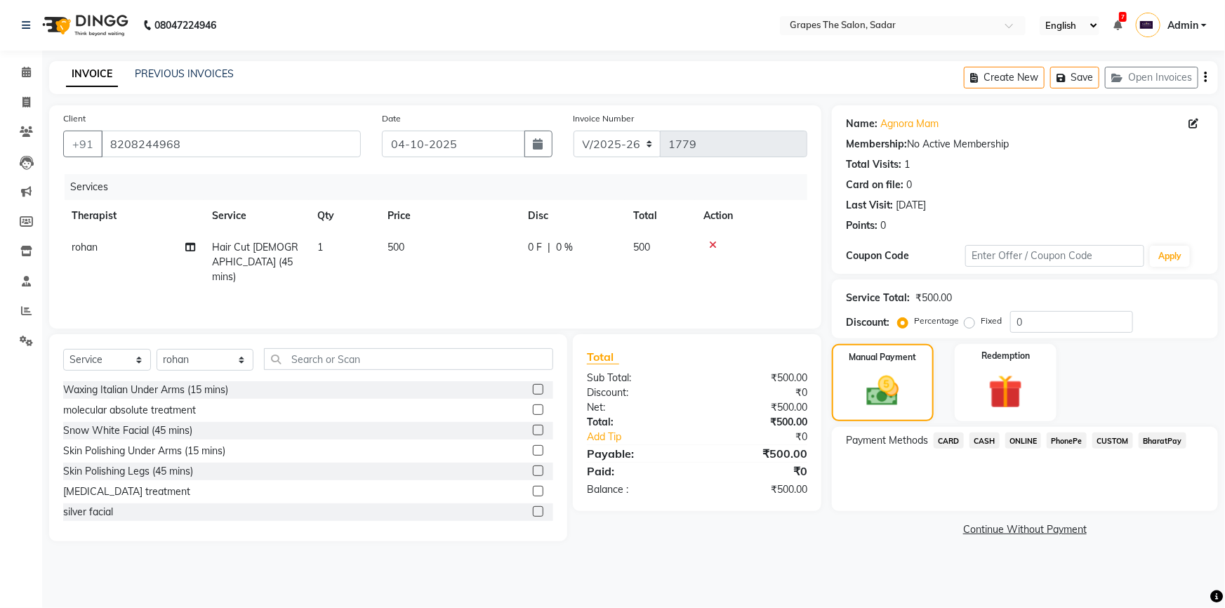
click at [986, 440] on span "CASH" at bounding box center [984, 440] width 30 height 16
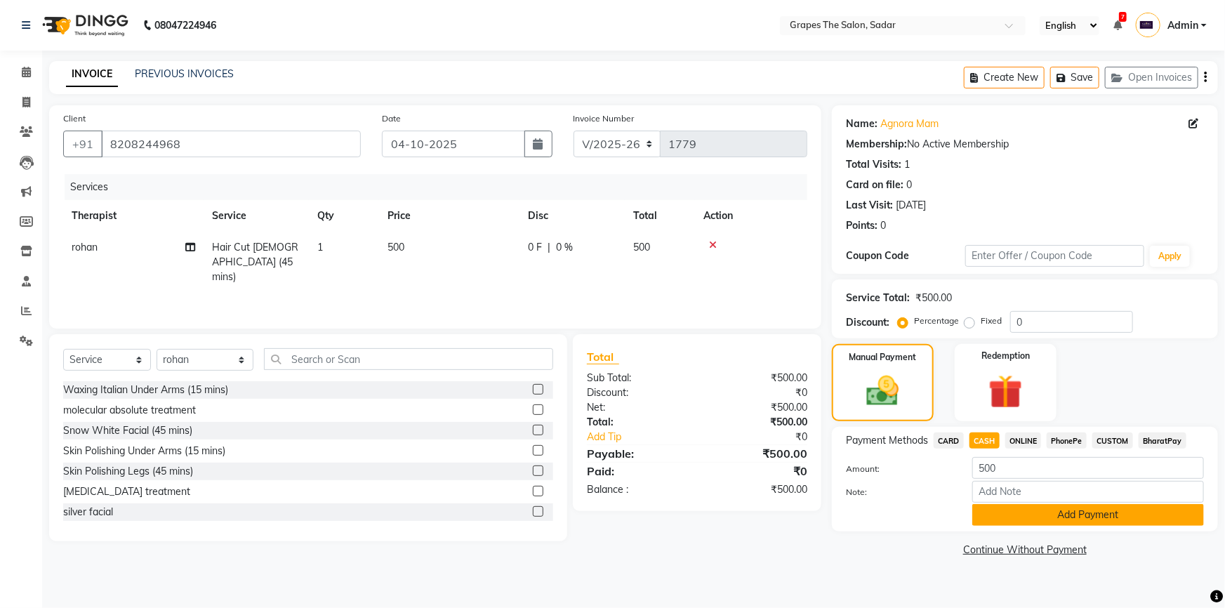
click at [1065, 521] on button "Add Payment" at bounding box center [1088, 515] width 232 height 22
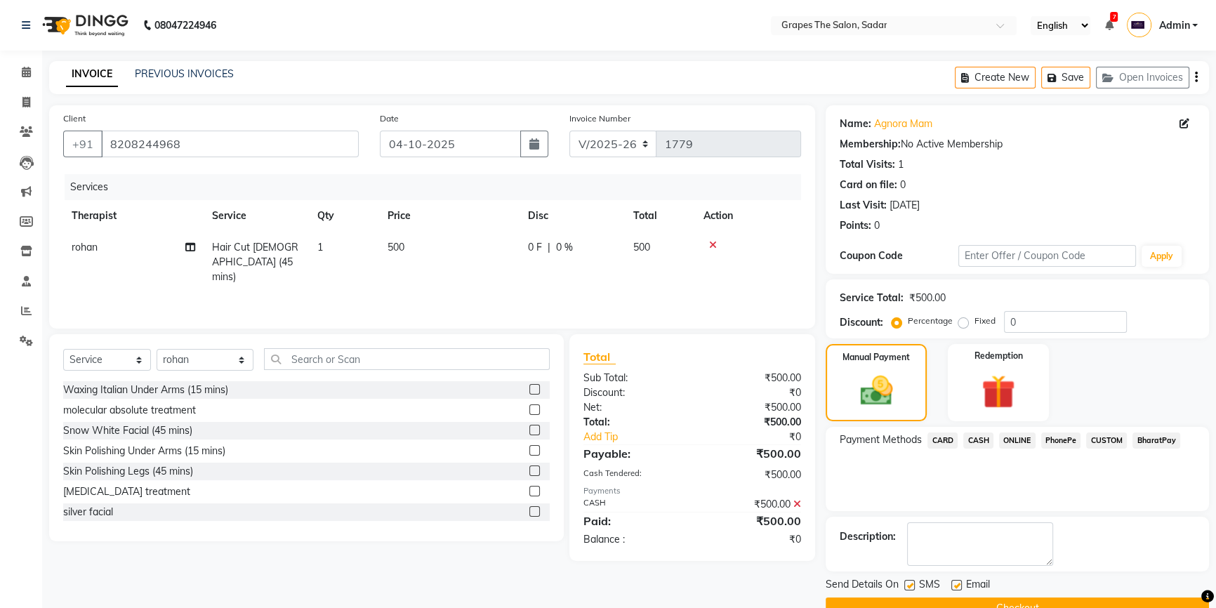
scroll to position [31, 0]
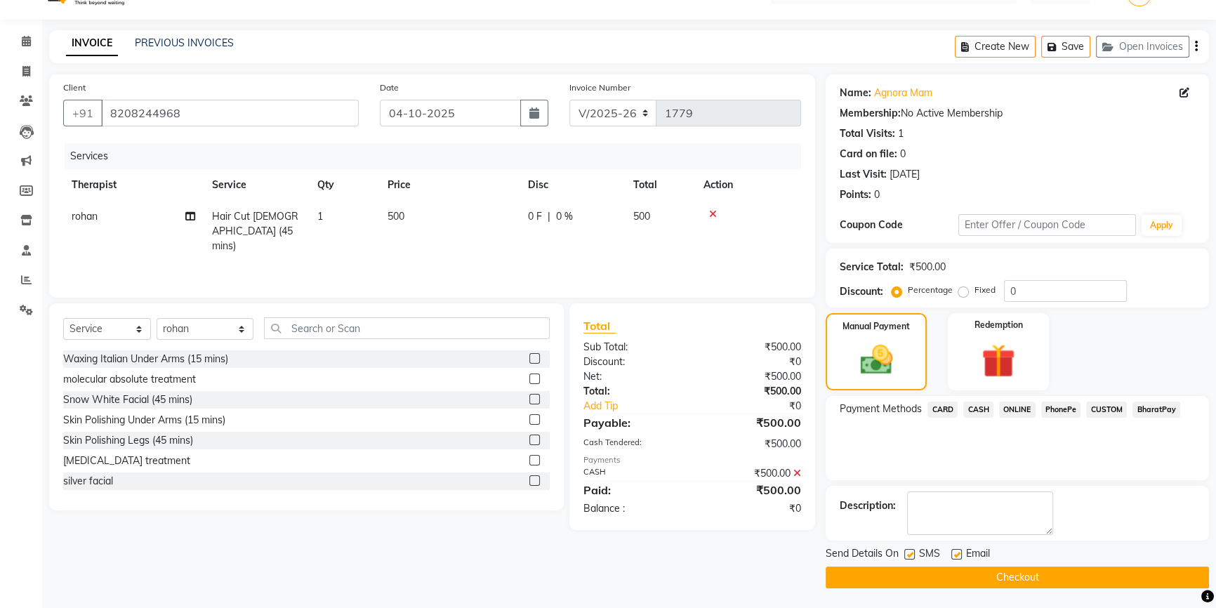
click at [951, 554] on label at bounding box center [956, 554] width 11 height 11
click at [951, 554] on input "checkbox" at bounding box center [955, 554] width 9 height 9
checkbox input "false"
click at [912, 552] on label at bounding box center [909, 554] width 11 height 11
click at [912, 552] on input "checkbox" at bounding box center [908, 554] width 9 height 9
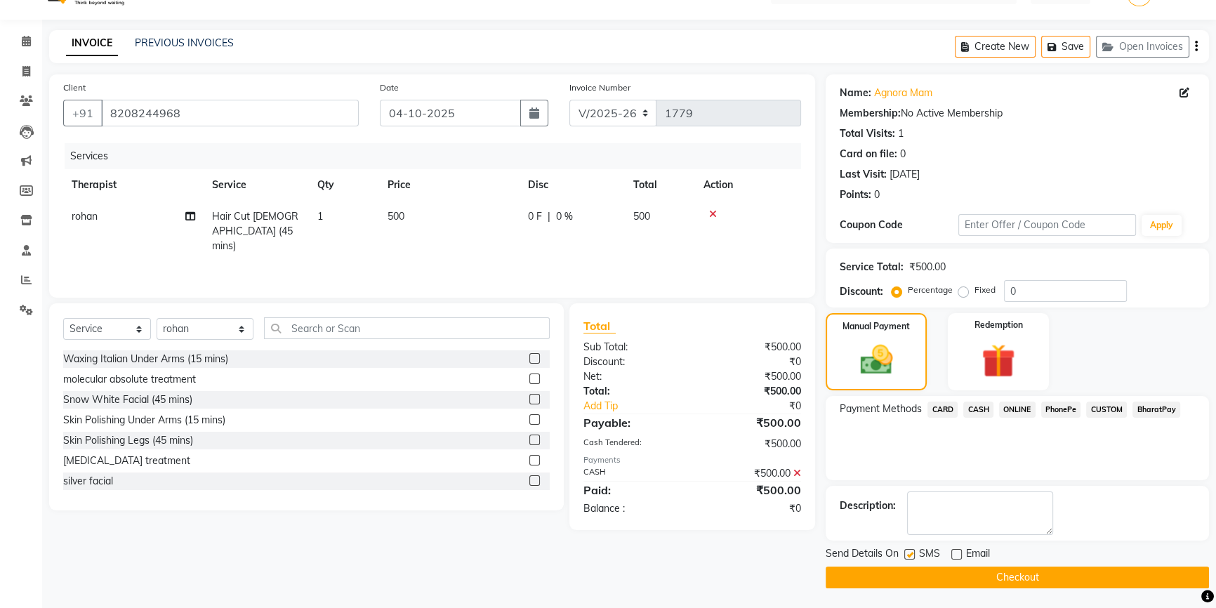
checkbox input "false"
click at [797, 470] on icon at bounding box center [797, 473] width 8 height 10
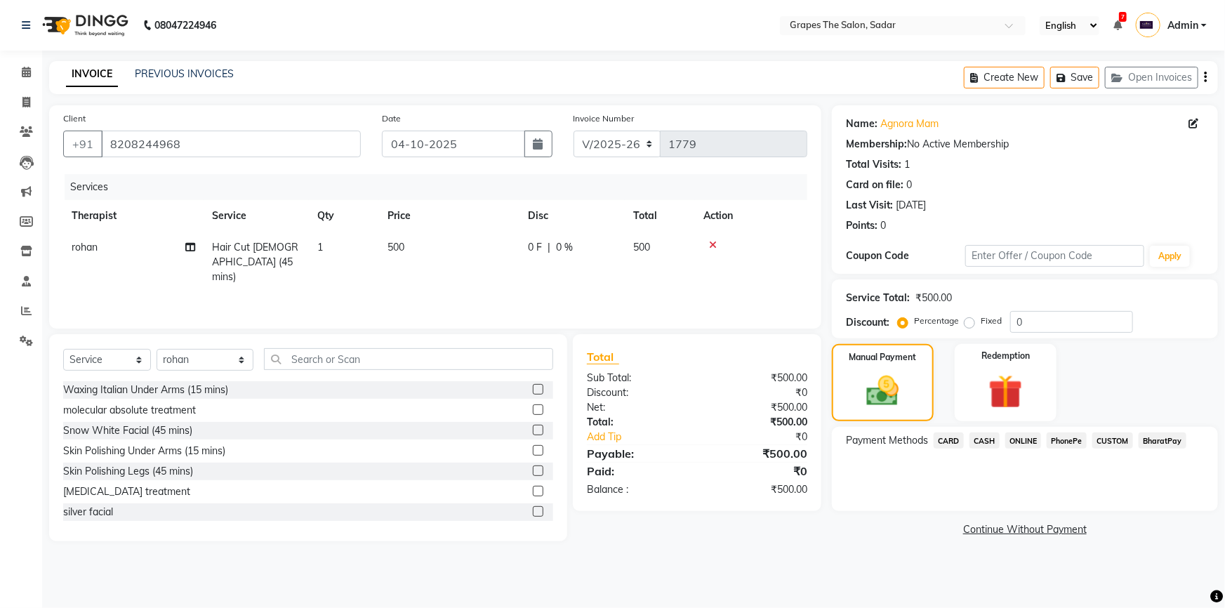
click at [976, 437] on span "CASH" at bounding box center [984, 440] width 30 height 16
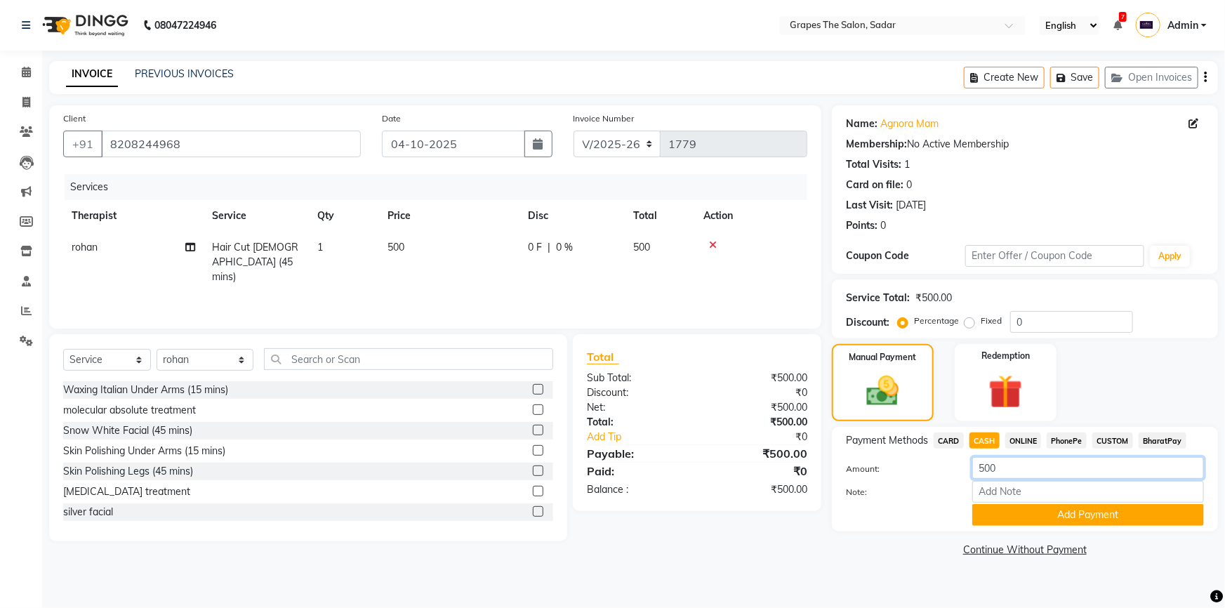
drag, startPoint x: 1035, startPoint y: 467, endPoint x: 851, endPoint y: 475, distance: 183.3
click at [851, 475] on div "Amount: 500" at bounding box center [1024, 469] width 379 height 24
type input "200"
click at [990, 500] on input "Note:" at bounding box center [1088, 492] width 232 height 22
click at [995, 512] on button "Add Payment" at bounding box center [1088, 515] width 232 height 22
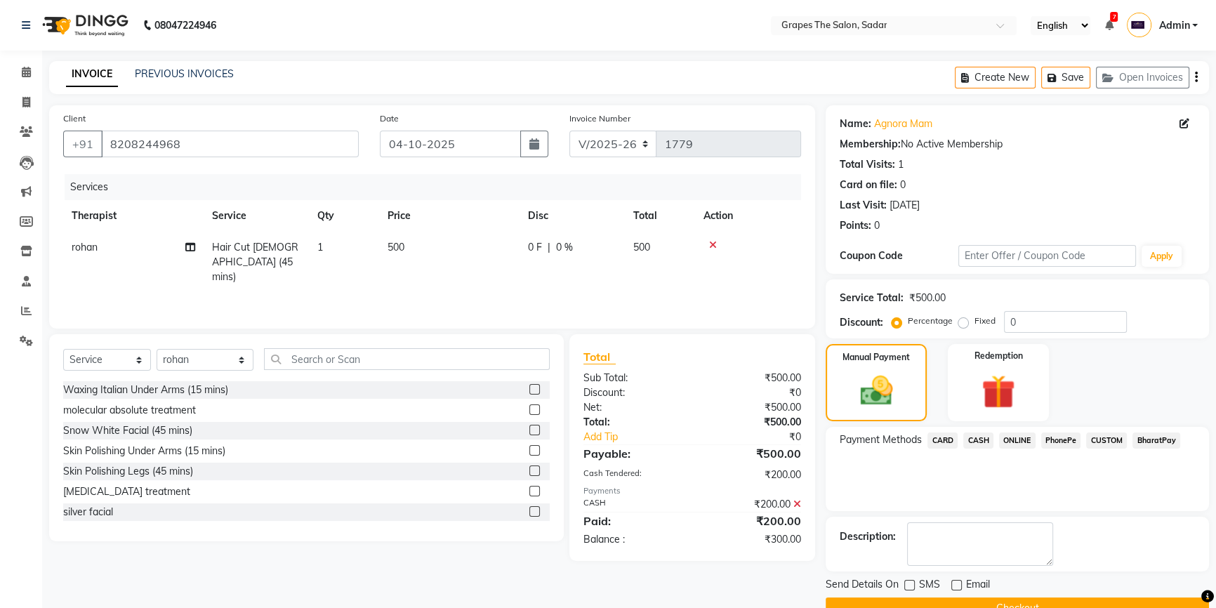
click at [1027, 440] on span "ONLINE" at bounding box center [1017, 440] width 36 height 16
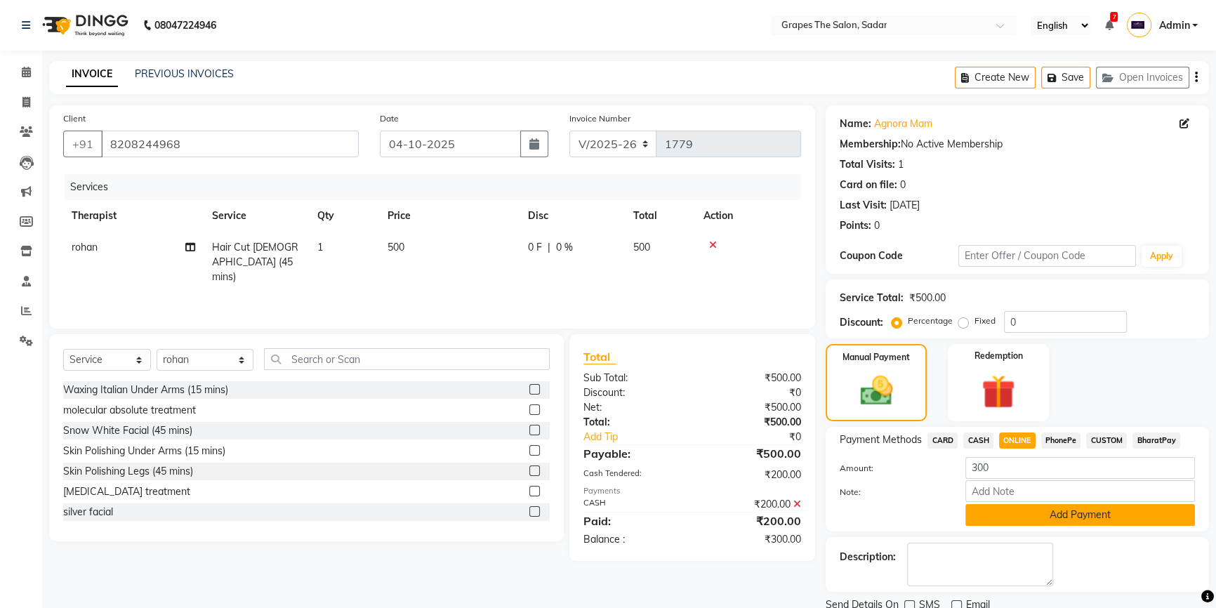
click at [1029, 505] on button "Add Payment" at bounding box center [1079, 515] width 229 height 22
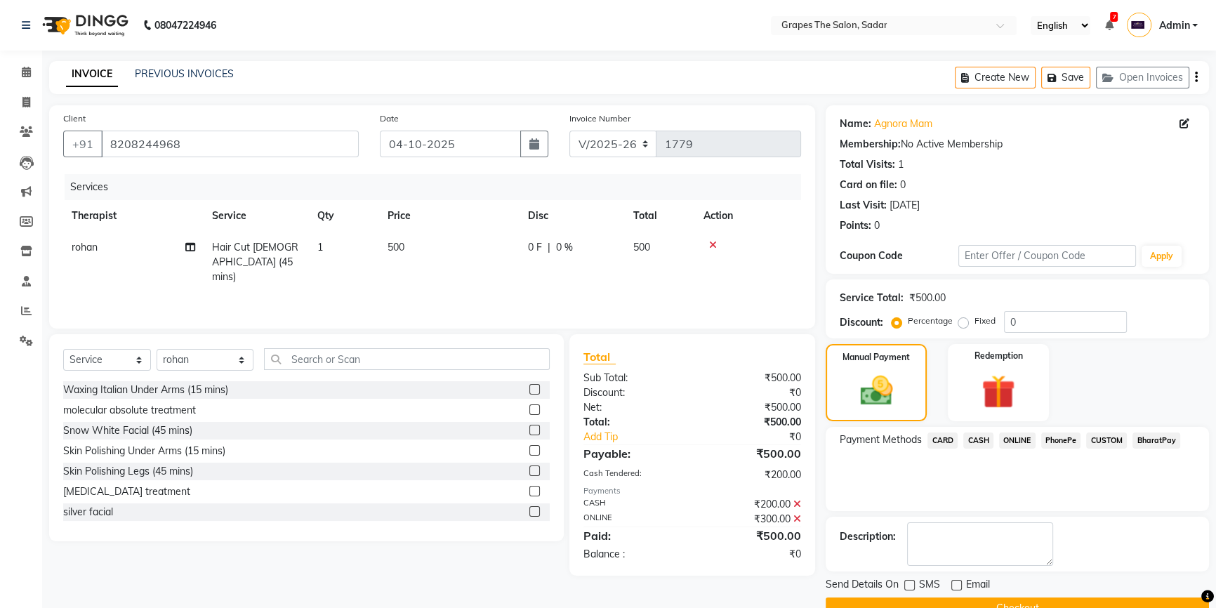
scroll to position [31, 0]
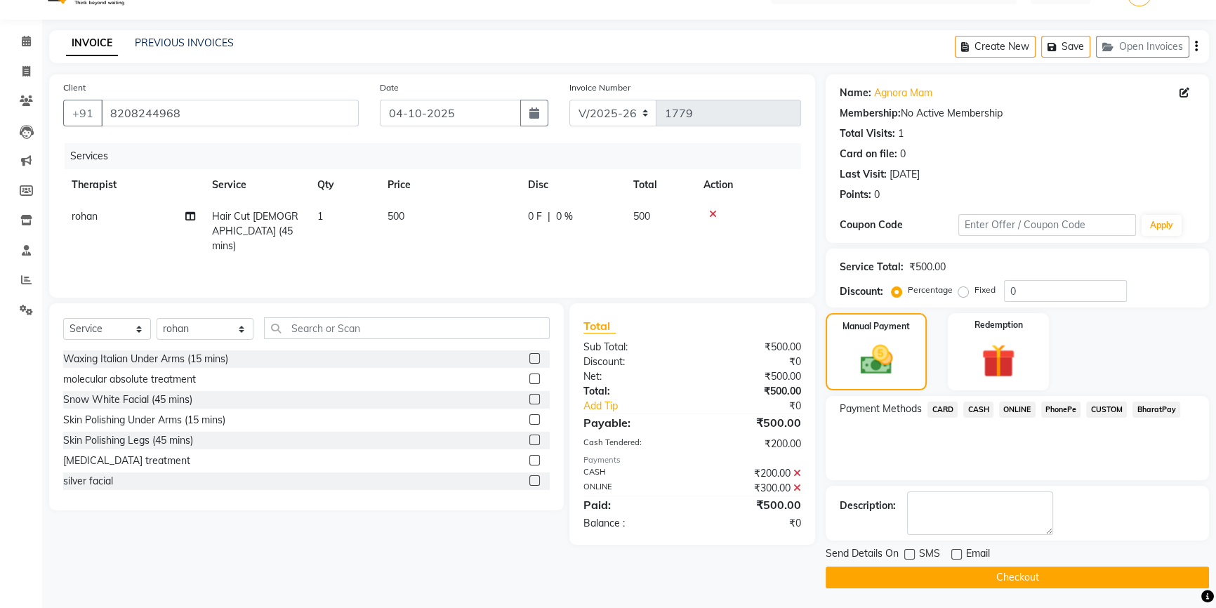
click at [961, 573] on button "Checkout" at bounding box center [1016, 577] width 383 height 22
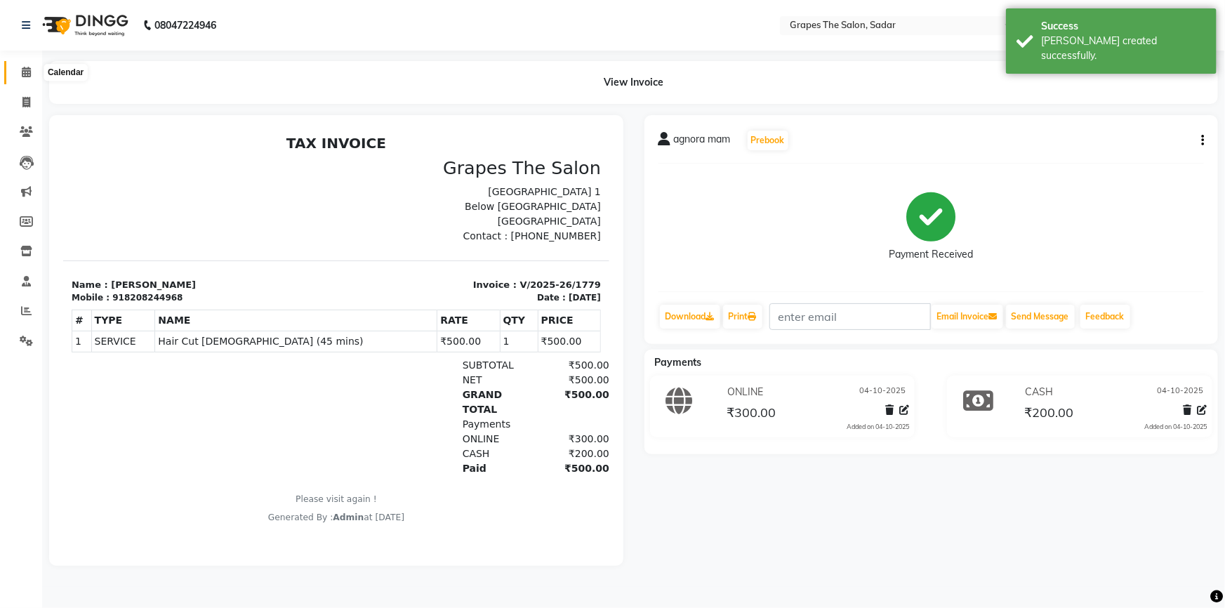
click at [22, 74] on icon at bounding box center [26, 72] width 9 height 11
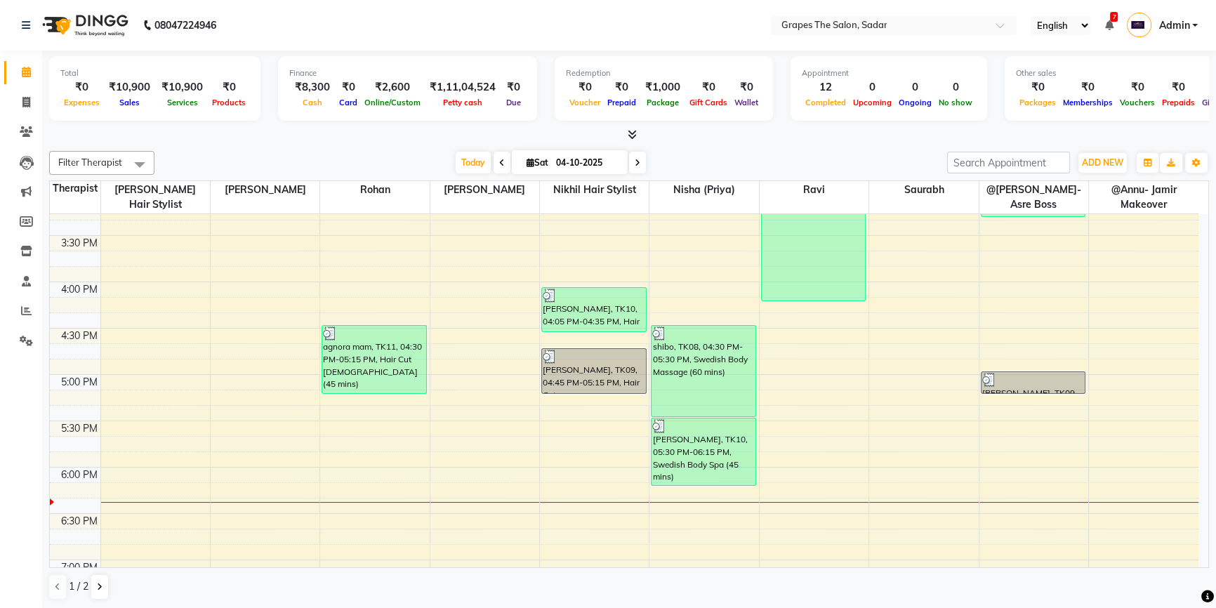
scroll to position [683, 0]
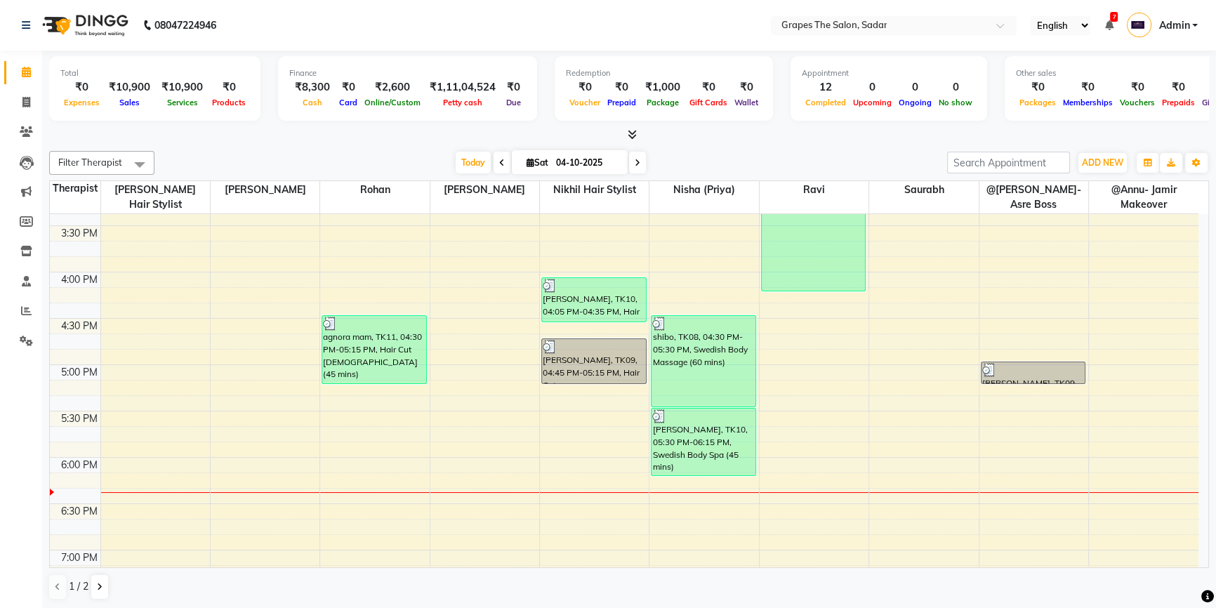
click at [830, 408] on div "8:00 AM 8:30 AM 9:00 AM 9:30 AM 10:00 AM 10:30 AM 11:00 AM 11:30 AM 12:00 PM 12…" at bounding box center [624, 179] width 1148 height 1296
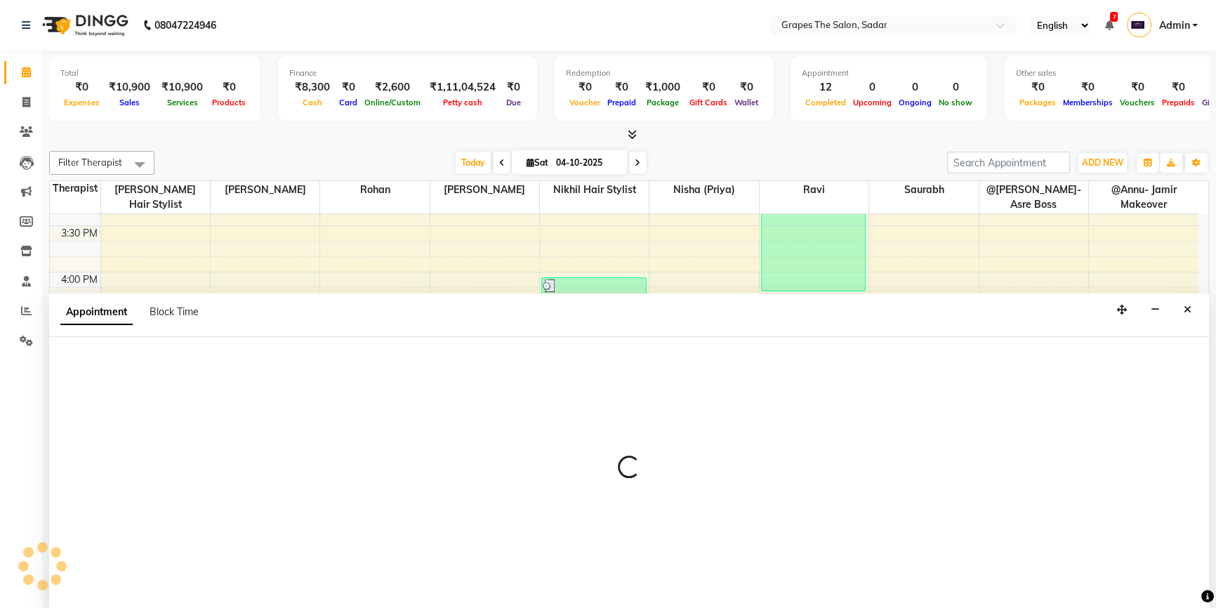
scroll to position [0, 0]
select select "58908"
select select "tentative"
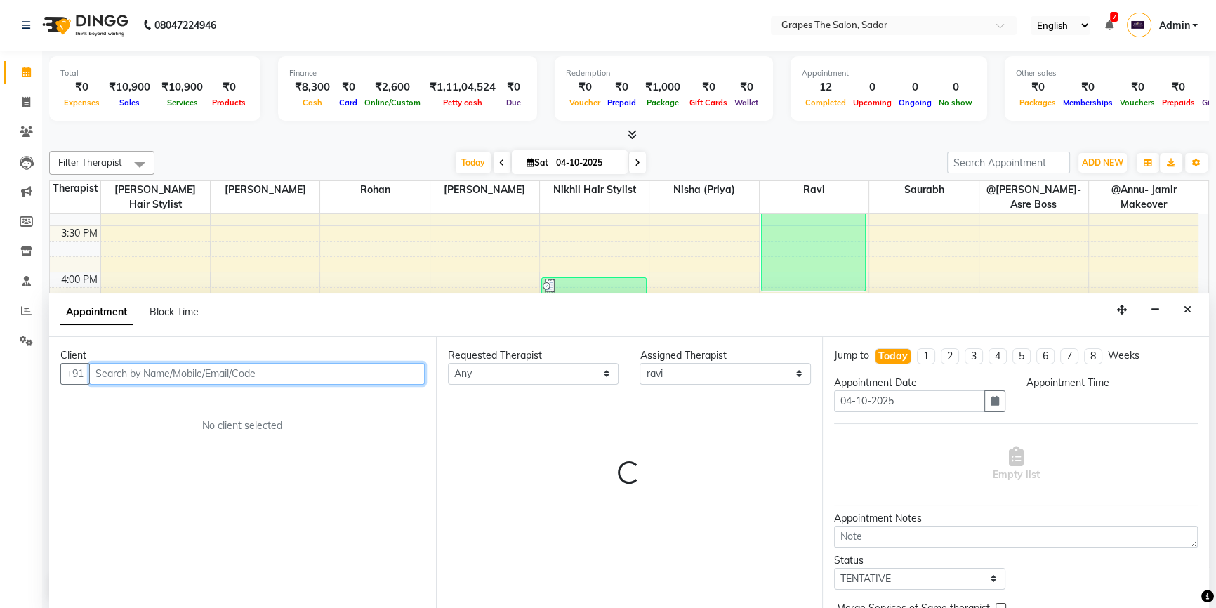
select select "1050"
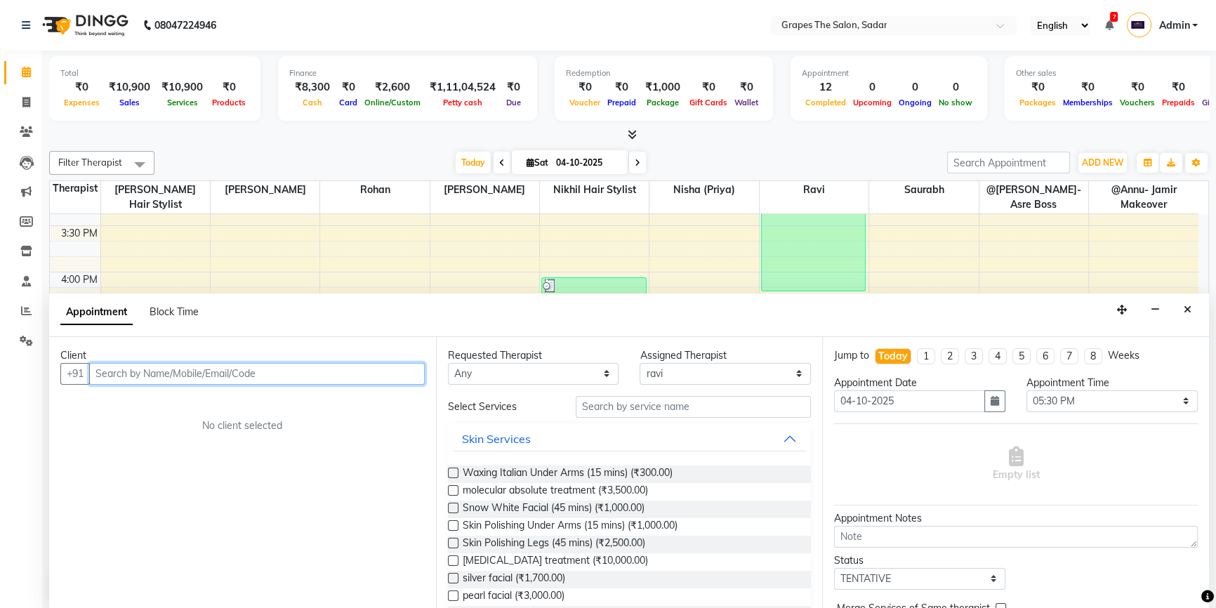
click at [181, 378] on input "text" at bounding box center [256, 374] width 335 height 22
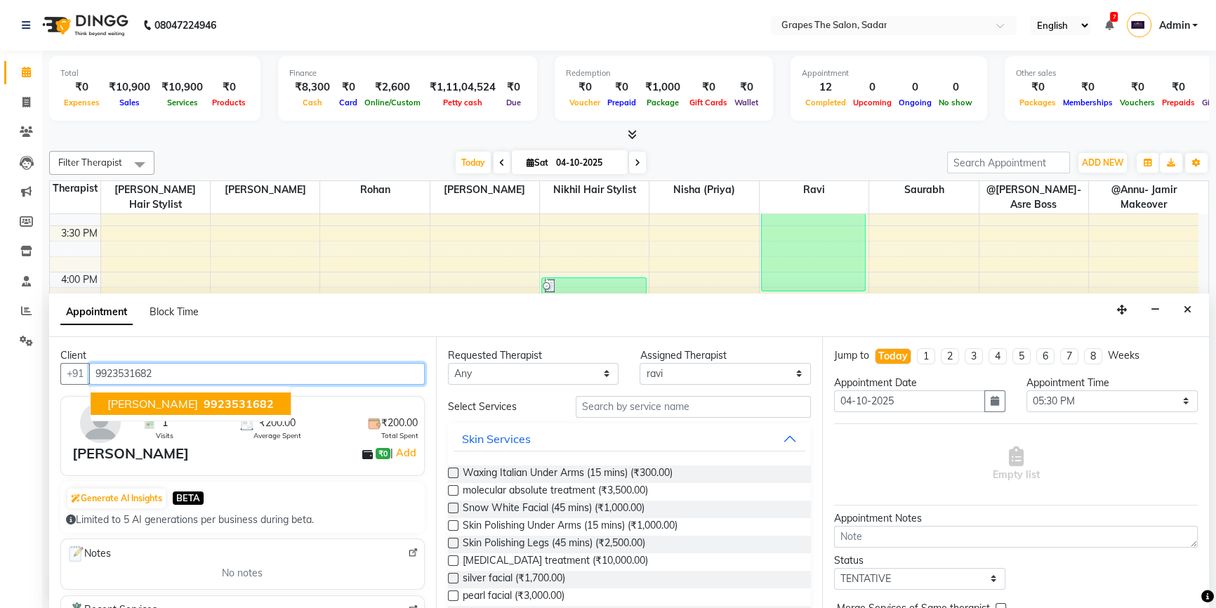
click at [204, 399] on span "9923531682" at bounding box center [239, 404] width 70 height 14
type input "9923531682"
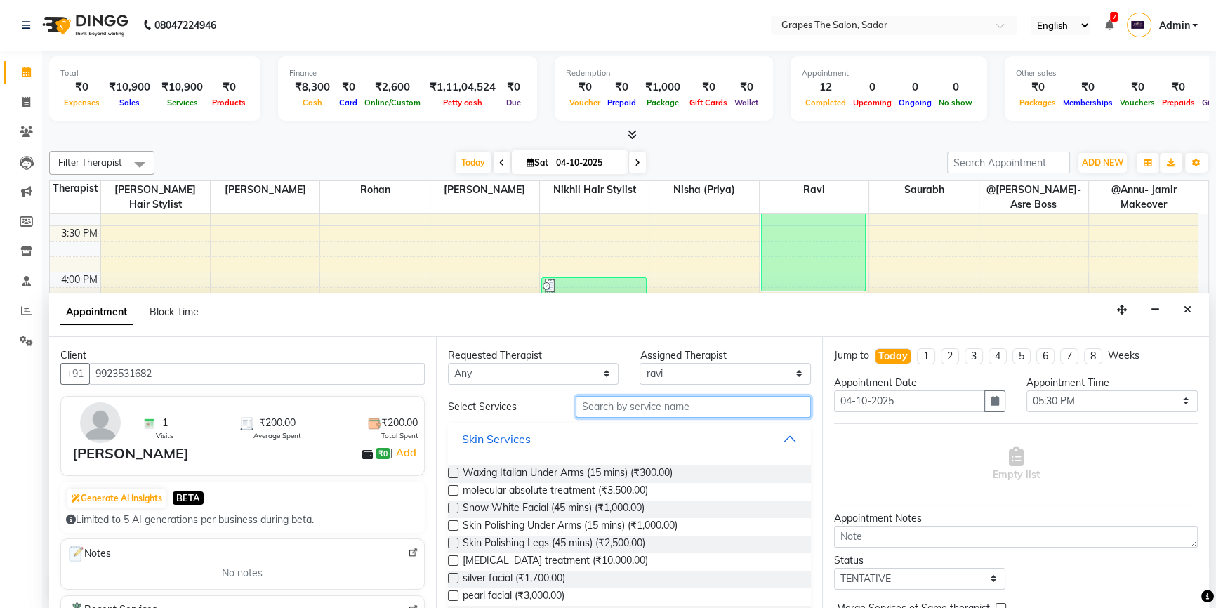
click at [601, 413] on input "text" at bounding box center [693, 407] width 235 height 22
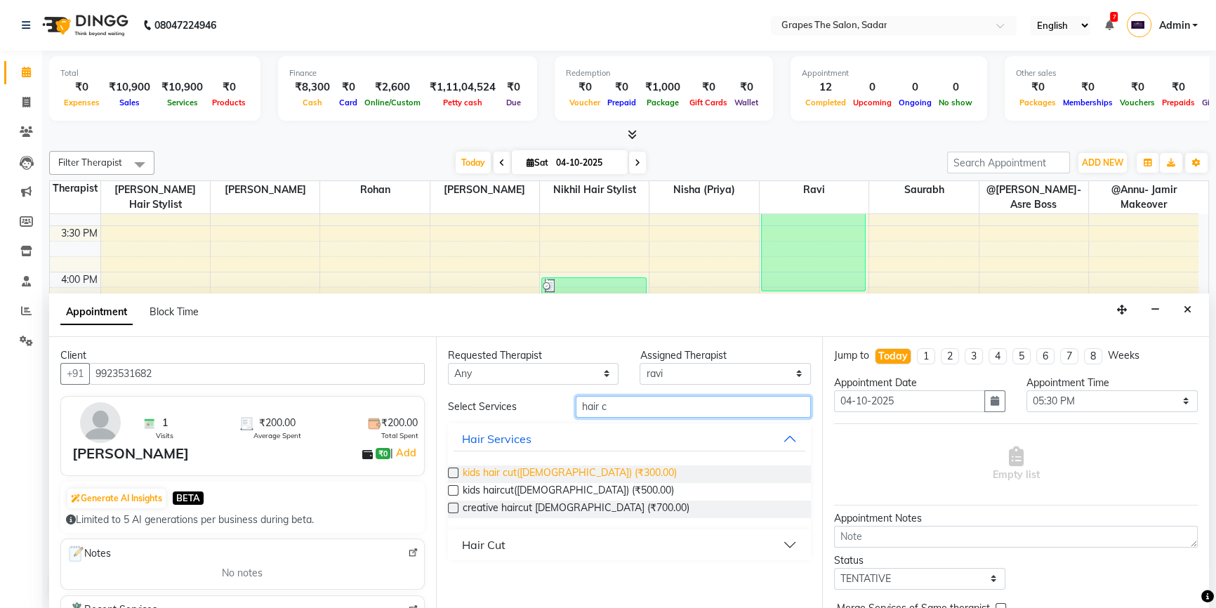
type input "hair c"
click at [543, 472] on span "kids hair cut(male) (₹300.00)" at bounding box center [570, 474] width 214 height 18
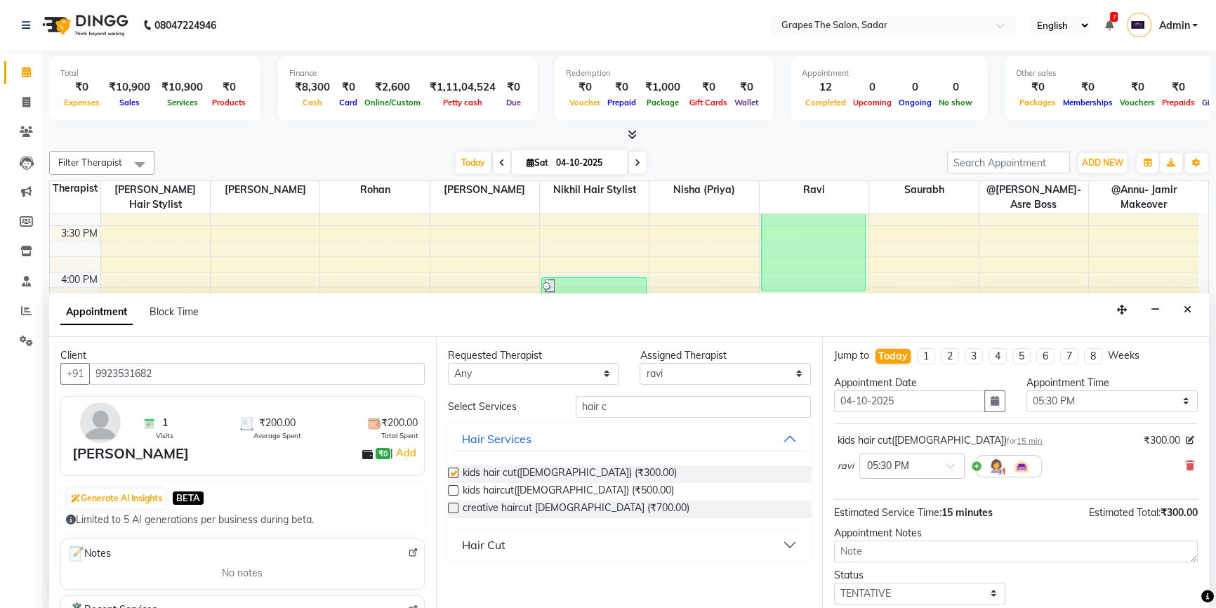
checkbox input "false"
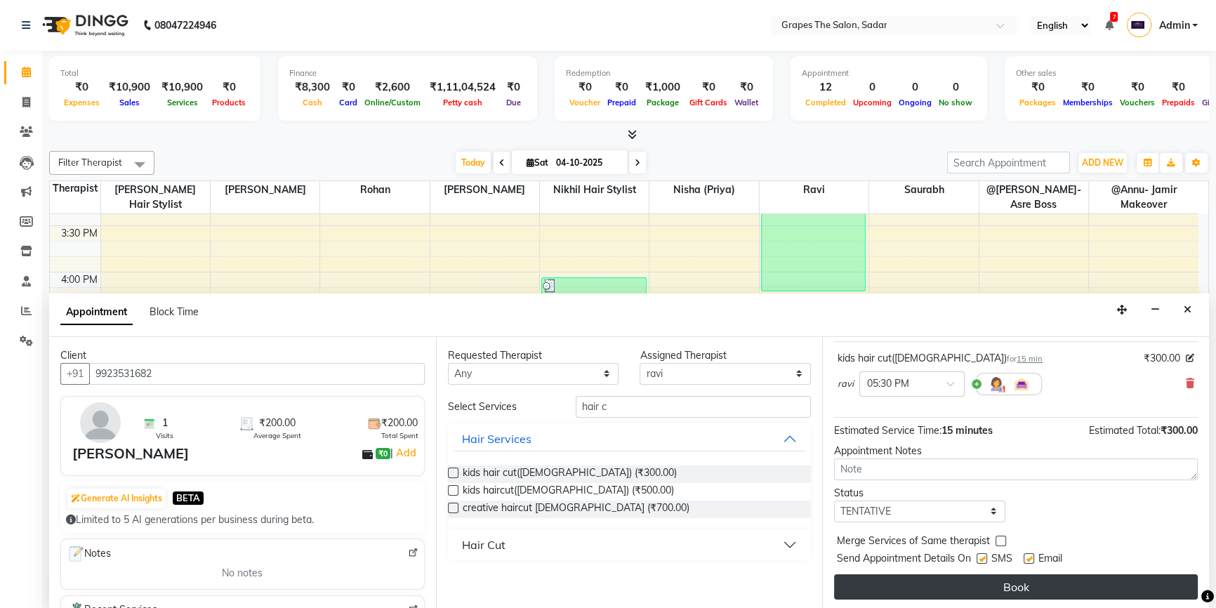
scroll to position [83, 0]
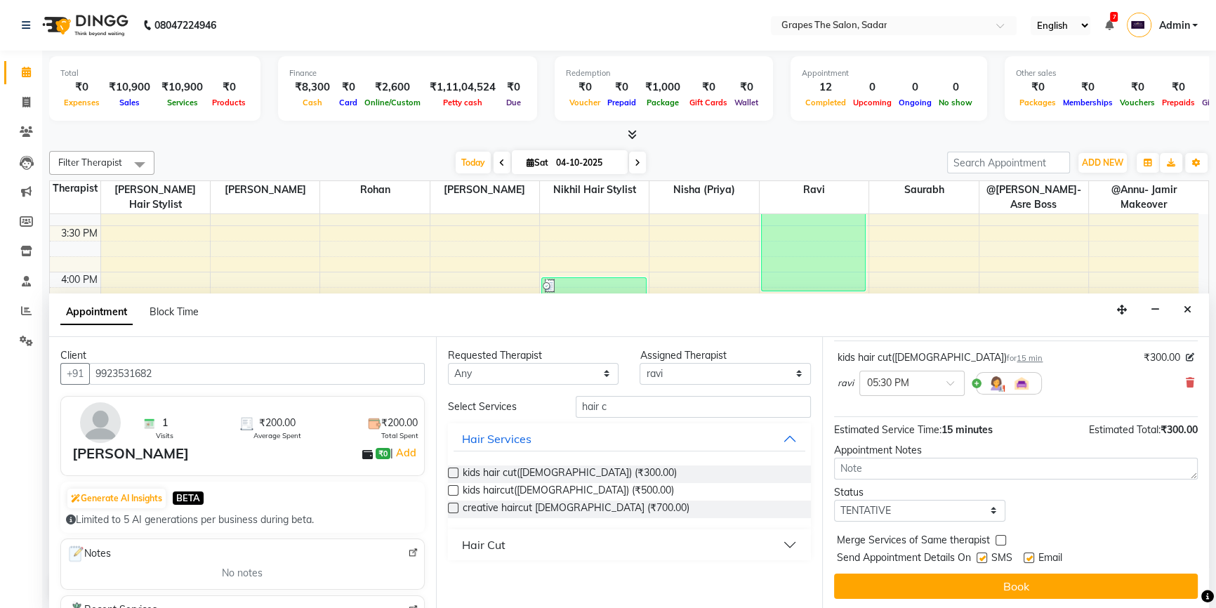
click at [1032, 554] on label at bounding box center [1028, 557] width 11 height 11
click at [1032, 554] on input "checkbox" at bounding box center [1027, 558] width 9 height 9
checkbox input "false"
click at [985, 556] on label at bounding box center [981, 557] width 11 height 11
click at [985, 556] on input "checkbox" at bounding box center [980, 558] width 9 height 9
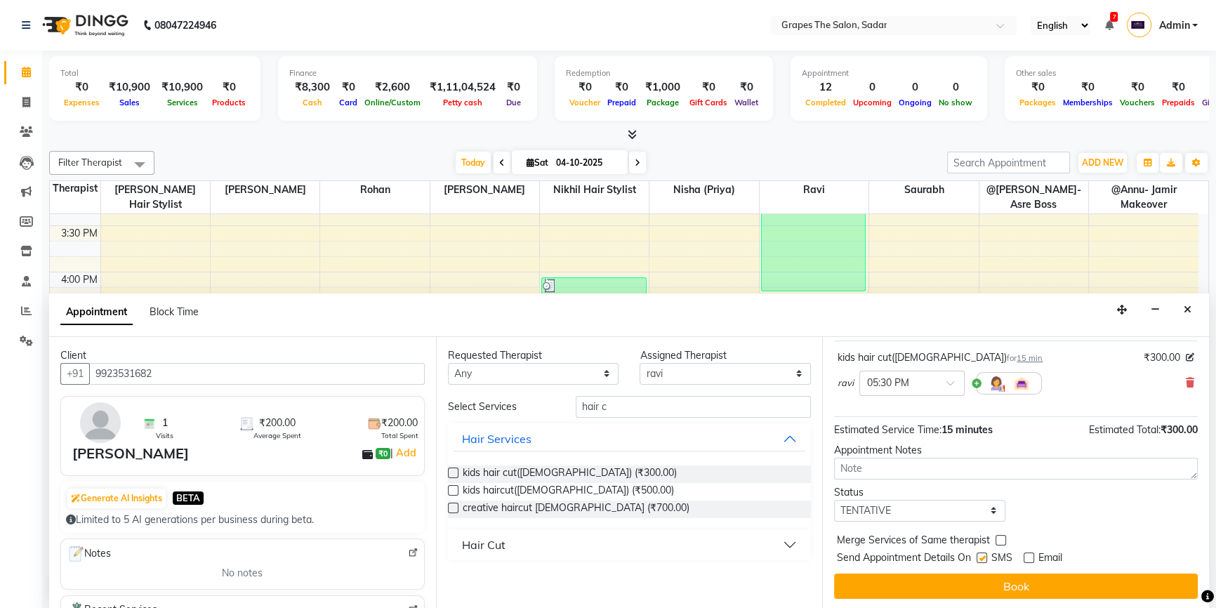
checkbox input "false"
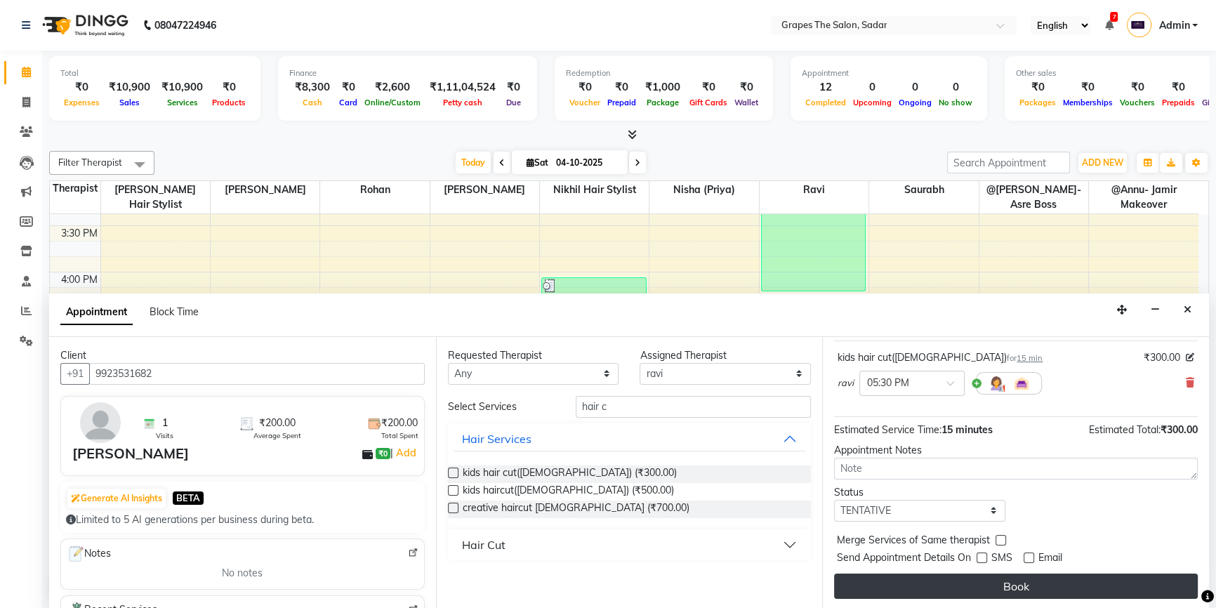
click at [997, 583] on button "Book" at bounding box center [1016, 585] width 364 height 25
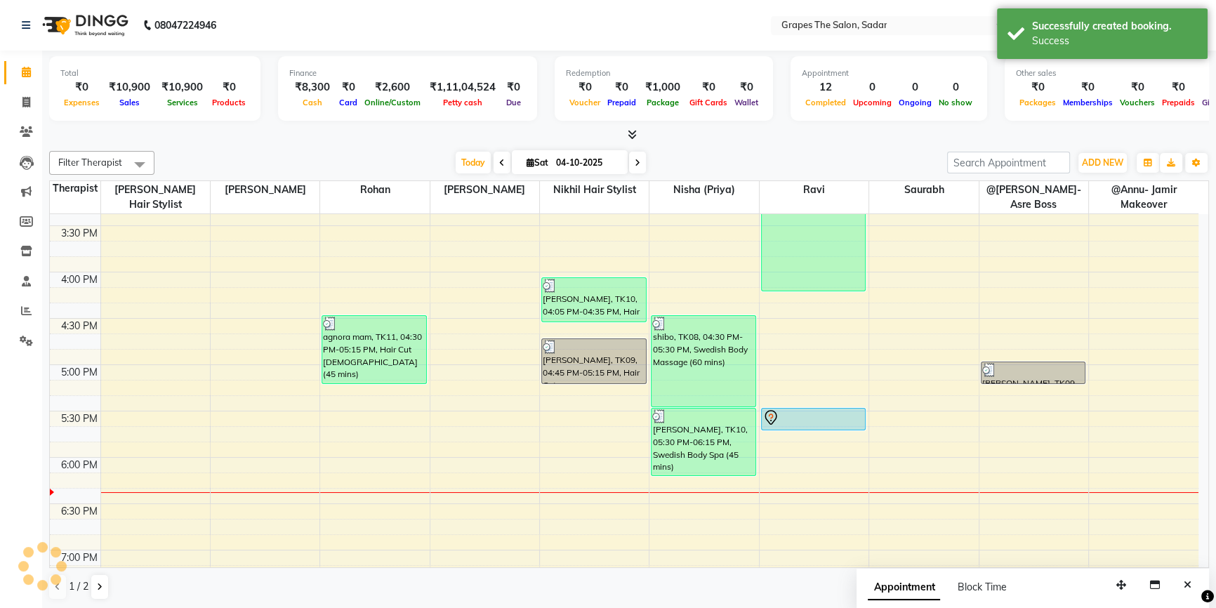
scroll to position [0, 0]
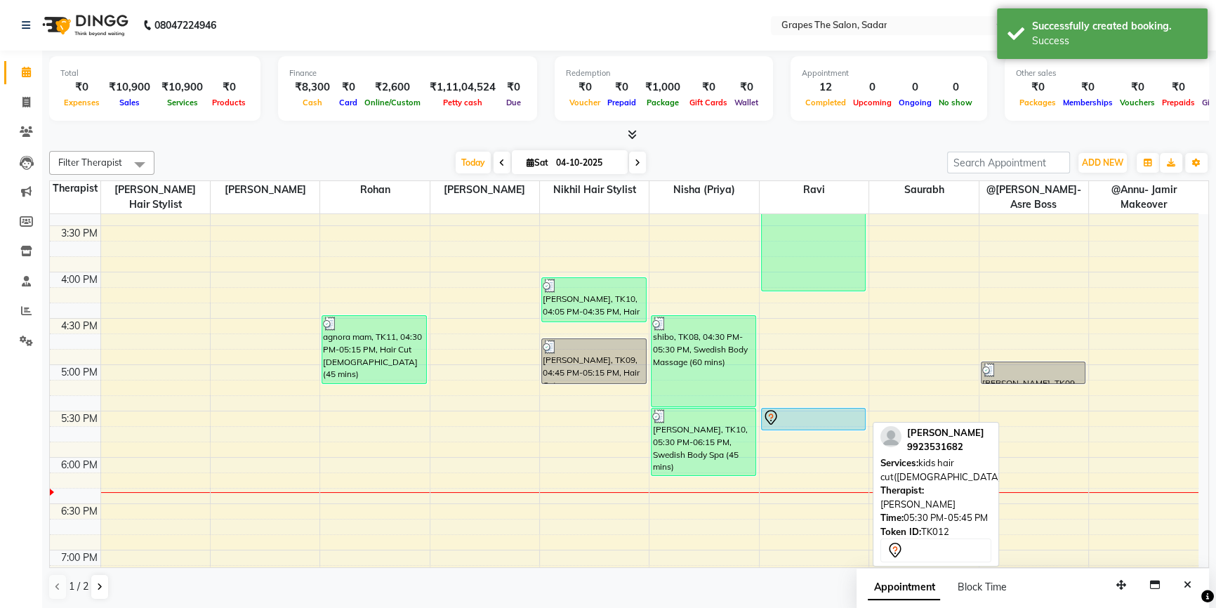
click at [778, 422] on icon at bounding box center [770, 417] width 17 height 17
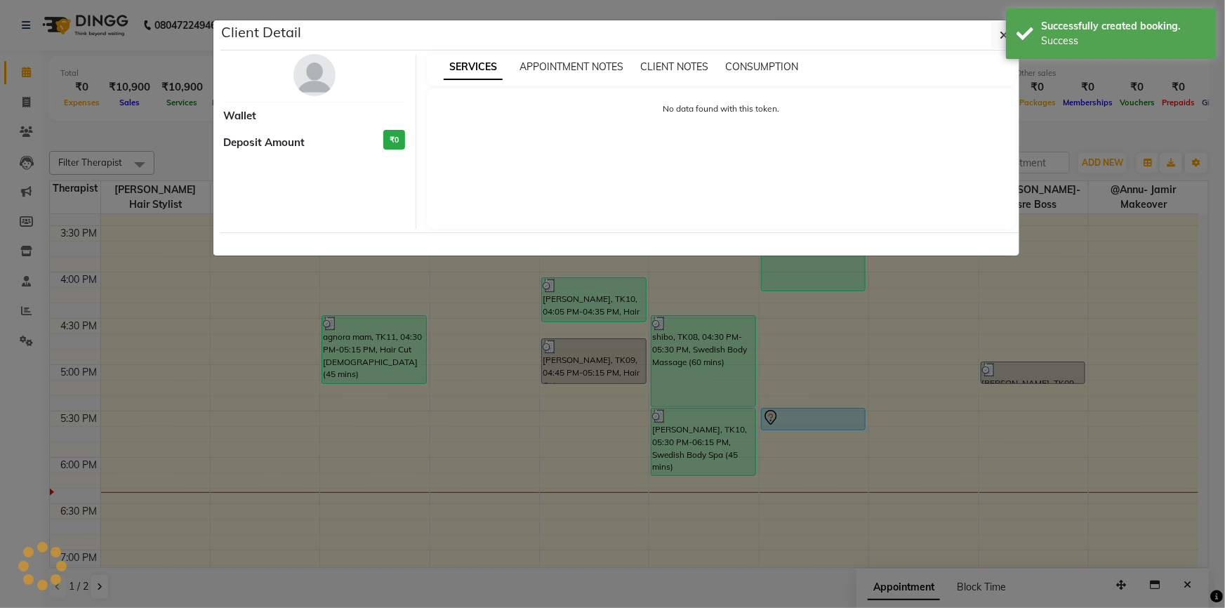
select select "7"
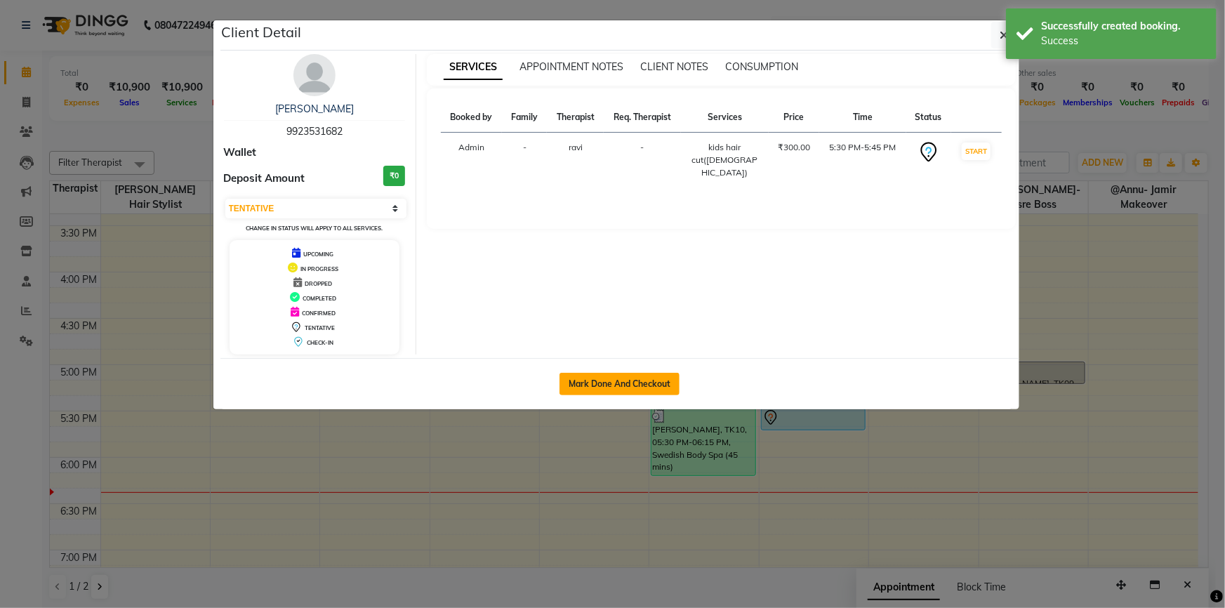
click at [663, 374] on button "Mark Done And Checkout" at bounding box center [619, 384] width 120 height 22
select select "service"
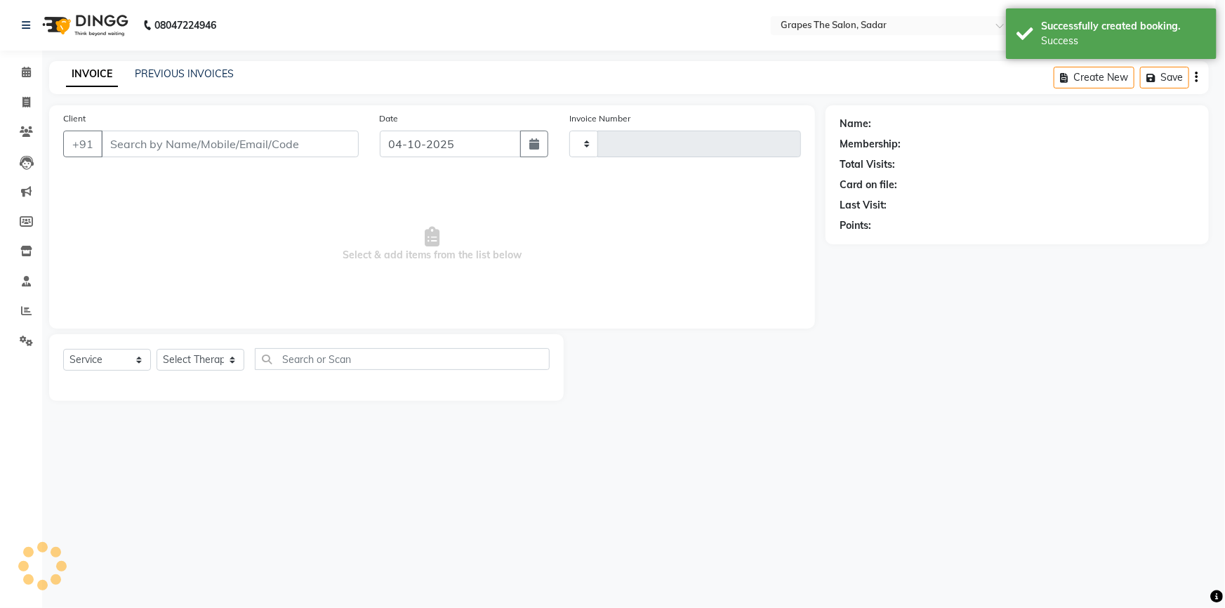
type input "1780"
select select "55"
type input "9923531682"
select select "58908"
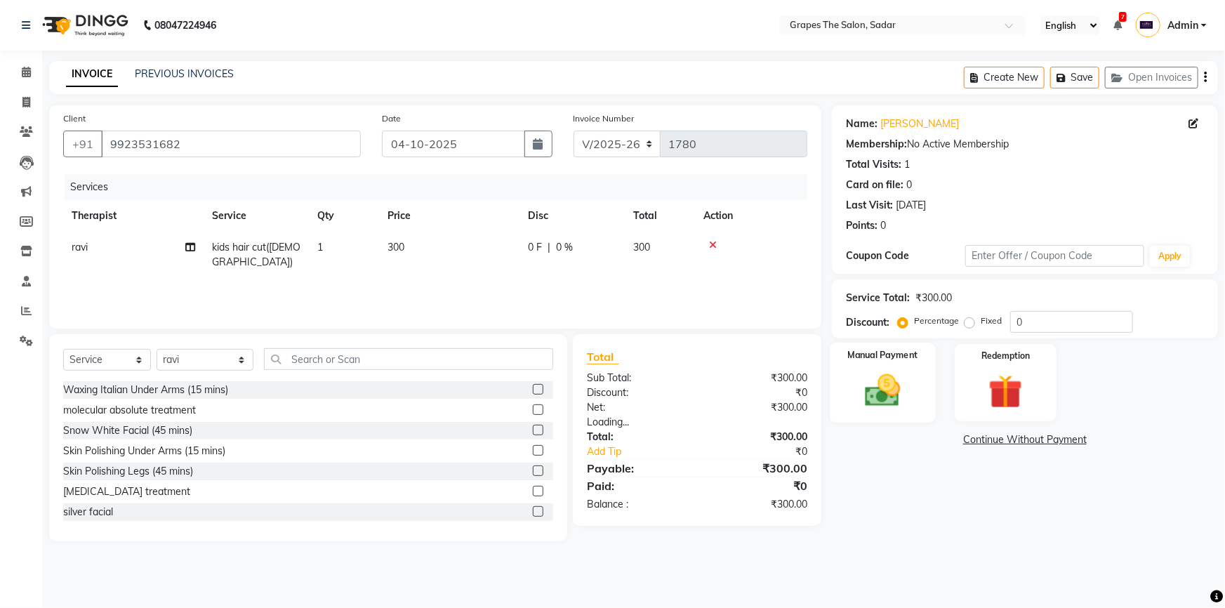
click at [924, 404] on div "Manual Payment" at bounding box center [883, 382] width 106 height 81
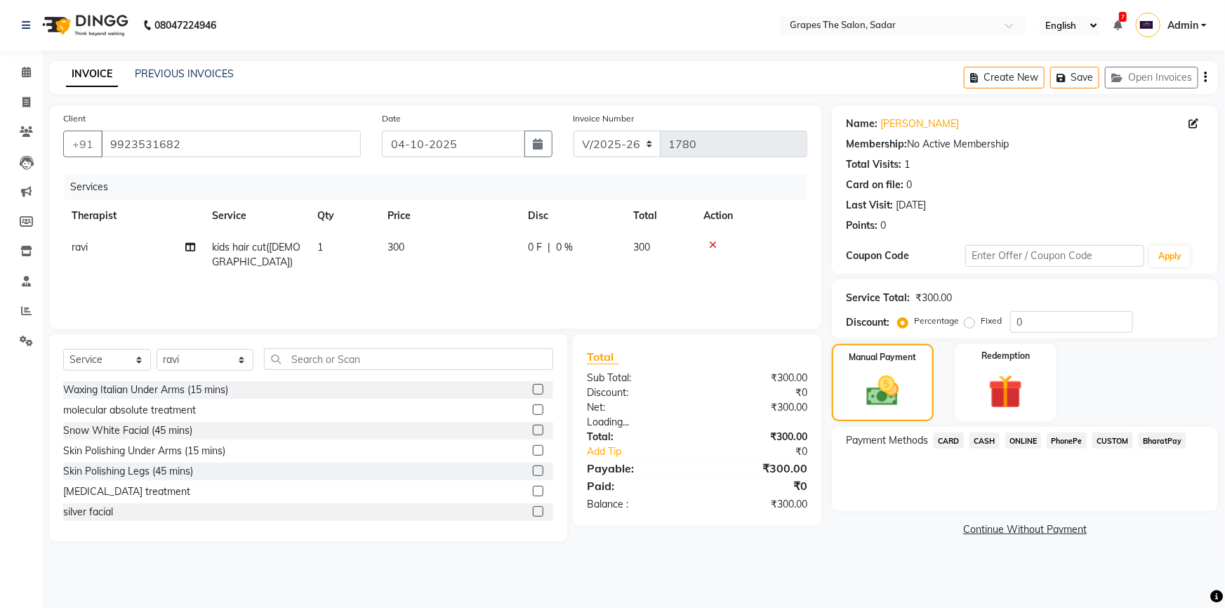
click at [1020, 446] on span "ONLINE" at bounding box center [1023, 440] width 36 height 16
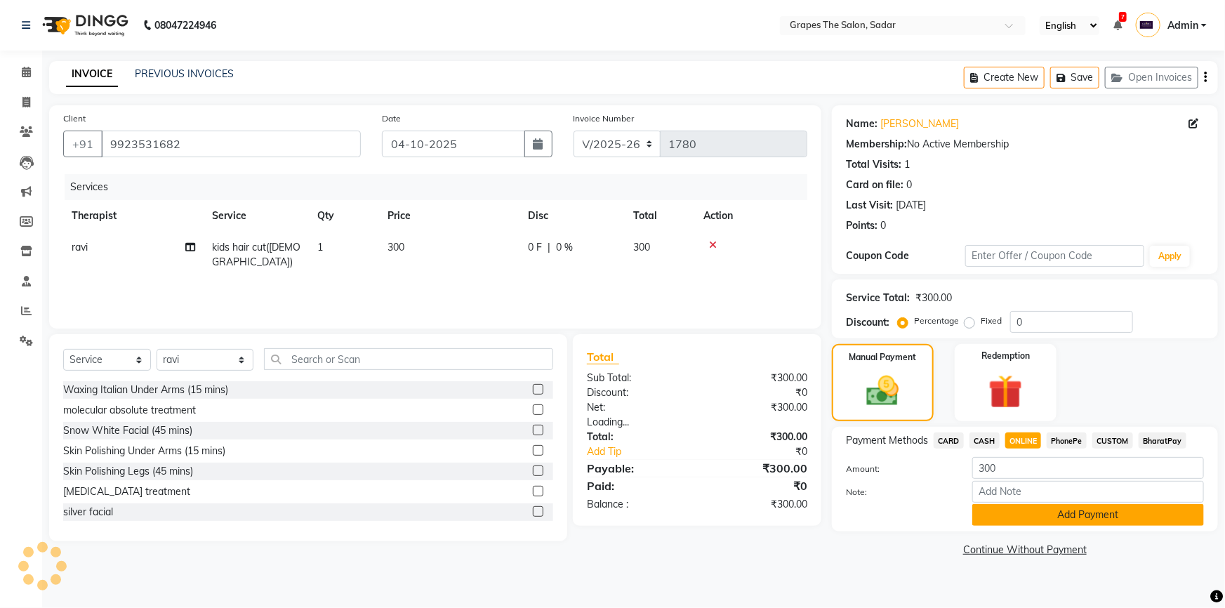
click at [1027, 517] on button "Add Payment" at bounding box center [1088, 515] width 232 height 22
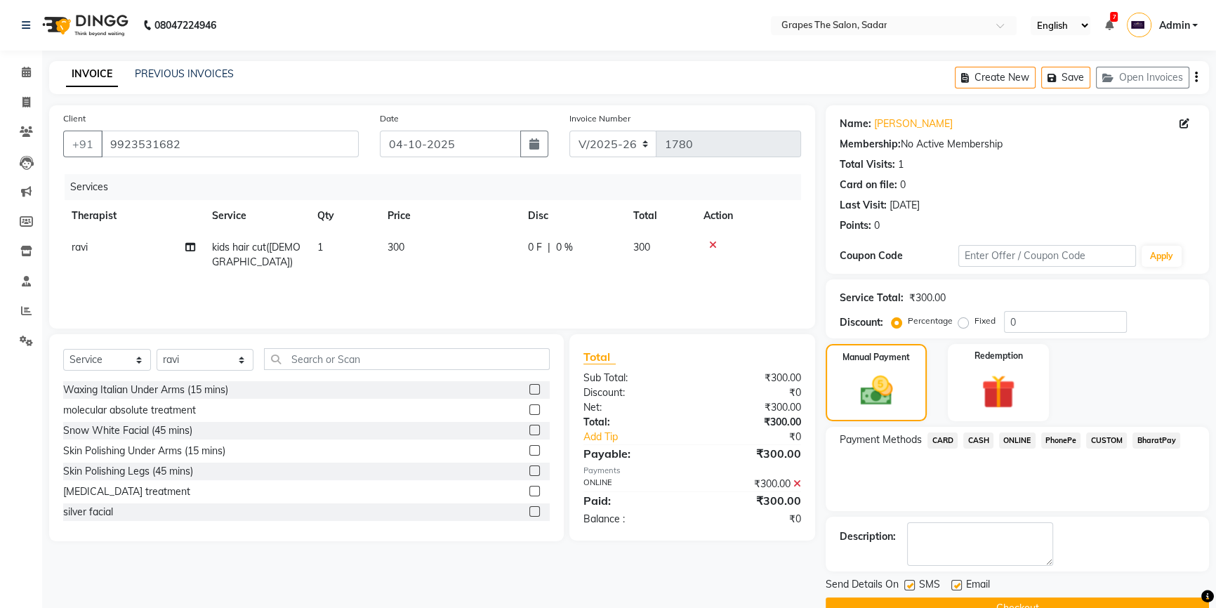
scroll to position [31, 0]
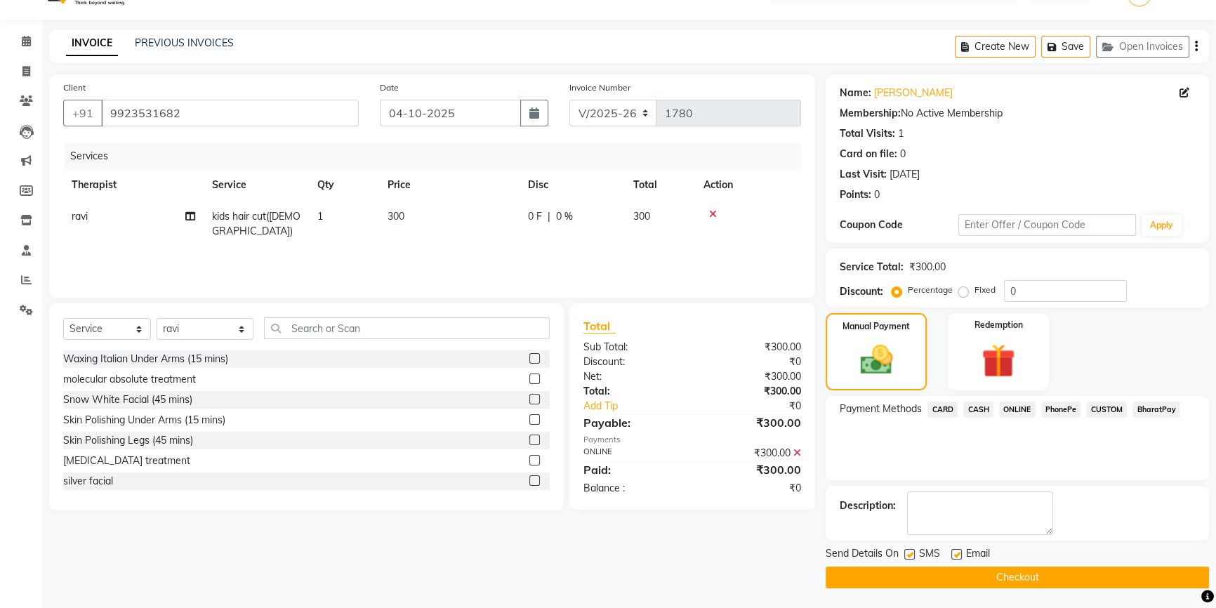
click at [957, 550] on label at bounding box center [956, 554] width 11 height 11
click at [957, 550] on input "checkbox" at bounding box center [955, 554] width 9 height 9
checkbox input "false"
click at [910, 549] on label at bounding box center [909, 554] width 11 height 11
click at [910, 550] on input "checkbox" at bounding box center [908, 554] width 9 height 9
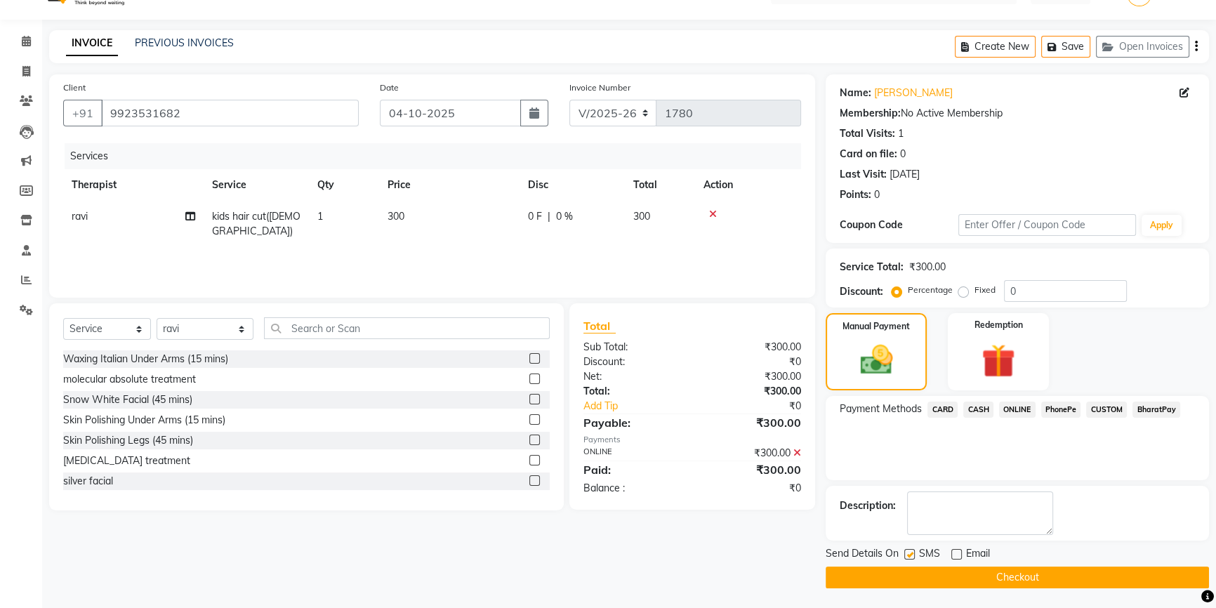
checkbox input "false"
click at [960, 568] on button "Checkout" at bounding box center [1016, 577] width 383 height 22
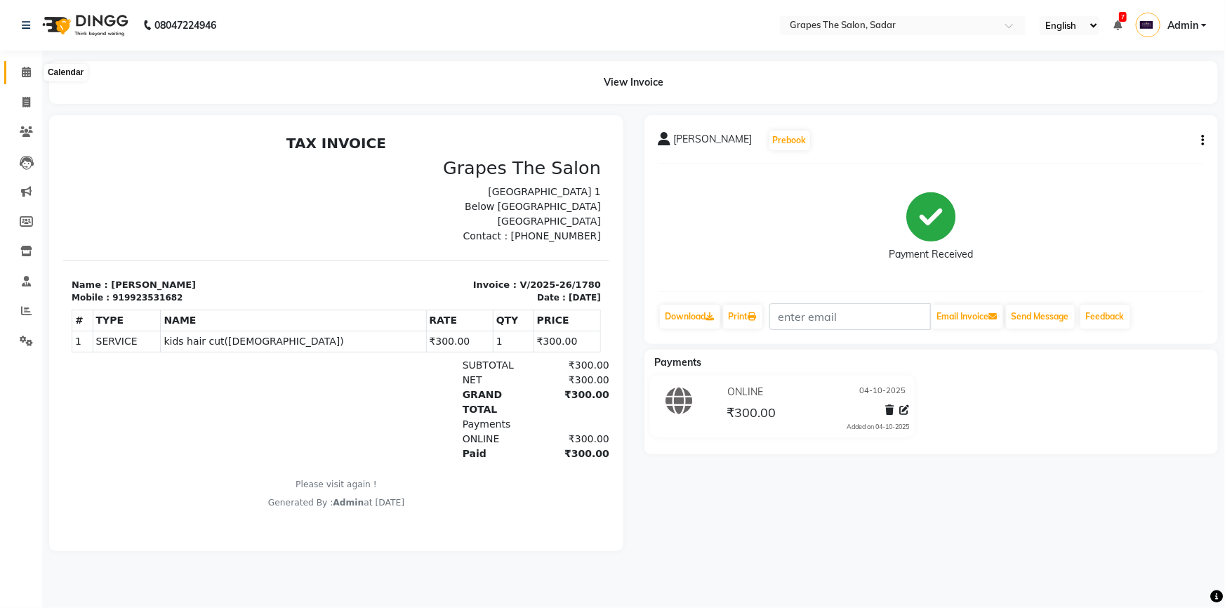
click at [26, 76] on icon at bounding box center [26, 72] width 9 height 11
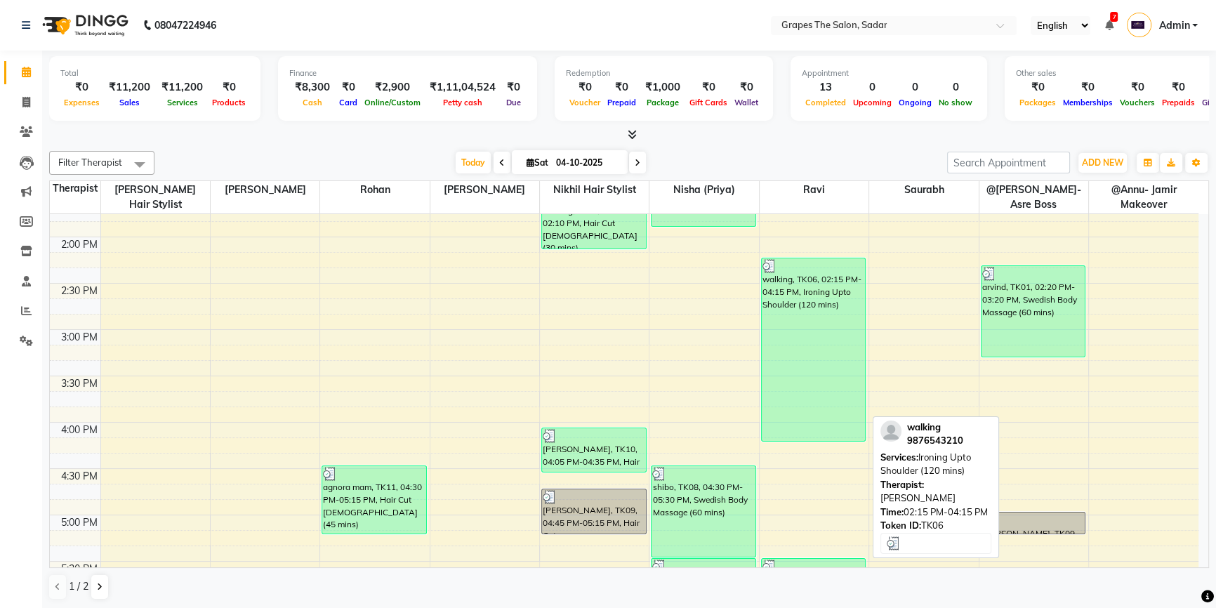
scroll to position [702, 0]
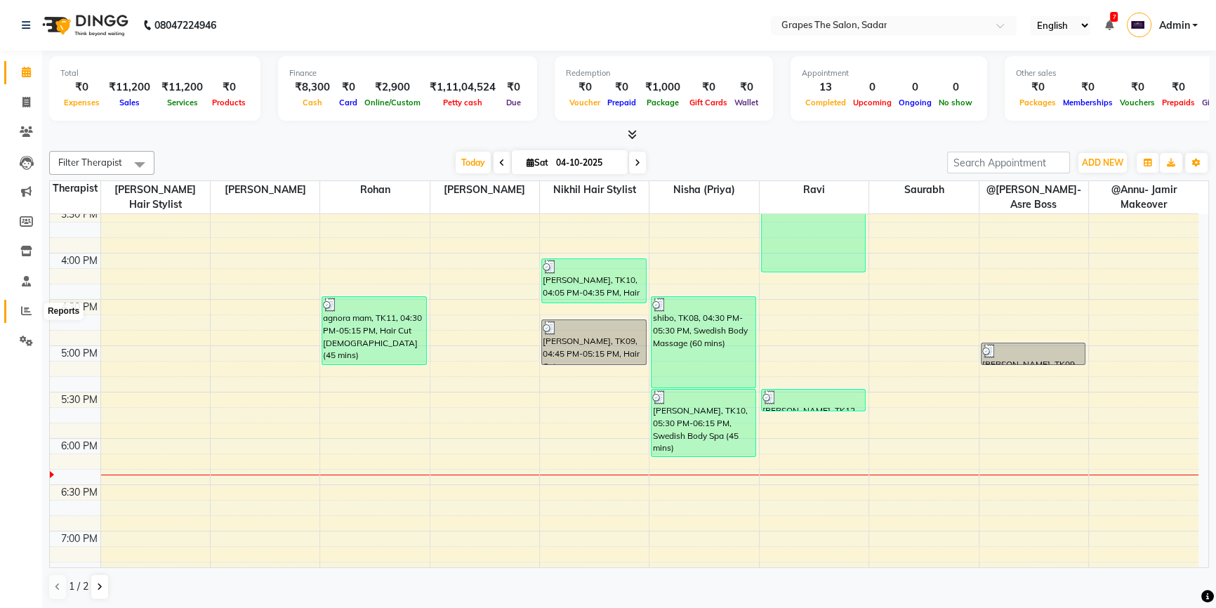
click at [27, 306] on icon at bounding box center [26, 310] width 11 height 11
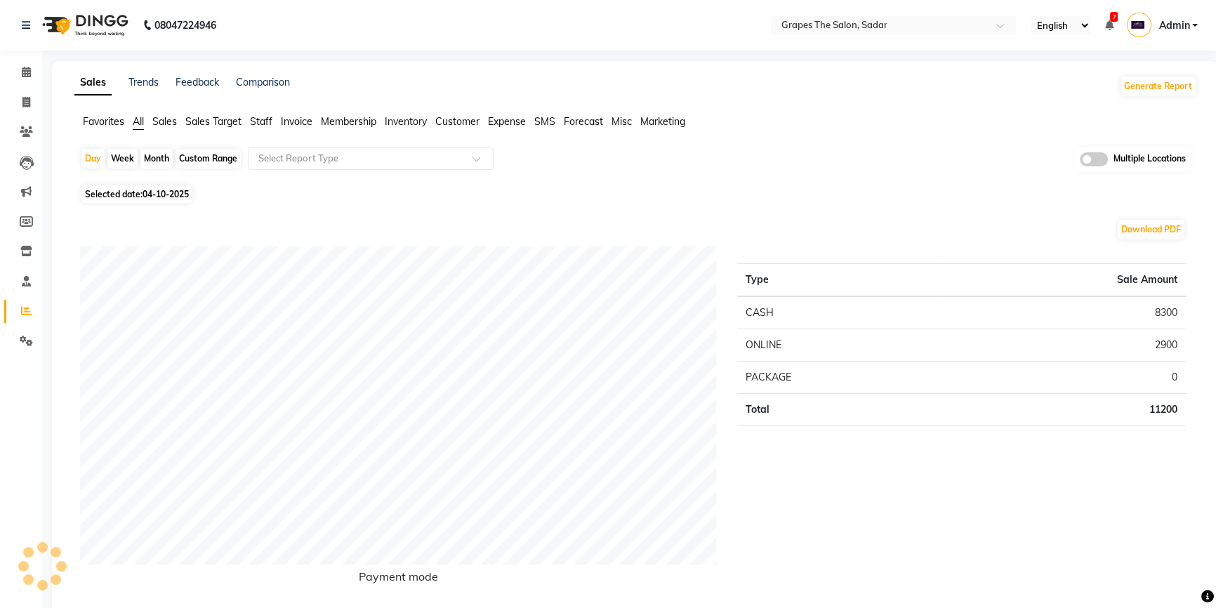
click at [147, 155] on div "Month" at bounding box center [156, 159] width 32 height 20
select select "10"
select select "2025"
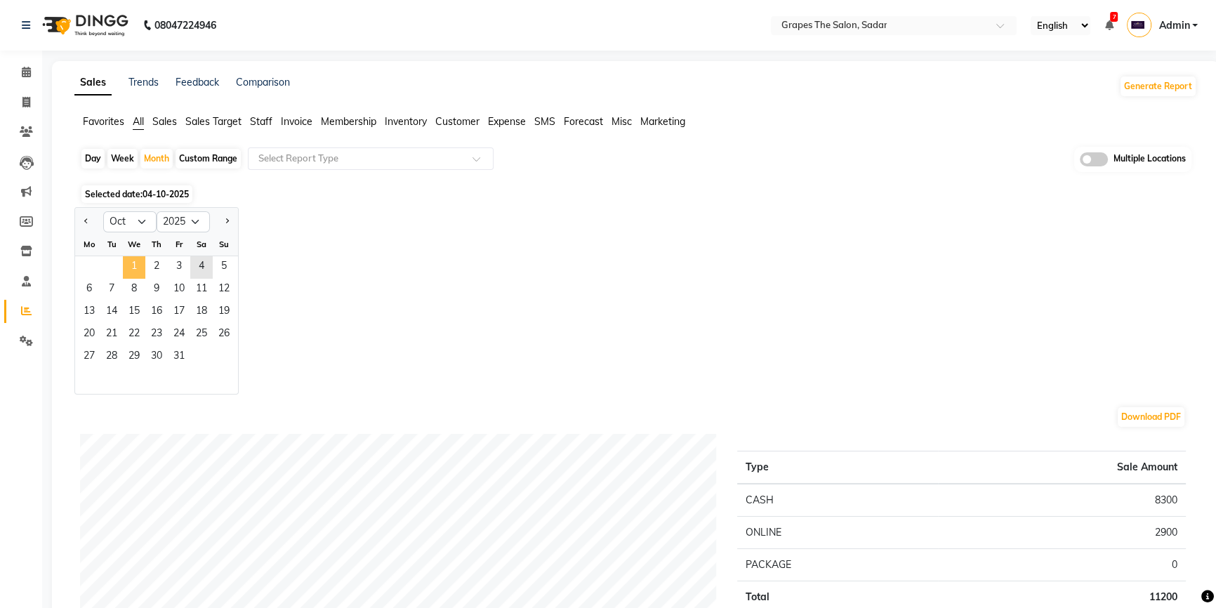
click at [144, 263] on span "1" at bounding box center [134, 267] width 22 height 22
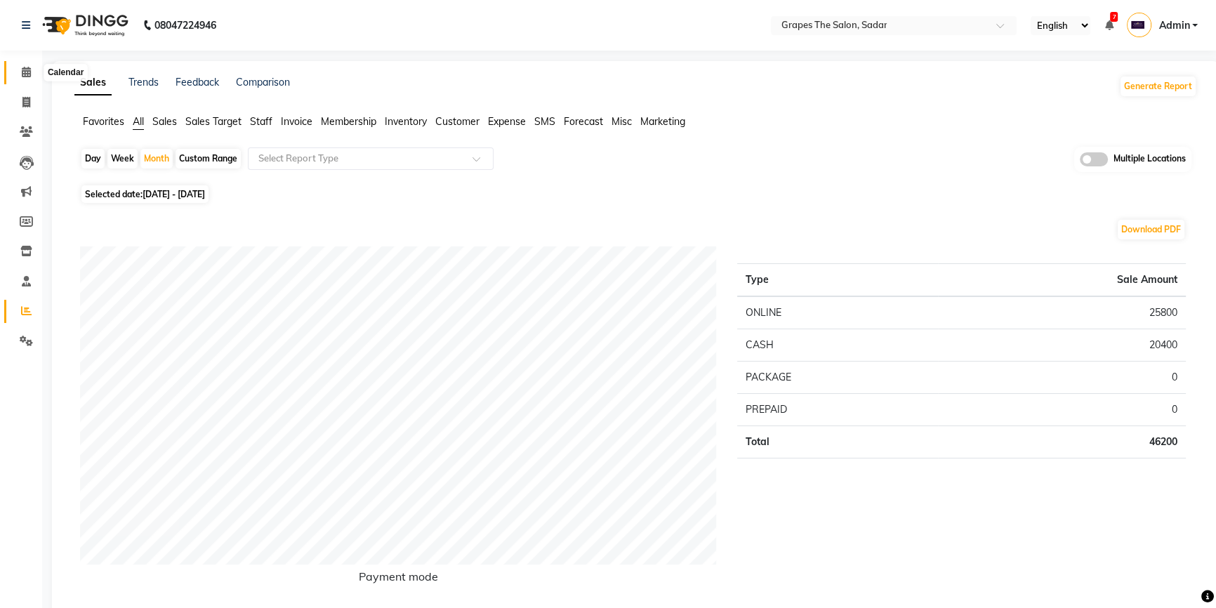
click at [29, 70] on icon at bounding box center [26, 72] width 9 height 11
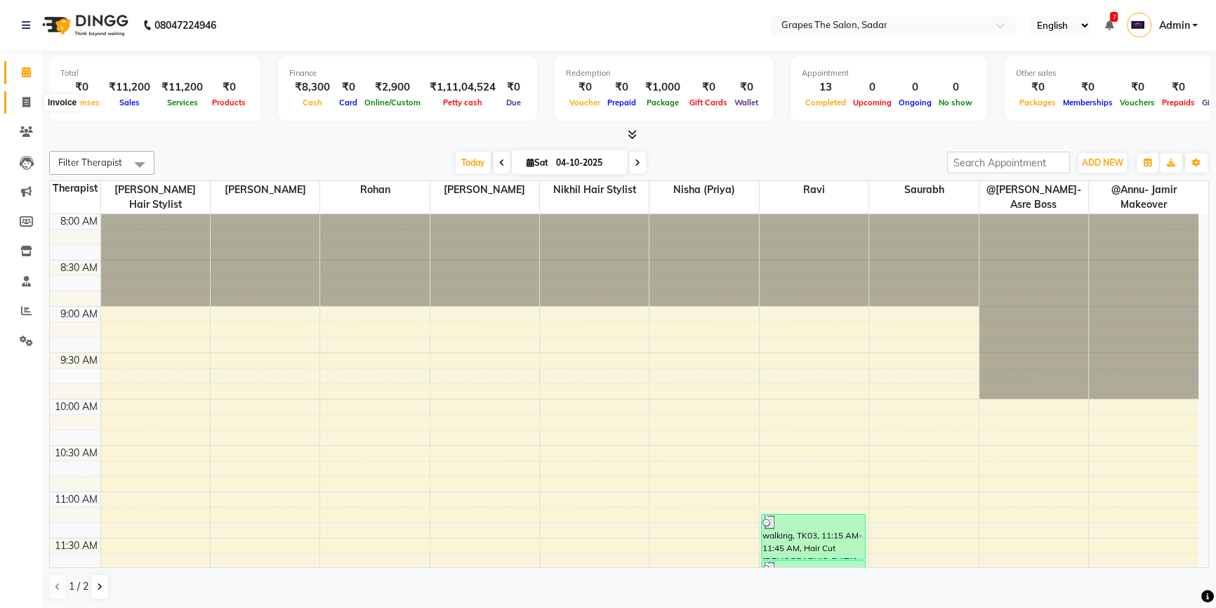
click at [18, 102] on span at bounding box center [26, 103] width 25 height 16
select select "service"
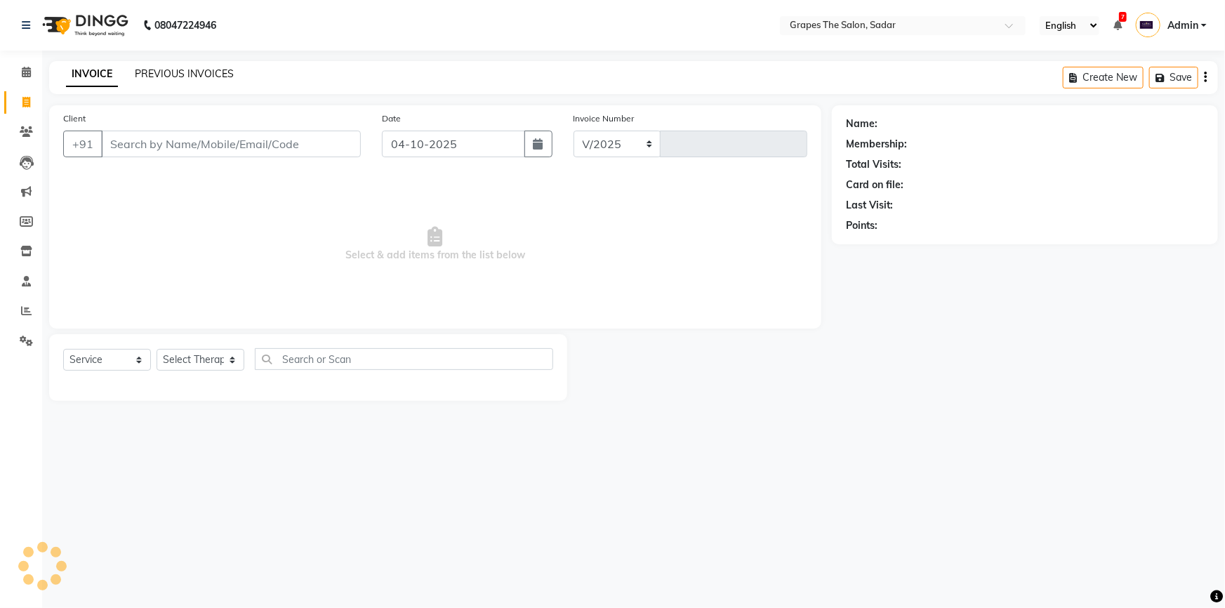
select select "55"
type input "1781"
click at [230, 146] on input "Client" at bounding box center [231, 144] width 260 height 27
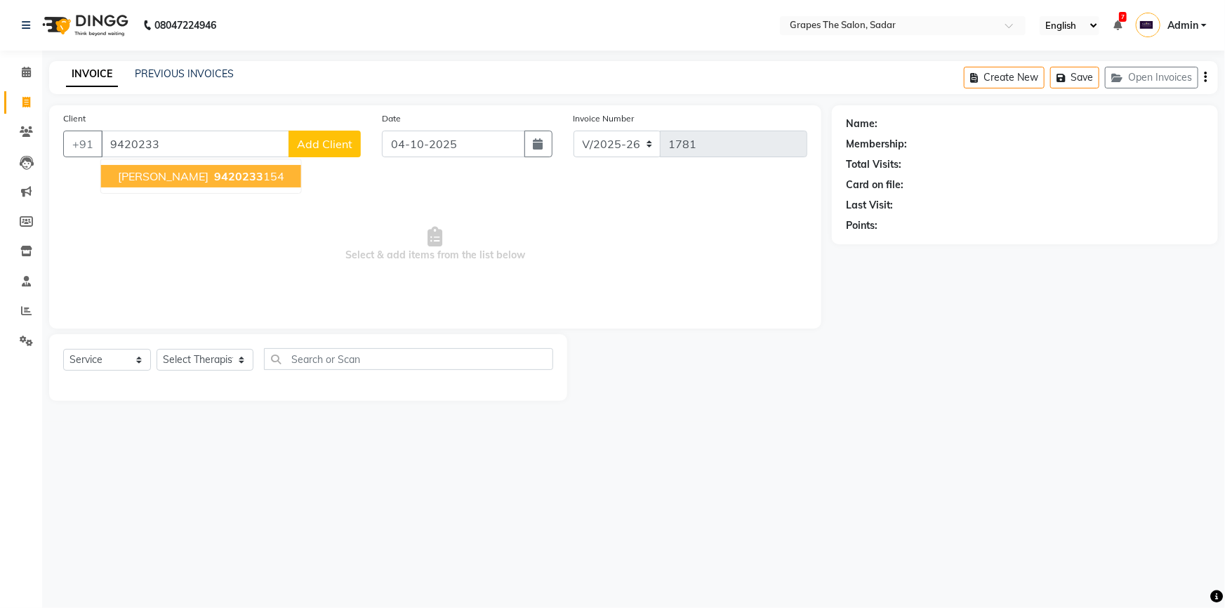
click at [234, 173] on span "9420233" at bounding box center [238, 176] width 49 height 14
type input "9420233154"
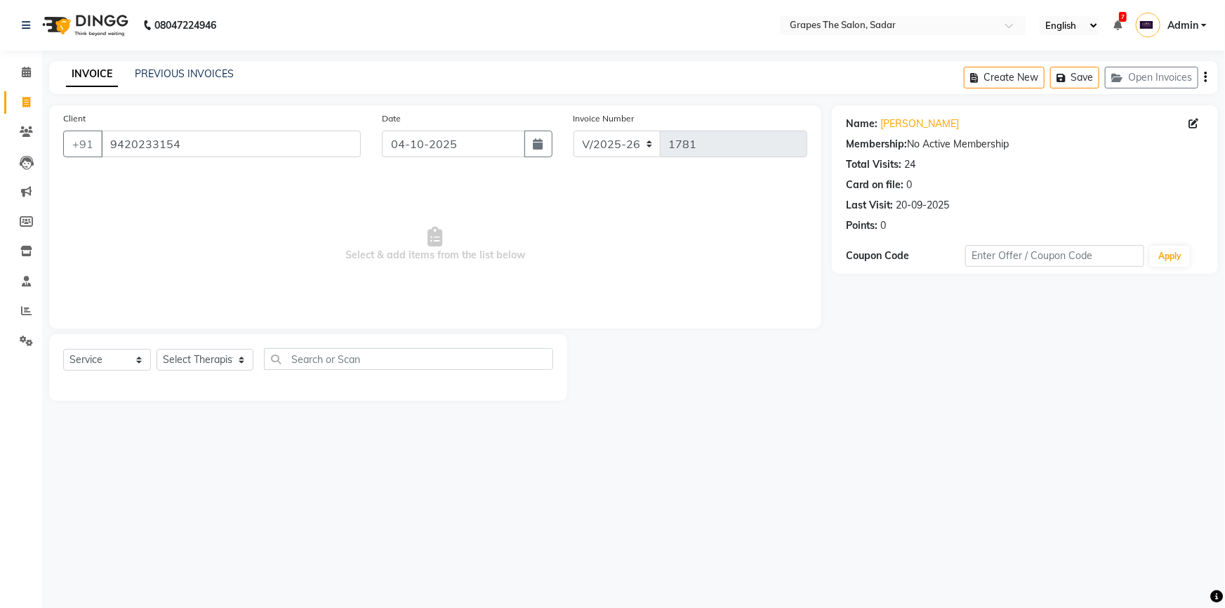
click at [199, 379] on div "Select Service Product Membership Package Voucher Prepaid Gift Card Select Ther…" at bounding box center [308, 364] width 490 height 33
click at [210, 355] on select "Select Therapist @Annu- jamir makeover ashu @Gunjan-Asre Boss Khushi Rathod Nik…" at bounding box center [205, 360] width 97 height 22
select select "4007"
click at [157, 349] on select "Select Therapist @Annu- jamir makeover ashu @Gunjan-Asre Boss Khushi Rathod Nik…" at bounding box center [205, 360] width 97 height 22
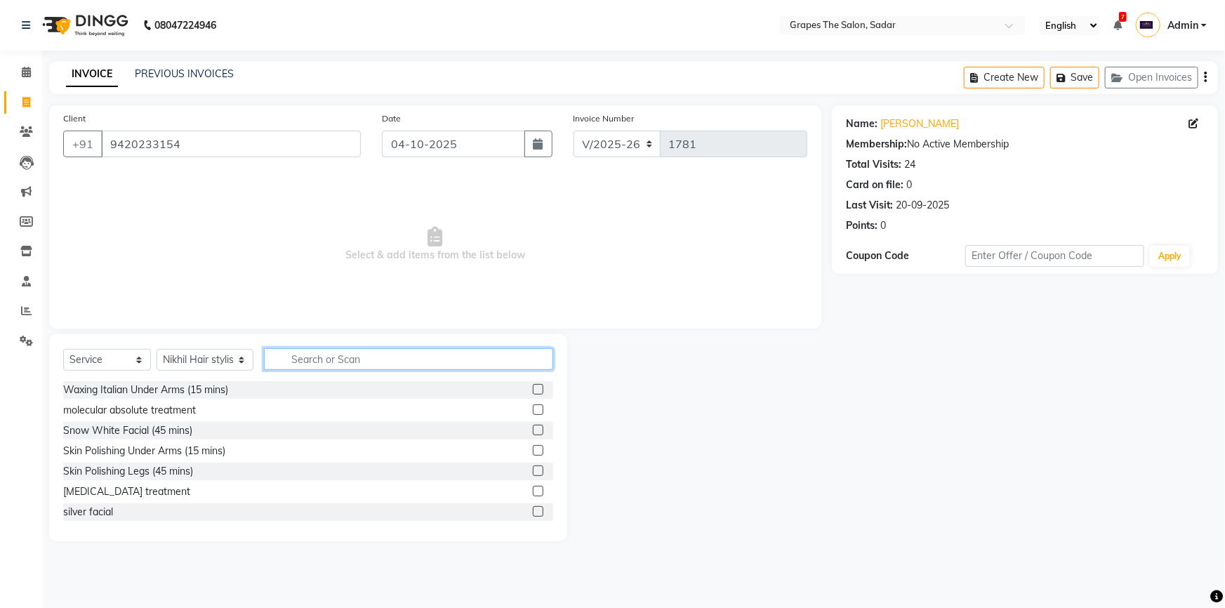
click at [391, 357] on input "text" at bounding box center [408, 359] width 289 height 22
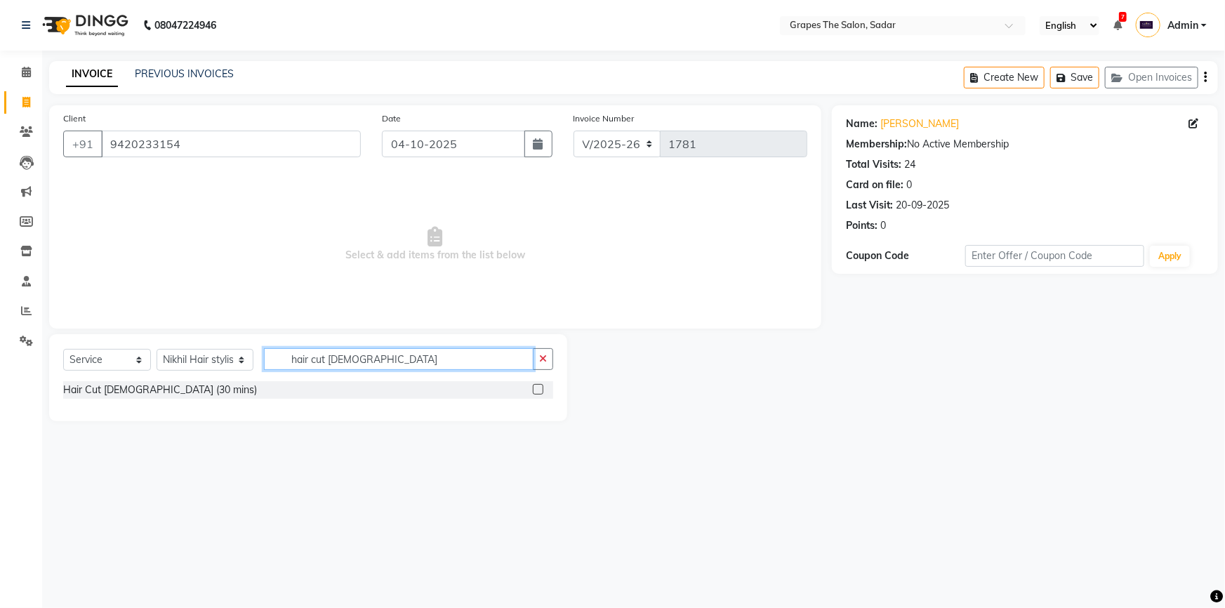
type input "hair cut male"
drag, startPoint x: 536, startPoint y: 392, endPoint x: 537, endPoint y: 400, distance: 8.5
click at [536, 392] on label at bounding box center [538, 389] width 11 height 11
click at [536, 392] on input "checkbox" at bounding box center [537, 389] width 9 height 9
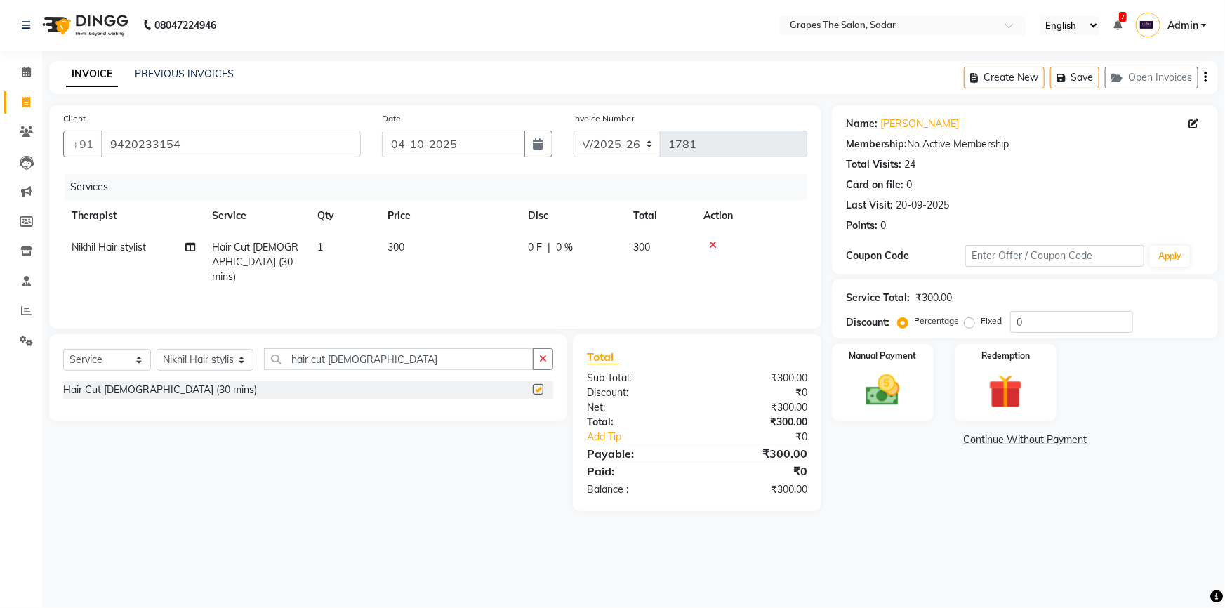
checkbox input "false"
click at [891, 379] on img at bounding box center [883, 390] width 58 height 41
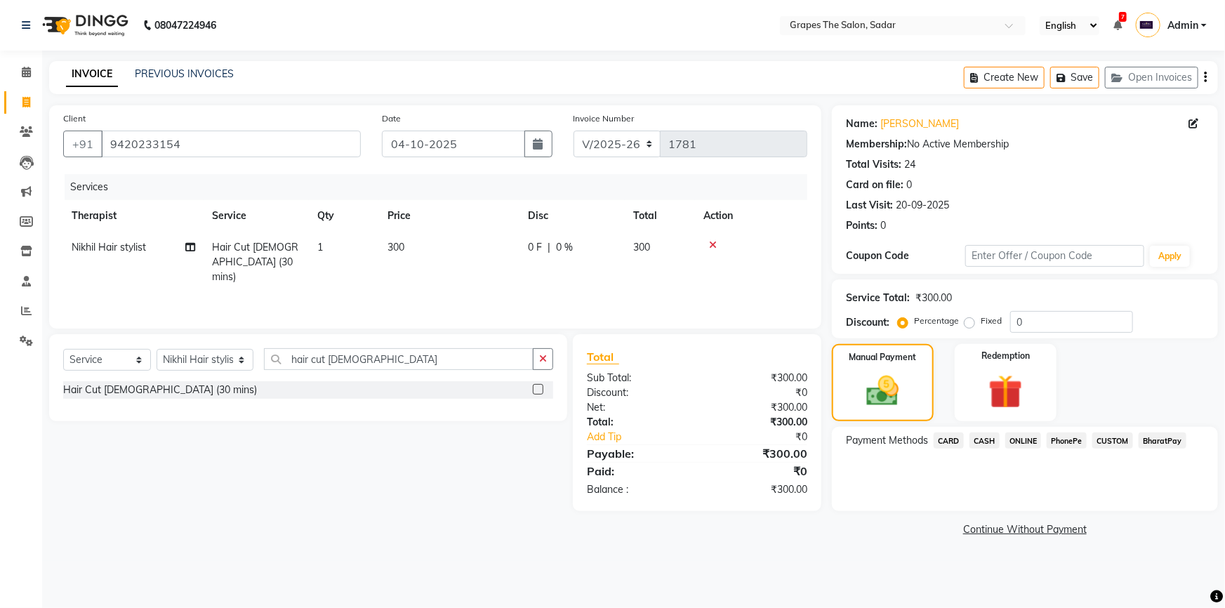
click at [995, 438] on span "CASH" at bounding box center [984, 440] width 30 height 16
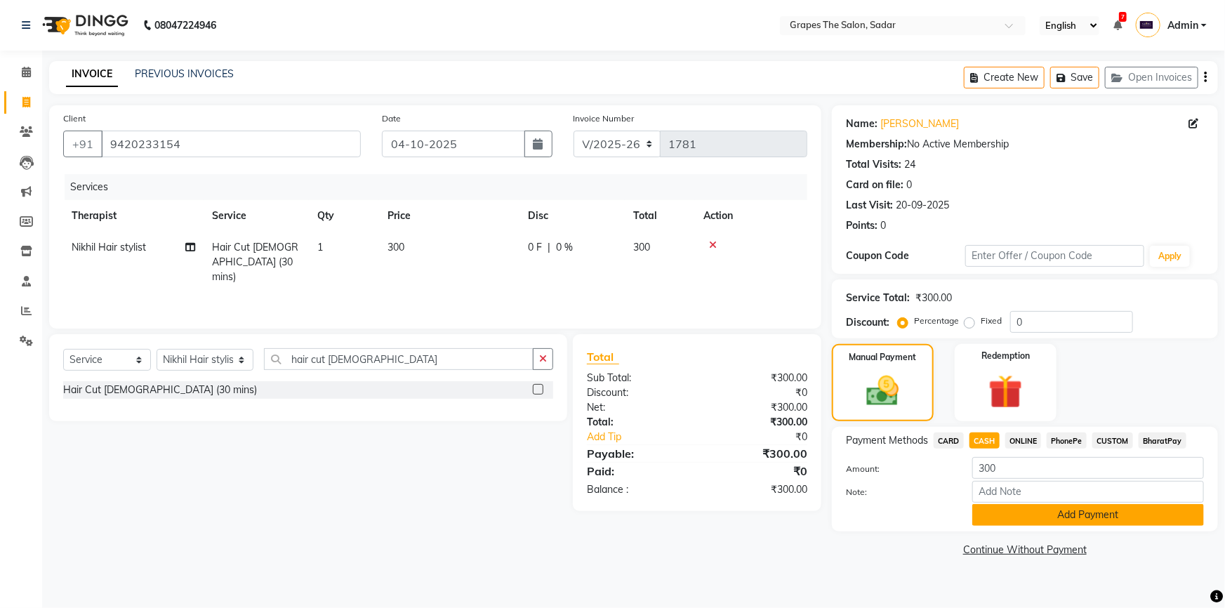
click at [1037, 519] on button "Add Payment" at bounding box center [1088, 515] width 232 height 22
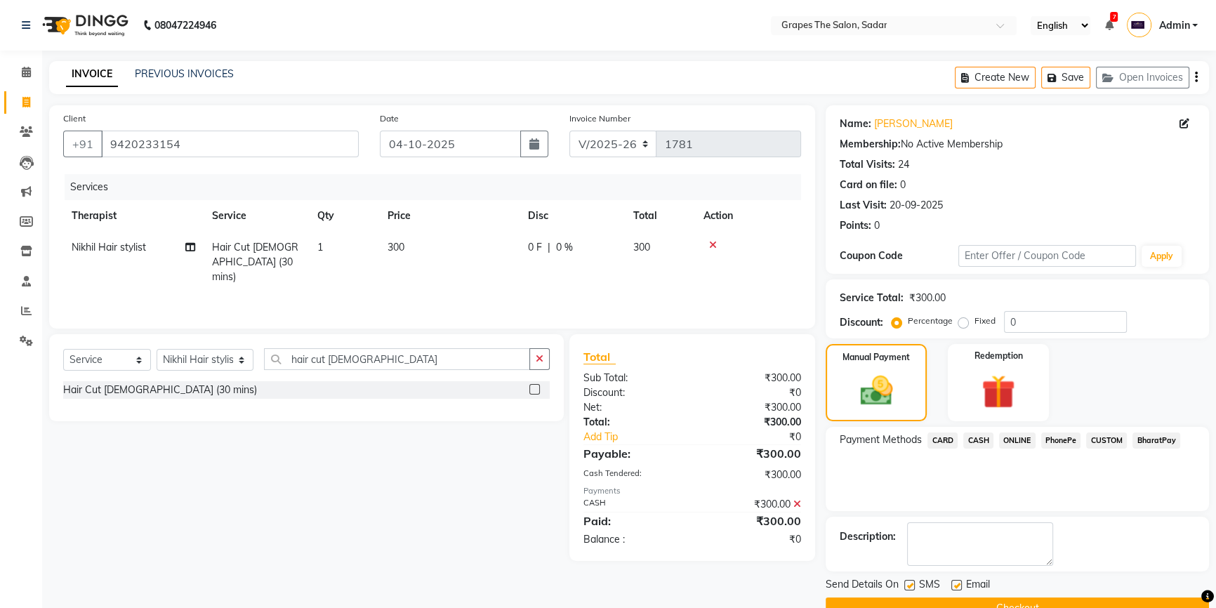
scroll to position [31, 0]
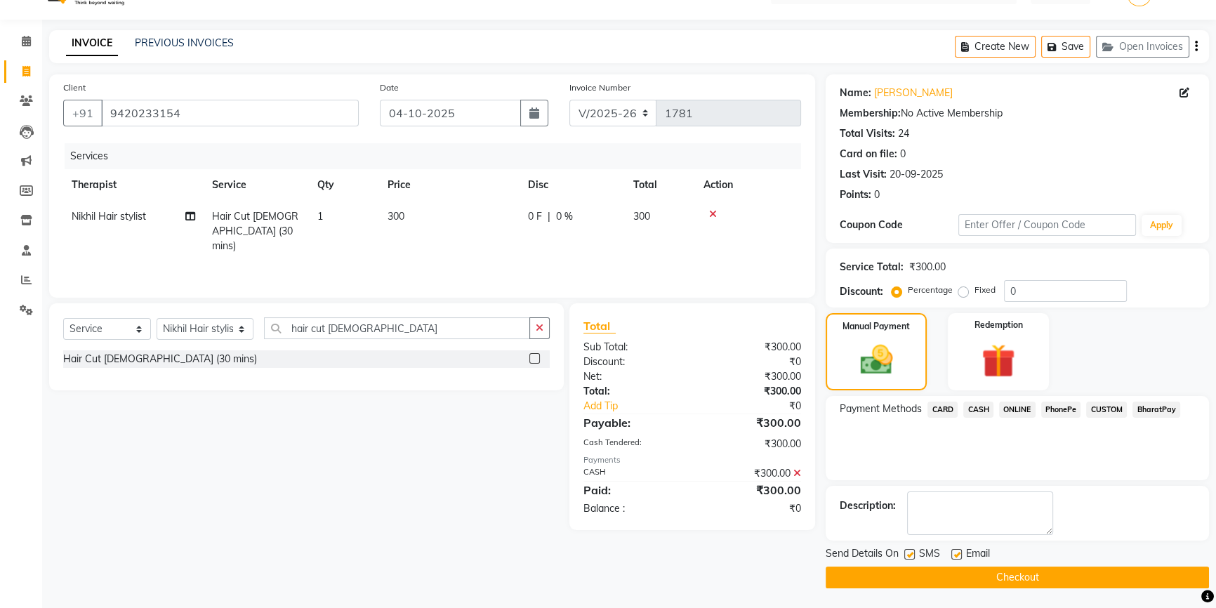
click at [907, 550] on label at bounding box center [909, 554] width 11 height 11
click at [907, 550] on input "checkbox" at bounding box center [908, 554] width 9 height 9
checkbox input "false"
click at [956, 552] on label at bounding box center [956, 554] width 11 height 11
click at [956, 552] on input "checkbox" at bounding box center [955, 554] width 9 height 9
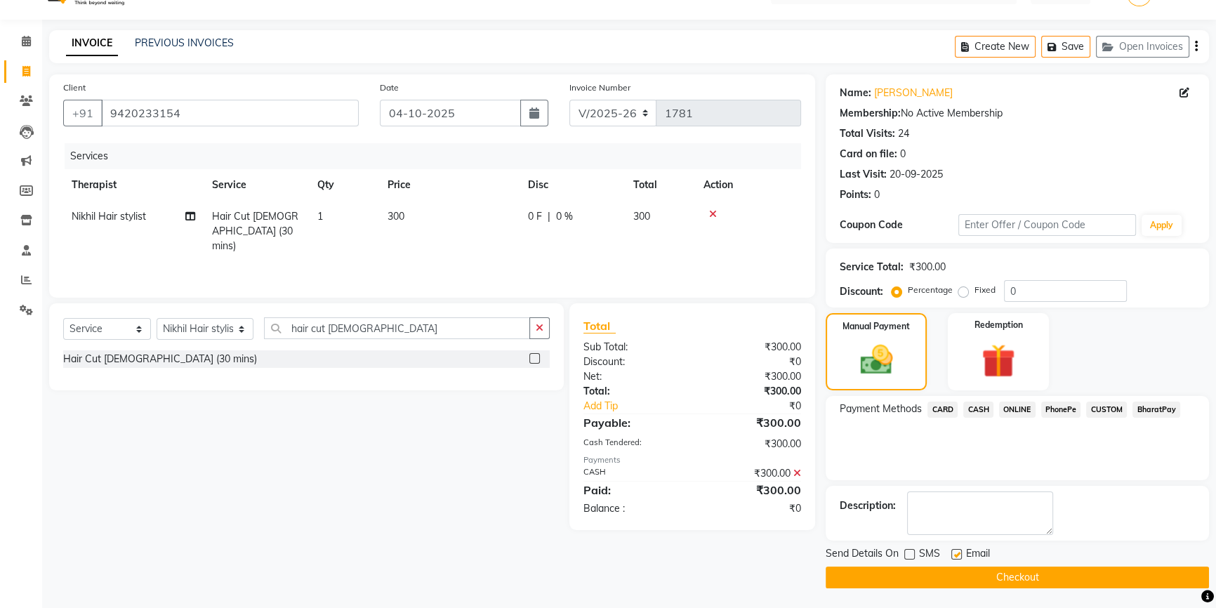
checkbox input "false"
click at [965, 585] on button "Checkout" at bounding box center [1016, 577] width 383 height 22
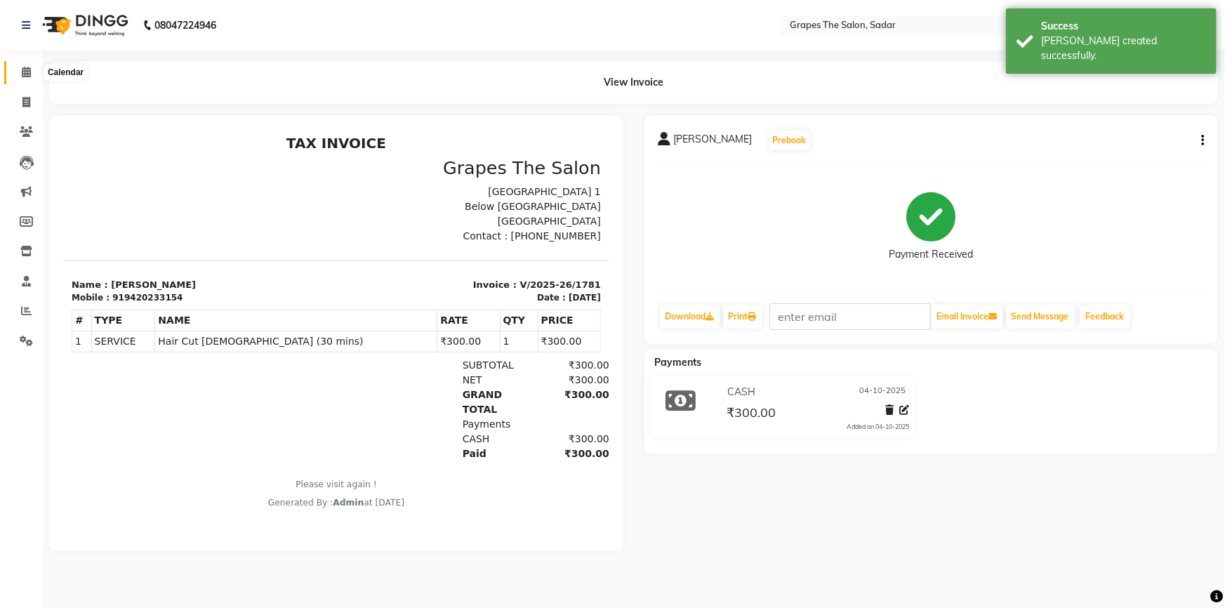
click at [30, 72] on icon at bounding box center [26, 72] width 9 height 11
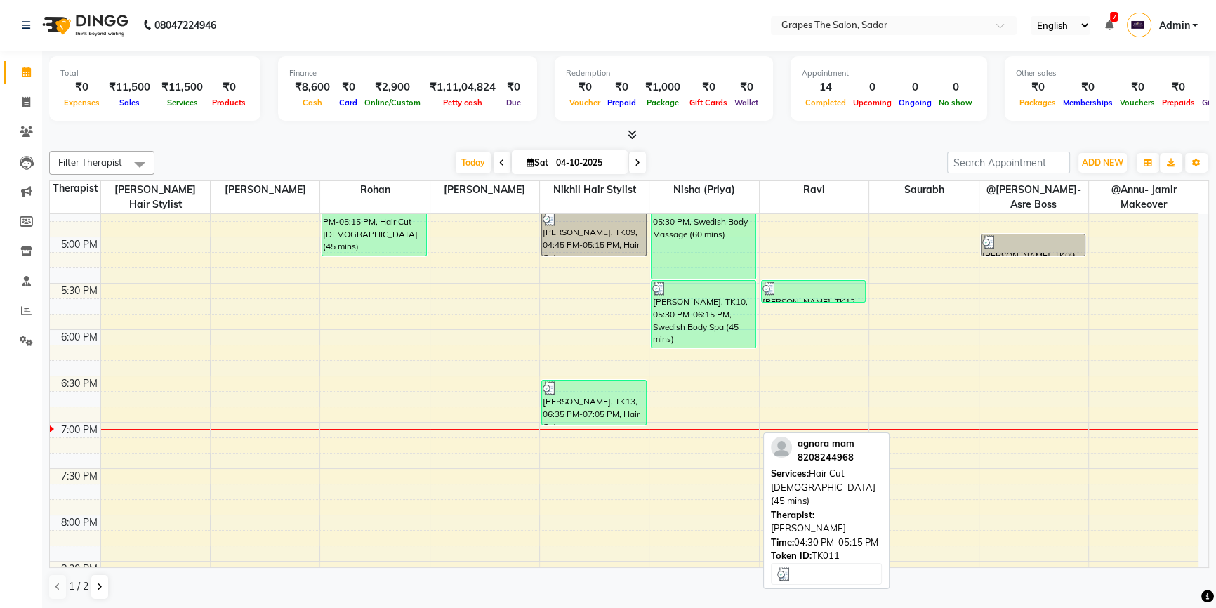
scroll to position [829, 0]
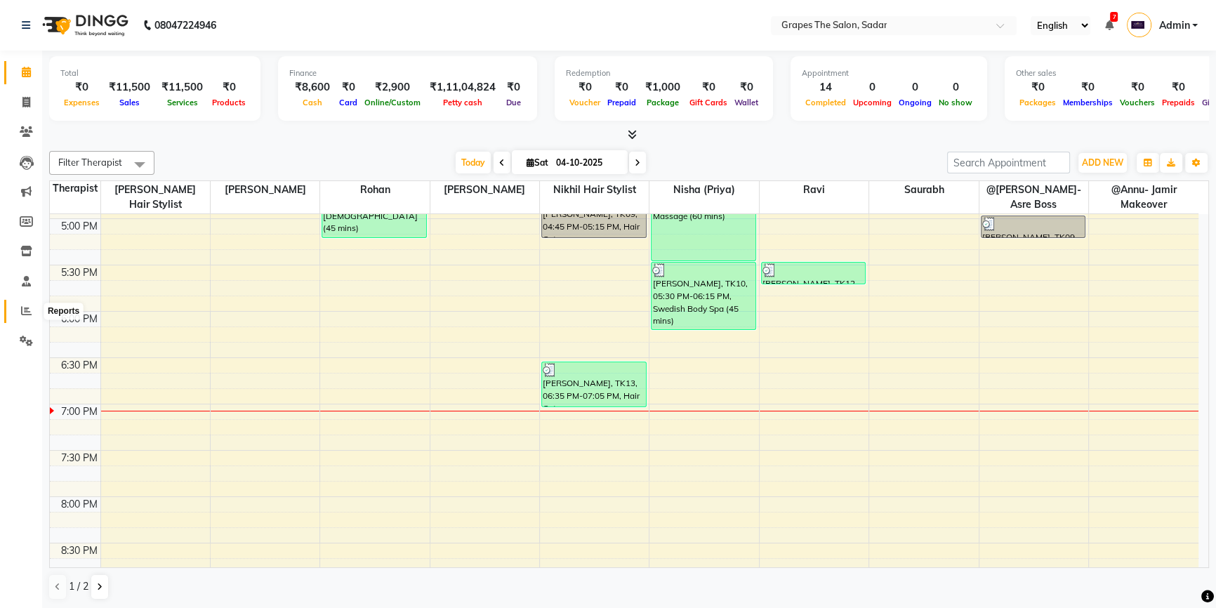
click at [32, 306] on span at bounding box center [26, 311] width 25 height 16
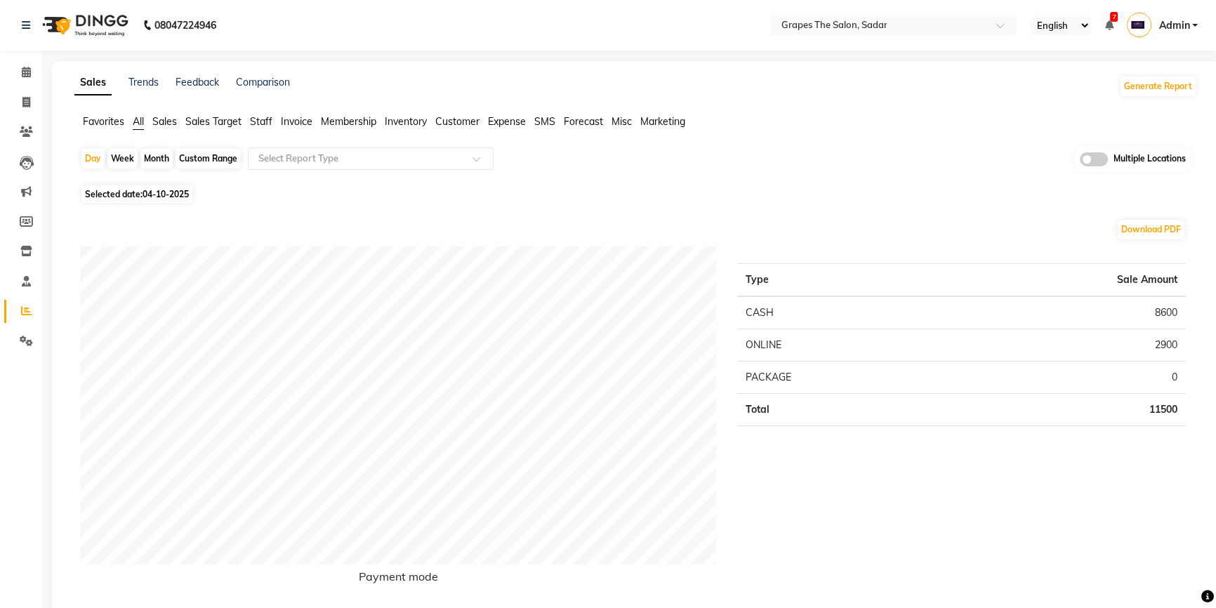
click at [164, 161] on div "Month" at bounding box center [156, 159] width 32 height 20
select select "10"
select select "2025"
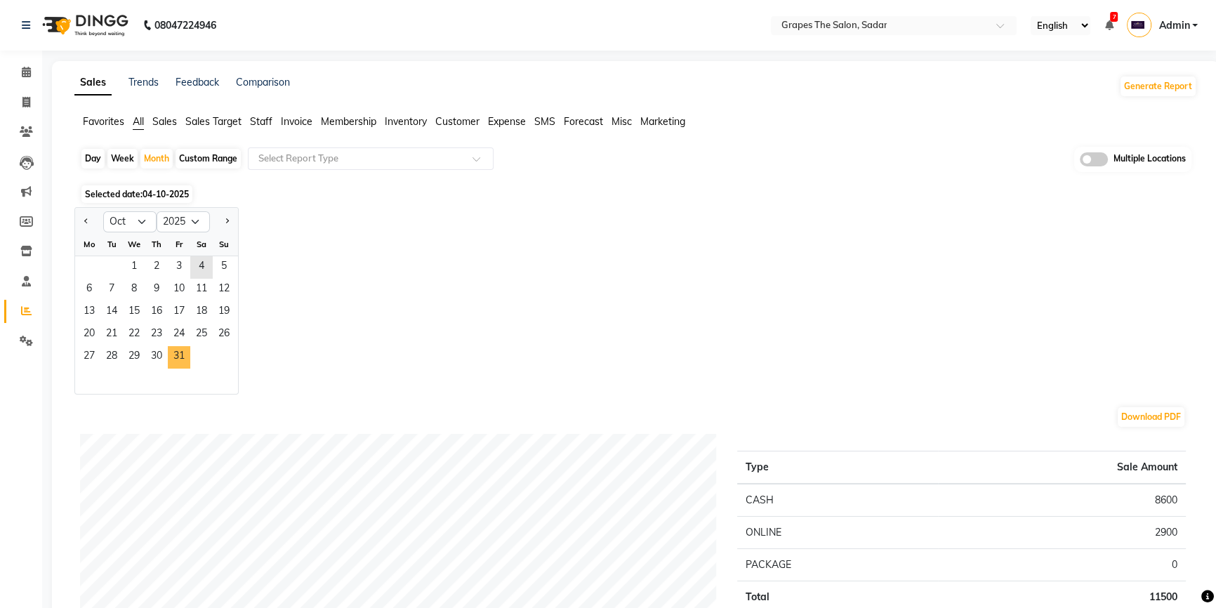
drag, startPoint x: 184, startPoint y: 352, endPoint x: 736, endPoint y: 333, distance: 552.7
click at [184, 354] on span "31" at bounding box center [179, 357] width 22 height 22
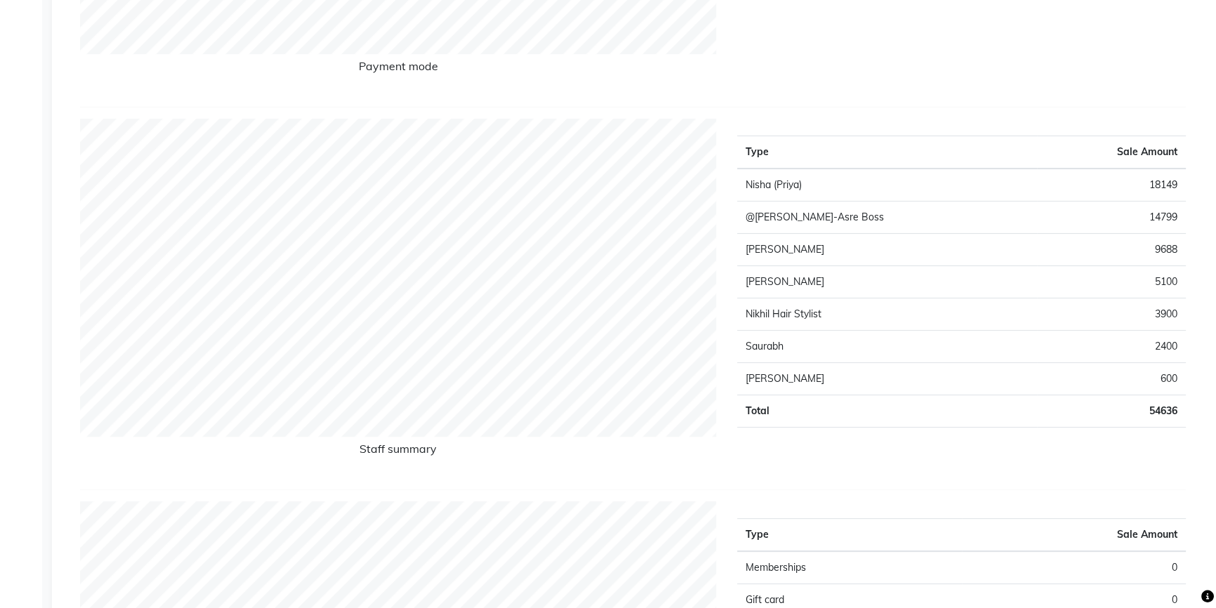
scroll to position [574, 0]
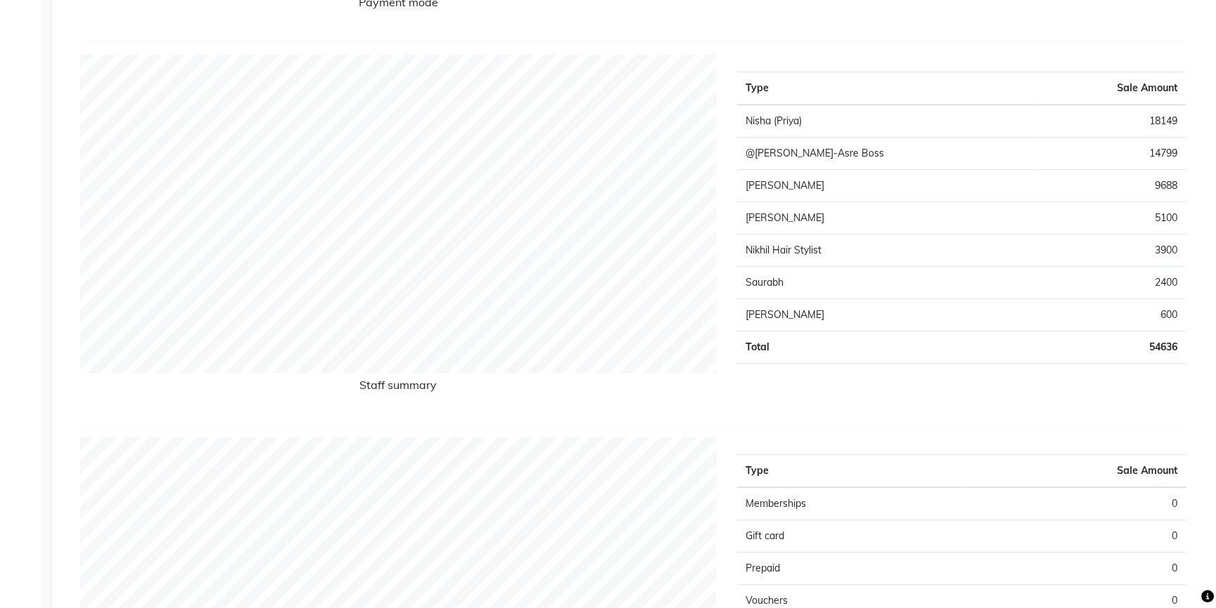
click at [1174, 312] on td "600" at bounding box center [1111, 314] width 149 height 32
click at [1173, 312] on td "600" at bounding box center [1111, 314] width 149 height 32
click at [1171, 311] on td "600" at bounding box center [1111, 314] width 149 height 32
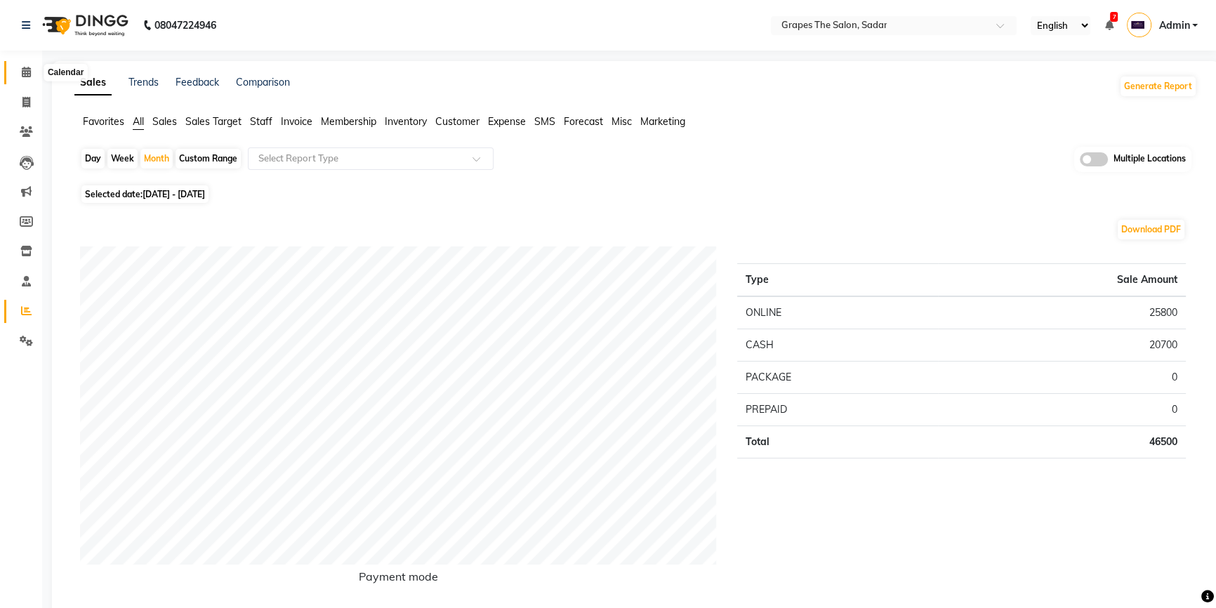
click at [20, 65] on span at bounding box center [26, 73] width 25 height 16
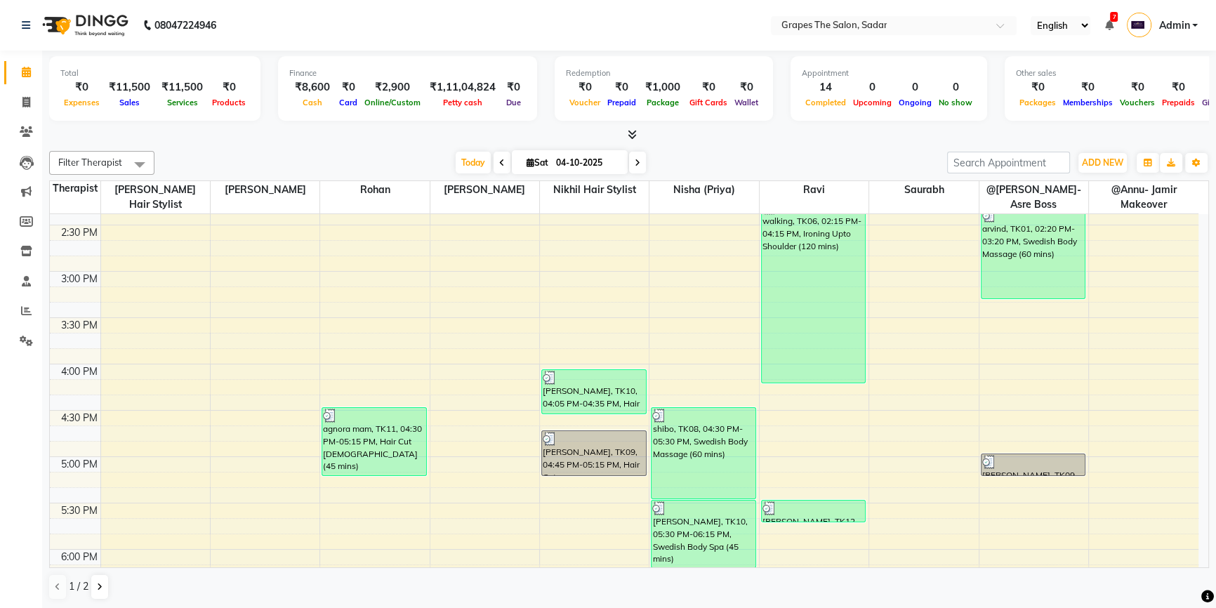
scroll to position [683, 0]
